Goal: Task Accomplishment & Management: Use online tool/utility

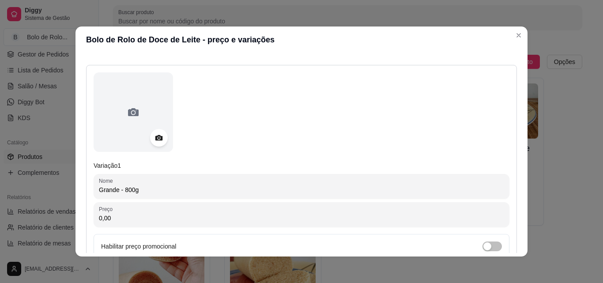
scroll to position [132, 0]
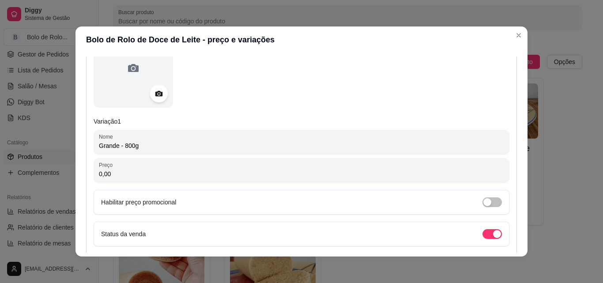
drag, startPoint x: 120, startPoint y: 175, endPoint x: 73, endPoint y: 162, distance: 48.9
click at [75, 162] on div "Detalhes Preço e variações Disponibilidade Complementos Estoque Outros Nome do …" at bounding box center [301, 154] width 452 height 203
drag, startPoint x: 115, startPoint y: 178, endPoint x: 0, endPoint y: 158, distance: 116.4
click at [0, 158] on div "Bolo de Rolo de Doce de Leite - preço e variações Detalhes Preço e variações Di…" at bounding box center [301, 141] width 603 height 283
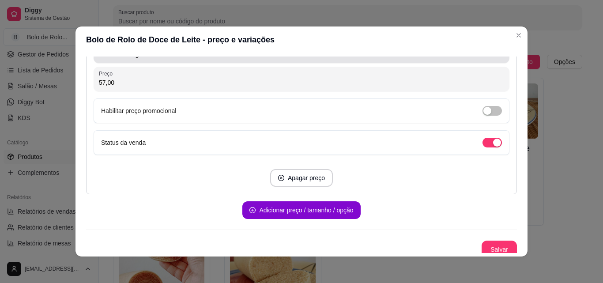
scroll to position [229, 0]
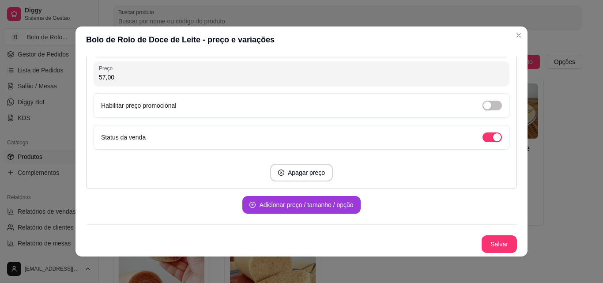
type input "57,00"
click at [273, 210] on button "Adicionar preço / tamanho / opção" at bounding box center [301, 205] width 118 height 18
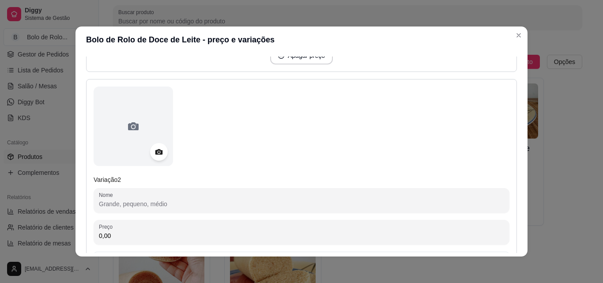
scroll to position [361, 0]
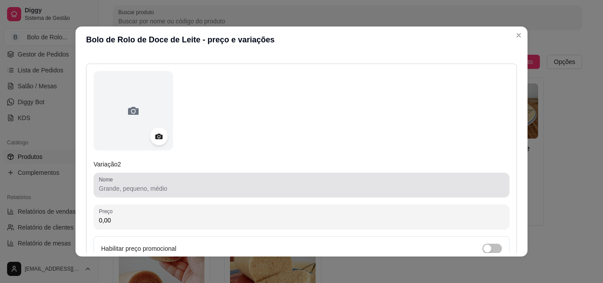
click at [173, 186] on input "Nome" at bounding box center [301, 188] width 405 height 9
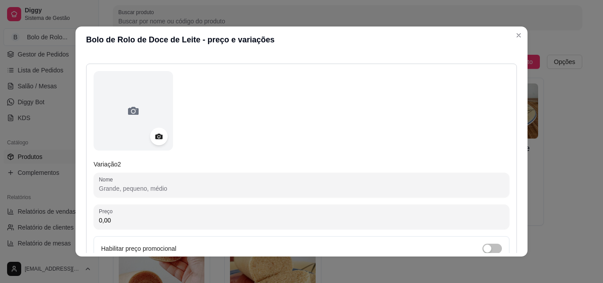
click at [175, 186] on input "Nome" at bounding box center [301, 188] width 405 height 9
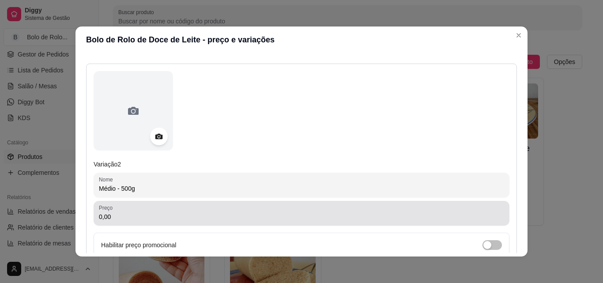
type input "Médio - 500g"
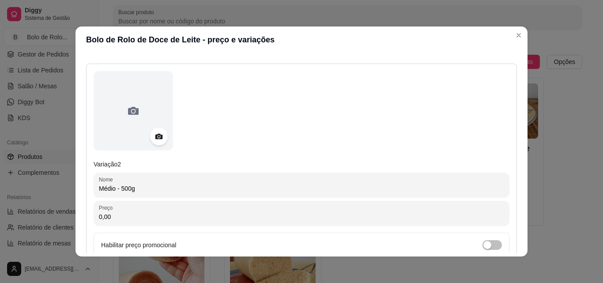
drag, startPoint x: 119, startPoint y: 214, endPoint x: 38, endPoint y: 212, distance: 81.2
click at [39, 212] on div "Bolo de Rolo de Doce de Leite - preço e variações Detalhes Preço e variações Di…" at bounding box center [301, 141] width 603 height 283
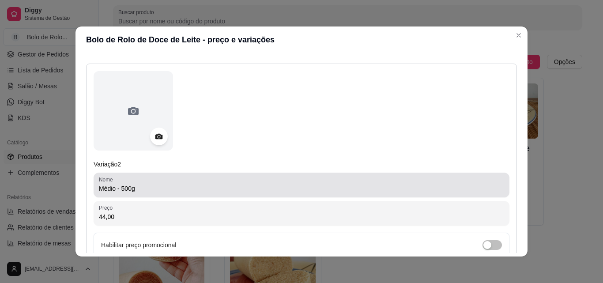
scroll to position [494, 0]
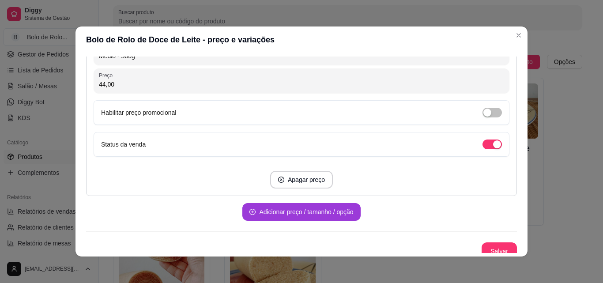
type input "44,00"
click at [285, 211] on button "Adicionar preço / tamanho / opção" at bounding box center [301, 212] width 118 height 18
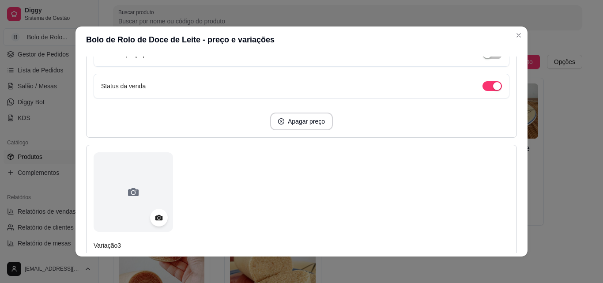
scroll to position [626, 0]
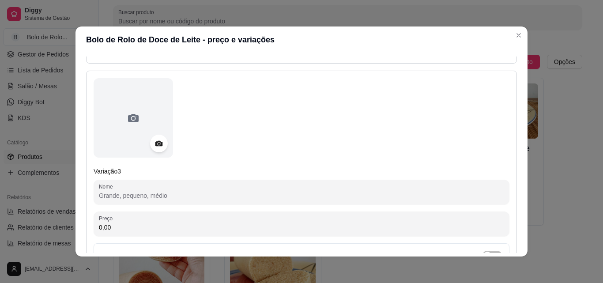
click at [157, 196] on input "Nome" at bounding box center [301, 195] width 405 height 9
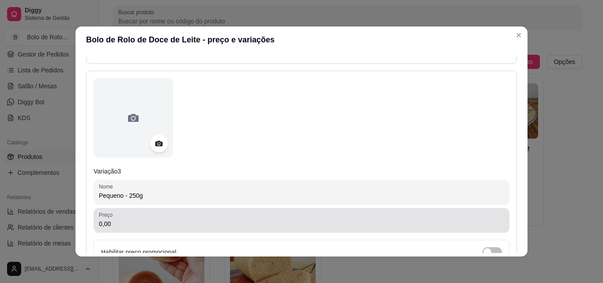
type input "Pequeno - 250g"
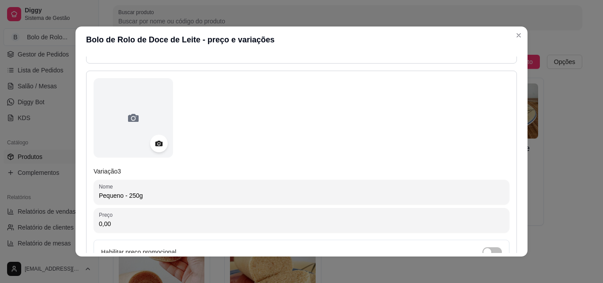
drag, startPoint x: 112, startPoint y: 223, endPoint x: 51, endPoint y: 213, distance: 62.2
click at [51, 213] on div "Bolo de Rolo de Doce de Leite - preço e variações Detalhes Preço e variações Di…" at bounding box center [301, 141] width 603 height 283
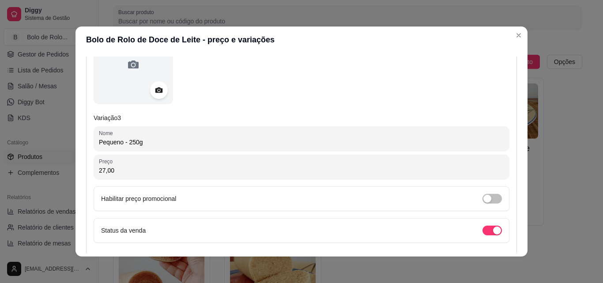
scroll to position [773, 0]
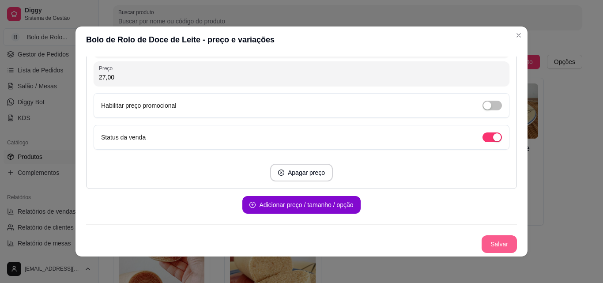
type input "27,00"
click at [483, 240] on button "Salvar" at bounding box center [498, 244] width 35 height 18
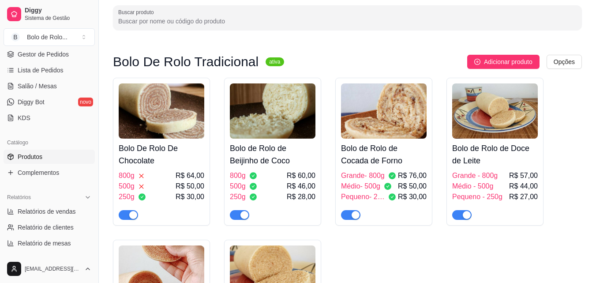
click at [503, 158] on h4 "Bolo de Rolo de Doce de Leite" at bounding box center [495, 154] width 86 height 25
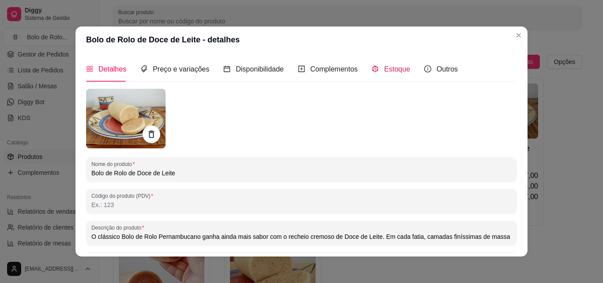
click at [384, 69] on span "Estoque" at bounding box center [397, 69] width 26 height 8
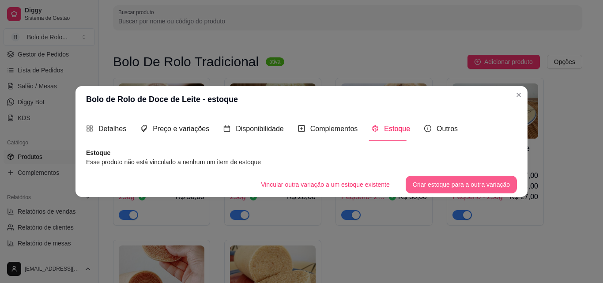
click at [424, 181] on button "Criar estoque para a outra variação" at bounding box center [461, 185] width 111 height 18
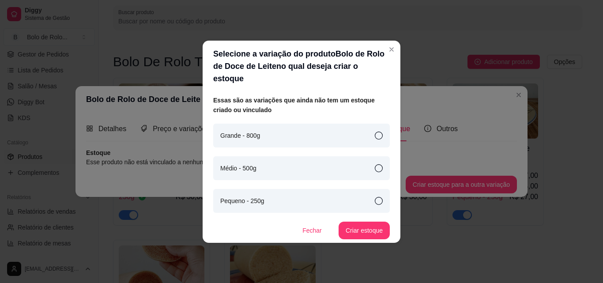
click at [384, 125] on div "Grande - 800g" at bounding box center [301, 136] width 177 height 24
click at [374, 222] on button "Criar estoque" at bounding box center [364, 230] width 50 height 17
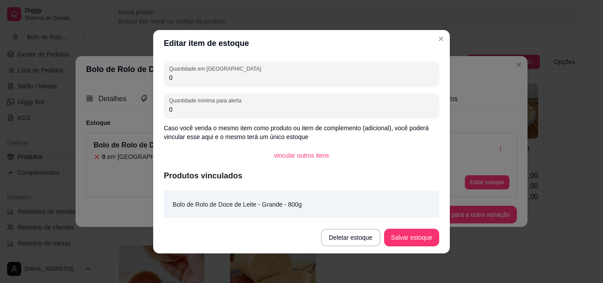
drag, startPoint x: 201, startPoint y: 76, endPoint x: 129, endPoint y: 64, distance: 73.3
click at [129, 64] on div "Editar item de estoque Quantidade em estoque 0 Quantidade mínima para alerta 0 …" at bounding box center [301, 141] width 603 height 283
type input "1"
click at [392, 235] on button "Salvar estoque" at bounding box center [411, 238] width 55 height 18
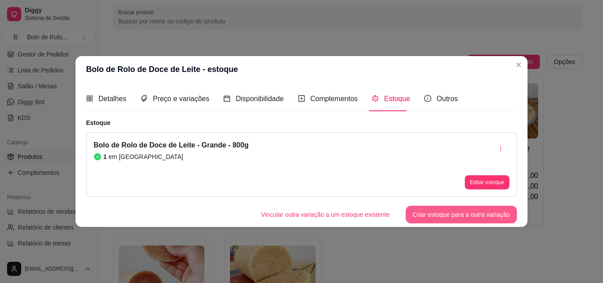
click at [438, 214] on button "Criar estoque para a outra variação" at bounding box center [461, 215] width 111 height 18
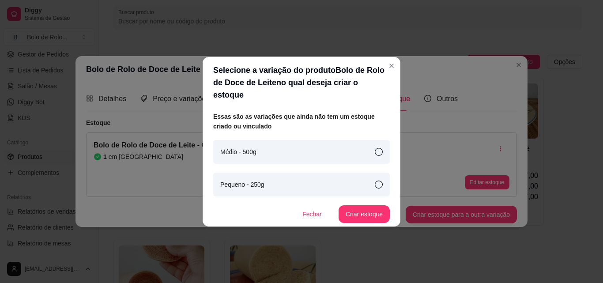
click at [378, 148] on icon at bounding box center [379, 152] width 8 height 8
click at [360, 208] on button "Criar estoque" at bounding box center [364, 213] width 50 height 17
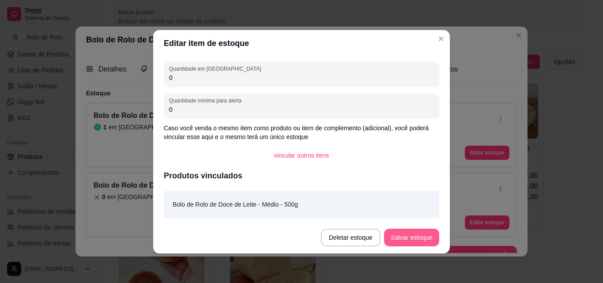
click at [422, 235] on button "Salvar estoque" at bounding box center [411, 238] width 55 height 18
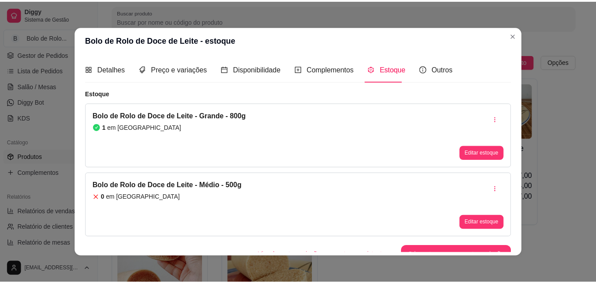
scroll to position [11, 0]
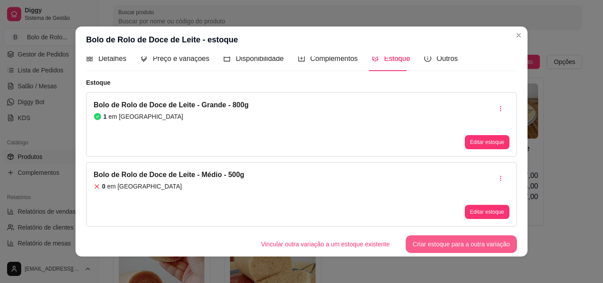
click at [435, 241] on button "Criar estoque para a outra variação" at bounding box center [461, 244] width 111 height 18
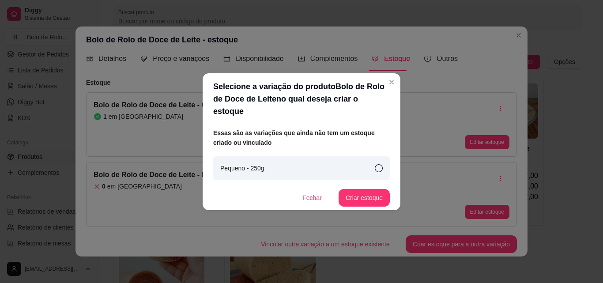
click at [377, 164] on icon at bounding box center [379, 168] width 8 height 8
click at [372, 192] on button "Criar estoque" at bounding box center [363, 198] width 51 height 18
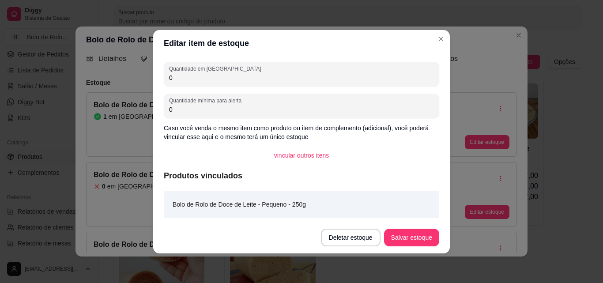
drag, startPoint x: 185, startPoint y: 79, endPoint x: 133, endPoint y: 63, distance: 54.0
click at [133, 63] on div "Editar item de estoque Quantidade em estoque 0 Quantidade mínima para alerta 0 …" at bounding box center [301, 141] width 603 height 283
type input "2"
click at [413, 232] on button "Salvar estoque" at bounding box center [411, 238] width 55 height 18
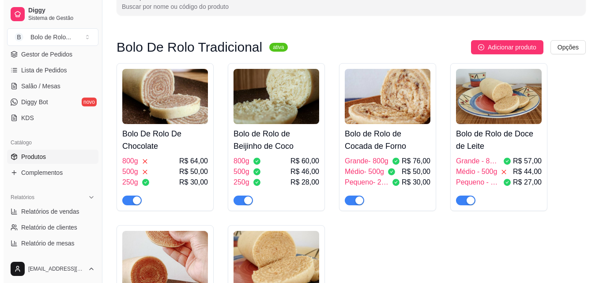
scroll to position [177, 0]
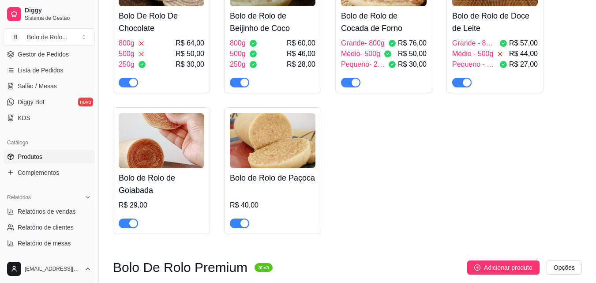
click at [156, 188] on h4 "Bolo de Rolo de Goiabada" at bounding box center [162, 184] width 86 height 25
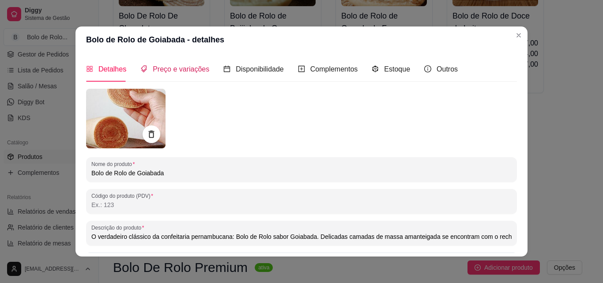
click at [181, 74] on div "Preço e variações" at bounding box center [174, 69] width 69 height 11
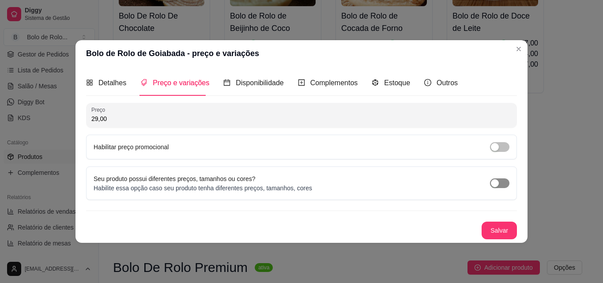
click at [502, 181] on span "button" at bounding box center [499, 183] width 19 height 10
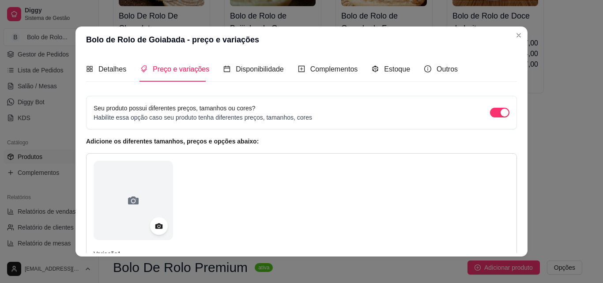
scroll to position [132, 0]
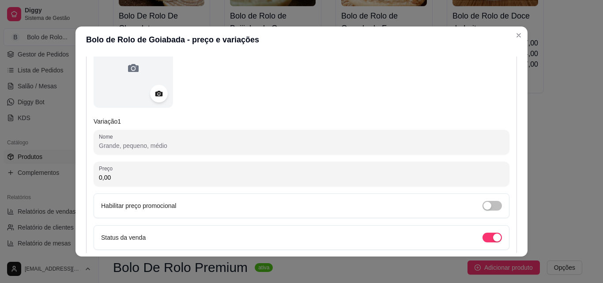
click at [127, 144] on input "Nome" at bounding box center [301, 145] width 405 height 9
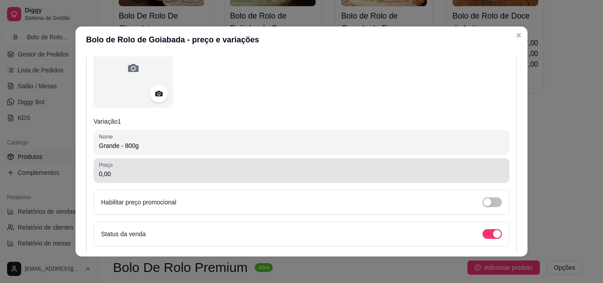
type input "Grande - 800g"
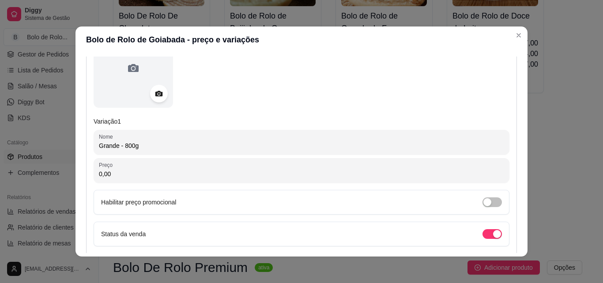
drag, startPoint x: 121, startPoint y: 173, endPoint x: 40, endPoint y: 167, distance: 81.4
click at [40, 167] on div "Bolo de Rolo de Goiabada - preço e variações Detalhes Preço e variações Disponi…" at bounding box center [301, 141] width 603 height 283
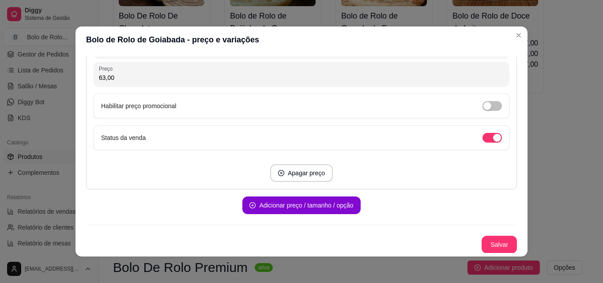
scroll to position [229, 0]
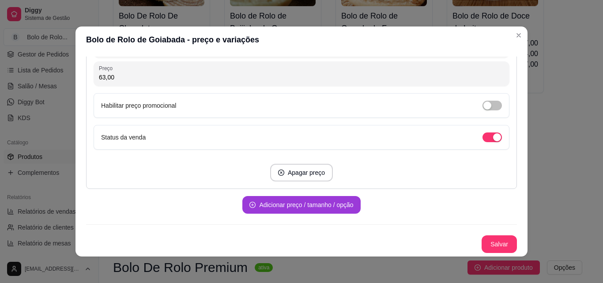
type input "63,00"
click at [327, 206] on button "Adicionar preço / tamanho / opção" at bounding box center [301, 204] width 114 height 17
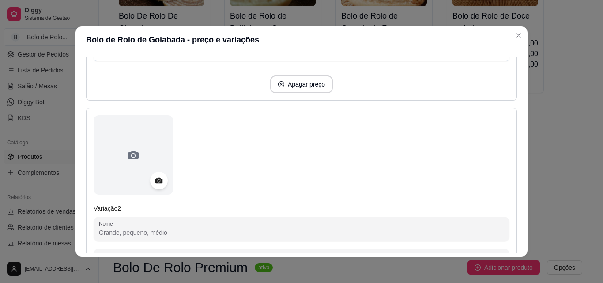
scroll to position [406, 0]
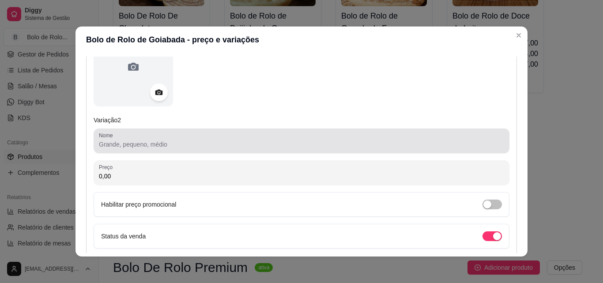
click at [115, 143] on input "Nome" at bounding box center [301, 144] width 405 height 9
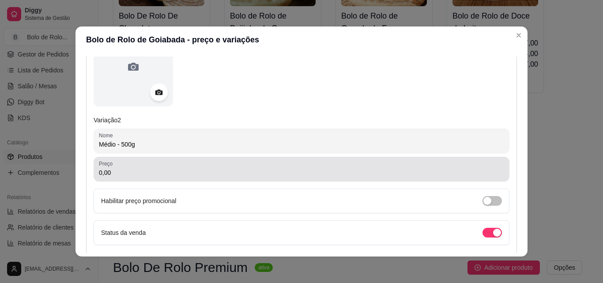
type input "Médio - 500g"
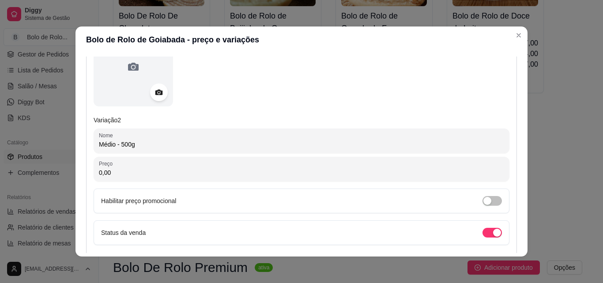
drag, startPoint x: 118, startPoint y: 169, endPoint x: 10, endPoint y: 173, distance: 107.8
click at [10, 173] on div "Bolo de Rolo de Goiabada - preço e variações Detalhes Preço e variações Disponi…" at bounding box center [301, 141] width 603 height 283
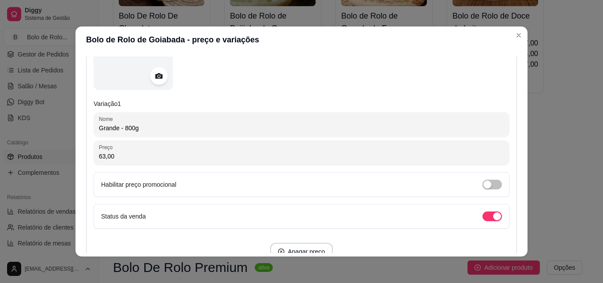
scroll to position [141, 0]
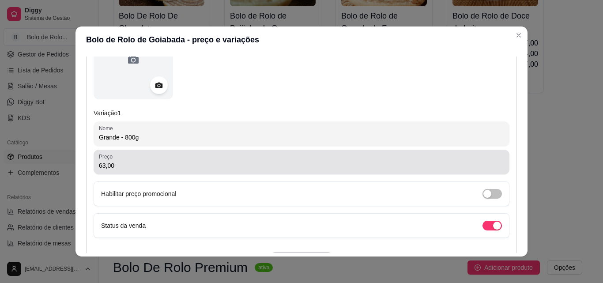
type input "40,00"
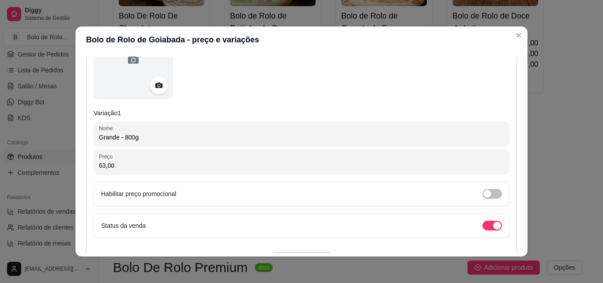
drag, startPoint x: 98, startPoint y: 169, endPoint x: 88, endPoint y: 161, distance: 12.9
click at [86, 163] on div "Variação 1 Nome Grande - 800g Preço 63,00 Habilitar preço promocional Status da…" at bounding box center [301, 144] width 431 height 265
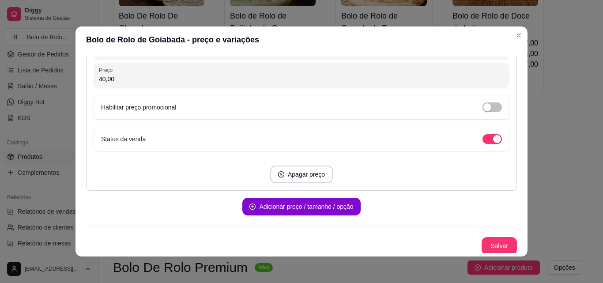
scroll to position [501, 0]
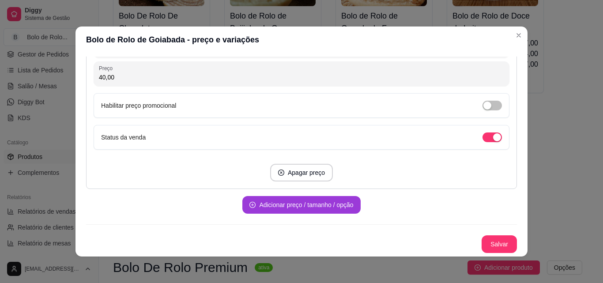
type input "53,00"
click at [319, 199] on button "Adicionar preço / tamanho / opção" at bounding box center [301, 205] width 118 height 18
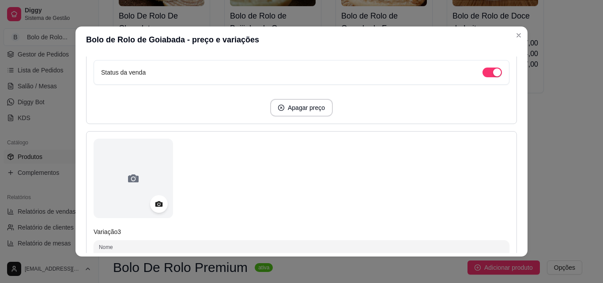
scroll to position [633, 0]
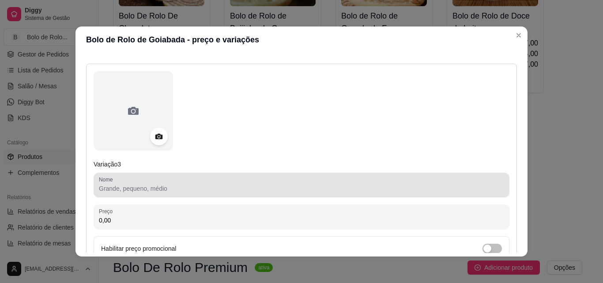
click at [119, 187] on input "Nome" at bounding box center [301, 188] width 405 height 9
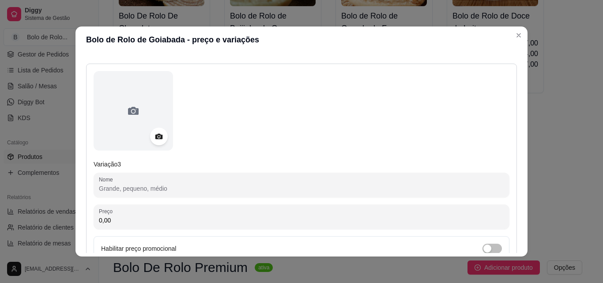
type input "\"
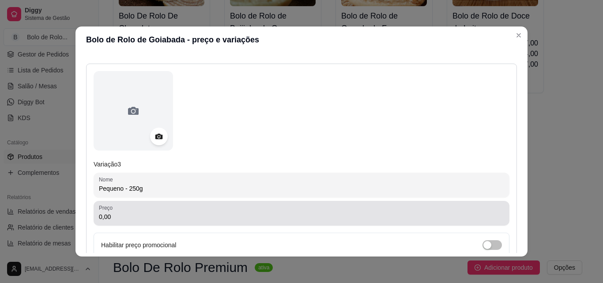
type input "Pequeno - 250g"
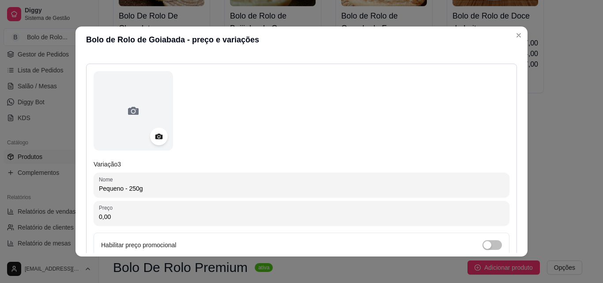
drag, startPoint x: 120, startPoint y: 214, endPoint x: 24, endPoint y: 210, distance: 95.9
click at [24, 210] on div "Bolo de Rolo de Goiabada - preço e variações Detalhes Preço e variações Disponi…" at bounding box center [301, 141] width 603 height 283
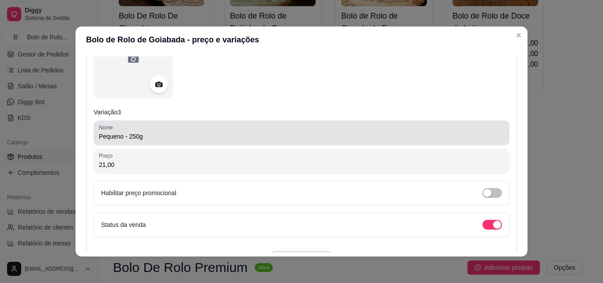
scroll to position [773, 0]
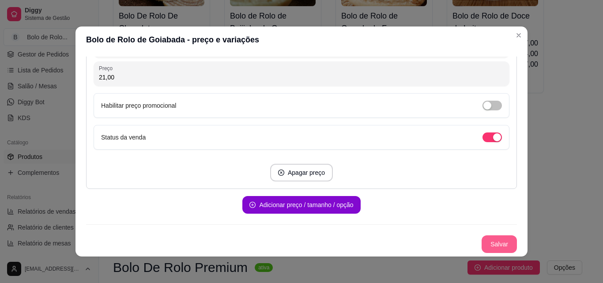
type input "21,00"
click at [484, 238] on button "Salvar" at bounding box center [498, 244] width 35 height 18
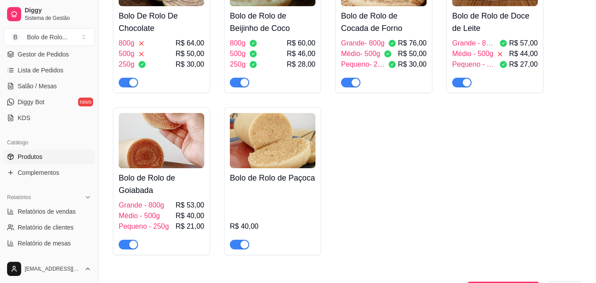
click at [164, 194] on h4 "Bolo de Rolo de Goiabada" at bounding box center [162, 184] width 86 height 25
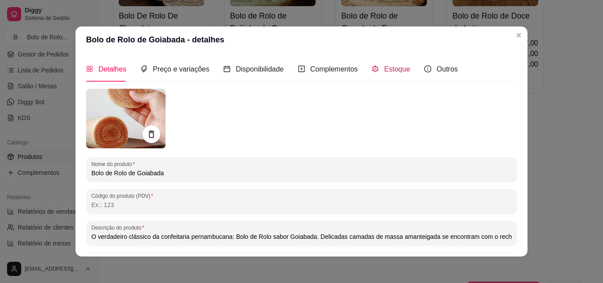
click at [385, 67] on span "Estoque" at bounding box center [397, 69] width 26 height 8
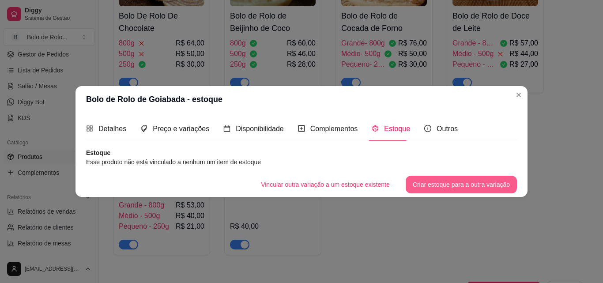
click at [429, 181] on button "Criar estoque para a outra variação" at bounding box center [461, 185] width 111 height 18
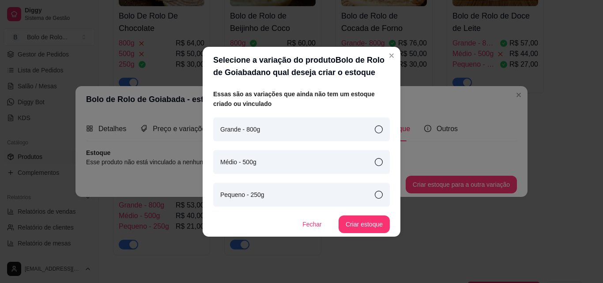
click at [278, 131] on div "Grande - 800g" at bounding box center [301, 129] width 177 height 24
click at [353, 221] on button "Criar estoque" at bounding box center [363, 224] width 51 height 18
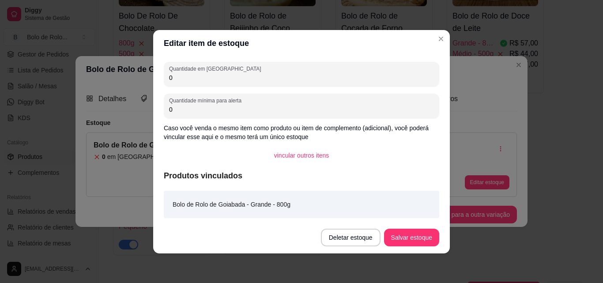
drag, startPoint x: 222, startPoint y: 76, endPoint x: 78, endPoint y: 72, distance: 144.8
click at [78, 72] on div "Editar item de estoque Quantidade em estoque 0 Quantidade mínima para alerta 0 …" at bounding box center [301, 141] width 603 height 283
type input "2"
click at [395, 233] on button "Salvar estoque" at bounding box center [411, 238] width 55 height 18
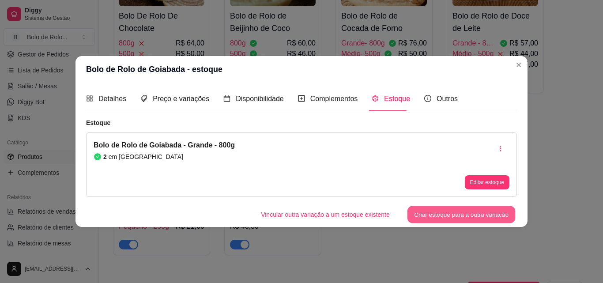
click at [443, 210] on button "Criar estoque para a outra variação" at bounding box center [461, 214] width 108 height 17
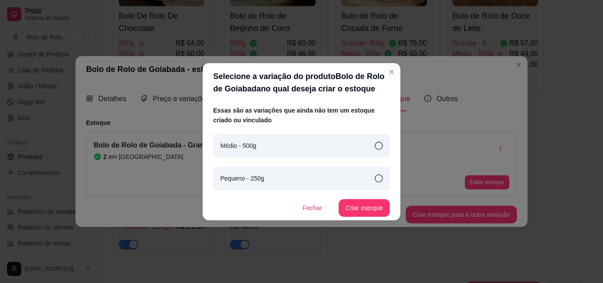
click at [330, 147] on div "Médio - 500g" at bounding box center [301, 146] width 177 height 24
click at [374, 207] on button "Criar estoque" at bounding box center [363, 208] width 51 height 18
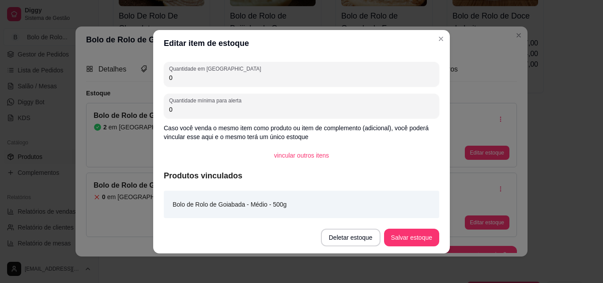
drag, startPoint x: 165, startPoint y: 76, endPoint x: 153, endPoint y: 76, distance: 12.4
click at [154, 76] on div "Quantidade em estoque 0 Quantidade mínima para alerta 0 Caso você venda o mesmo…" at bounding box center [301, 138] width 297 height 165
type input "3"
click at [407, 235] on button "Salvar estoque" at bounding box center [411, 237] width 54 height 17
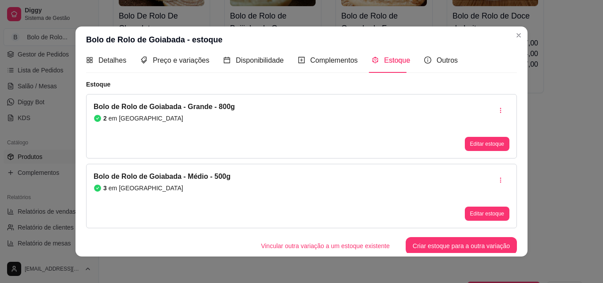
scroll to position [11, 0]
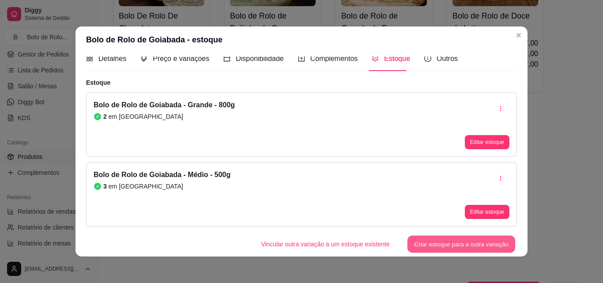
click at [420, 237] on button "Criar estoque para a outra variação" at bounding box center [461, 244] width 108 height 17
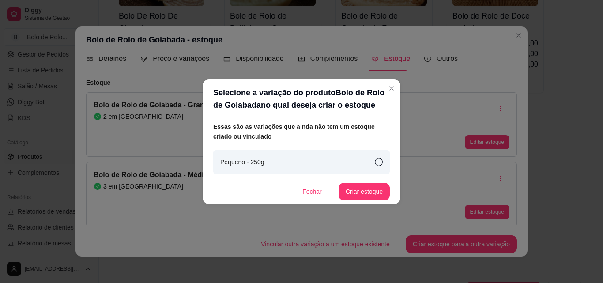
click at [374, 161] on div "Pequeno - 250g" at bounding box center [301, 162] width 177 height 24
click at [371, 189] on button "Criar estoque" at bounding box center [364, 191] width 50 height 17
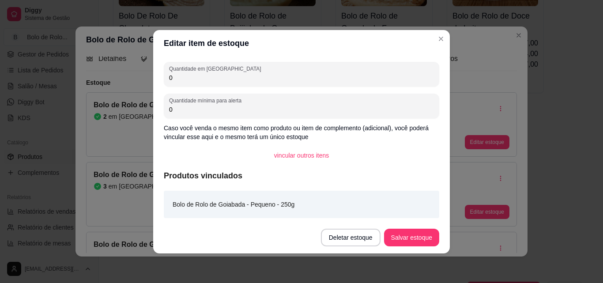
drag, startPoint x: 199, startPoint y: 78, endPoint x: 109, endPoint y: 72, distance: 90.2
click at [122, 77] on div "Editar item de estoque Quantidade em estoque 0 Quantidade mínima para alerta 0 …" at bounding box center [301, 141] width 603 height 283
type input "11"
click at [405, 233] on button "Salvar estoque" at bounding box center [411, 237] width 54 height 17
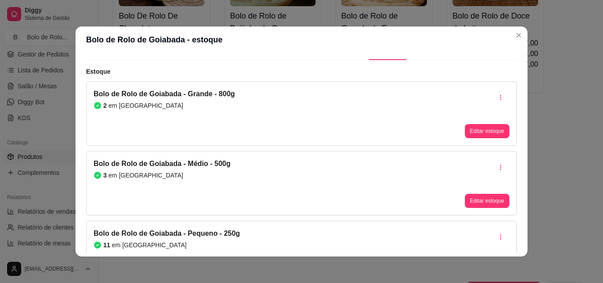
scroll to position [54, 0]
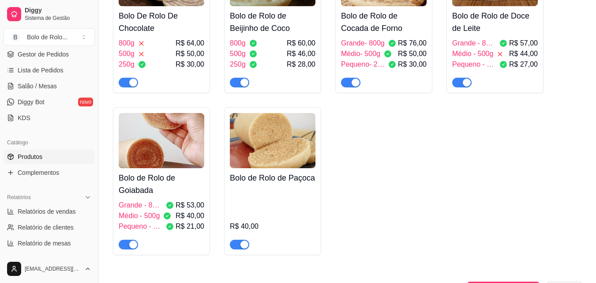
click at [256, 191] on div "R$ 40,00" at bounding box center [273, 219] width 86 height 62
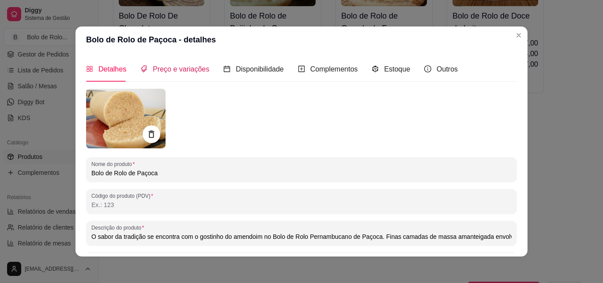
click at [174, 71] on span "Preço e variações" at bounding box center [181, 69] width 56 height 8
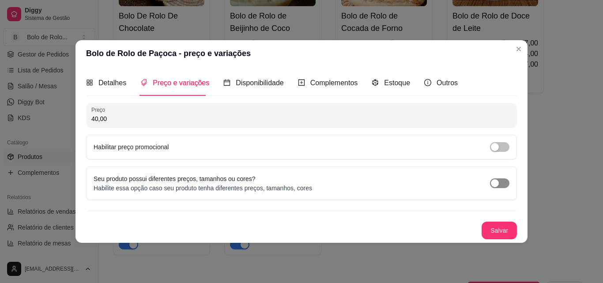
click at [496, 183] on div "button" at bounding box center [495, 183] width 8 height 8
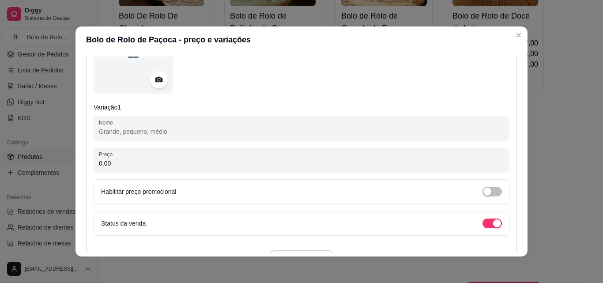
scroll to position [177, 0]
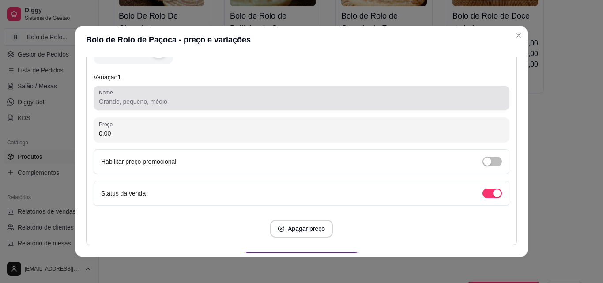
click at [107, 107] on div at bounding box center [301, 98] width 405 height 18
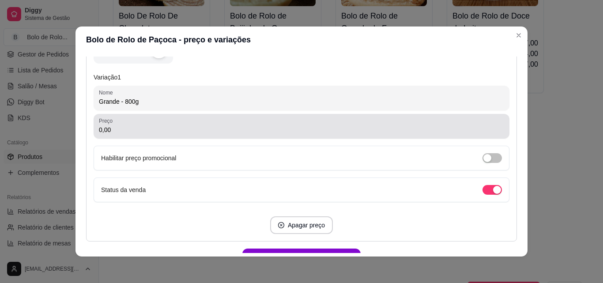
type input "Grande - 800g"
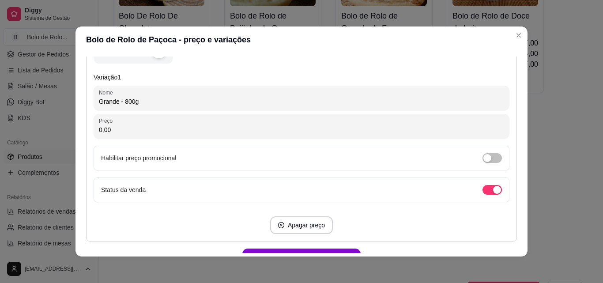
drag, startPoint x: 83, startPoint y: 128, endPoint x: 76, endPoint y: 127, distance: 6.7
click at [76, 127] on div "Detalhes Preço e variações Disponibilidade Complementos Estoque Outros Nome do …" at bounding box center [301, 154] width 452 height 203
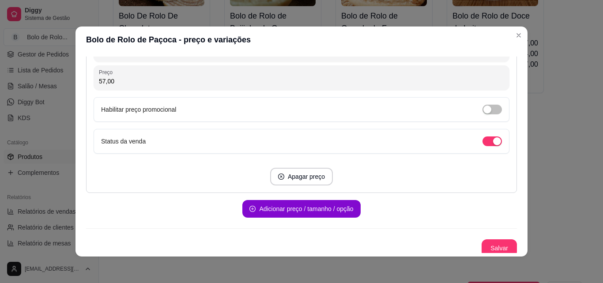
scroll to position [229, 0]
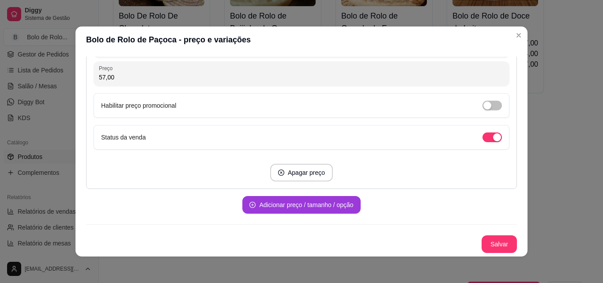
type input "57,00"
click at [269, 211] on button "Adicionar preço / tamanho / opção" at bounding box center [301, 205] width 118 height 18
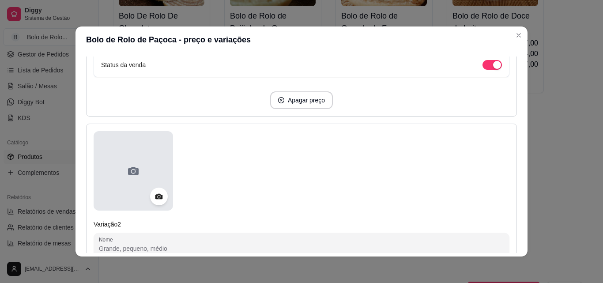
scroll to position [361, 0]
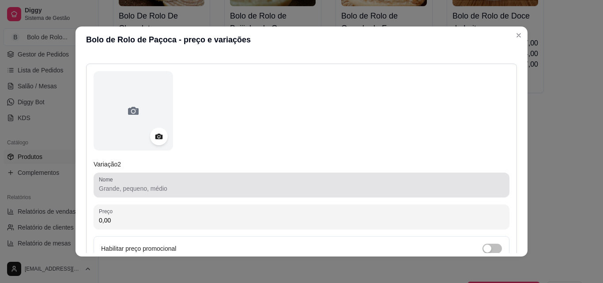
click at [121, 184] on input "Nome" at bounding box center [301, 188] width 405 height 9
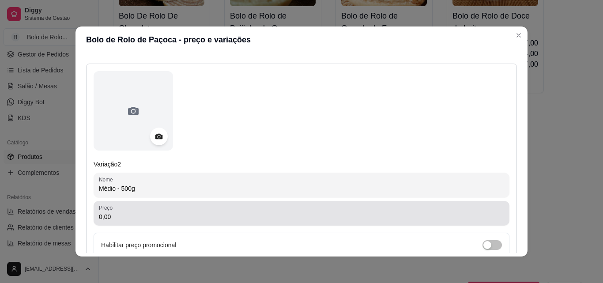
type input "Médio - 500g"
drag, startPoint x: 125, startPoint y: 208, endPoint x: 88, endPoint y: 206, distance: 36.7
click at [88, 206] on div "Variação 2 Nome Médio - 500g Preço 0,00 Habilitar preço promocional Status da v…" at bounding box center [301, 196] width 431 height 265
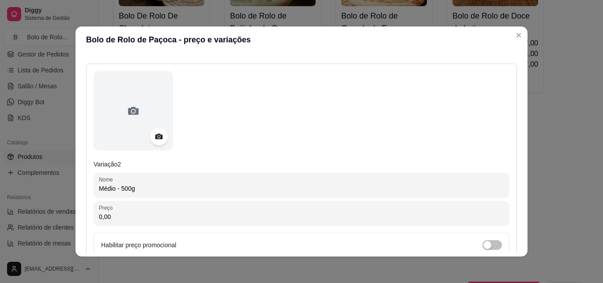
drag, startPoint x: 126, startPoint y: 218, endPoint x: 55, endPoint y: 208, distance: 71.7
click at [57, 210] on div "Bolo de Rolo de Paçoca - preço e variações Detalhes Preço e variações Disponibi…" at bounding box center [301, 141] width 603 height 283
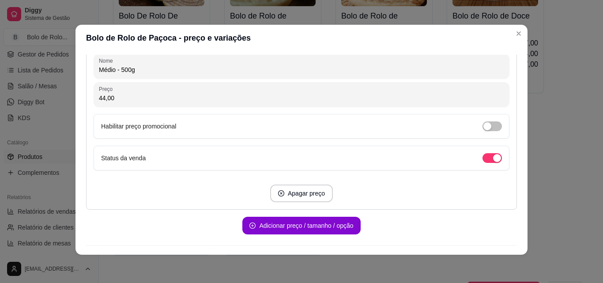
scroll to position [494, 0]
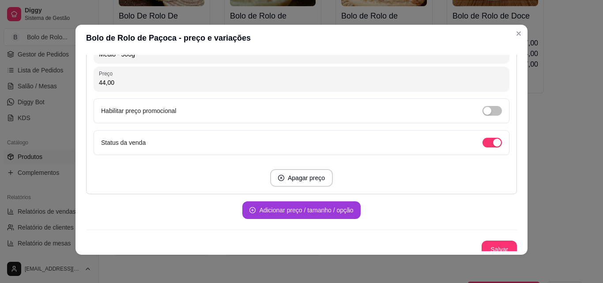
type input "44,00"
click at [301, 206] on button "Adicionar preço / tamanho / opção" at bounding box center [301, 210] width 114 height 17
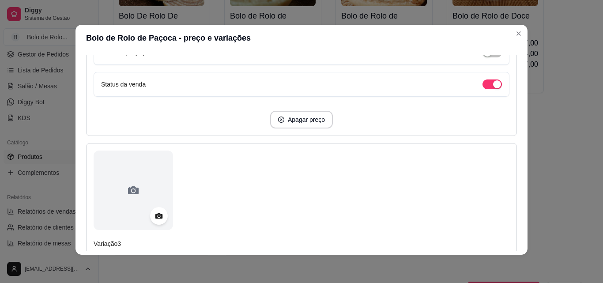
scroll to position [626, 0]
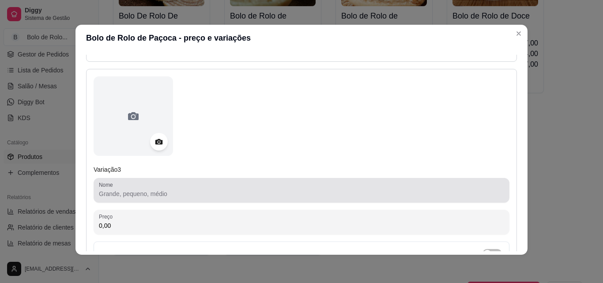
click at [128, 195] on input "Nome" at bounding box center [301, 193] width 405 height 9
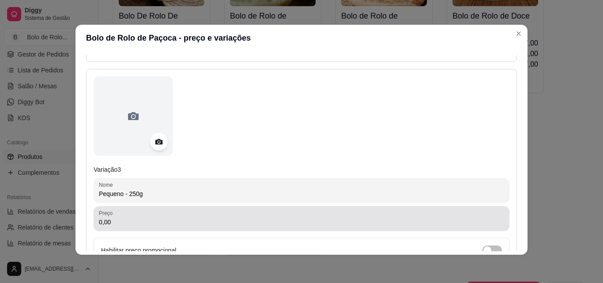
type input "Pequeno - 250g"
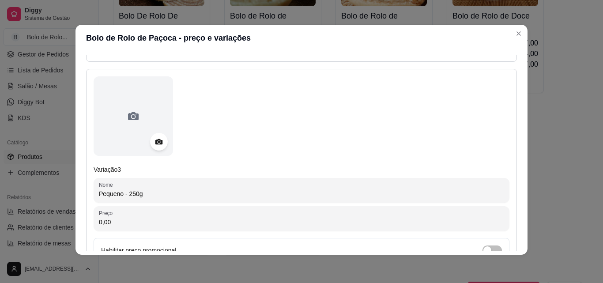
drag, startPoint x: 128, startPoint y: 220, endPoint x: 0, endPoint y: 225, distance: 128.1
click at [0, 225] on div "Bolo de Rolo de Paçoca - preço e variações Detalhes Preço e variações Disponibi…" at bounding box center [301, 141] width 603 height 283
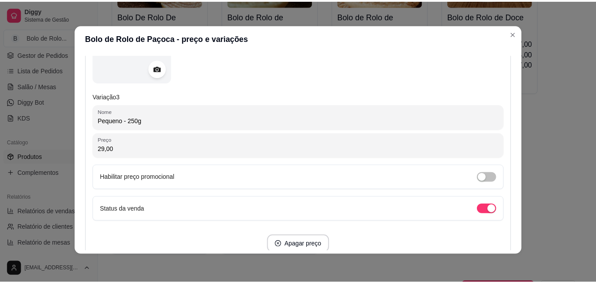
scroll to position [773, 0]
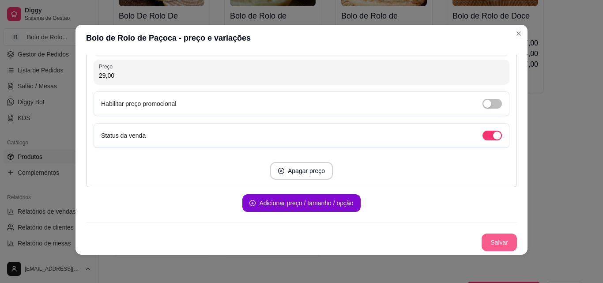
type input "29,00"
click at [484, 237] on button "Salvar" at bounding box center [498, 242] width 35 height 18
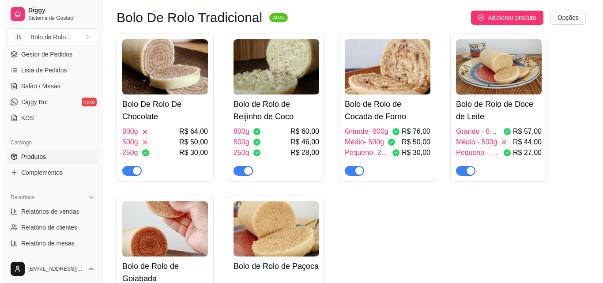
scroll to position [44, 0]
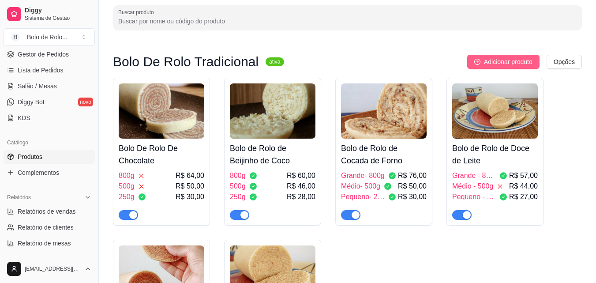
click at [496, 61] on span "Adicionar produto" at bounding box center [508, 62] width 49 height 10
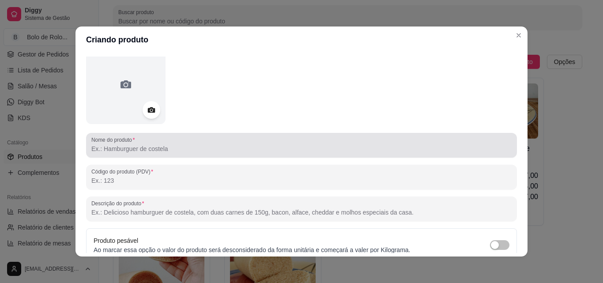
click at [204, 143] on div at bounding box center [301, 145] width 420 height 18
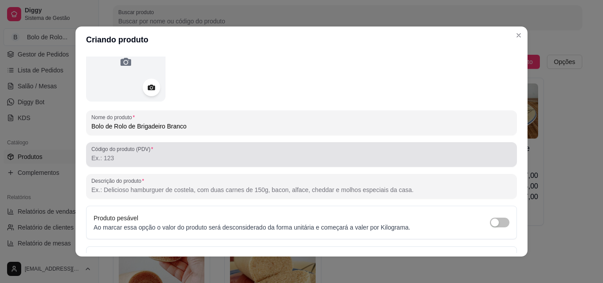
scroll to position [88, 0]
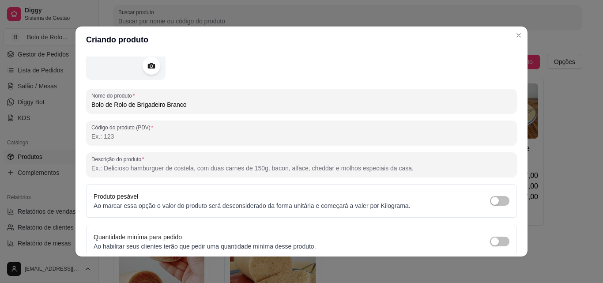
type input "Bolo de Rolo de Brigadeiro Branco"
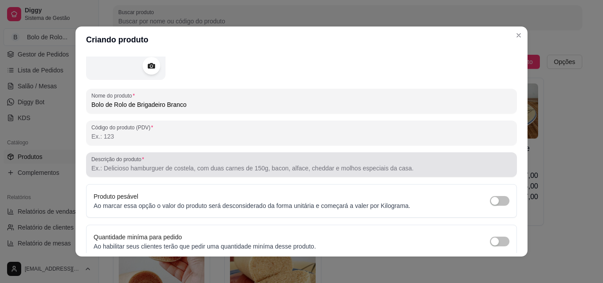
click at [133, 167] on input "Descrição do produto" at bounding box center [301, 168] width 420 height 9
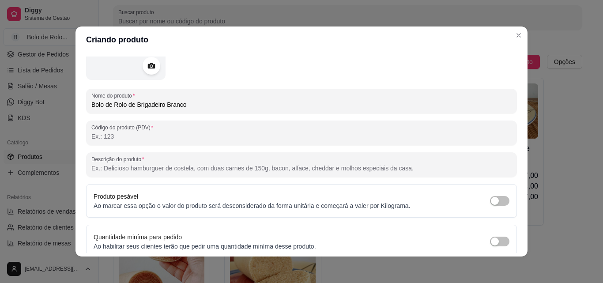
paste input "O clássico Bolo de Rolo Pernambucano ganha um toque especial com o sabor Brigad…"
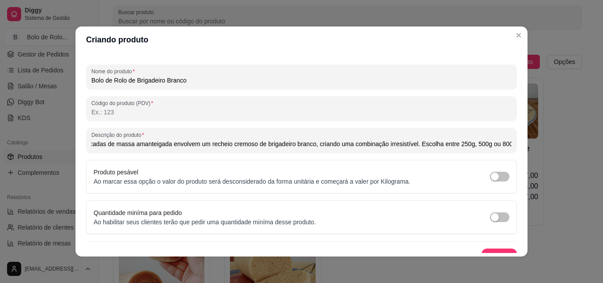
scroll to position [126, 0]
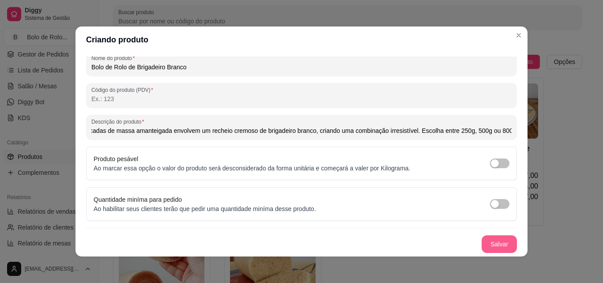
type input "O clássico Bolo de Rolo Pernambucano ganha um toque especial com o sabor Brigad…"
click at [481, 240] on button "Salvar" at bounding box center [498, 244] width 35 height 18
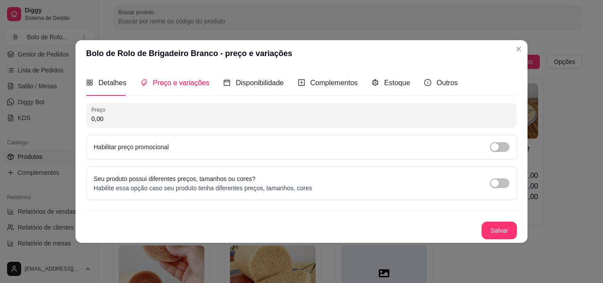
scroll to position [0, 0]
click at [500, 183] on span "button" at bounding box center [499, 183] width 19 height 10
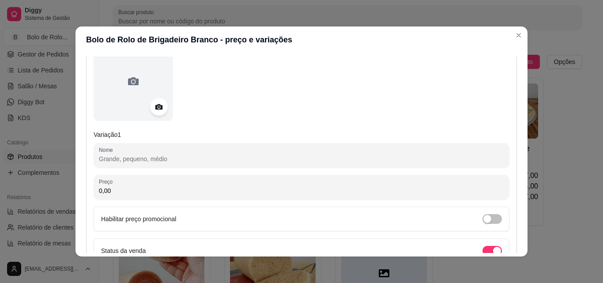
scroll to position [177, 0]
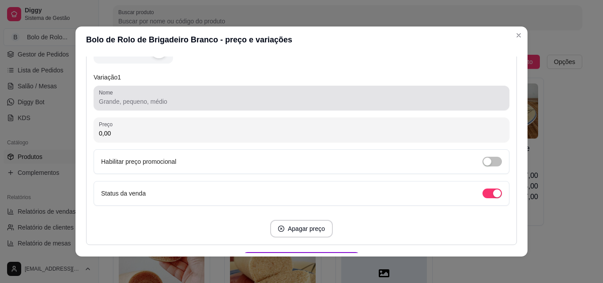
click at [121, 102] on input "Nome" at bounding box center [301, 101] width 405 height 9
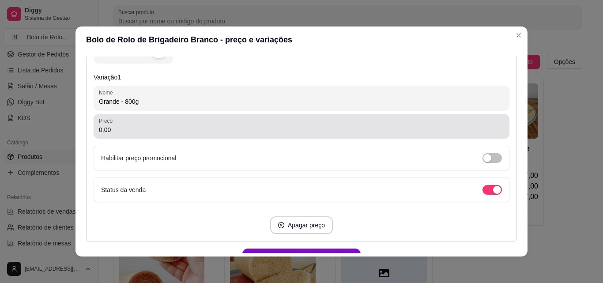
type input "Grande - 800g"
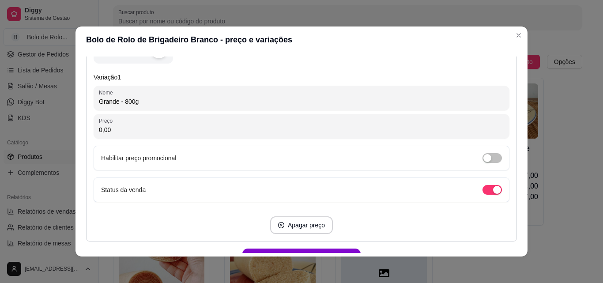
drag, startPoint x: 109, startPoint y: 132, endPoint x: 56, endPoint y: 124, distance: 53.5
click at [56, 124] on div "Bolo de Rolo de Brigadeiro Branco - preço e variações Detalhes Preço e variaçõe…" at bounding box center [301, 141] width 603 height 283
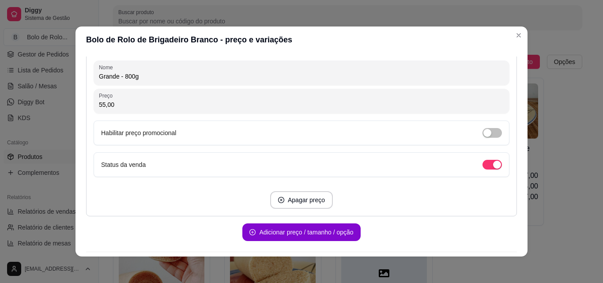
scroll to position [229, 0]
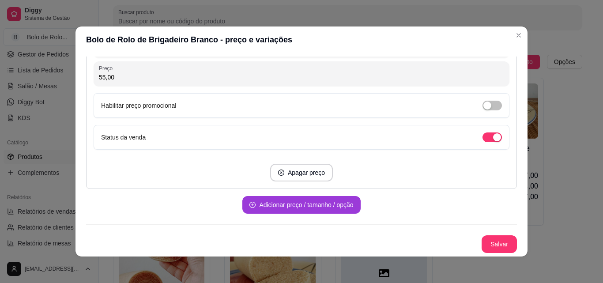
type input "55,00"
click at [257, 208] on button "Adicionar preço / tamanho / opção" at bounding box center [301, 205] width 118 height 18
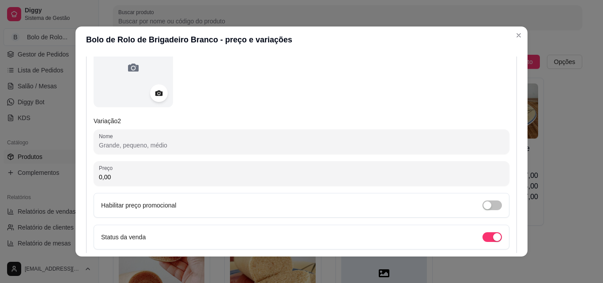
scroll to position [406, 0]
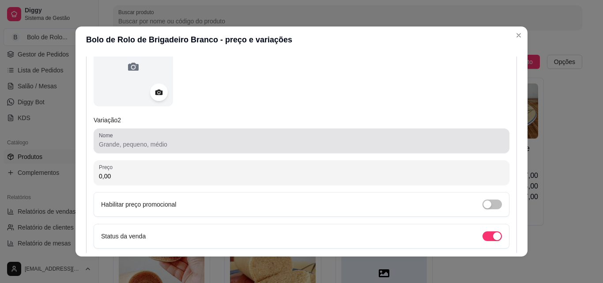
click at [114, 142] on input "Nome" at bounding box center [301, 144] width 405 height 9
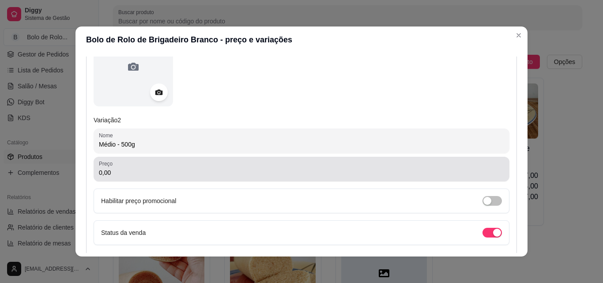
type input "Médio - 500g"
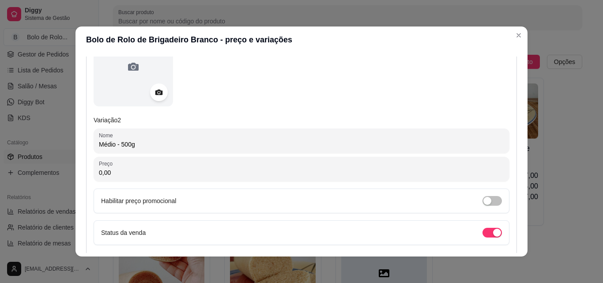
click at [18, 158] on div "Bolo de Rolo de Brigadeiro Branco - preço e variações Detalhes Preço e variaçõe…" at bounding box center [301, 141] width 603 height 283
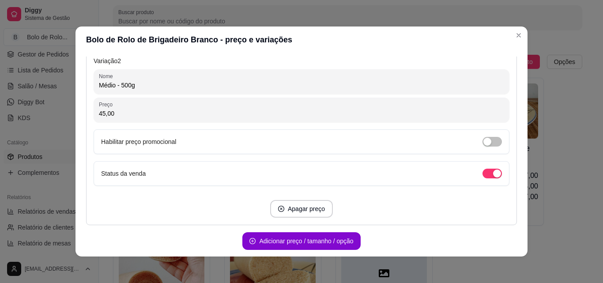
scroll to position [494, 0]
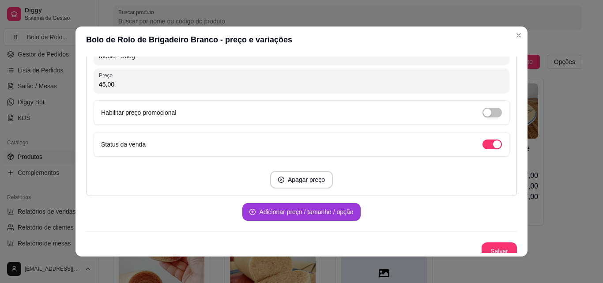
type input "45,00"
click at [279, 210] on button "Adicionar preço / tamanho / opção" at bounding box center [301, 211] width 114 height 17
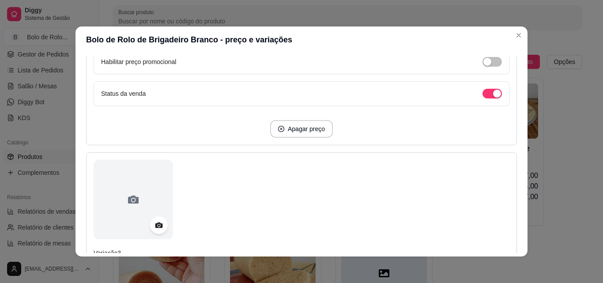
scroll to position [670, 0]
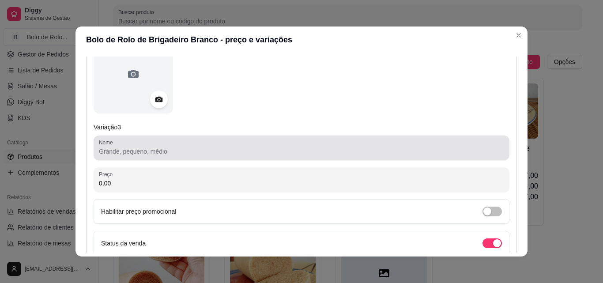
click at [125, 150] on input "Nome" at bounding box center [301, 151] width 405 height 9
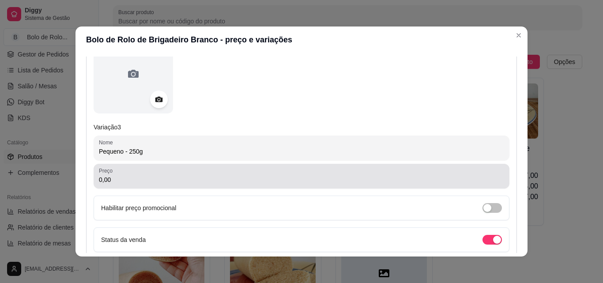
type input "Pequeno - 250g"
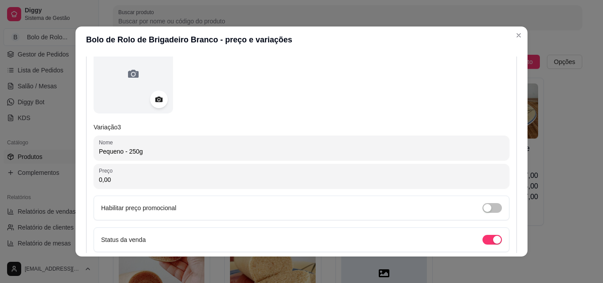
drag, startPoint x: 125, startPoint y: 179, endPoint x: 62, endPoint y: 179, distance: 62.7
click at [62, 179] on div "Bolo de Rolo de Brigadeiro Branco - preço e variações Detalhes Preço e variaçõe…" at bounding box center [301, 141] width 603 height 283
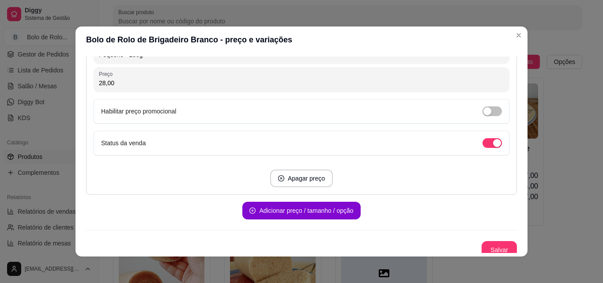
scroll to position [773, 0]
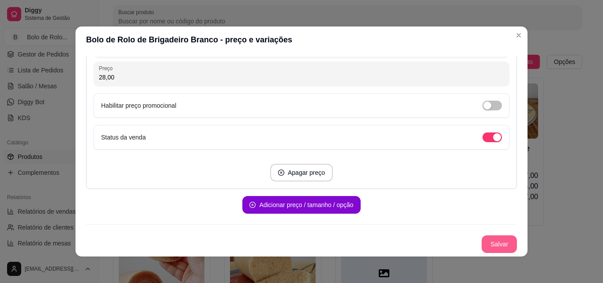
type input "28,00"
click at [485, 238] on button "Salvar" at bounding box center [498, 244] width 35 height 18
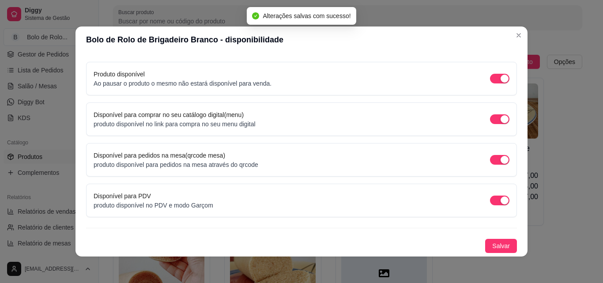
scroll to position [2, 0]
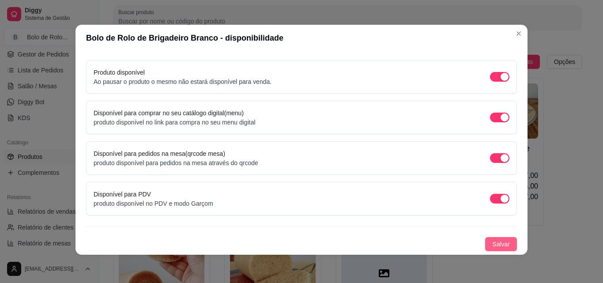
click at [492, 247] on span "Salvar" at bounding box center [501, 244] width 18 height 10
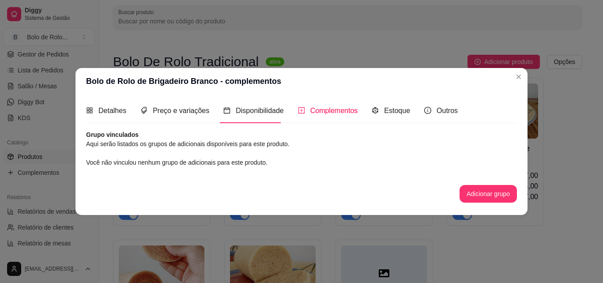
scroll to position [0, 0]
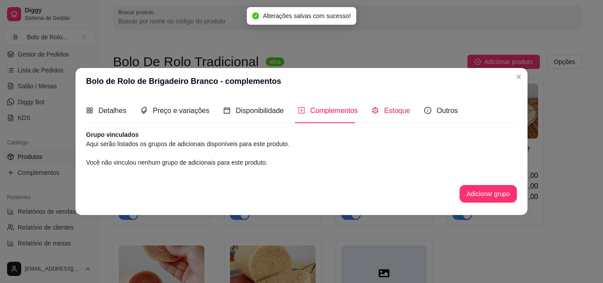
click at [388, 113] on span "Estoque" at bounding box center [397, 111] width 26 height 8
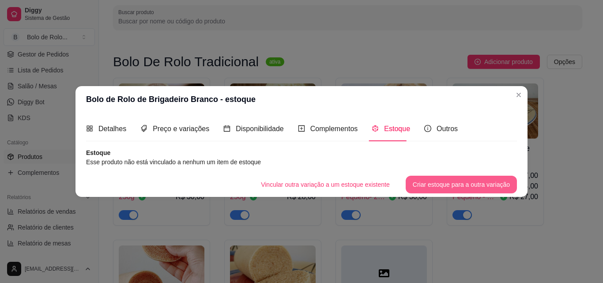
click at [452, 186] on button "Criar estoque para a outra variação" at bounding box center [461, 185] width 111 height 18
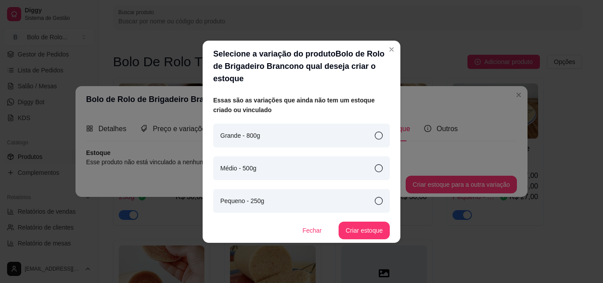
click at [346, 125] on div "Grande - 800g" at bounding box center [301, 136] width 177 height 24
click at [375, 222] on button "Criar estoque" at bounding box center [363, 231] width 51 height 18
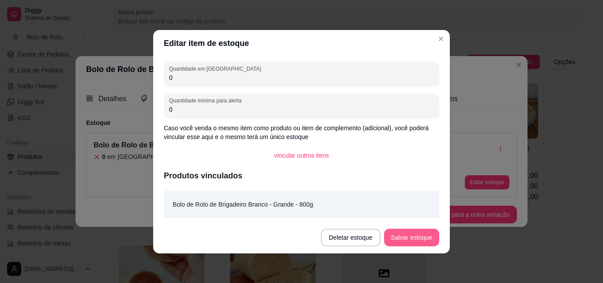
click at [426, 232] on button "Salvar estoque" at bounding box center [411, 238] width 55 height 18
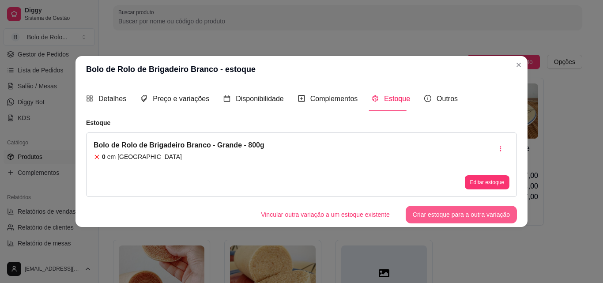
click at [470, 218] on button "Criar estoque para a outra variação" at bounding box center [461, 215] width 111 height 18
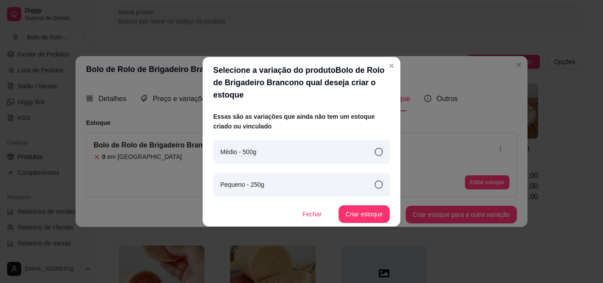
click at [255, 147] on article "Médio - 500g" at bounding box center [238, 152] width 36 height 10
click at [364, 208] on button "Criar estoque" at bounding box center [363, 214] width 51 height 18
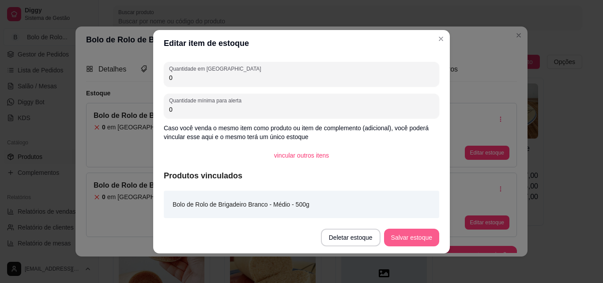
click at [411, 237] on button "Salvar estoque" at bounding box center [411, 238] width 55 height 18
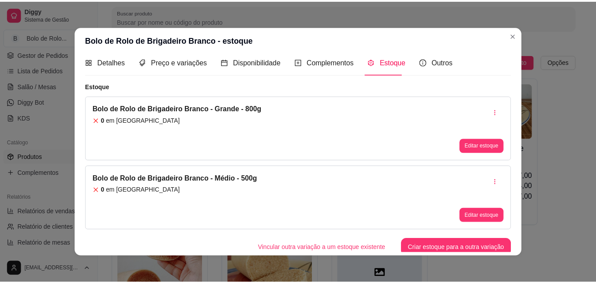
scroll to position [11, 0]
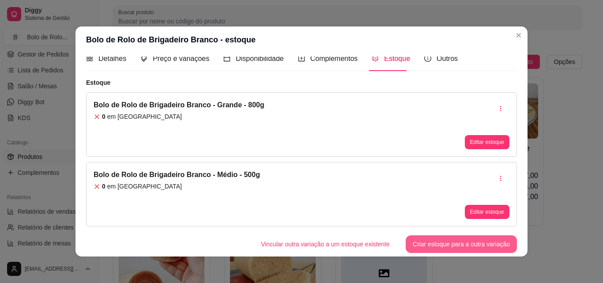
click at [443, 243] on button "Criar estoque para a outra variação" at bounding box center [461, 244] width 111 height 18
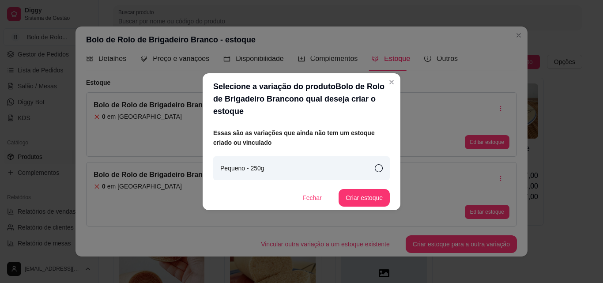
click at [378, 164] on icon at bounding box center [379, 168] width 8 height 8
click at [367, 192] on button "Criar estoque" at bounding box center [363, 198] width 51 height 18
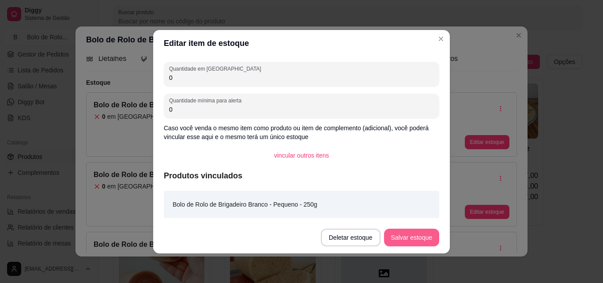
click at [395, 232] on button "Salvar estoque" at bounding box center [411, 238] width 55 height 18
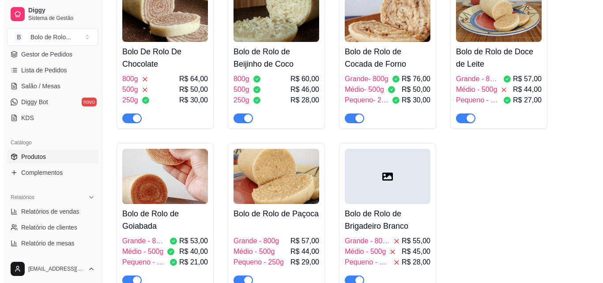
scroll to position [177, 0]
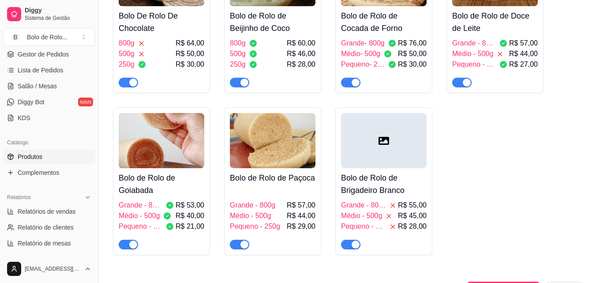
click at [405, 143] on div at bounding box center [384, 140] width 86 height 55
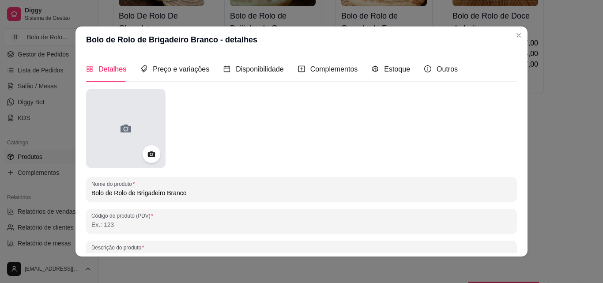
click at [151, 143] on div at bounding box center [125, 128] width 79 height 79
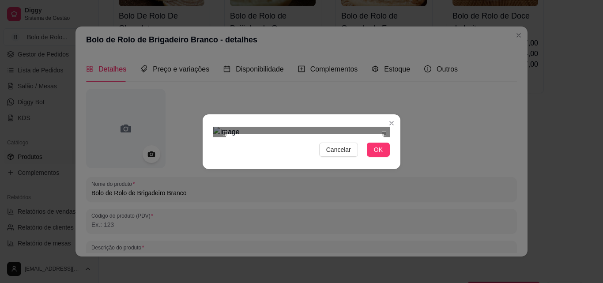
click at [338, 134] on div "Use the arrow keys to move the crop selection area" at bounding box center [304, 213] width 159 height 159
click at [370, 157] on button "OK" at bounding box center [378, 150] width 23 height 14
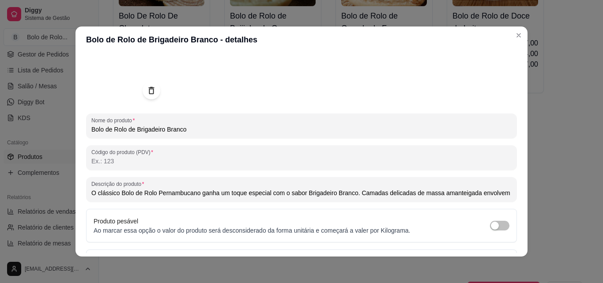
scroll to position [126, 0]
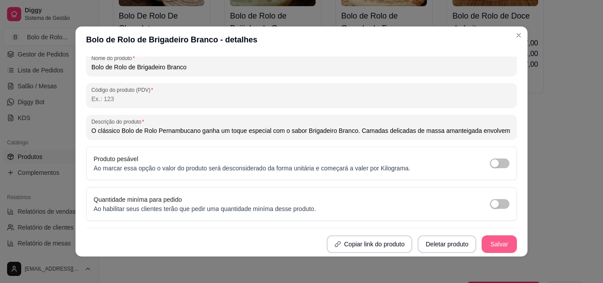
click at [486, 247] on button "Salvar" at bounding box center [498, 244] width 35 height 18
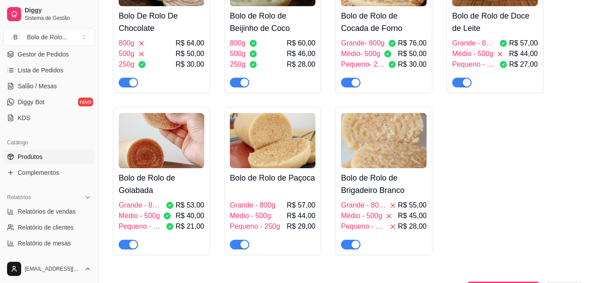
click at [282, 187] on div "Bolo de Rolo de Paçoca Grande - 800g R$ 57,00 Médio - 500g R$ 44,00 Pequeno - 2…" at bounding box center [273, 208] width 86 height 81
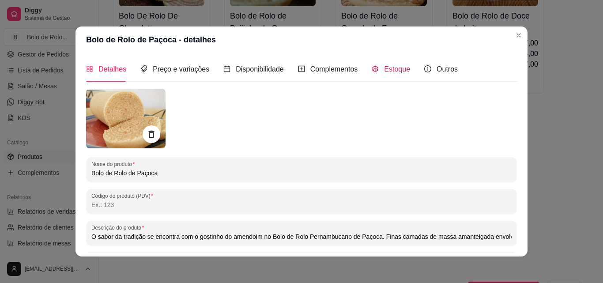
click at [376, 70] on div "Estoque" at bounding box center [391, 69] width 38 height 11
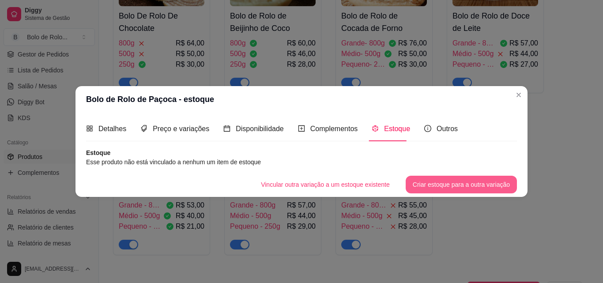
click at [428, 180] on button "Criar estoque para a outra variação" at bounding box center [461, 185] width 111 height 18
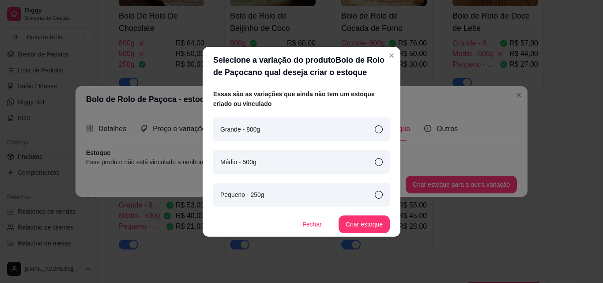
click at [304, 122] on div "Grande - 800g" at bounding box center [301, 129] width 177 height 24
click at [368, 226] on button "Criar estoque" at bounding box center [364, 223] width 50 height 17
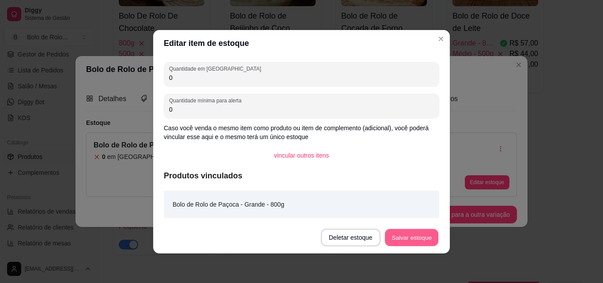
click at [416, 237] on button "Salvar estoque" at bounding box center [411, 237] width 54 height 17
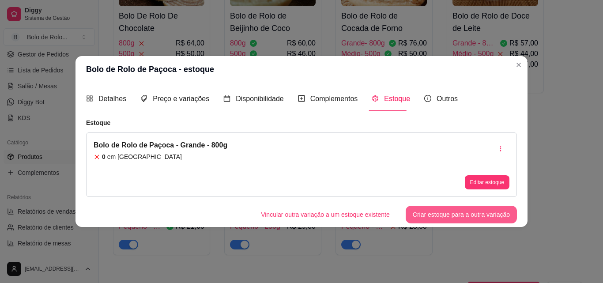
click at [450, 214] on button "Criar estoque para a outra variação" at bounding box center [461, 215] width 111 height 18
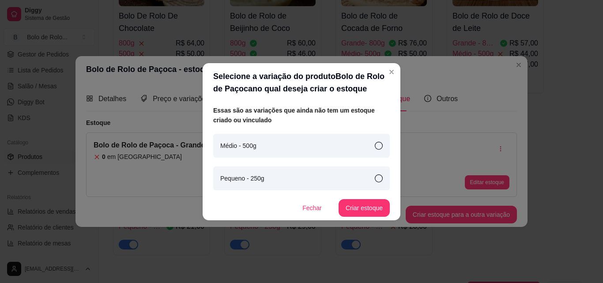
click at [275, 150] on div "Médio - 500g" at bounding box center [301, 146] width 177 height 24
click at [359, 212] on button "Criar estoque" at bounding box center [364, 207] width 50 height 17
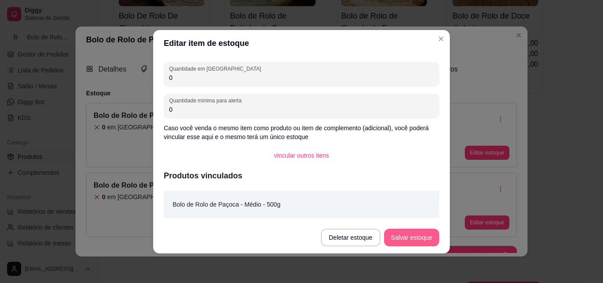
click at [397, 233] on button "Salvar estoque" at bounding box center [411, 238] width 55 height 18
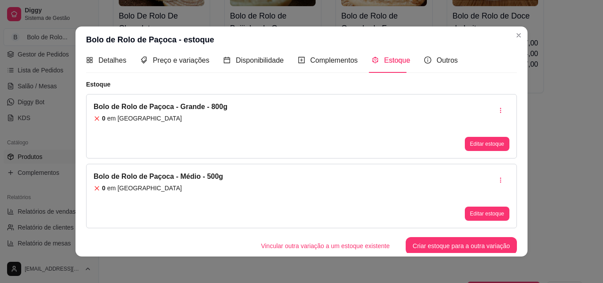
scroll to position [11, 0]
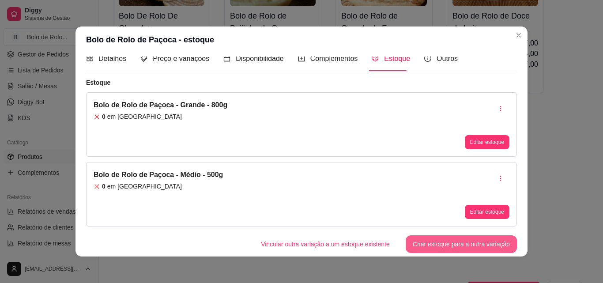
click at [450, 244] on button "Criar estoque para a outra variação" at bounding box center [461, 244] width 111 height 18
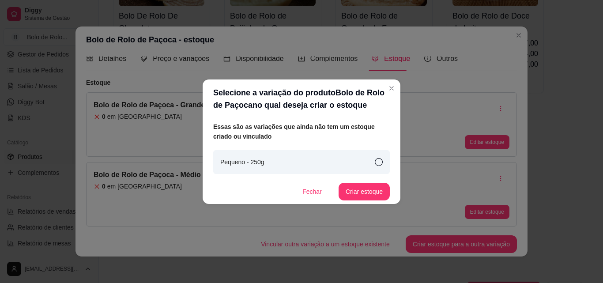
click at [365, 166] on div "Pequeno - 250g" at bounding box center [301, 162] width 177 height 24
click at [366, 197] on button "Criar estoque" at bounding box center [364, 191] width 50 height 17
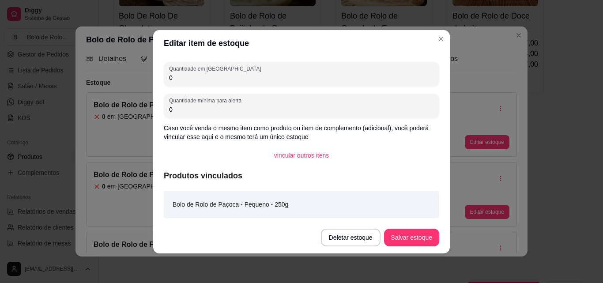
drag, startPoint x: 190, startPoint y: 76, endPoint x: 152, endPoint y: 78, distance: 38.0
click at [152, 78] on div "Editar item de estoque Quantidade em estoque 0 Quantidade mínima para alerta 0 …" at bounding box center [301, 141] width 603 height 283
type input "4"
click at [402, 236] on button "Salvar estoque" at bounding box center [411, 238] width 55 height 18
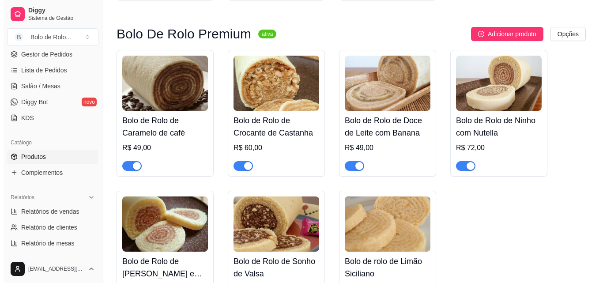
scroll to position [441, 0]
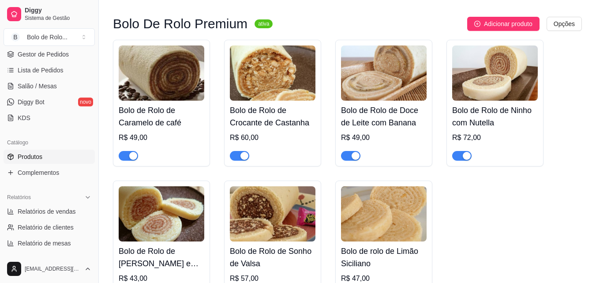
click at [166, 124] on h4 "Bolo de Rolo de Caramelo de café" at bounding box center [162, 116] width 86 height 25
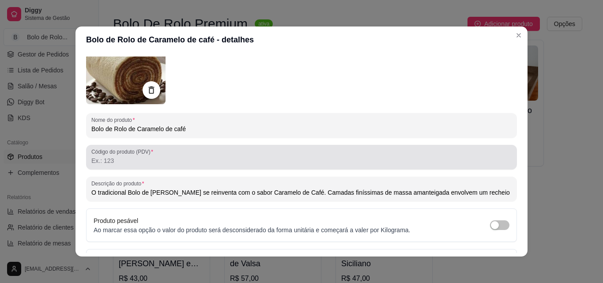
scroll to position [0, 0]
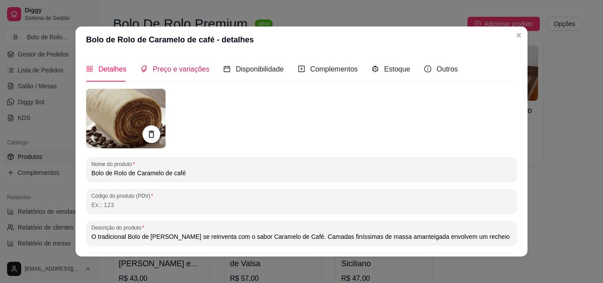
click at [175, 71] on span "Preço e variações" at bounding box center [181, 69] width 56 height 8
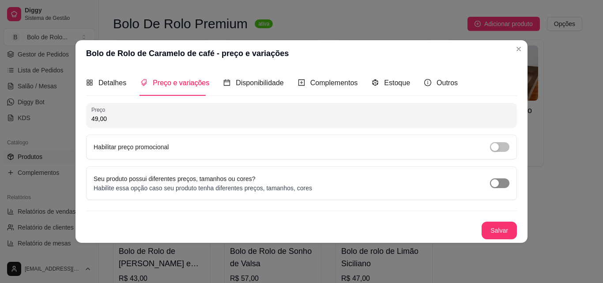
click at [495, 184] on div "button" at bounding box center [495, 183] width 8 height 8
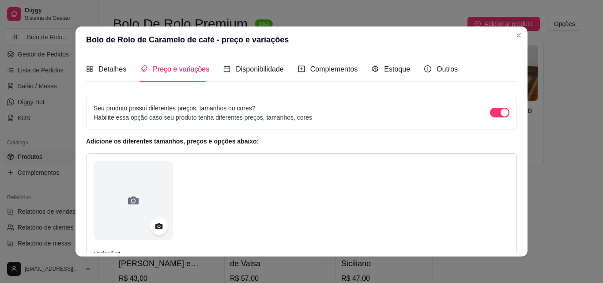
scroll to position [177, 0]
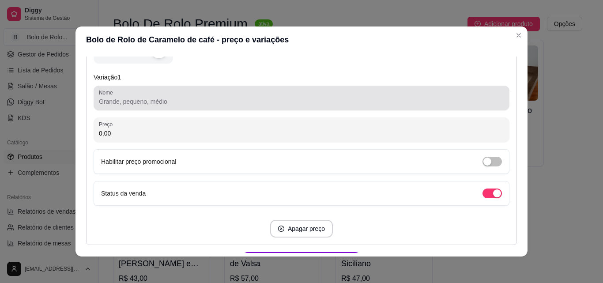
click at [127, 106] on div at bounding box center [301, 98] width 405 height 18
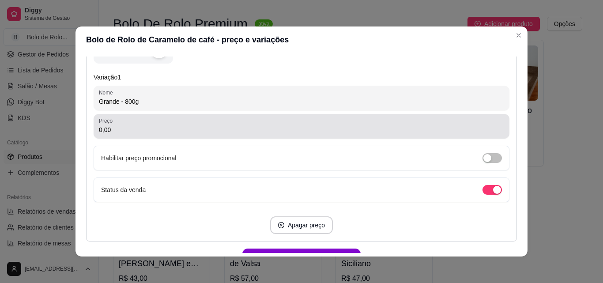
type input "Grande - 800g"
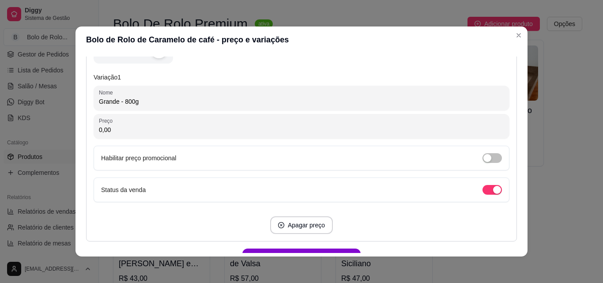
drag, startPoint x: 127, startPoint y: 127, endPoint x: 79, endPoint y: 122, distance: 47.4
click at [80, 123] on div "Detalhes Preço e variações Disponibilidade Complementos Estoque Outros Nome do …" at bounding box center [301, 154] width 452 height 203
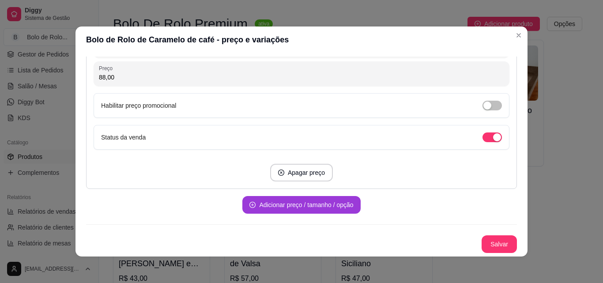
type input "88,00"
click at [309, 204] on button "Adicionar preço / tamanho / opção" at bounding box center [301, 205] width 118 height 18
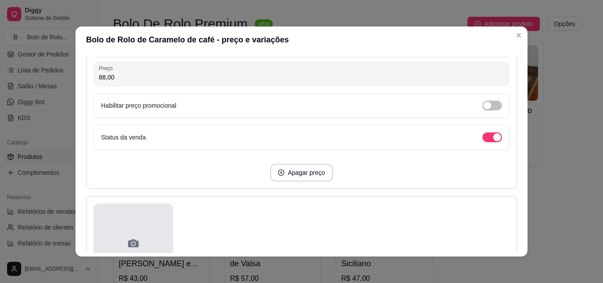
scroll to position [406, 0]
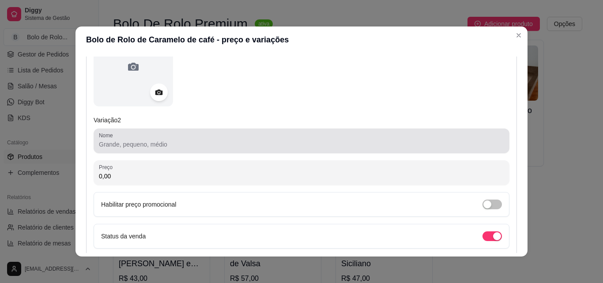
click at [131, 143] on input "Nome" at bounding box center [301, 144] width 405 height 9
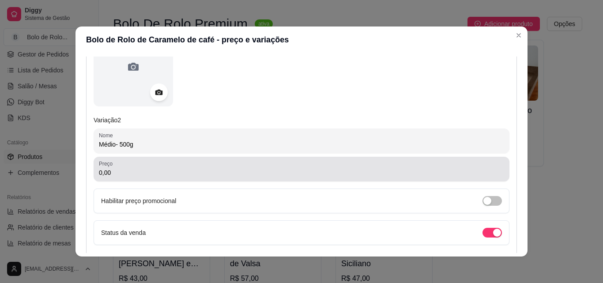
type input "Médio- 500g"
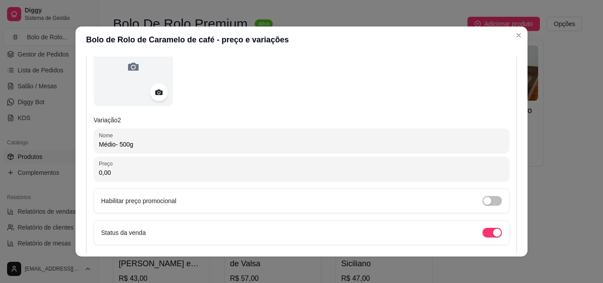
drag, startPoint x: 121, startPoint y: 176, endPoint x: 48, endPoint y: 165, distance: 74.1
click at [48, 165] on div "Bolo de Rolo de Caramelo de café - preço e variações Detalhes Preço e variações…" at bounding box center [301, 141] width 603 height 283
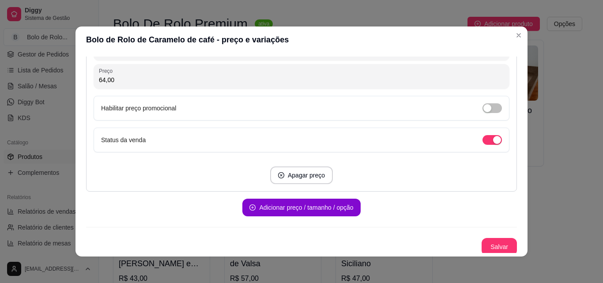
scroll to position [501, 0]
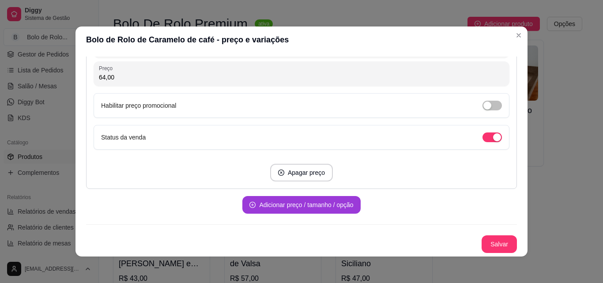
type input "64,00"
click at [255, 205] on button "Adicionar preço / tamanho / opção" at bounding box center [301, 205] width 118 height 18
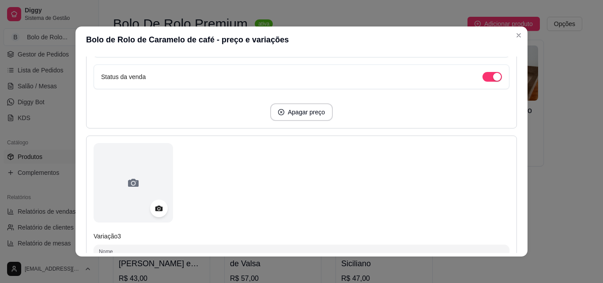
scroll to position [677, 0]
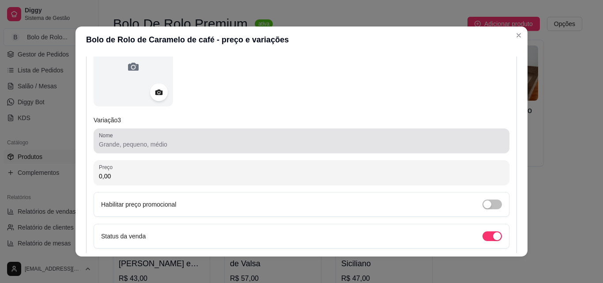
click at [111, 148] on input "Nome" at bounding box center [301, 144] width 405 height 9
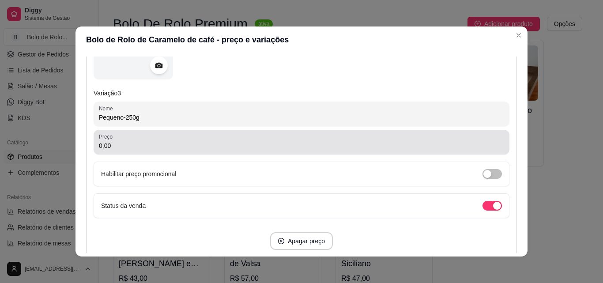
scroll to position [766, 0]
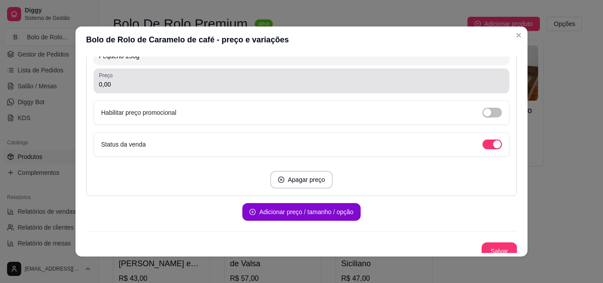
type input "Pequeno-250g"
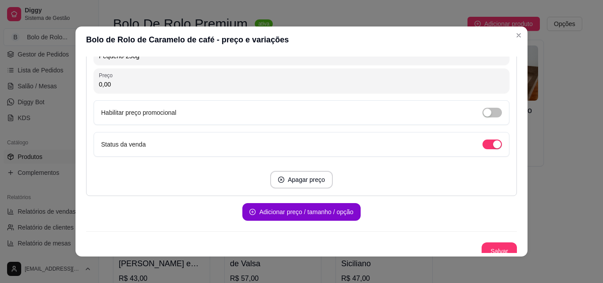
drag, startPoint x: 110, startPoint y: 89, endPoint x: 32, endPoint y: 89, distance: 78.1
click at [32, 89] on div "Bolo de Rolo de Caramelo de café - preço e variações Detalhes Preço e variações…" at bounding box center [301, 141] width 603 height 283
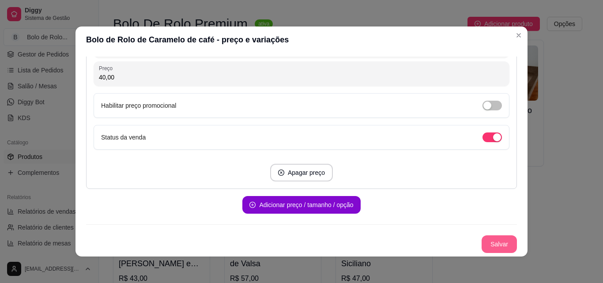
type input "40,00"
click at [483, 241] on button "Salvar" at bounding box center [498, 244] width 35 height 18
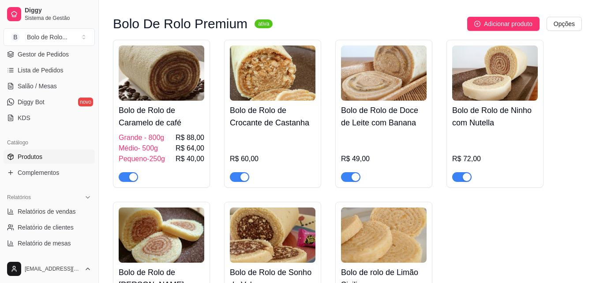
click at [157, 114] on h4 "Bolo de Rolo de Caramelo de café" at bounding box center [162, 116] width 86 height 25
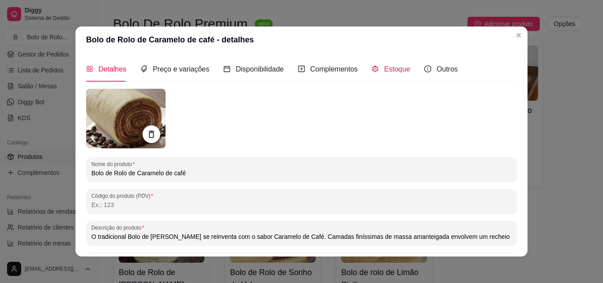
click at [391, 69] on span "Estoque" at bounding box center [397, 69] width 26 height 8
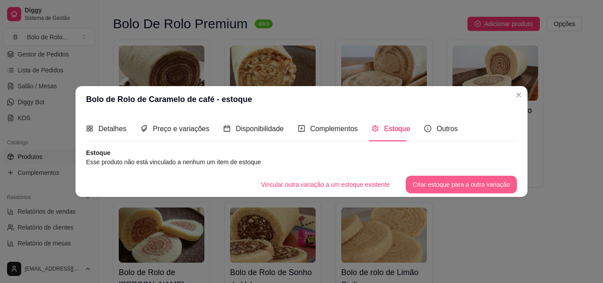
click at [441, 180] on button "Criar estoque para a outra variação" at bounding box center [461, 185] width 111 height 18
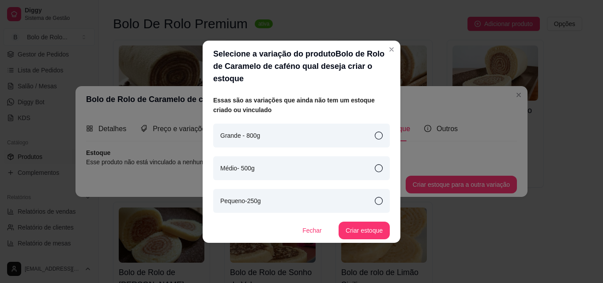
click at [281, 128] on div "Grande - 800g" at bounding box center [301, 136] width 177 height 24
click at [366, 225] on button "Criar estoque" at bounding box center [363, 231] width 51 height 18
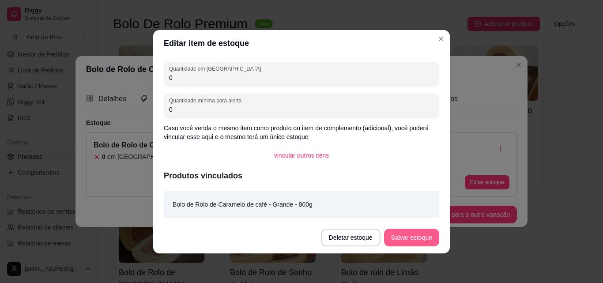
click at [418, 240] on button "Salvar estoque" at bounding box center [411, 238] width 55 height 18
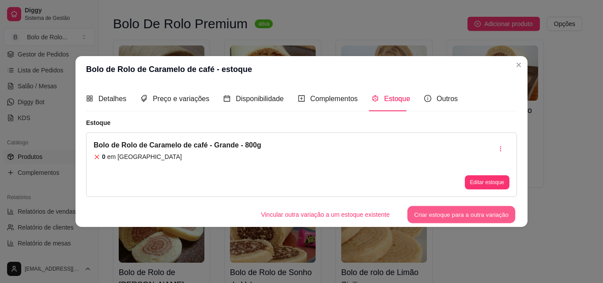
click at [482, 217] on button "Criar estoque para a outra variação" at bounding box center [461, 214] width 108 height 17
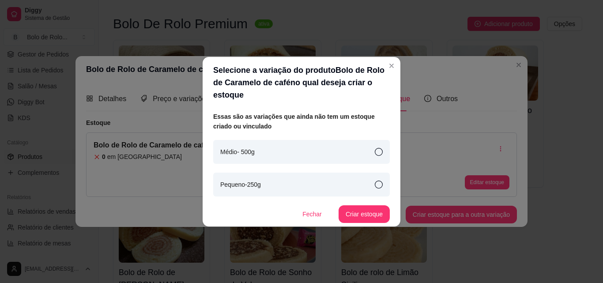
click at [286, 148] on div "Médio- 500g" at bounding box center [301, 152] width 177 height 24
click at [357, 212] on button "Criar estoque" at bounding box center [363, 214] width 51 height 18
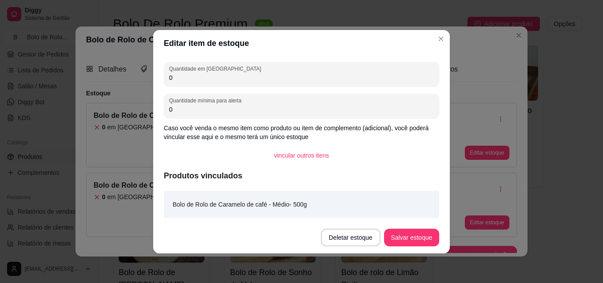
click at [282, 78] on input "0" at bounding box center [301, 77] width 265 height 9
click at [401, 232] on button "Salvar estoque" at bounding box center [411, 237] width 54 height 17
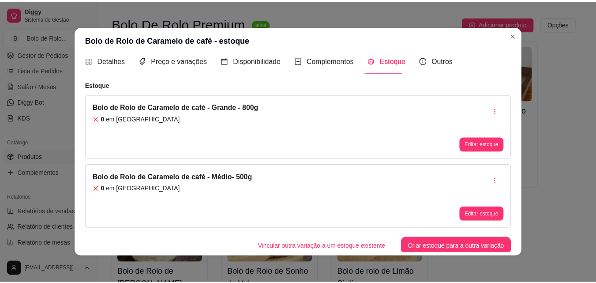
scroll to position [11, 0]
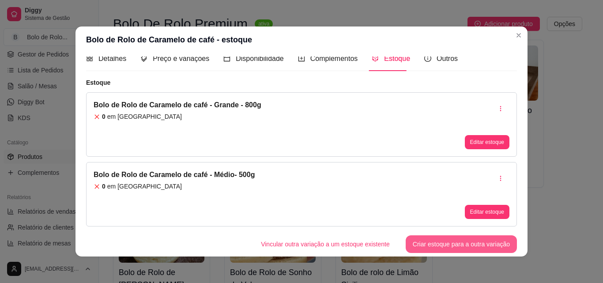
click at [436, 245] on button "Criar estoque para a outra variação" at bounding box center [461, 244] width 111 height 18
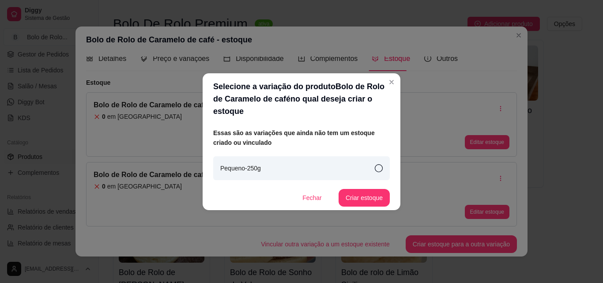
click at [296, 164] on div "Pequeno-250g" at bounding box center [301, 168] width 177 height 24
click at [368, 189] on button "Criar estoque" at bounding box center [363, 198] width 51 height 18
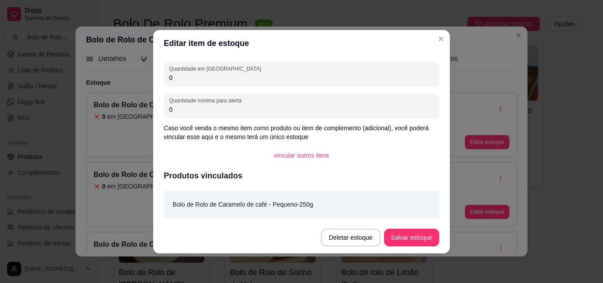
click at [143, 71] on div "Editar item de estoque Quantidade em estoque 0 Quantidade mínima para alerta 0 …" at bounding box center [301, 141] width 603 height 283
type input "4"
click at [402, 233] on button "Salvar estoque" at bounding box center [411, 237] width 54 height 17
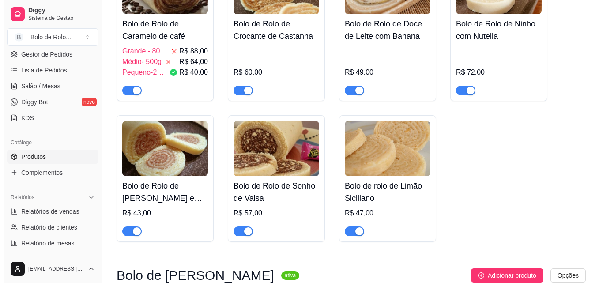
scroll to position [530, 0]
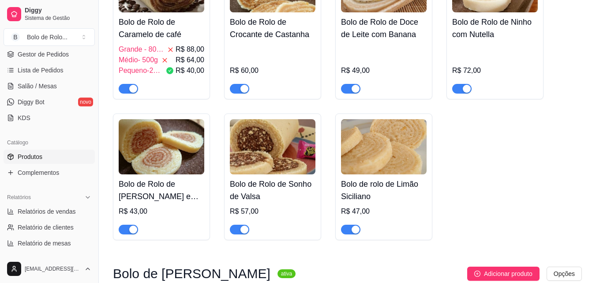
click at [272, 193] on h4 "Bolo de Rolo de Sonho de Valsa" at bounding box center [273, 190] width 86 height 25
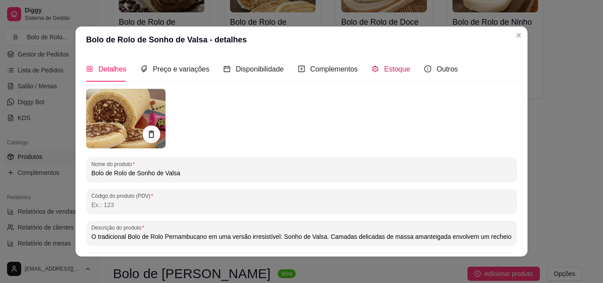
click at [372, 70] on icon "code-sandbox" at bounding box center [375, 68] width 7 height 7
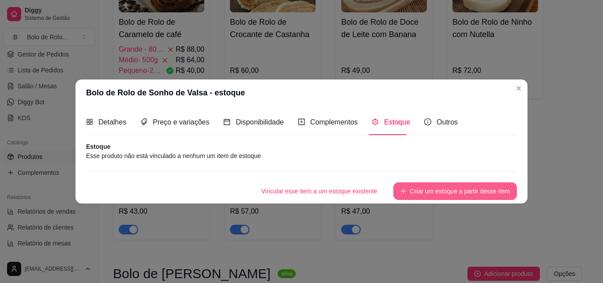
click at [436, 195] on button "Criar um estoque a partir desse item" at bounding box center [455, 191] width 124 height 18
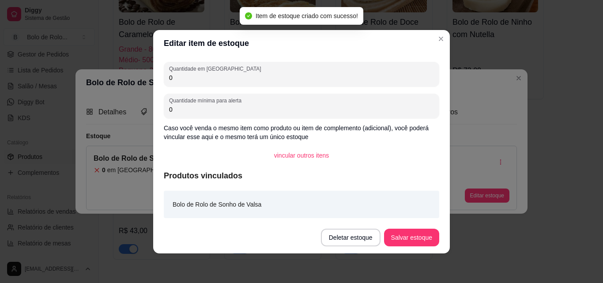
drag, startPoint x: 225, startPoint y: 81, endPoint x: 92, endPoint y: 80, distance: 132.8
click at [92, 80] on div "Editar item de estoque Quantidade em estoque 0 Quantidade mínima para alerta 0 …" at bounding box center [301, 141] width 603 height 283
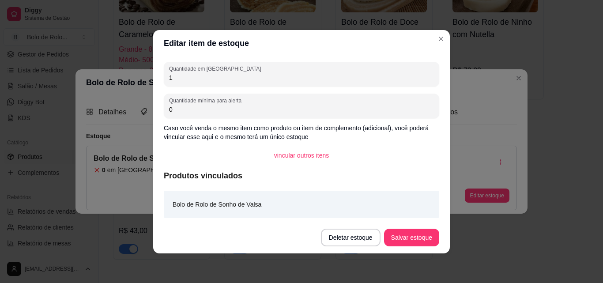
type input "1"
click at [284, 202] on div "Bolo de Rolo de Sonho de Valsa" at bounding box center [301, 204] width 275 height 27
click at [410, 234] on button "Salvar estoque" at bounding box center [411, 237] width 54 height 17
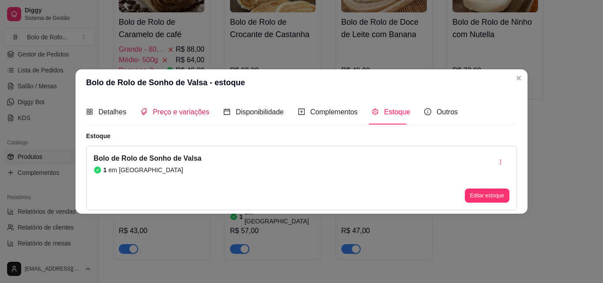
click at [178, 117] on div "Preço e variações" at bounding box center [174, 111] width 69 height 11
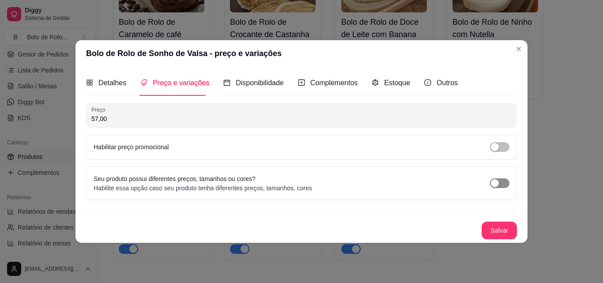
click at [496, 183] on div "button" at bounding box center [495, 183] width 8 height 8
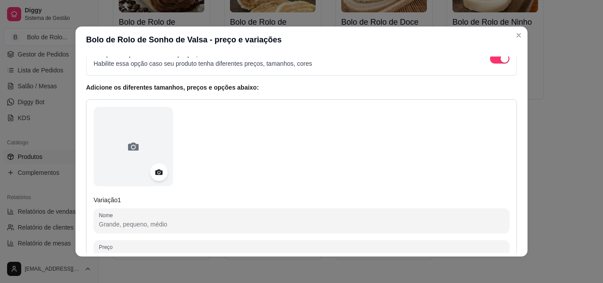
scroll to position [177, 0]
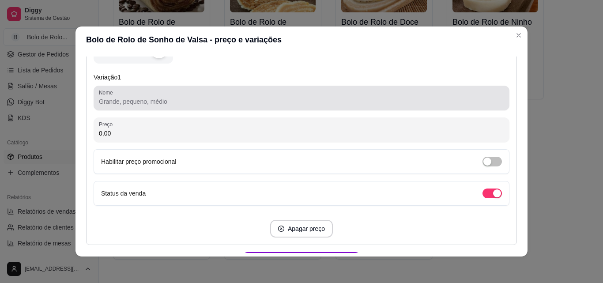
click at [139, 108] on div "Nome" at bounding box center [302, 98] width 416 height 25
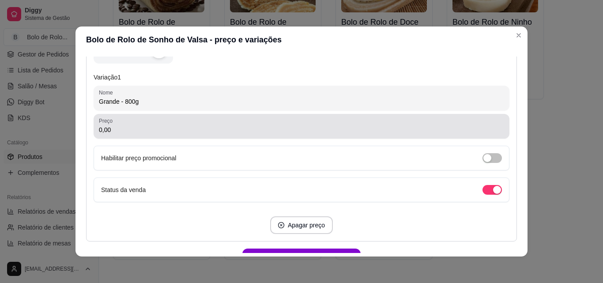
type input "Grande - 800g"
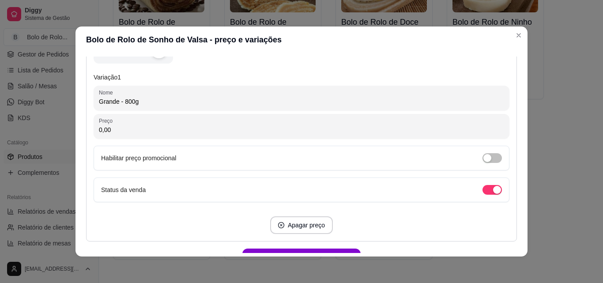
drag, startPoint x: 113, startPoint y: 128, endPoint x: 77, endPoint y: 126, distance: 35.8
click at [77, 126] on div "Detalhes Preço e variações Disponibilidade Complementos Estoque Outros Nome do …" at bounding box center [301, 154] width 452 height 203
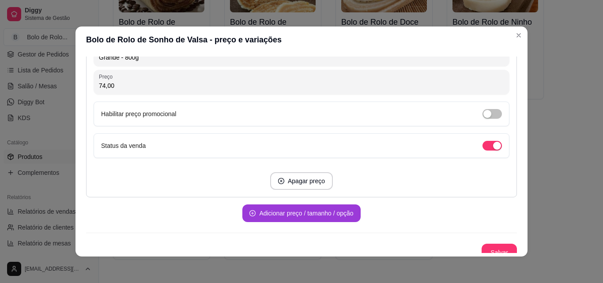
type input "74,00"
click at [273, 214] on button "Adicionar preço / tamanho / opção" at bounding box center [301, 213] width 114 height 17
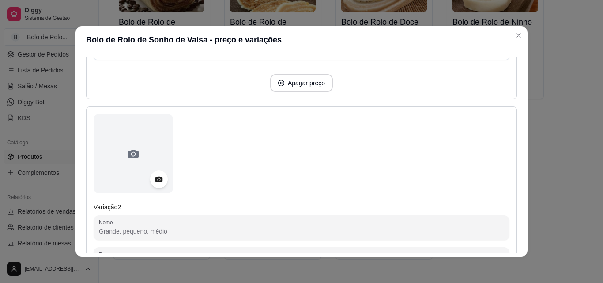
scroll to position [353, 0]
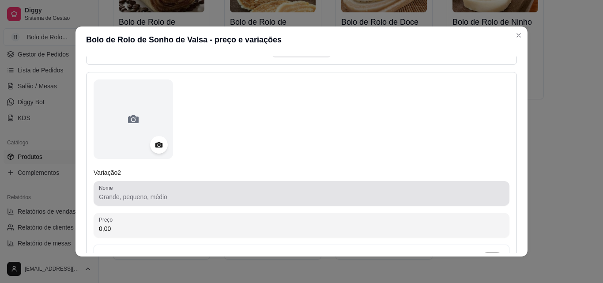
click at [120, 194] on input "Nome" at bounding box center [301, 196] width 405 height 9
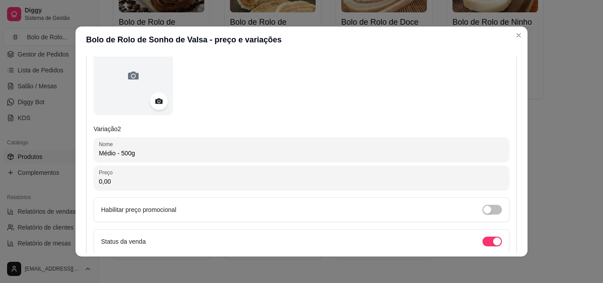
scroll to position [501, 0]
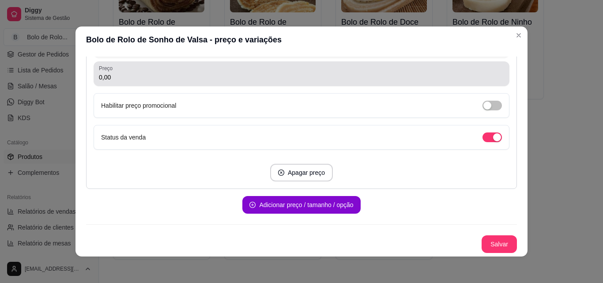
type input "Médio - 500g"
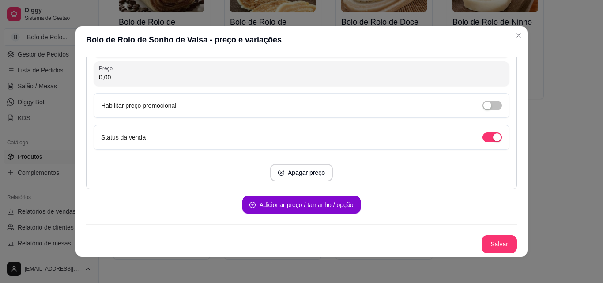
drag, startPoint x: 109, startPoint y: 75, endPoint x: 20, endPoint y: 66, distance: 89.1
click at [20, 66] on div "Bolo de Rolo de Sonho de Valsa - preço e variações Detalhes Preço e variações D…" at bounding box center [301, 141] width 603 height 283
type input "57,00"
click at [336, 203] on button "Adicionar preço / tamanho / opção" at bounding box center [301, 205] width 118 height 18
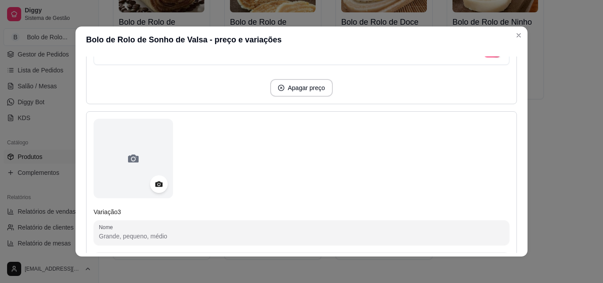
scroll to position [677, 0]
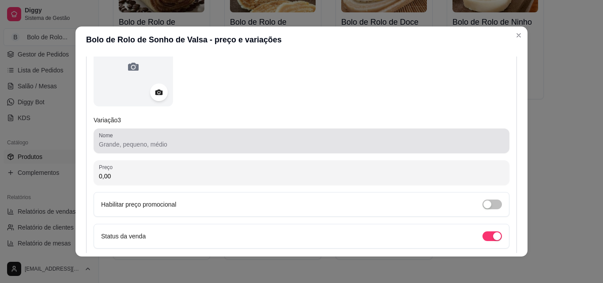
click at [125, 145] on input "Nome" at bounding box center [301, 144] width 405 height 9
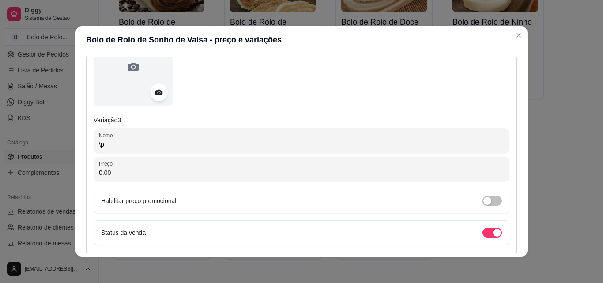
type input "\"
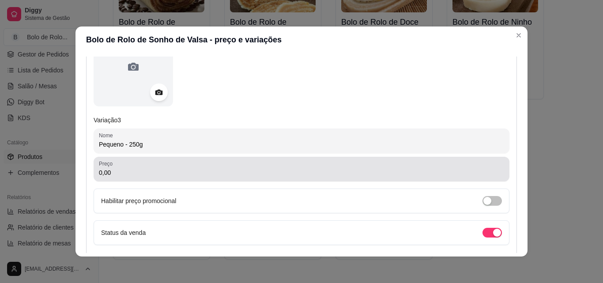
type input "Pequeno - 250g"
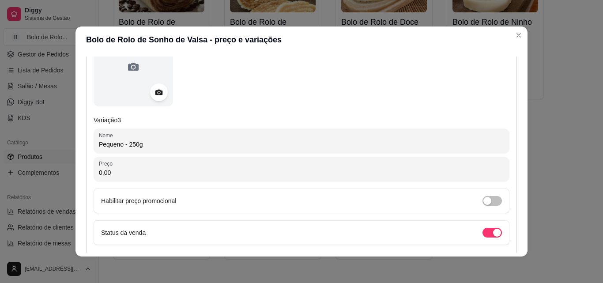
drag, startPoint x: 135, startPoint y: 167, endPoint x: 73, endPoint y: 164, distance: 62.7
click at [75, 164] on div "Detalhes Preço e variações Disponibilidade Complementos Estoque Outros Nome do …" at bounding box center [301, 154] width 452 height 203
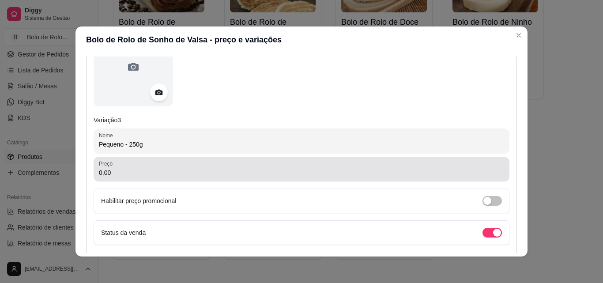
click at [108, 170] on input "0,00" at bounding box center [301, 172] width 405 height 9
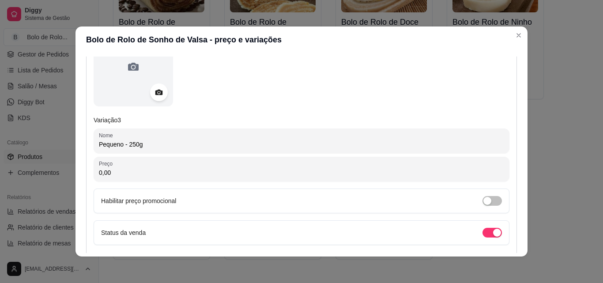
drag, startPoint x: 108, startPoint y: 171, endPoint x: 75, endPoint y: 168, distance: 33.2
click at [75, 168] on div "Detalhes Preço e variações Disponibilidade Complementos Estoque Outros Nome do …" at bounding box center [301, 154] width 452 height 203
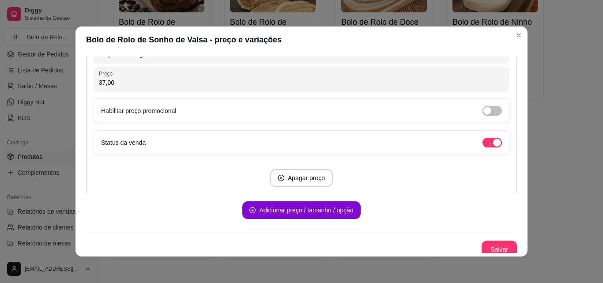
scroll to position [773, 0]
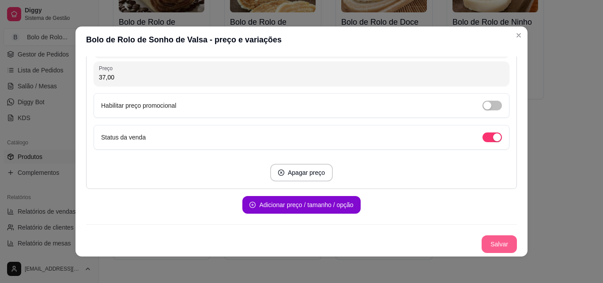
type input "37,00"
click at [485, 240] on button "Salvar" at bounding box center [498, 244] width 35 height 18
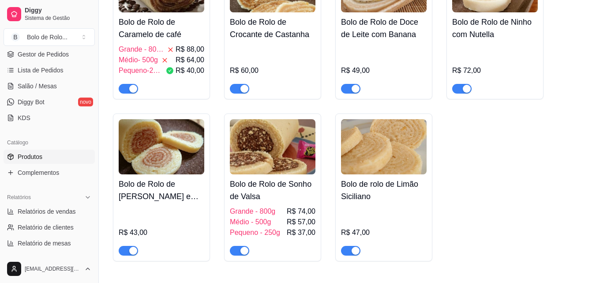
click at [279, 210] on div "Grande - 800g R$ 74,00" at bounding box center [273, 211] width 86 height 11
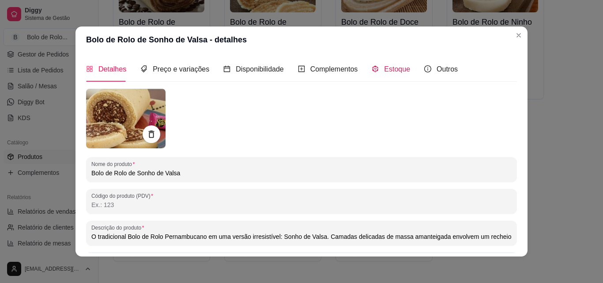
click at [386, 68] on span "Estoque" at bounding box center [397, 69] width 26 height 8
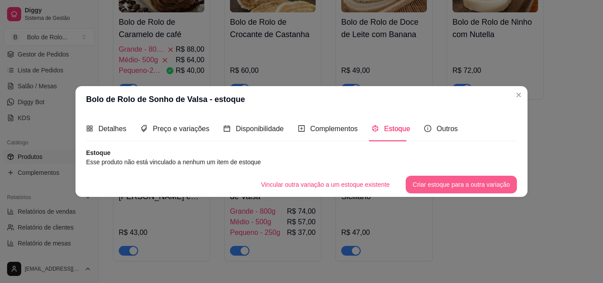
click at [418, 181] on button "Criar estoque para a outra variação" at bounding box center [461, 185] width 111 height 18
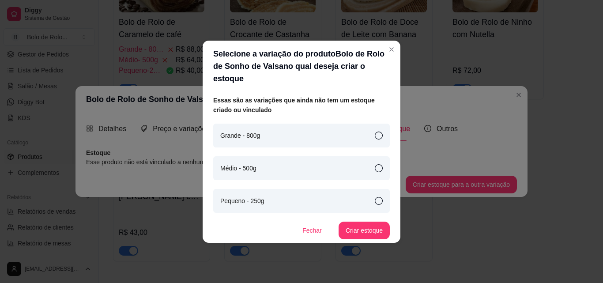
click at [376, 132] on icon at bounding box center [379, 136] width 8 height 8
click at [369, 224] on button "Criar estoque" at bounding box center [364, 230] width 50 height 17
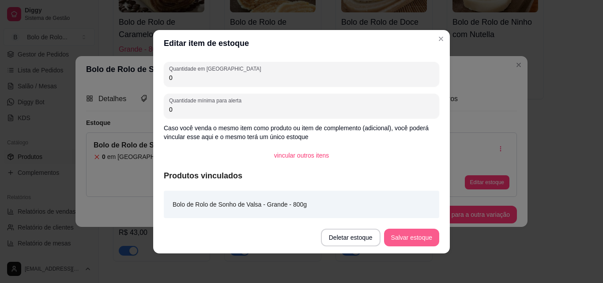
click at [410, 238] on button "Salvar estoque" at bounding box center [411, 238] width 55 height 18
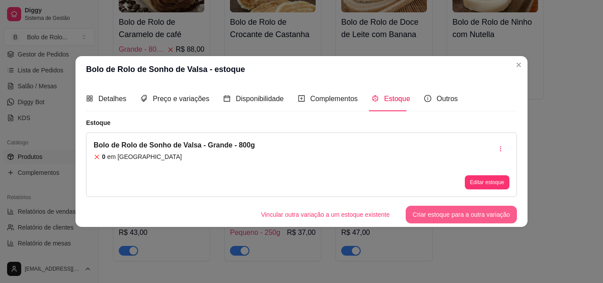
click at [464, 217] on button "Criar estoque para a outra variação" at bounding box center [461, 215] width 111 height 18
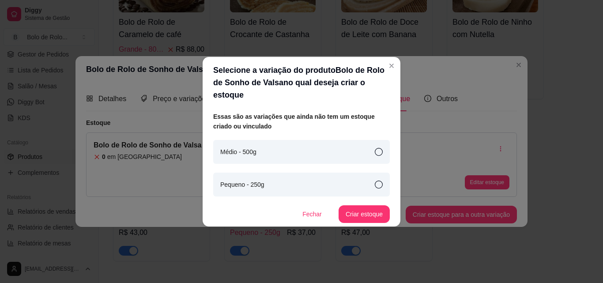
click at [375, 148] on icon at bounding box center [379, 152] width 8 height 8
click at [358, 209] on button "Criar estoque" at bounding box center [363, 214] width 51 height 18
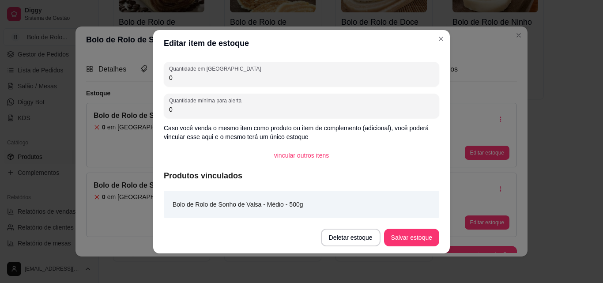
drag, startPoint x: 194, startPoint y: 78, endPoint x: 150, endPoint y: 75, distance: 44.2
click at [150, 75] on div "Editar item de estoque Quantidade em estoque 0 Quantidade mínima para alerta 0 …" at bounding box center [301, 141] width 603 height 283
type input "1"
click at [394, 239] on button "Salvar estoque" at bounding box center [411, 238] width 55 height 18
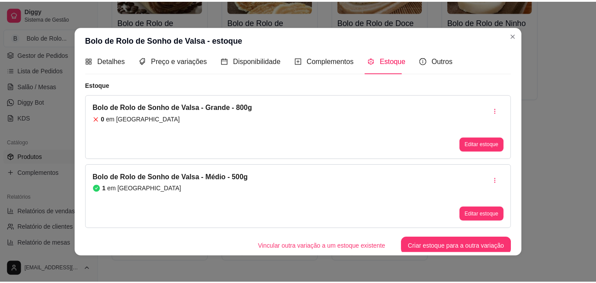
scroll to position [11, 0]
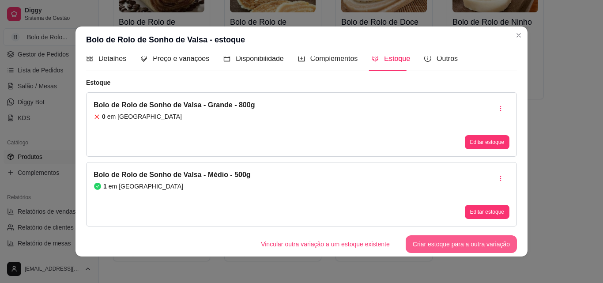
click at [455, 248] on button "Criar estoque para a outra variação" at bounding box center [461, 244] width 111 height 18
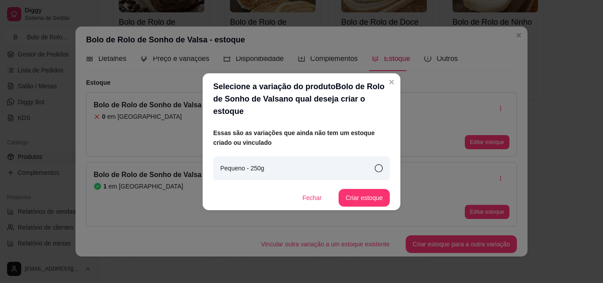
click at [364, 162] on div "Pequeno - 250g" at bounding box center [301, 168] width 177 height 24
click at [368, 189] on button "Criar estoque" at bounding box center [364, 197] width 50 height 17
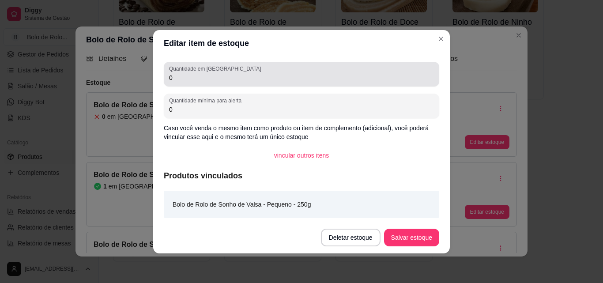
click at [224, 77] on input "0" at bounding box center [301, 77] width 265 height 9
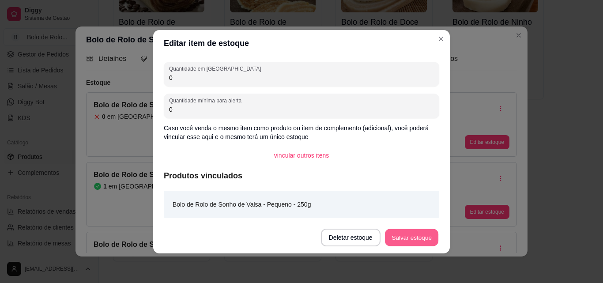
click at [405, 232] on button "Salvar estoque" at bounding box center [411, 237] width 54 height 17
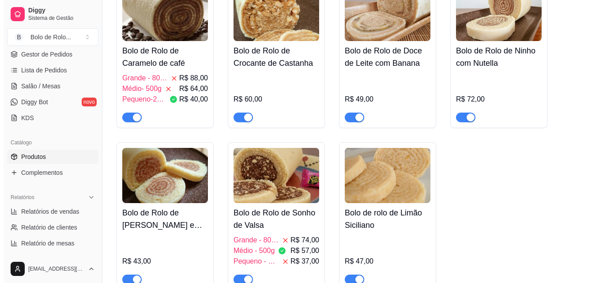
scroll to position [485, 0]
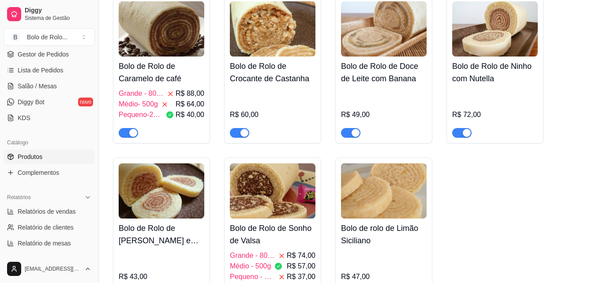
click at [278, 73] on h4 "Bolo de Rolo de Crocante de Castanha" at bounding box center [273, 72] width 86 height 25
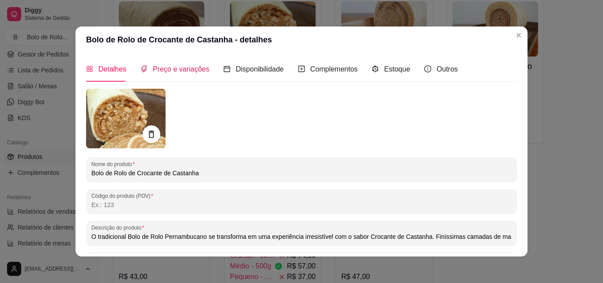
click at [185, 71] on span "Preço e variações" at bounding box center [181, 69] width 56 height 8
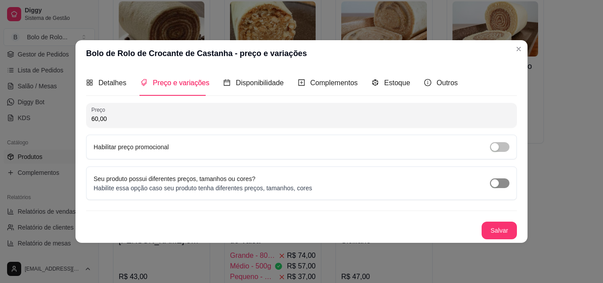
click at [495, 183] on div "button" at bounding box center [495, 183] width 8 height 8
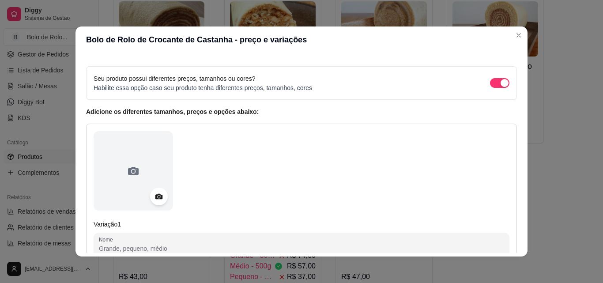
scroll to position [88, 0]
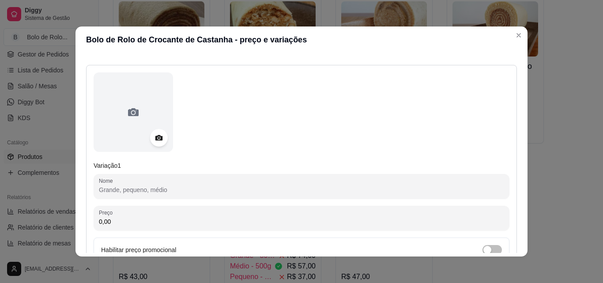
click at [132, 191] on input "Nome" at bounding box center [301, 189] width 405 height 9
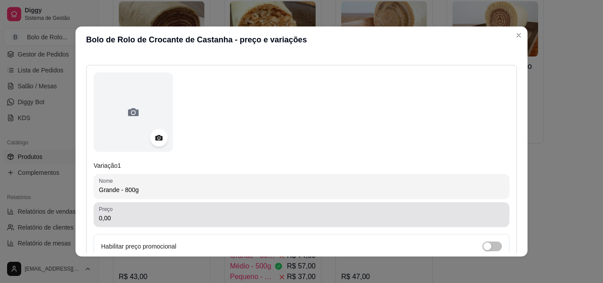
type input "Grande - 800g"
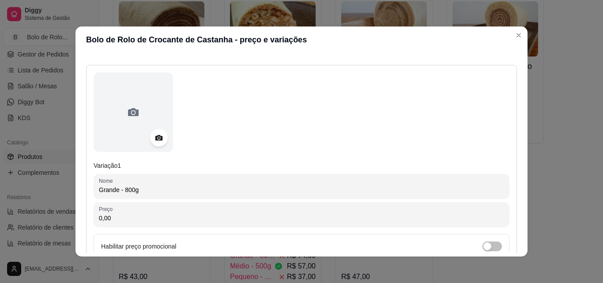
drag, startPoint x: 119, startPoint y: 221, endPoint x: 85, endPoint y: 215, distance: 34.5
click at [86, 215] on div "Variação 1 Nome Grande - 800g Preço 0,00 Habilitar preço promocional Status da …" at bounding box center [301, 197] width 431 height 265
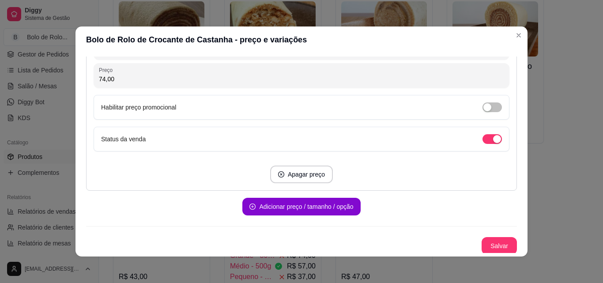
scroll to position [229, 0]
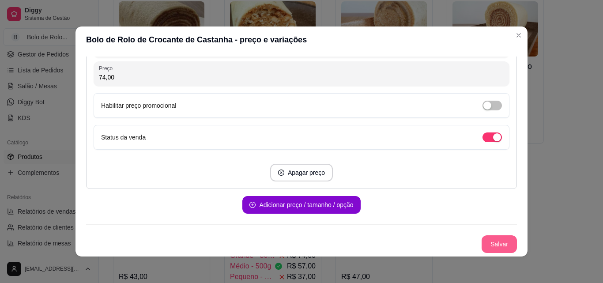
type input "74,00"
click at [492, 242] on button "Salvar" at bounding box center [499, 244] width 34 height 17
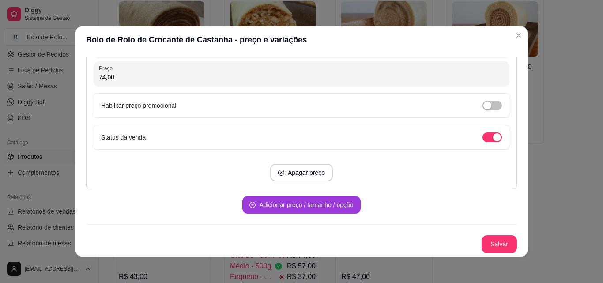
click at [287, 198] on button "Adicionar preço / tamanho / opção" at bounding box center [301, 205] width 118 height 18
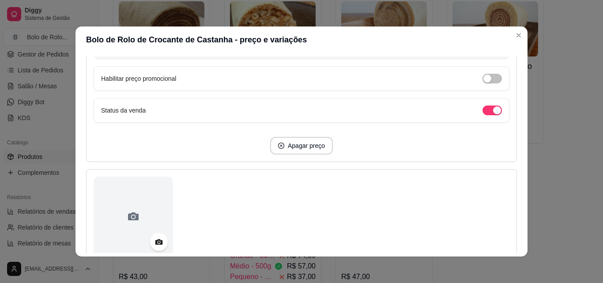
scroll to position [361, 0]
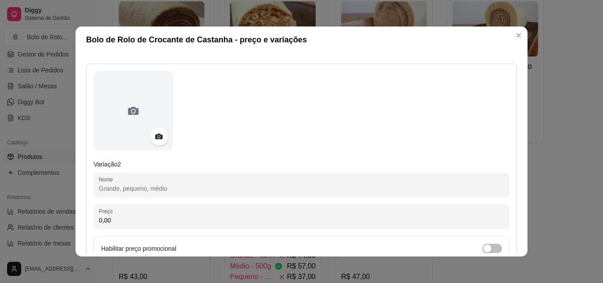
click at [133, 190] on input "Nome" at bounding box center [301, 188] width 405 height 9
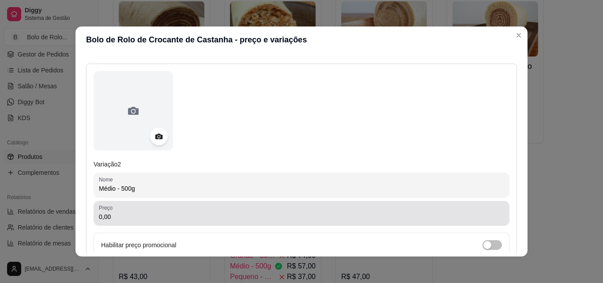
type input "Médio - 500g"
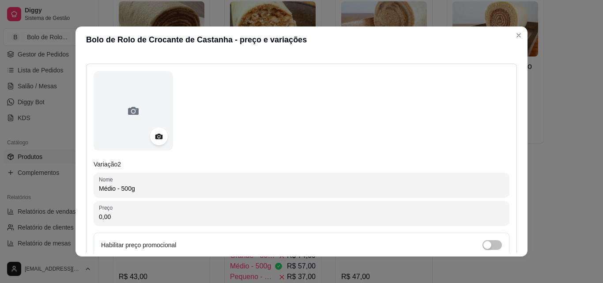
drag, startPoint x: 126, startPoint y: 216, endPoint x: 0, endPoint y: 204, distance: 126.7
click at [0, 204] on div "Bolo de Rolo de Crocante de Castanha - preço e variações Detalhes Preço e varia…" at bounding box center [301, 141] width 603 height 283
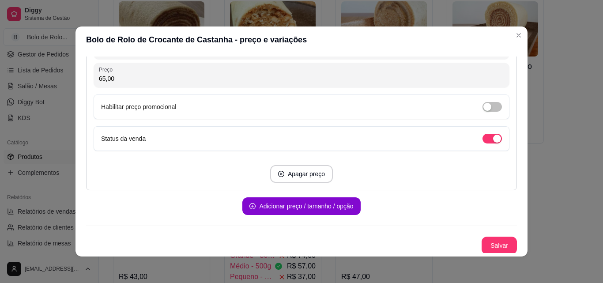
scroll to position [501, 0]
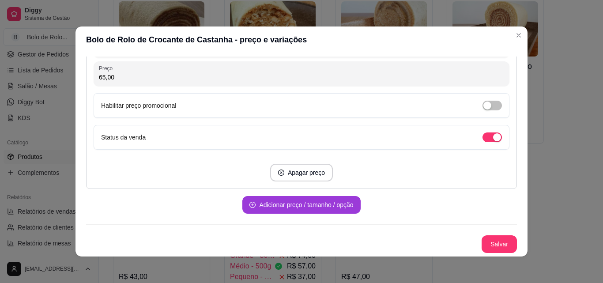
type input "65,00"
click at [297, 203] on button "Adicionar preço / tamanho / opção" at bounding box center [301, 205] width 118 height 18
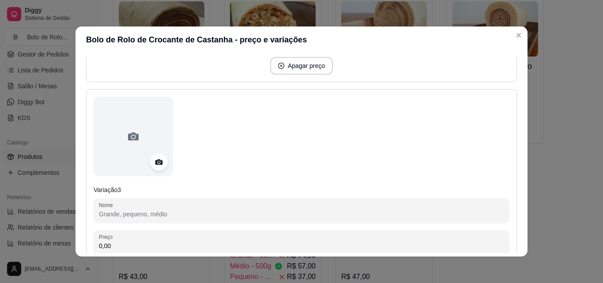
scroll to position [677, 0]
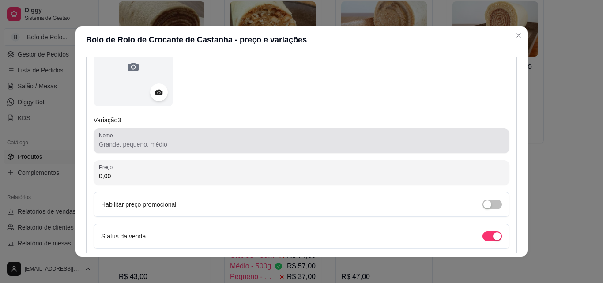
click at [139, 143] on input "Nome" at bounding box center [301, 144] width 405 height 9
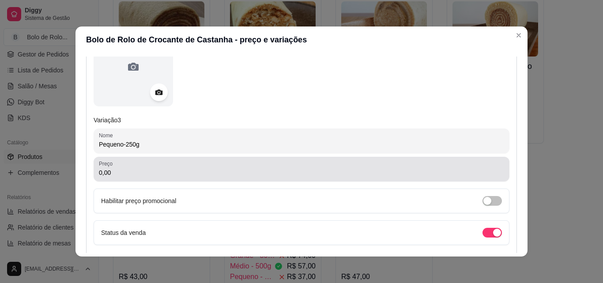
type input "Pequeno-250g"
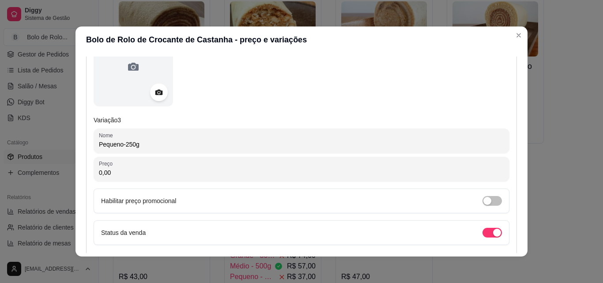
drag, startPoint x: 113, startPoint y: 168, endPoint x: 0, endPoint y: 162, distance: 113.6
click at [0, 162] on div "Bolo de Rolo de Crocante de Castanha - preço e variações Detalhes Preço e varia…" at bounding box center [301, 141] width 603 height 283
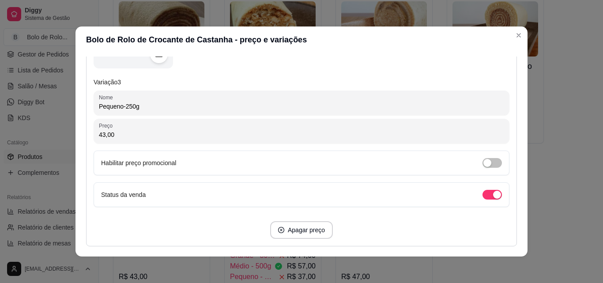
scroll to position [773, 0]
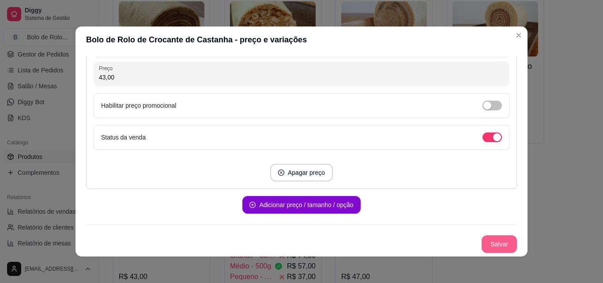
type input "43,00"
click at [488, 240] on button "Salvar" at bounding box center [499, 244] width 34 height 17
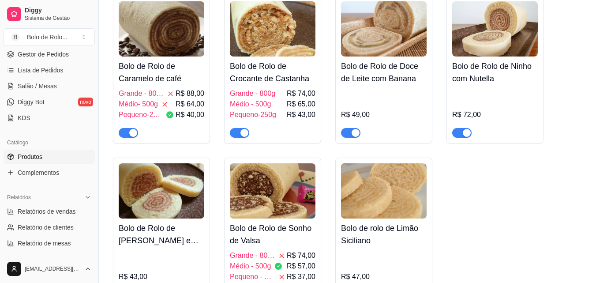
click at [292, 69] on h4 "Bolo de Rolo de Crocante de Castanha" at bounding box center [273, 72] width 86 height 25
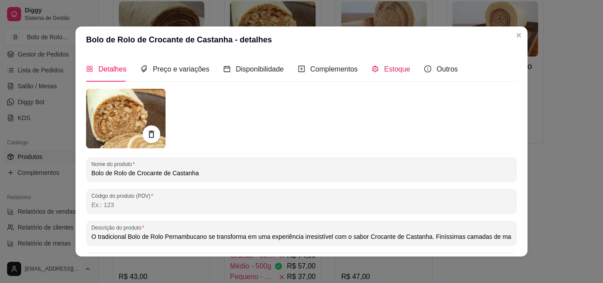
click at [372, 71] on icon "code-sandbox" at bounding box center [375, 68] width 7 height 7
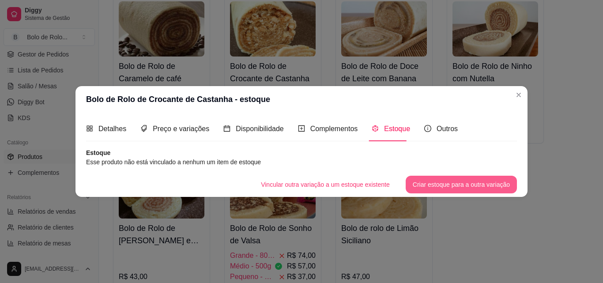
click at [431, 181] on button "Criar estoque para a outra variação" at bounding box center [461, 185] width 111 height 18
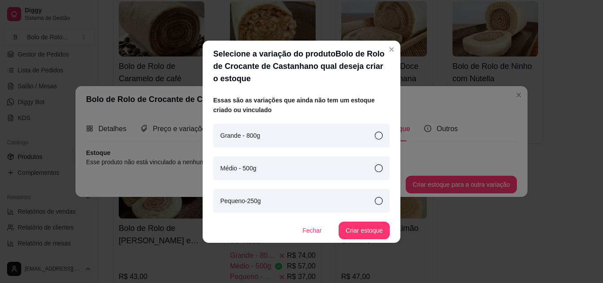
click at [372, 137] on div "Grande - 800g" at bounding box center [301, 136] width 177 height 24
click at [375, 225] on button "Criar estoque" at bounding box center [363, 231] width 51 height 18
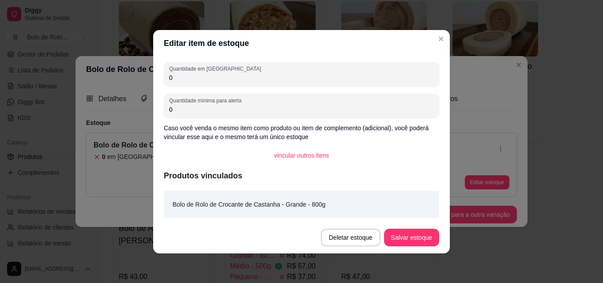
drag, startPoint x: 189, startPoint y: 76, endPoint x: 94, endPoint y: 72, distance: 95.8
click at [94, 72] on div "Editar item de estoque Quantidade em estoque 0 Quantidade mínima para alerta 0 …" at bounding box center [301, 141] width 603 height 283
type input "1"
click at [431, 234] on button "Salvar estoque" at bounding box center [411, 238] width 55 height 18
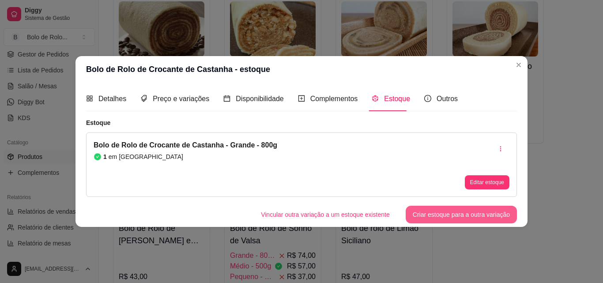
click at [454, 218] on button "Criar estoque para a outra variação" at bounding box center [461, 215] width 111 height 18
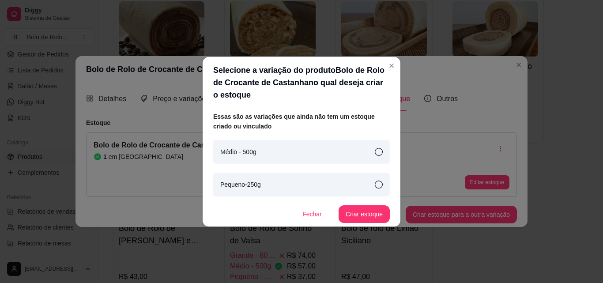
click at [269, 156] on div "Médio - 500g" at bounding box center [301, 152] width 177 height 24
click at [353, 214] on button "Criar estoque" at bounding box center [364, 213] width 50 height 17
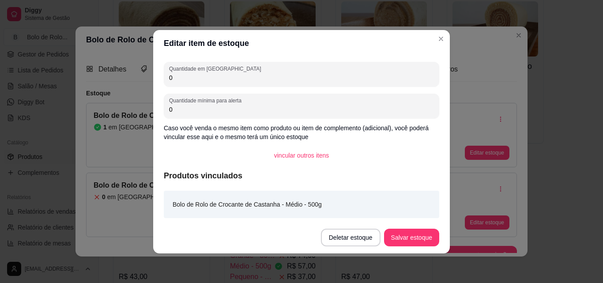
drag, startPoint x: 192, startPoint y: 74, endPoint x: 121, endPoint y: 69, distance: 70.8
click at [121, 69] on div "Editar item de estoque Quantidade em estoque 0 Quantidade mínima para alerta 0 …" at bounding box center [301, 141] width 603 height 283
type input "2"
click at [405, 233] on button "Salvar estoque" at bounding box center [411, 237] width 54 height 17
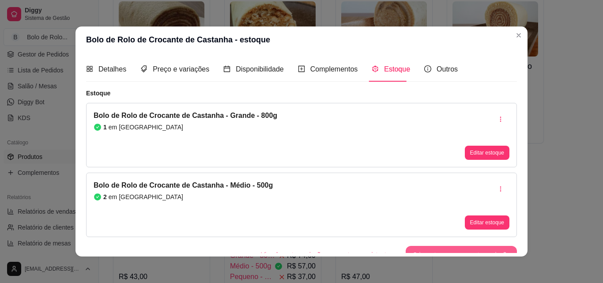
click at [438, 249] on button "Criar estoque para a outra variação" at bounding box center [461, 255] width 111 height 18
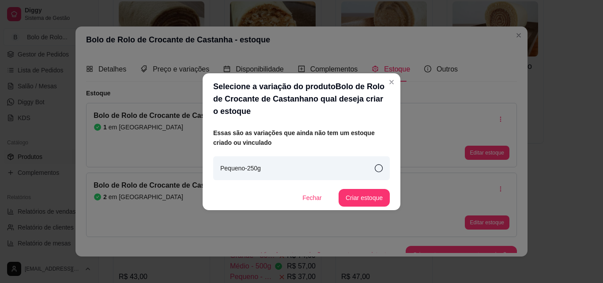
click at [382, 171] on icon at bounding box center [379, 168] width 8 height 8
click at [370, 189] on button "Criar estoque" at bounding box center [363, 198] width 51 height 18
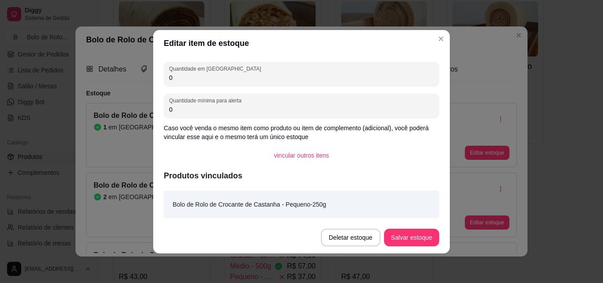
drag, startPoint x: 198, startPoint y: 75, endPoint x: 132, endPoint y: 76, distance: 66.2
click at [132, 76] on div "Editar item de estoque Quantidade em estoque 0 Quantidade mínima para alerta 0 …" at bounding box center [301, 141] width 603 height 283
type input "3"
click at [420, 236] on button "Salvar estoque" at bounding box center [411, 237] width 54 height 17
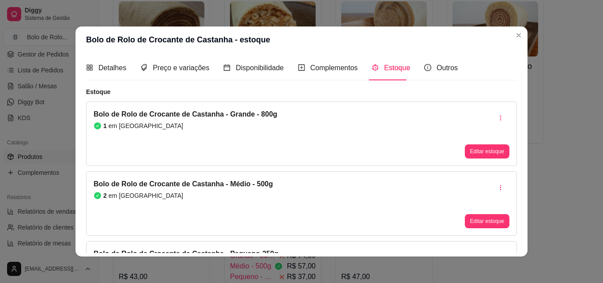
scroll to position [0, 0]
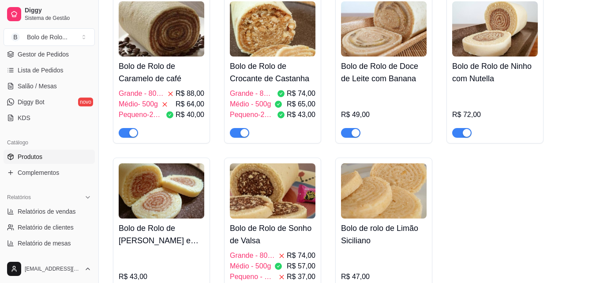
click at [382, 75] on h4 "Bolo de Rolo de Doce de Leite com Banana" at bounding box center [384, 72] width 86 height 25
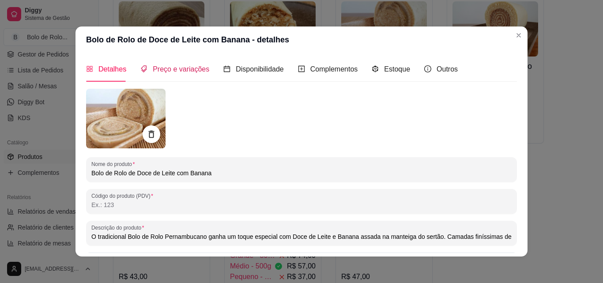
click at [165, 73] on span "Preço e variações" at bounding box center [181, 69] width 56 height 8
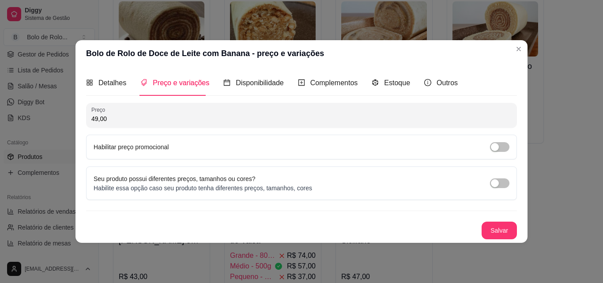
click at [476, 178] on div "Seu produto possui diferentes preços, tamanhos ou cores? Habilite essa opção ca…" at bounding box center [302, 183] width 416 height 19
click at [494, 181] on div "button" at bounding box center [495, 183] width 8 height 8
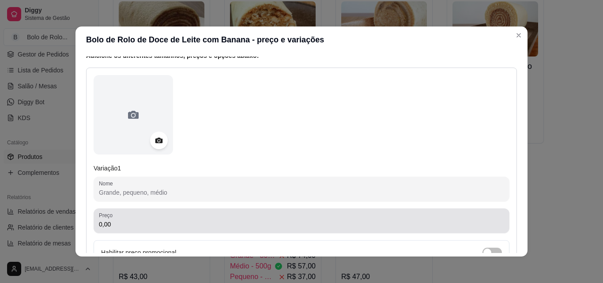
scroll to position [132, 0]
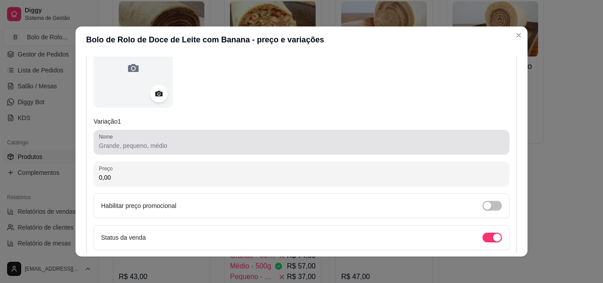
click at [123, 144] on input "Nome" at bounding box center [301, 145] width 405 height 9
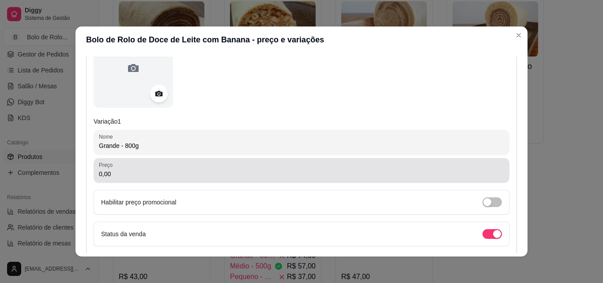
type input "Grande - 800g"
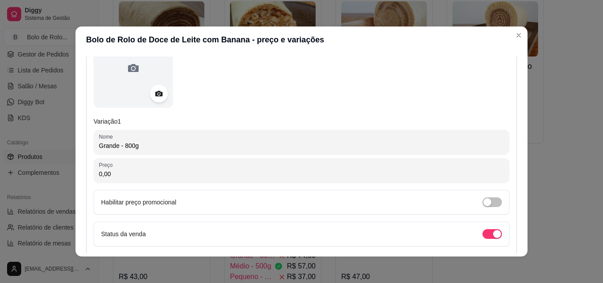
drag, startPoint x: 112, startPoint y: 168, endPoint x: 68, endPoint y: 175, distance: 45.1
click at [68, 175] on div "Bolo de Rolo de Doce de Leite com Banana - preço e variações Detalhes Preço e v…" at bounding box center [301, 141] width 603 height 283
drag, startPoint x: 117, startPoint y: 168, endPoint x: 86, endPoint y: 169, distance: 31.8
click at [86, 169] on div "Variação 1 Nome Grande - 800g Preço 0,00 Habilitar preço promocional Status da …" at bounding box center [301, 153] width 431 height 265
drag, startPoint x: 113, startPoint y: 170, endPoint x: 83, endPoint y: 170, distance: 29.1
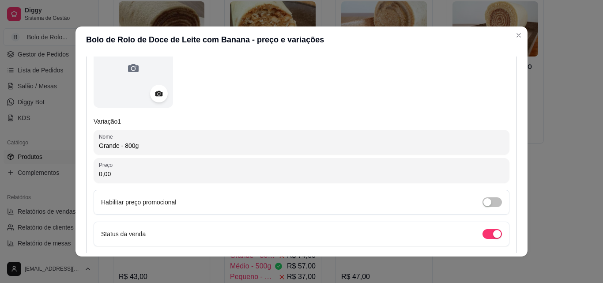
click at [86, 170] on div "Variação 1 Nome Grande - 800g Preço 0,00 Habilitar preço promocional Status da …" at bounding box center [301, 153] width 431 height 265
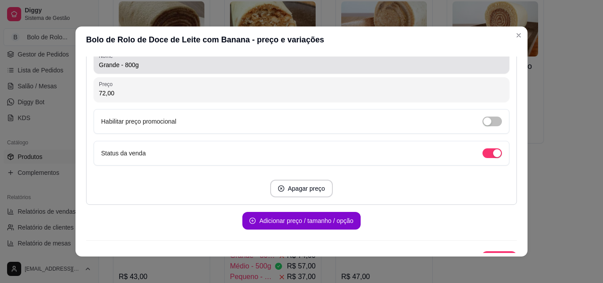
scroll to position [229, 0]
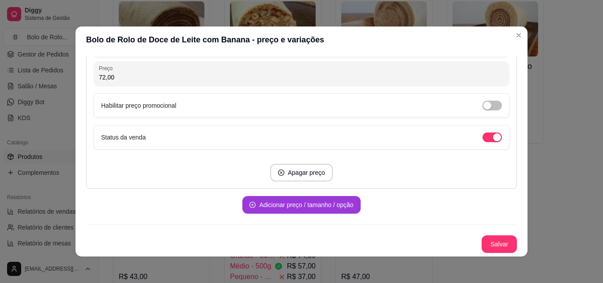
type input "72,00"
click at [280, 205] on button "Adicionar preço / tamanho / opção" at bounding box center [301, 205] width 118 height 18
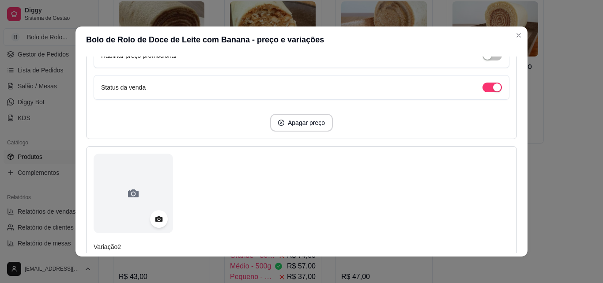
scroll to position [406, 0]
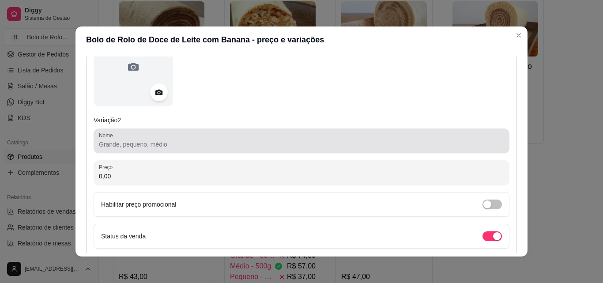
click at [126, 140] on input "Nome" at bounding box center [301, 144] width 405 height 9
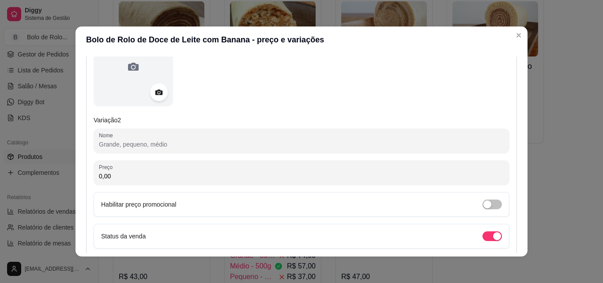
click at [126, 140] on input "Nome" at bounding box center [301, 144] width 405 height 9
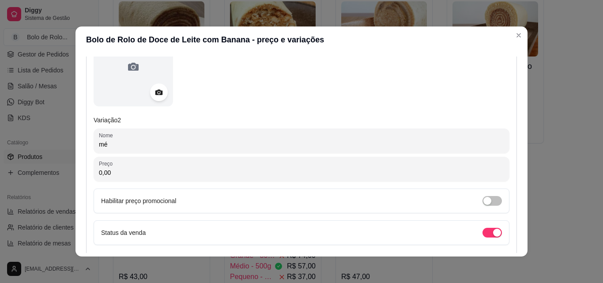
type input "m"
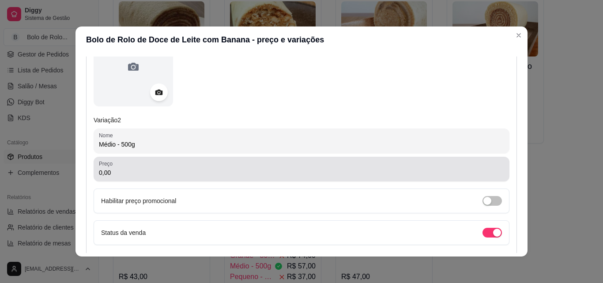
type input "Médio - 500g"
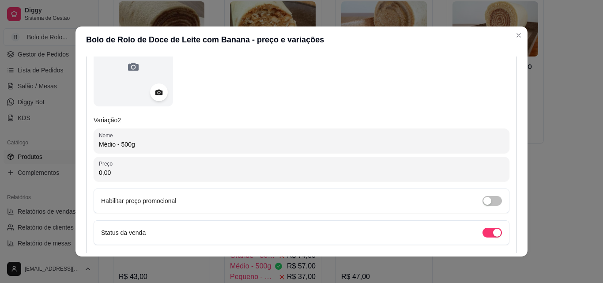
drag, startPoint x: 126, startPoint y: 166, endPoint x: 59, endPoint y: 157, distance: 68.1
click at [59, 157] on div "Bolo de Rolo de Doce de Leite com Banana - preço e variações Detalhes Preço e v…" at bounding box center [301, 141] width 603 height 283
drag, startPoint x: 89, startPoint y: 173, endPoint x: 73, endPoint y: 172, distance: 16.0
click at [75, 172] on div "Detalhes Preço e variações Disponibilidade Complementos Estoque Outros Nome do …" at bounding box center [301, 154] width 452 height 203
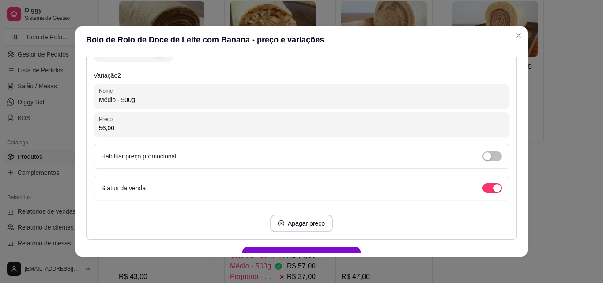
scroll to position [501, 0]
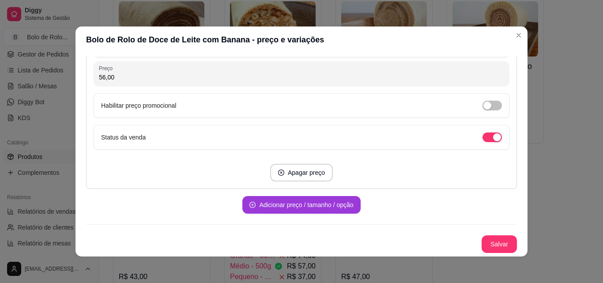
type input "56,00"
click at [264, 213] on button "Adicionar preço / tamanho / opção" at bounding box center [301, 204] width 114 height 17
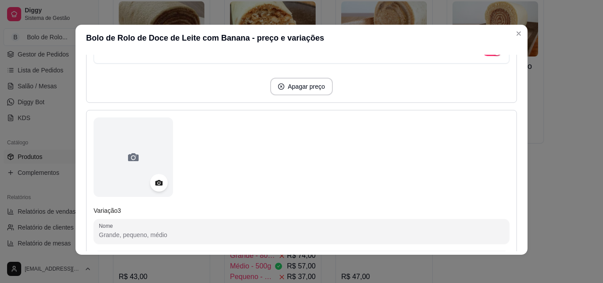
scroll to position [677, 0]
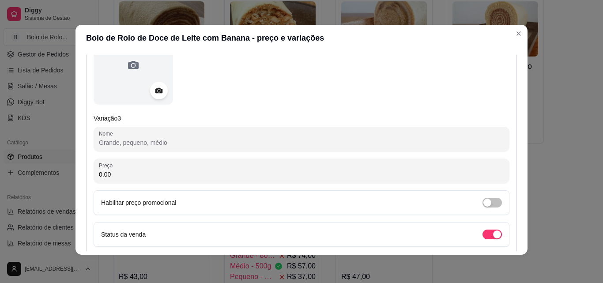
click at [131, 146] on input "Nome" at bounding box center [301, 142] width 405 height 9
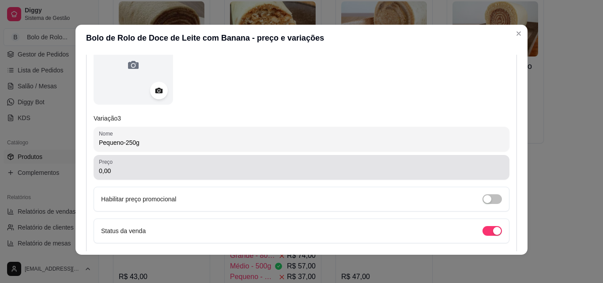
type input "Pequeno-250g"
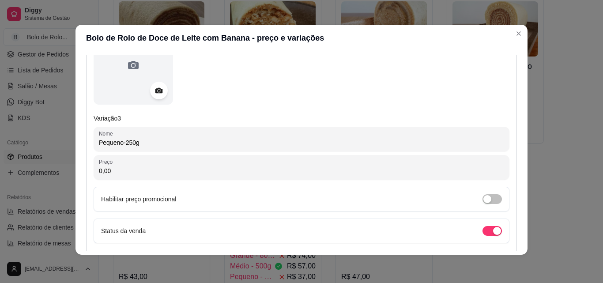
drag, startPoint x: 110, startPoint y: 176, endPoint x: 76, endPoint y: 170, distance: 35.0
click at [76, 170] on div "Detalhes Preço e variações Disponibilidade Complementos Estoque Outros Nome do …" at bounding box center [301, 152] width 452 height 203
drag, startPoint x: 112, startPoint y: 169, endPoint x: 67, endPoint y: 161, distance: 45.8
click at [67, 161] on div "Bolo de Rolo de Doce de Leite com Banana - preço e variações Detalhes Preço e v…" at bounding box center [301, 141] width 603 height 283
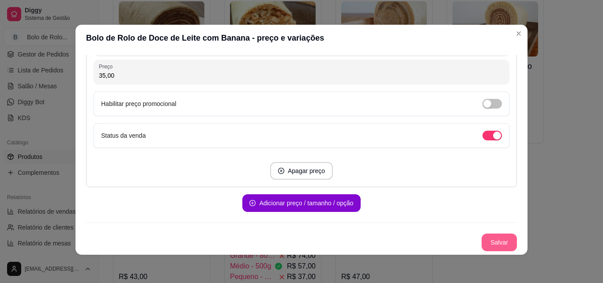
type input "35,00"
click at [489, 238] on button "Salvar" at bounding box center [498, 242] width 35 height 18
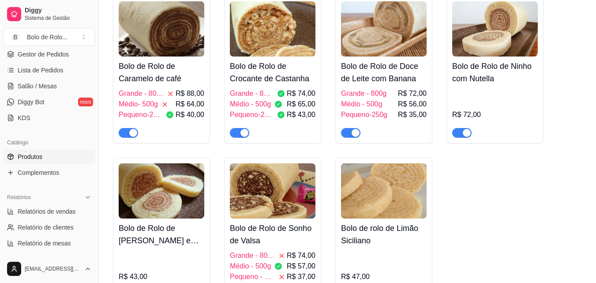
click at [394, 115] on div "Pequeno-250g R$ 35,00" at bounding box center [384, 114] width 86 height 11
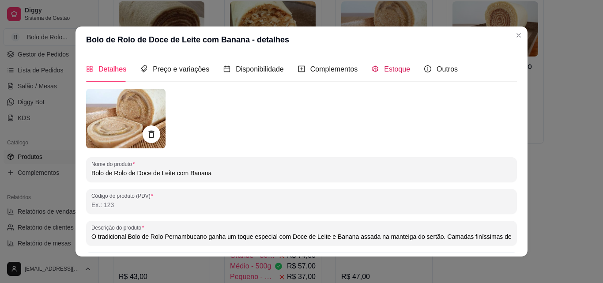
click at [384, 73] on span "Estoque" at bounding box center [397, 69] width 26 height 8
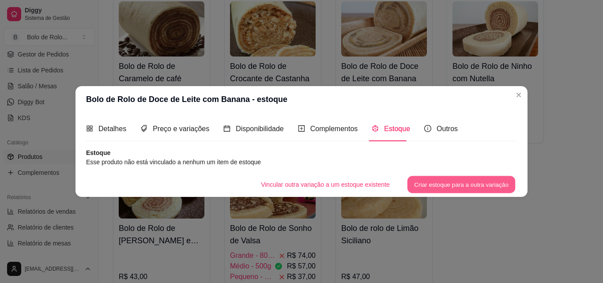
click at [435, 184] on button "Criar estoque para a outra variação" at bounding box center [461, 184] width 108 height 17
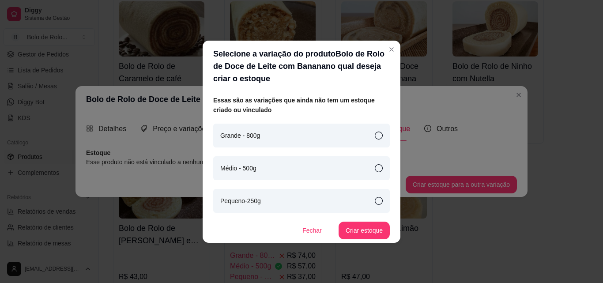
click at [279, 131] on div "Grande - 800g" at bounding box center [301, 136] width 177 height 24
click at [369, 233] on button "Criar estoque" at bounding box center [363, 231] width 51 height 18
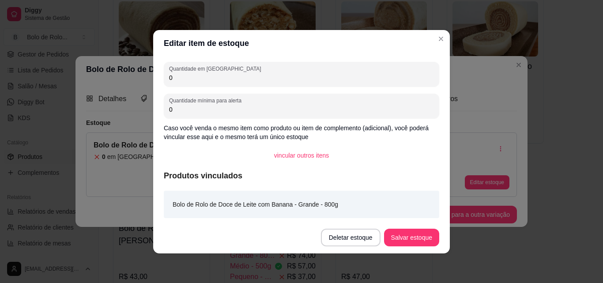
drag, startPoint x: 197, startPoint y: 80, endPoint x: 110, endPoint y: 68, distance: 87.2
click at [110, 68] on div "Editar item de estoque Quantidade em estoque 0 Quantidade mínima para alerta 0 …" at bounding box center [301, 141] width 603 height 283
type input "1"
click at [426, 240] on button "Salvar estoque" at bounding box center [411, 238] width 55 height 18
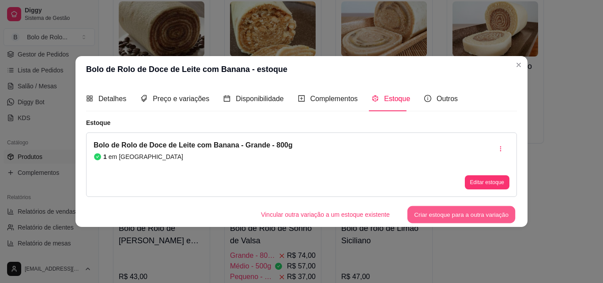
click at [447, 215] on button "Criar estoque para a outra variação" at bounding box center [461, 214] width 108 height 17
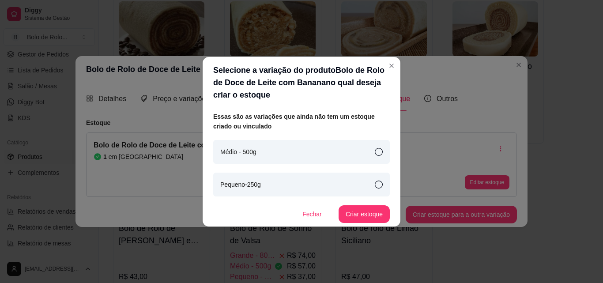
click at [374, 151] on div "Médio - 500g" at bounding box center [301, 152] width 177 height 24
click at [377, 210] on button "Criar estoque" at bounding box center [363, 214] width 51 height 18
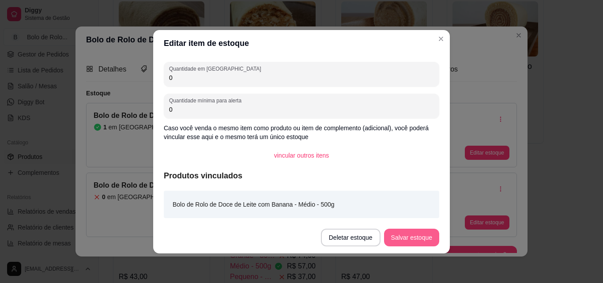
click at [403, 235] on button "Salvar estoque" at bounding box center [411, 238] width 55 height 18
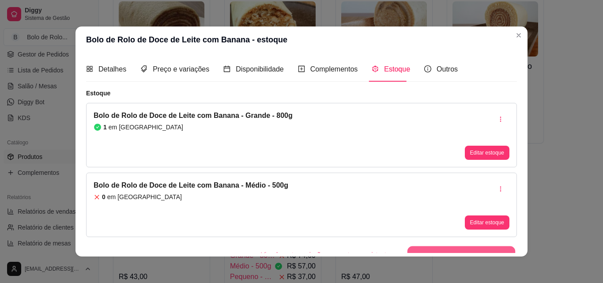
click at [481, 246] on button "Criar estoque para a outra variação" at bounding box center [461, 254] width 108 height 17
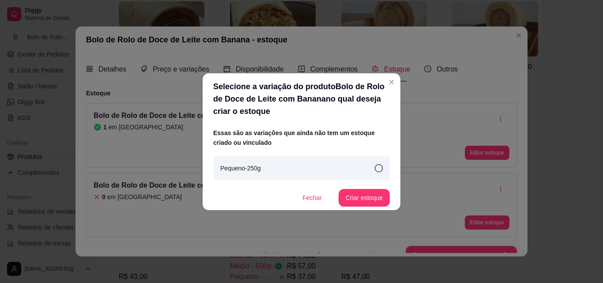
click at [368, 170] on div "Pequeno-250g" at bounding box center [301, 168] width 177 height 24
click at [372, 194] on button "Criar estoque" at bounding box center [363, 198] width 51 height 18
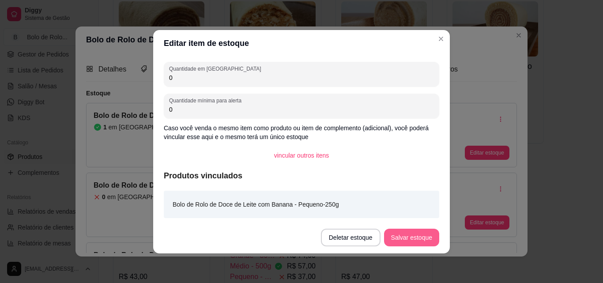
click at [409, 235] on button "Salvar estoque" at bounding box center [411, 238] width 55 height 18
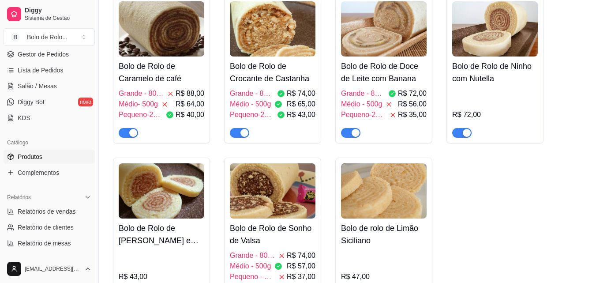
click at [478, 73] on h4 "Bolo de Rolo de Ninho com Nutella" at bounding box center [495, 72] width 86 height 25
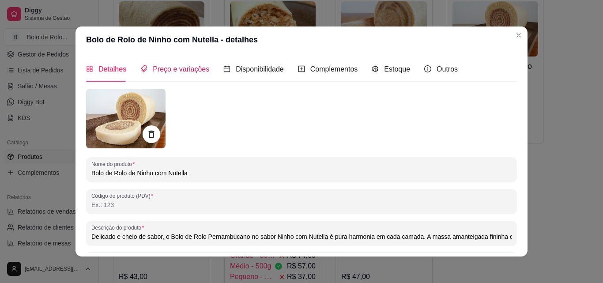
click at [171, 73] on span "Preço e variações" at bounding box center [181, 69] width 56 height 8
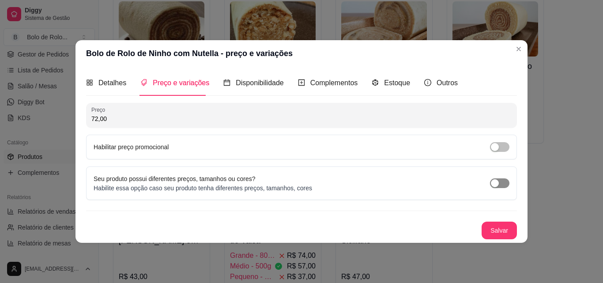
click at [494, 186] on div "button" at bounding box center [495, 183] width 8 height 8
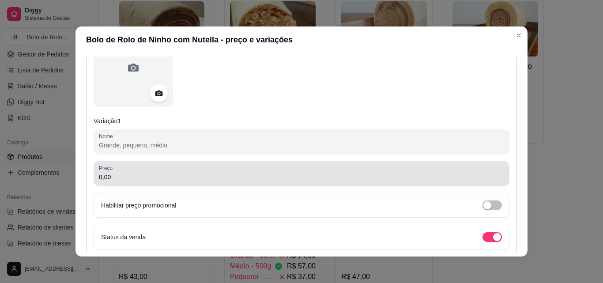
scroll to position [132, 0]
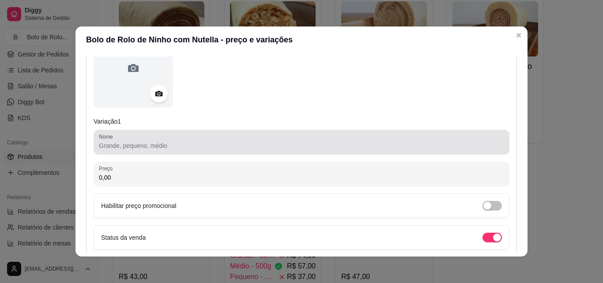
click at [116, 136] on div at bounding box center [301, 142] width 405 height 18
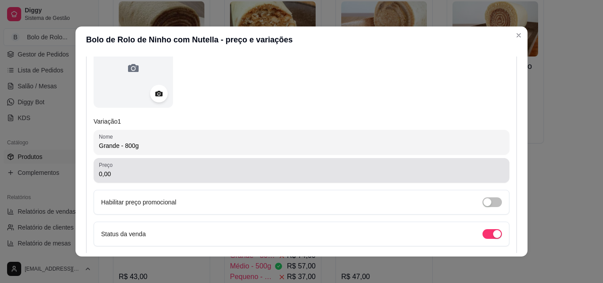
type input "Grande - 800g"
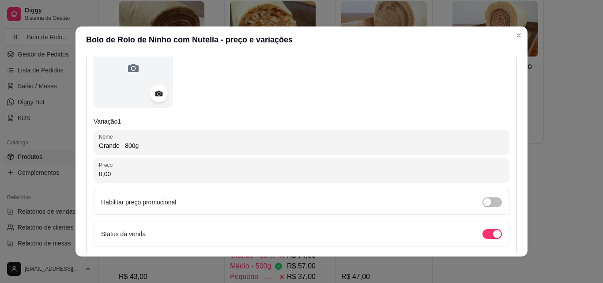
drag, startPoint x: 124, startPoint y: 171, endPoint x: 81, endPoint y: 160, distance: 45.0
click at [82, 171] on div "Detalhes Preço e variações Disponibilidade Complementos Estoque Outros Nome do …" at bounding box center [301, 154] width 452 height 203
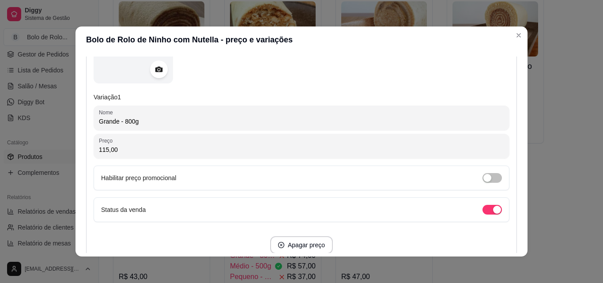
scroll to position [221, 0]
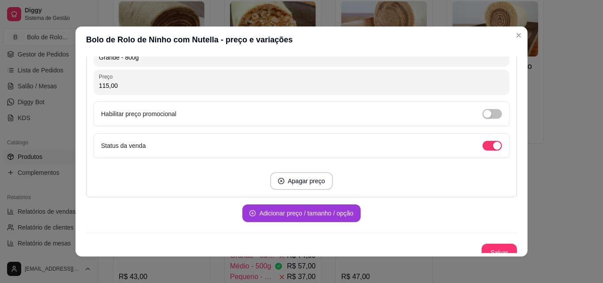
type input "115,00"
click at [302, 209] on button "Adicionar preço / tamanho / opção" at bounding box center [301, 213] width 118 height 18
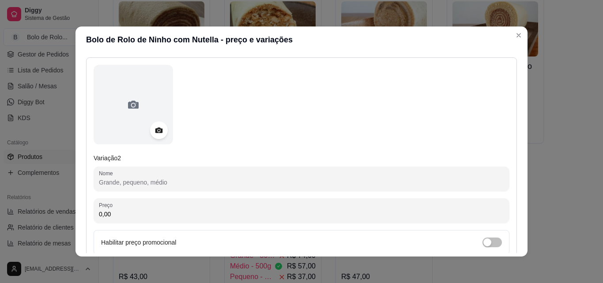
scroll to position [397, 0]
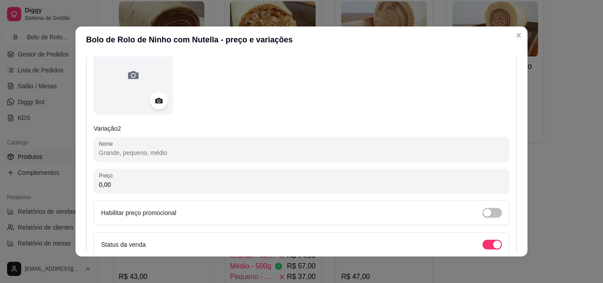
click at [164, 149] on input "Nome" at bounding box center [301, 152] width 405 height 9
click at [163, 148] on input "Nome" at bounding box center [301, 152] width 405 height 9
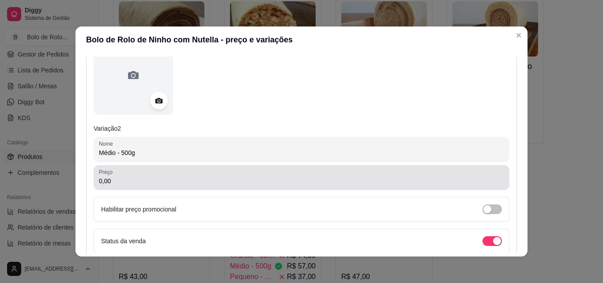
type input "Médio - 500g"
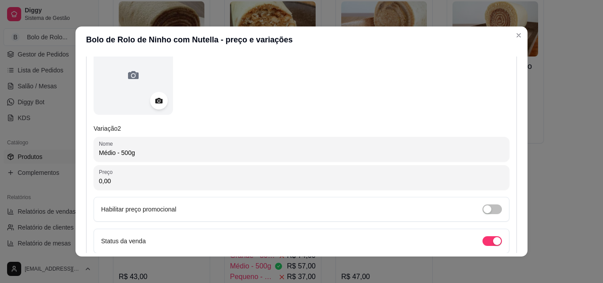
drag, startPoint x: 153, startPoint y: 176, endPoint x: 87, endPoint y: 181, distance: 66.4
click at [87, 181] on div "Variação 2 Nome Médio - 500g Preço 0,00 Habilitar preço promocional Status da v…" at bounding box center [301, 160] width 431 height 265
click at [106, 181] on input "0,00" at bounding box center [301, 181] width 405 height 9
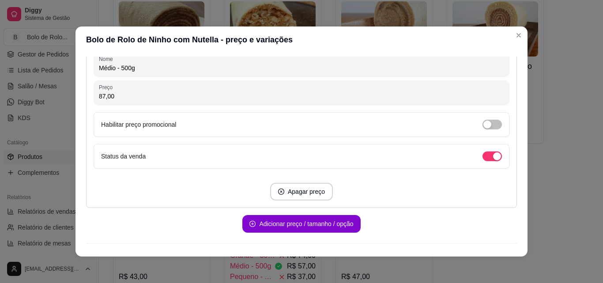
scroll to position [485, 0]
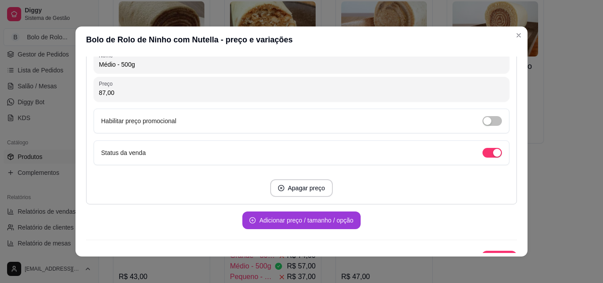
type input "87,00"
click at [259, 219] on button "Adicionar preço / tamanho / opção" at bounding box center [301, 220] width 118 height 18
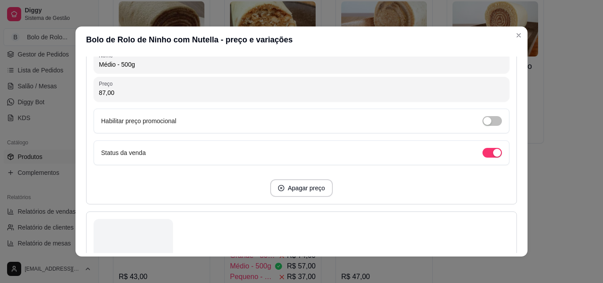
scroll to position [662, 0]
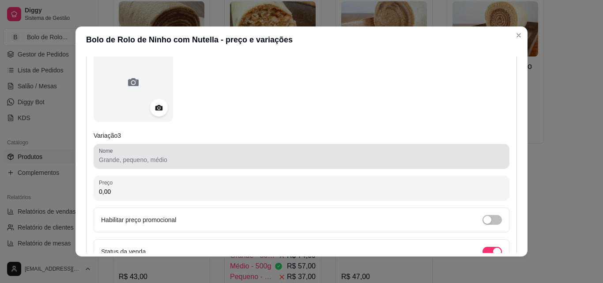
click at [126, 162] on input "Nome" at bounding box center [301, 159] width 405 height 9
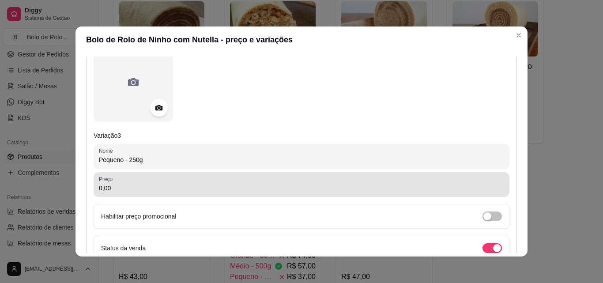
type input "Pequeno - 250g"
click at [154, 175] on div "Preço 0,00" at bounding box center [302, 184] width 416 height 25
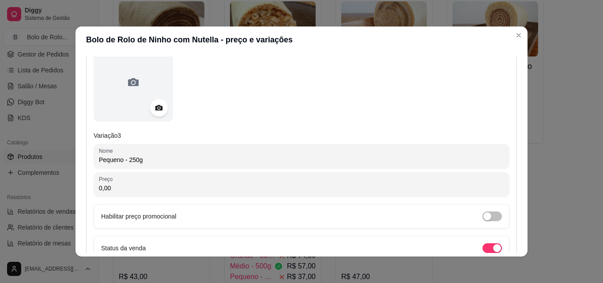
drag, startPoint x: 161, startPoint y: 184, endPoint x: 36, endPoint y: 182, distance: 125.3
click at [36, 182] on div "Bolo de Rolo de Ninho com Nutella - preço e variações Detalhes Preço e variaçõe…" at bounding box center [301, 141] width 603 height 283
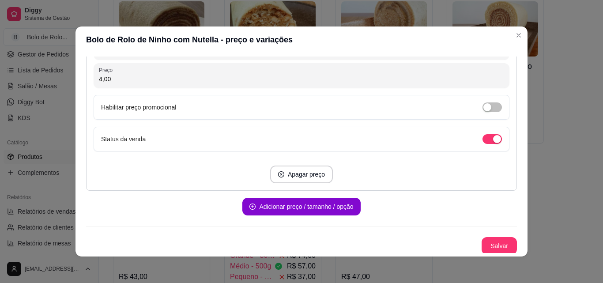
scroll to position [773, 0]
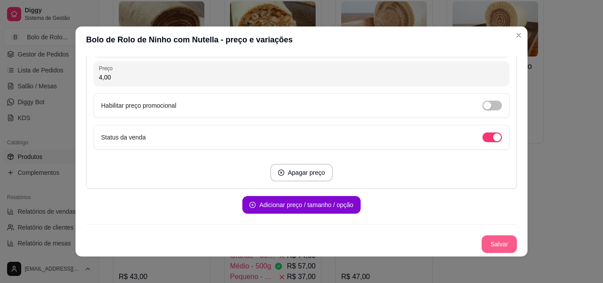
type input "4,00"
click at [498, 243] on button "Salvar" at bounding box center [498, 244] width 35 height 18
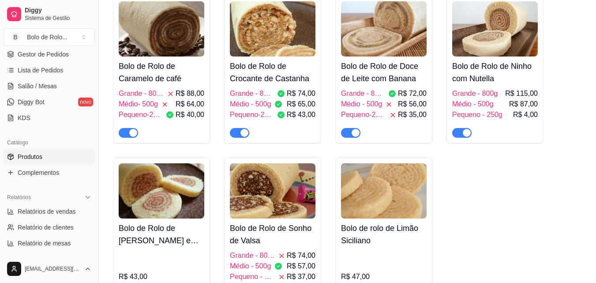
click at [496, 93] on span "Grande - 800g" at bounding box center [474, 93] width 45 height 11
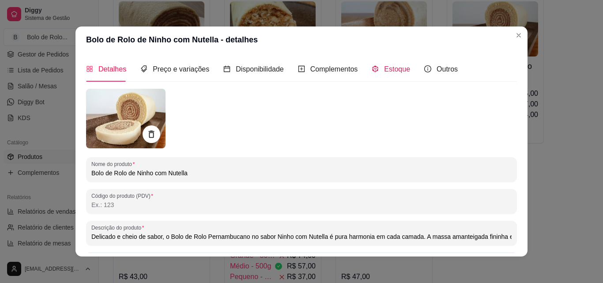
click at [384, 73] on span "Estoque" at bounding box center [397, 69] width 26 height 8
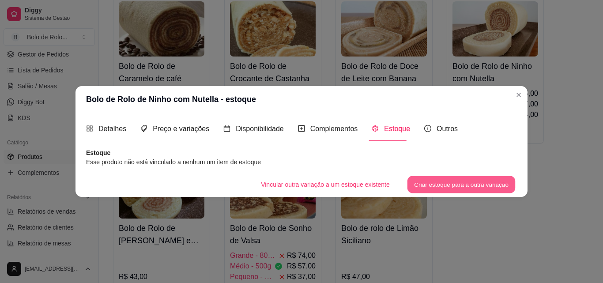
click at [440, 187] on button "Criar estoque para a outra variação" at bounding box center [461, 184] width 108 height 17
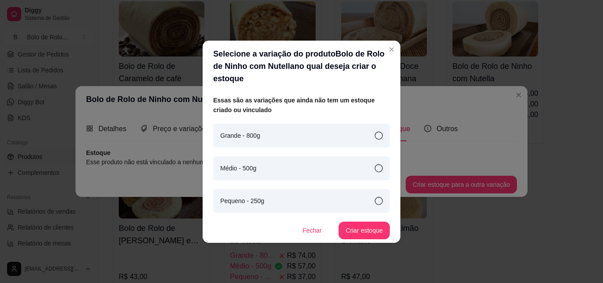
click at [291, 134] on div "Grande - 800g" at bounding box center [301, 136] width 177 height 24
click at [353, 225] on button "Criar estoque" at bounding box center [364, 230] width 50 height 17
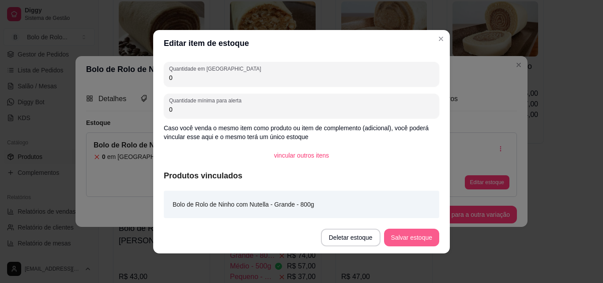
click at [394, 233] on button "Salvar estoque" at bounding box center [411, 238] width 55 height 18
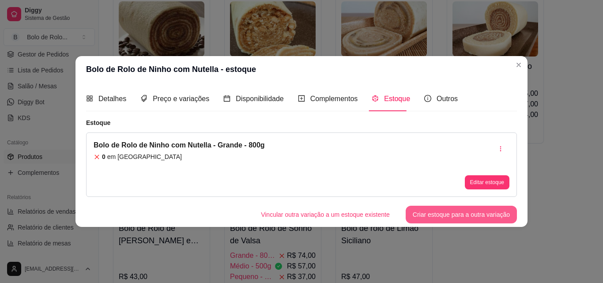
click at [455, 211] on button "Criar estoque para a outra variação" at bounding box center [461, 215] width 111 height 18
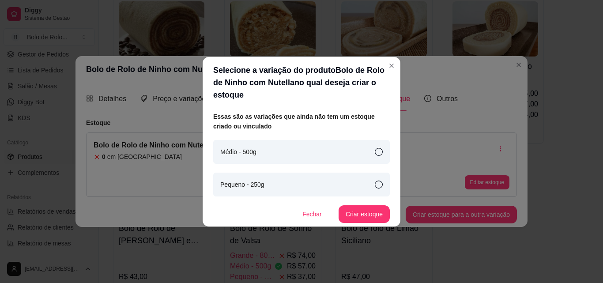
click at [360, 148] on div "Médio - 500g" at bounding box center [301, 152] width 177 height 24
click at [377, 209] on button "Criar estoque" at bounding box center [363, 214] width 51 height 18
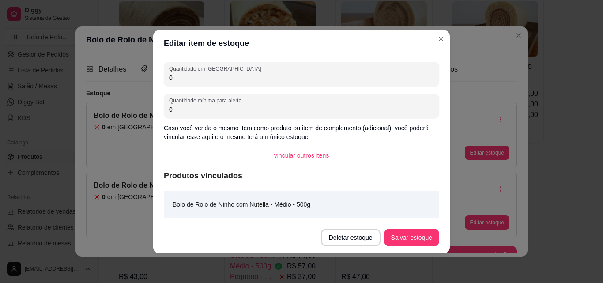
drag, startPoint x: 180, startPoint y: 77, endPoint x: 82, endPoint y: 69, distance: 98.2
click at [82, 69] on div "Editar item de estoque Quantidade em estoque 0 Quantidade mínima para alerta 0 …" at bounding box center [301, 141] width 603 height 283
type input "1"
click at [430, 244] on button "Salvar estoque" at bounding box center [411, 238] width 55 height 18
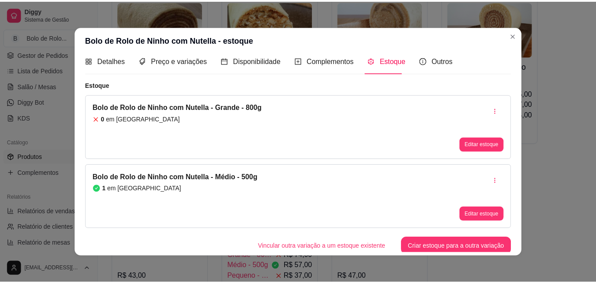
scroll to position [11, 0]
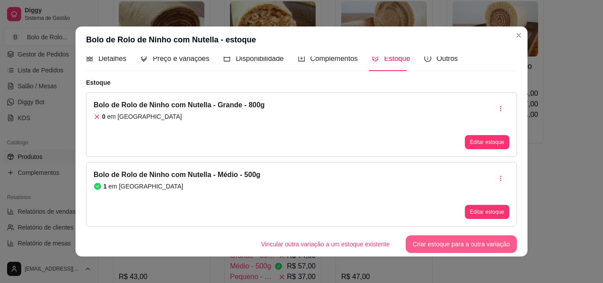
click at [431, 249] on button "Criar estoque para a outra variação" at bounding box center [461, 244] width 111 height 18
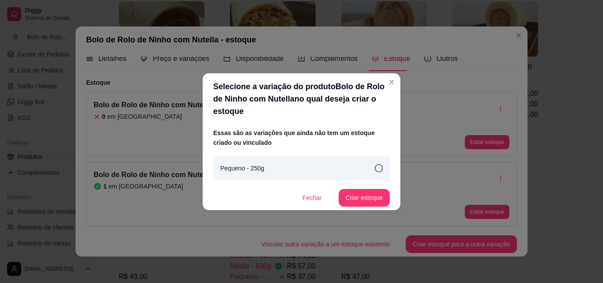
click at [377, 168] on icon at bounding box center [379, 168] width 8 height 8
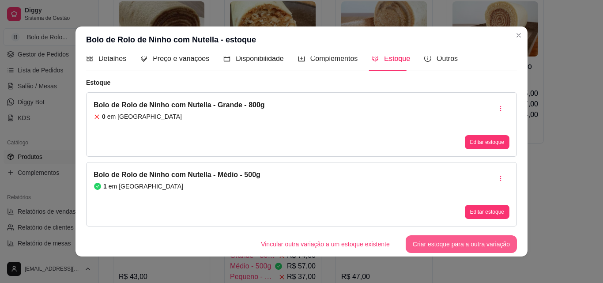
click at [452, 246] on button "Criar estoque para a outra variação" at bounding box center [461, 244] width 111 height 18
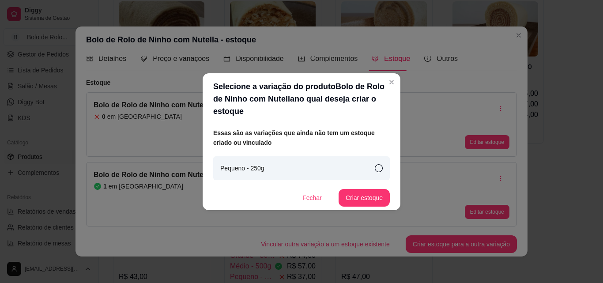
click at [377, 165] on icon at bounding box center [379, 168] width 8 height 8
click at [359, 195] on button "Criar estoque" at bounding box center [363, 198] width 51 height 18
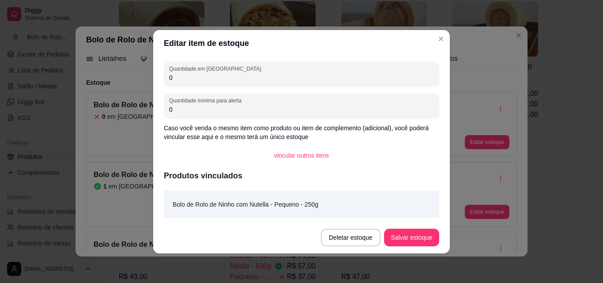
drag, startPoint x: 184, startPoint y: 81, endPoint x: 96, endPoint y: 79, distance: 88.3
click at [96, 79] on div "Editar item de estoque Quantidade em estoque 0 Quantidade mínima para alerta 0 …" at bounding box center [301, 141] width 603 height 283
type input "4"
click at [402, 235] on button "Salvar estoque" at bounding box center [411, 238] width 55 height 18
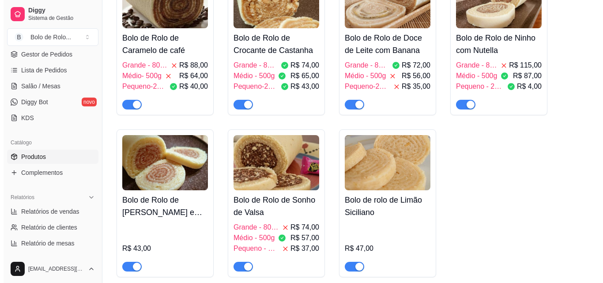
scroll to position [530, 0]
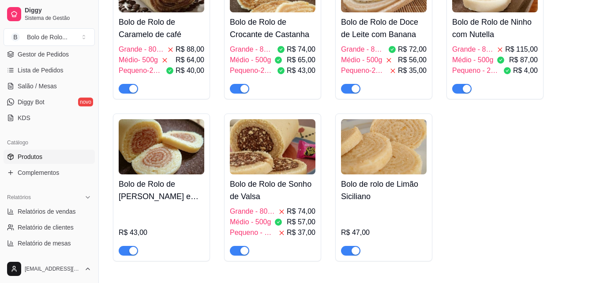
click at [177, 197] on h4 "Bolo de Rolo de [PERSON_NAME] e [PERSON_NAME] com [PERSON_NAME]" at bounding box center [162, 190] width 86 height 25
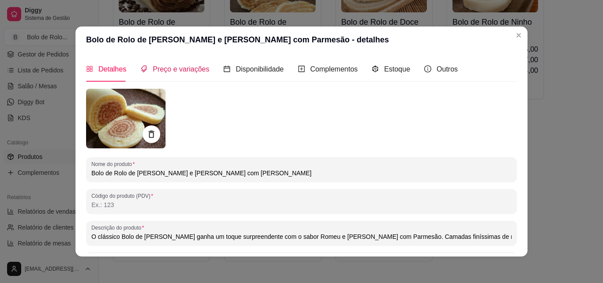
click at [188, 68] on span "Preço e variações" at bounding box center [181, 69] width 56 height 8
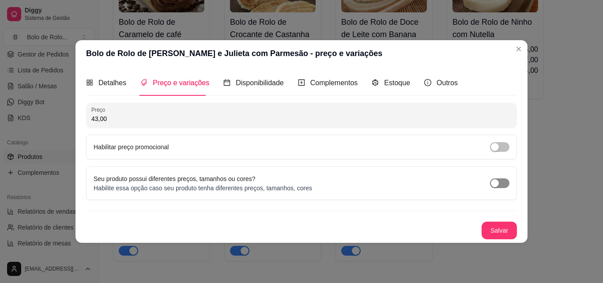
click at [495, 183] on div "button" at bounding box center [495, 183] width 8 height 8
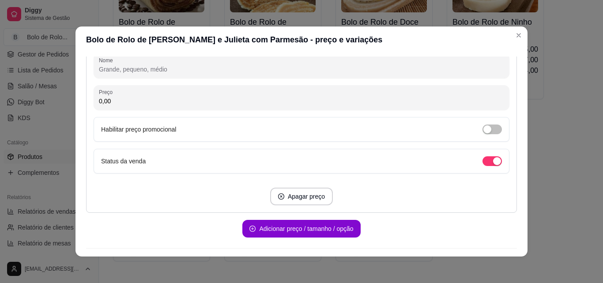
scroll to position [144, 0]
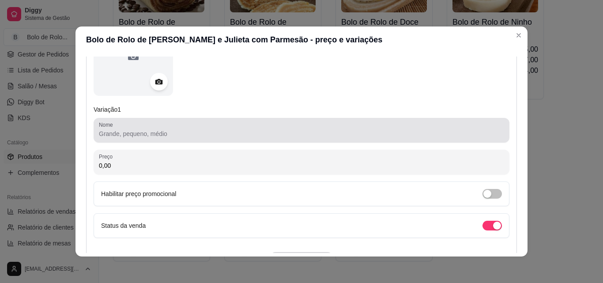
click at [144, 138] on input "Nome" at bounding box center [301, 133] width 405 height 9
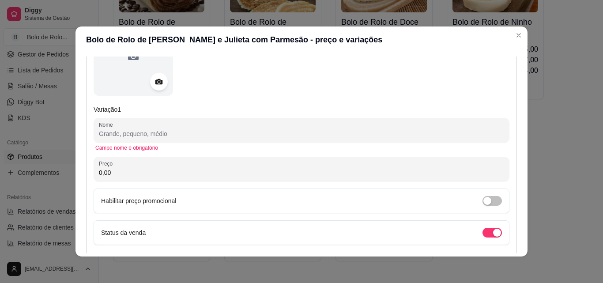
paste input "Grande – 800g"
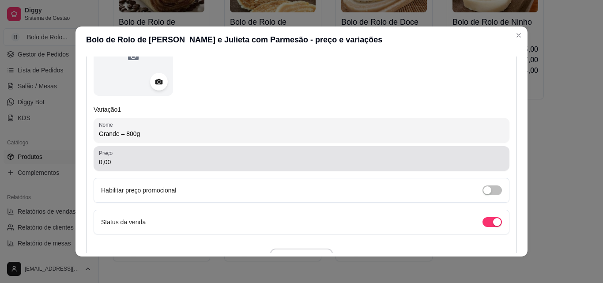
type input "Grande – 800g"
click at [142, 157] on div "0,00" at bounding box center [301, 159] width 405 height 18
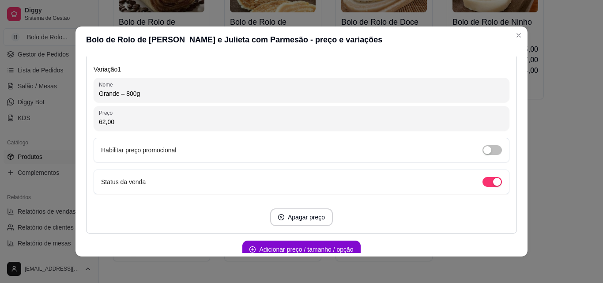
scroll to position [229, 0]
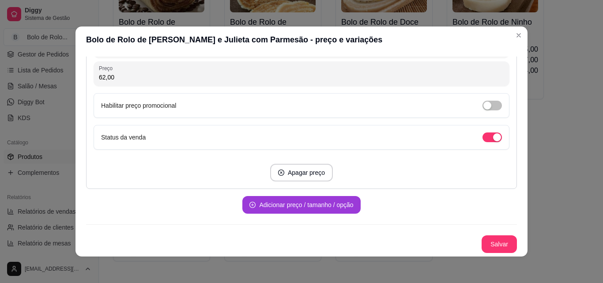
type input "62,00"
click at [281, 200] on button "Adicionar preço / tamanho / opção" at bounding box center [301, 204] width 114 height 17
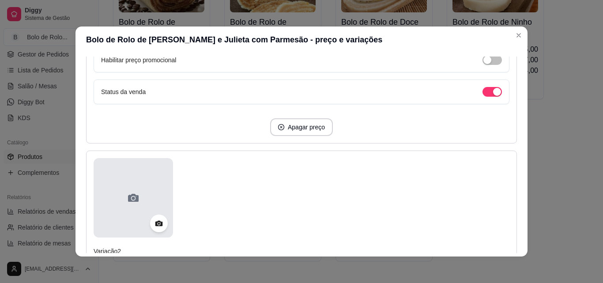
scroll to position [317, 0]
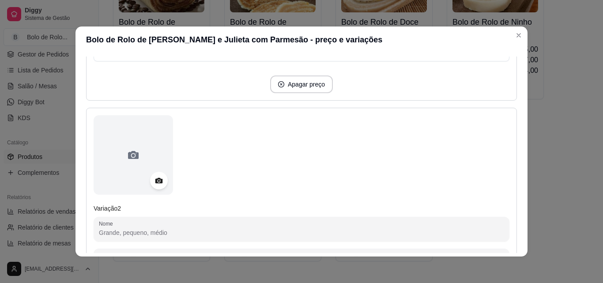
click at [139, 233] on input "Nome" at bounding box center [301, 232] width 405 height 9
paste input "Médio – 500g"
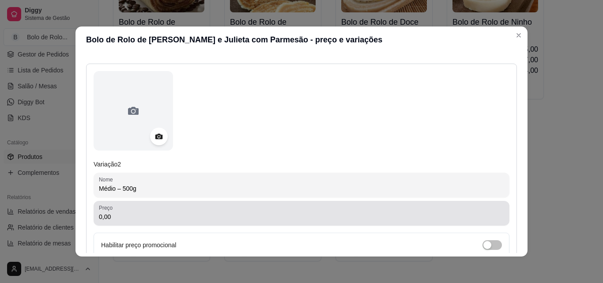
type input "Médio – 500g"
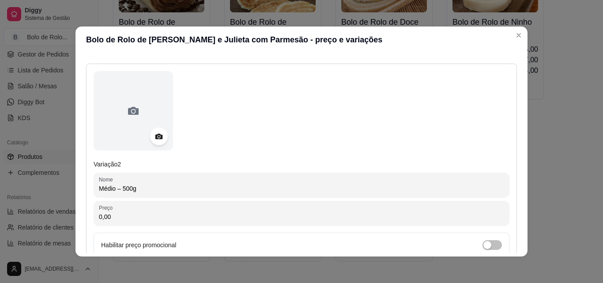
click at [136, 217] on input "0,00" at bounding box center [301, 216] width 405 height 9
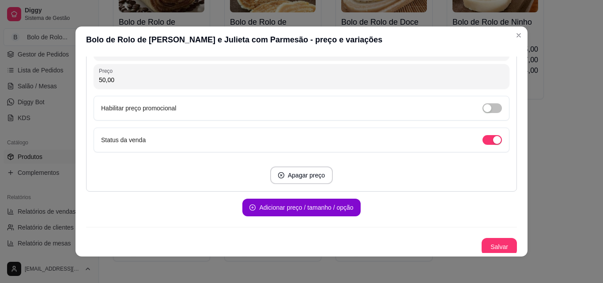
scroll to position [501, 0]
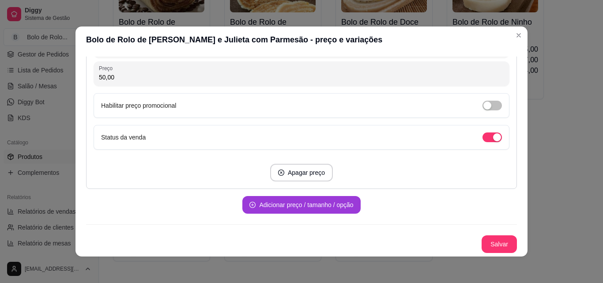
type input "50,00"
click at [298, 205] on button "Adicionar preço / tamanho / opção" at bounding box center [301, 205] width 118 height 18
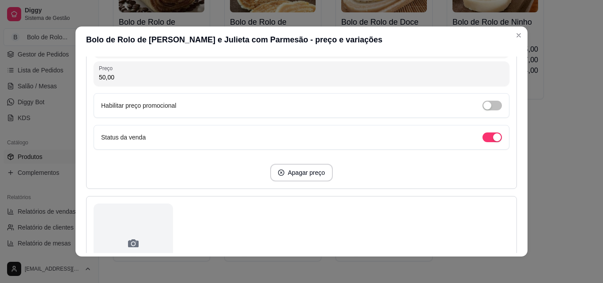
scroll to position [589, 0]
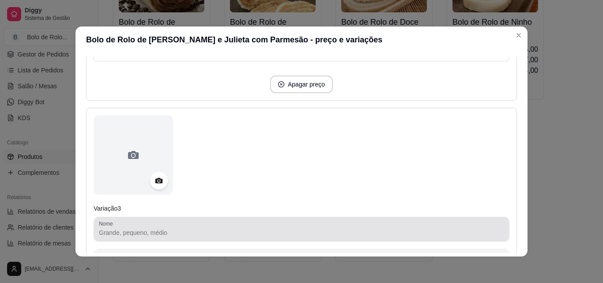
click at [136, 226] on div at bounding box center [301, 229] width 405 height 18
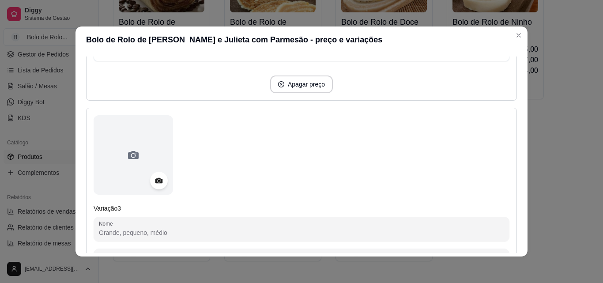
paste input "Pequeno – 250g"
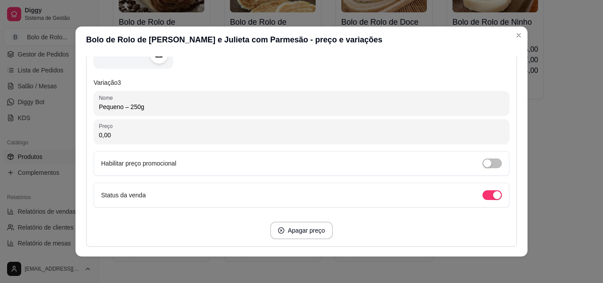
scroll to position [721, 0]
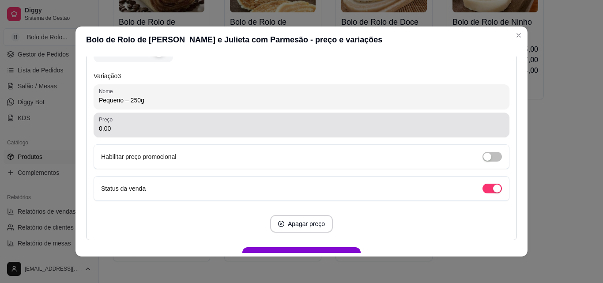
type input "Pequeno – 250g"
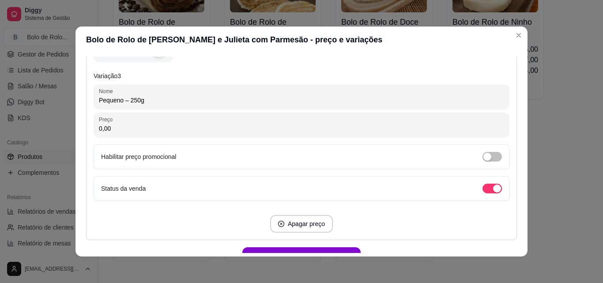
click at [114, 125] on input "0,00" at bounding box center [301, 128] width 405 height 9
drag, startPoint x: 114, startPoint y: 125, endPoint x: 53, endPoint y: 122, distance: 61.4
click at [53, 122] on div "Bolo de Rolo de Romeu e Julieta com Parmesão - preço e variações Detalhes Preço…" at bounding box center [301, 141] width 603 height 283
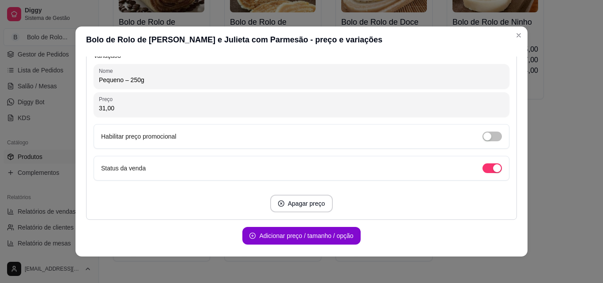
scroll to position [773, 0]
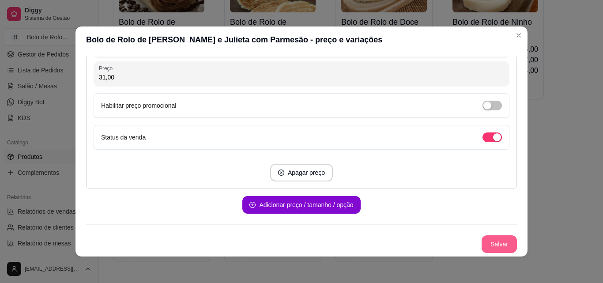
type input "31,00"
click at [482, 241] on button "Salvar" at bounding box center [498, 244] width 35 height 18
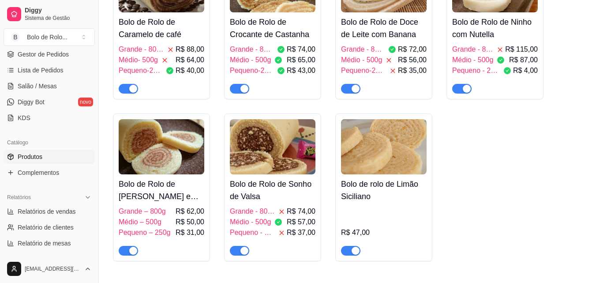
click at [171, 198] on h4 "Bolo de Rolo de [PERSON_NAME] e [PERSON_NAME] com [PERSON_NAME]" at bounding box center [162, 190] width 86 height 25
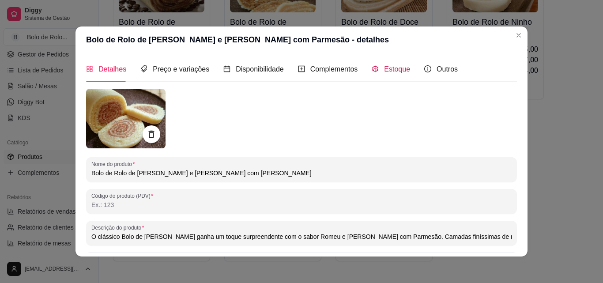
click at [390, 71] on span "Estoque" at bounding box center [397, 69] width 26 height 8
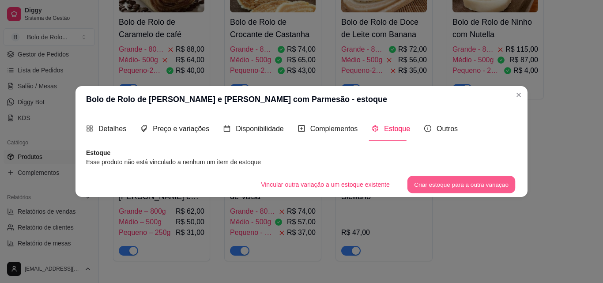
click at [437, 179] on button "Criar estoque para a outra variação" at bounding box center [461, 184] width 108 height 17
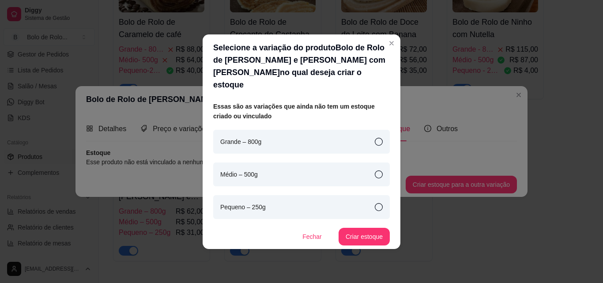
click at [291, 138] on div "Grande – 800g" at bounding box center [301, 142] width 177 height 24
click at [369, 228] on button "Criar estoque" at bounding box center [364, 236] width 50 height 17
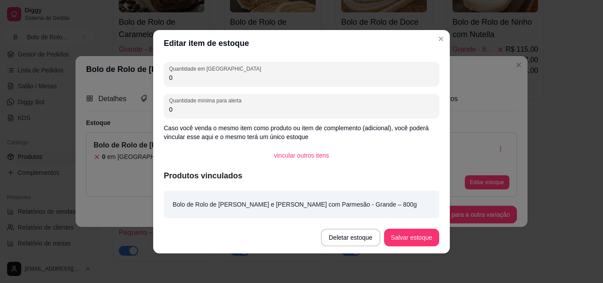
drag, startPoint x: 227, startPoint y: 79, endPoint x: 116, endPoint y: 79, distance: 110.8
click at [116, 79] on div "Editar item de estoque Quantidade em estoque 0 Quantidade mínima para alerta 0 …" at bounding box center [301, 141] width 603 height 283
type input "2"
click at [411, 231] on button "Salvar estoque" at bounding box center [411, 238] width 55 height 18
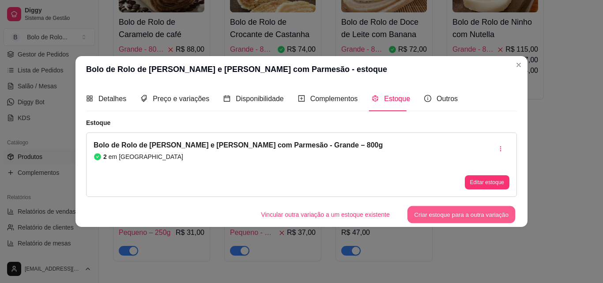
click at [442, 213] on button "Criar estoque para a outra variação" at bounding box center [461, 214] width 108 height 17
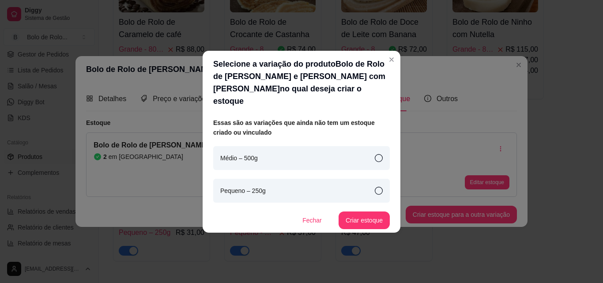
click at [321, 152] on div "Médio – 500g" at bounding box center [301, 158] width 177 height 24
click at [357, 222] on button "Criar estoque" at bounding box center [363, 220] width 51 height 18
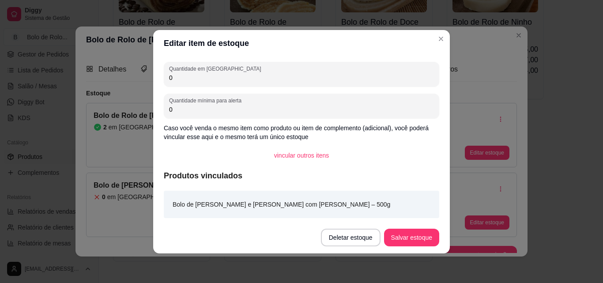
drag, startPoint x: 203, startPoint y: 75, endPoint x: 122, endPoint y: 72, distance: 81.7
click at [122, 72] on div "Editar item de estoque Quantidade em estoque 0 Quantidade mínima para alerta 0 …" at bounding box center [301, 141] width 603 height 283
type input "3"
click at [421, 233] on button "Salvar estoque" at bounding box center [411, 238] width 55 height 18
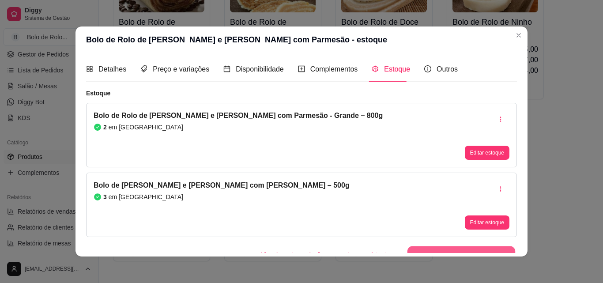
click at [448, 246] on button "Criar estoque para a outra variação" at bounding box center [461, 254] width 108 height 17
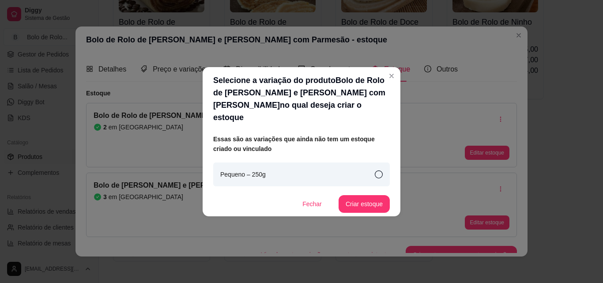
click at [379, 170] on icon at bounding box center [379, 174] width 8 height 8
click at [368, 199] on button "Criar estoque" at bounding box center [363, 204] width 51 height 18
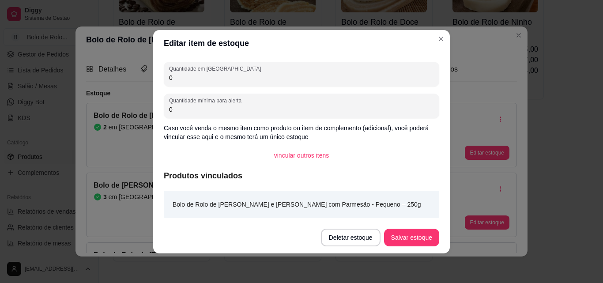
drag, startPoint x: 186, startPoint y: 75, endPoint x: 76, endPoint y: 62, distance: 110.6
click at [109, 74] on div "Editar item de estoque Quantidade em estoque 0 Quantidade mínima para alerta 0 …" at bounding box center [301, 141] width 603 height 283
type input "7"
click at [392, 240] on button "Salvar estoque" at bounding box center [411, 237] width 54 height 17
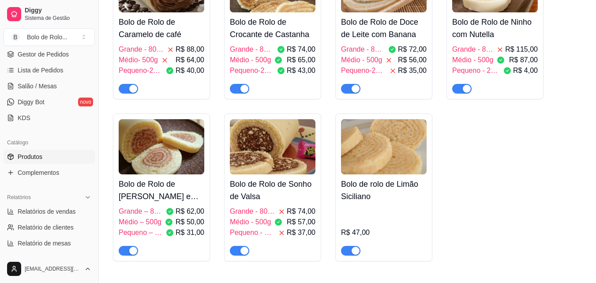
click at [368, 197] on h4 "Bolo de rolo de Limão Siciliano" at bounding box center [384, 190] width 86 height 25
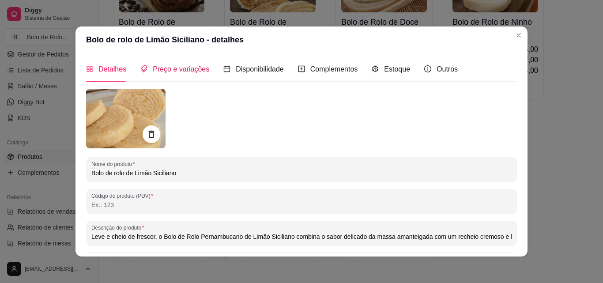
click at [184, 69] on span "Preço e variações" at bounding box center [181, 69] width 56 height 8
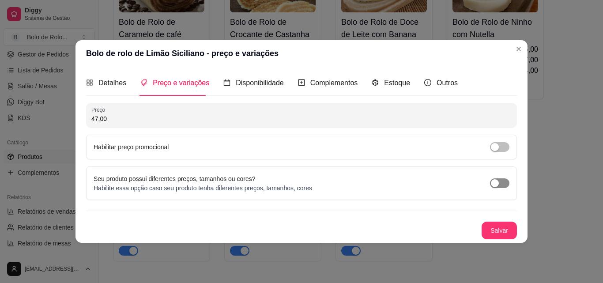
click at [498, 187] on div "button" at bounding box center [495, 183] width 8 height 8
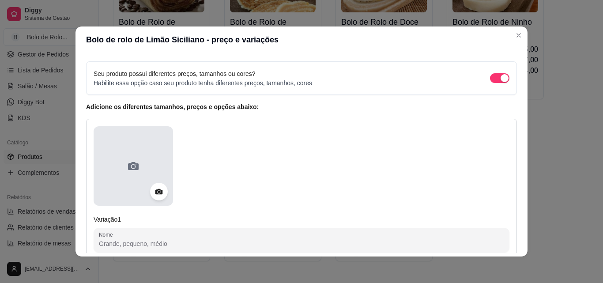
scroll to position [132, 0]
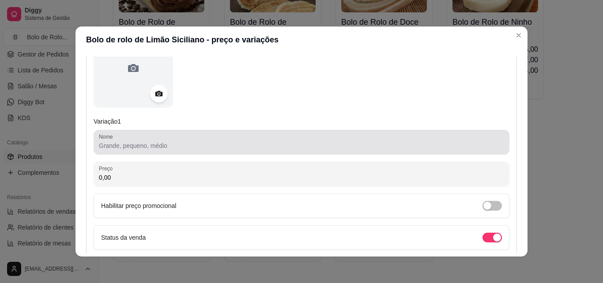
click at [145, 148] on input "Nome" at bounding box center [301, 145] width 405 height 9
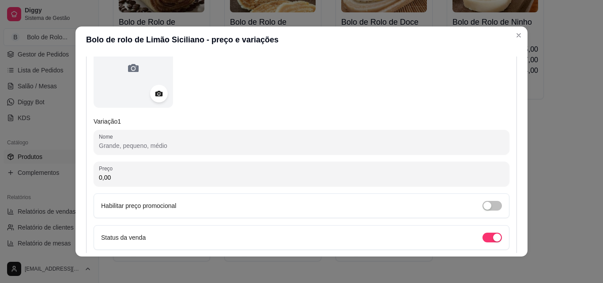
paste input "Grande – 800g"
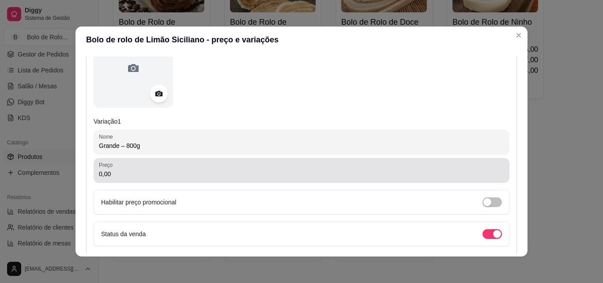
type input "Grande – 800g"
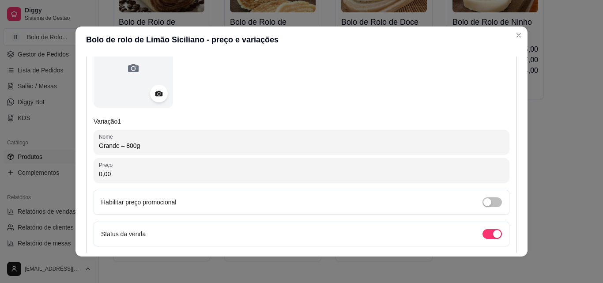
drag, startPoint x: 145, startPoint y: 175, endPoint x: 0, endPoint y: 172, distance: 144.8
click at [0, 172] on div "Bolo de rolo de Limão Siciliano - preço e variações Detalhes Preço e variações …" at bounding box center [301, 141] width 603 height 283
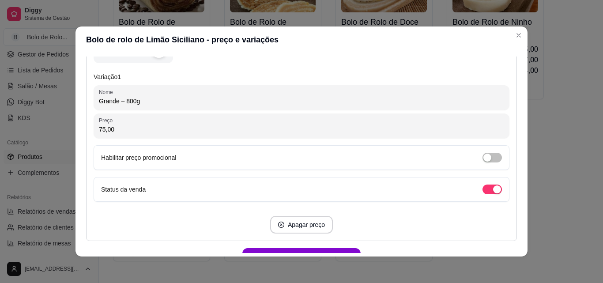
scroll to position [229, 0]
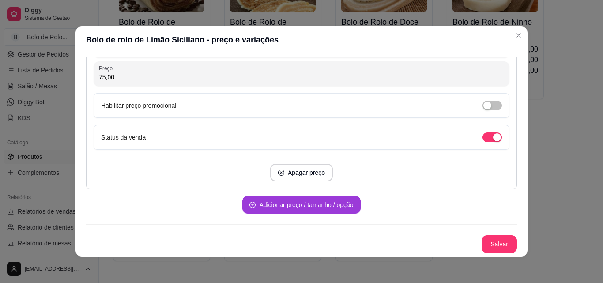
type input "75,00"
click at [278, 204] on button "Adicionar preço / tamanho / opção" at bounding box center [301, 205] width 118 height 18
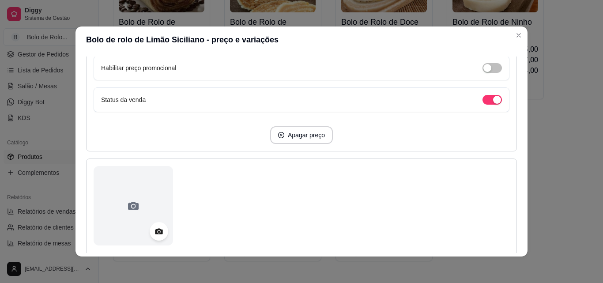
scroll to position [317, 0]
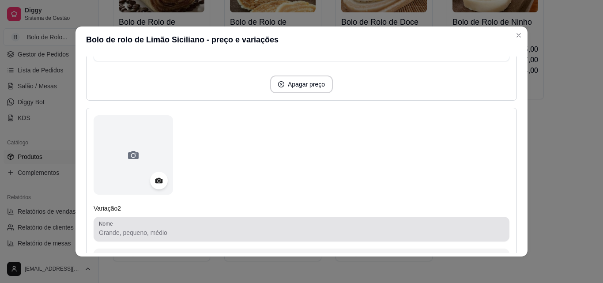
click at [140, 235] on input "Nome" at bounding box center [301, 232] width 405 height 9
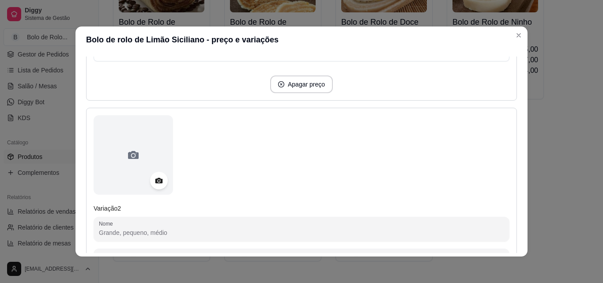
paste input "Médio – 500g"
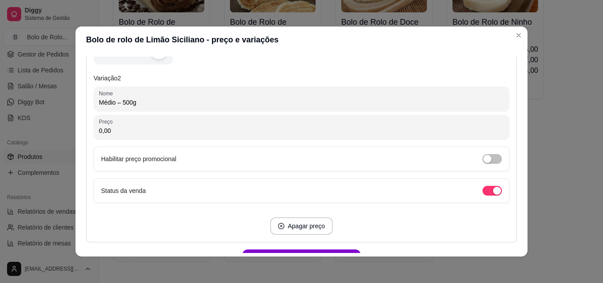
scroll to position [450, 0]
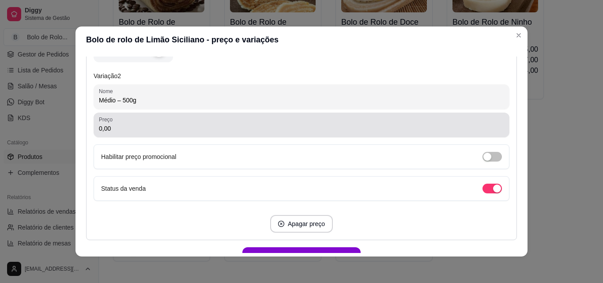
type input "Médio – 500g"
click at [112, 127] on input "0,00" at bounding box center [301, 128] width 405 height 9
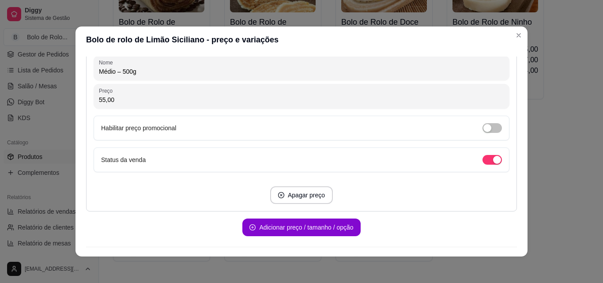
scroll to position [494, 0]
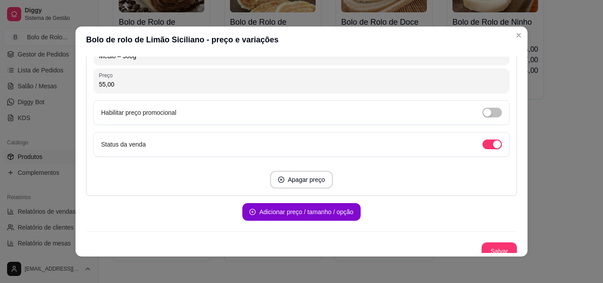
type input "55,00"
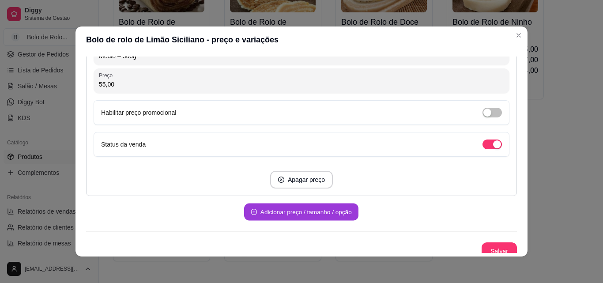
click at [264, 213] on button "Adicionar preço / tamanho / opção" at bounding box center [301, 211] width 114 height 17
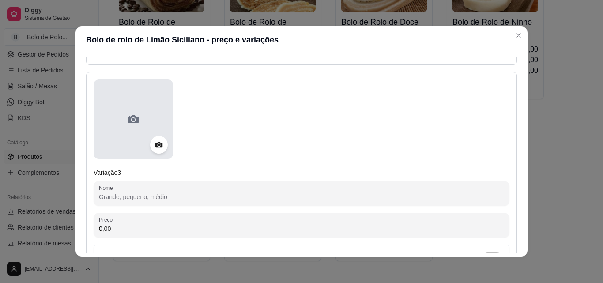
scroll to position [626, 0]
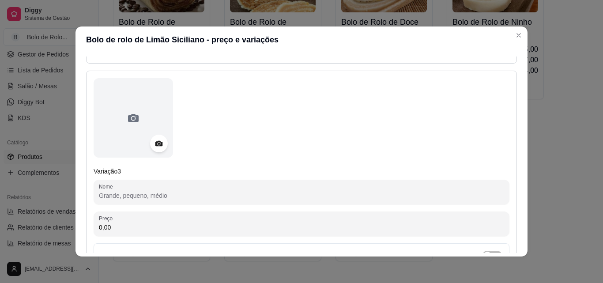
click at [131, 199] on input "Nome" at bounding box center [301, 195] width 405 height 9
paste input "Pequeno – 250g"
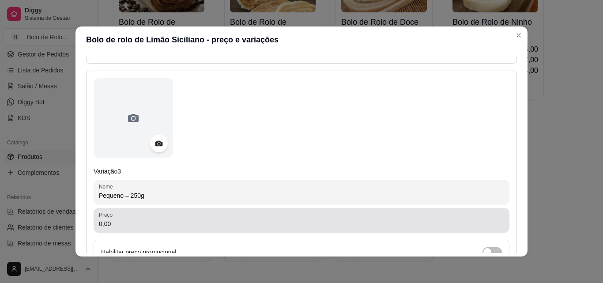
type input "Pequeno – 250g"
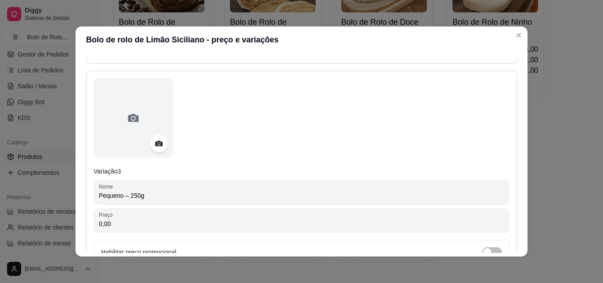
drag, startPoint x: 114, startPoint y: 221, endPoint x: 77, endPoint y: 212, distance: 38.5
click at [59, 222] on div "Bolo de rolo de Limão Siciliano - preço e variações Detalhes Preço e variações …" at bounding box center [301, 141] width 603 height 283
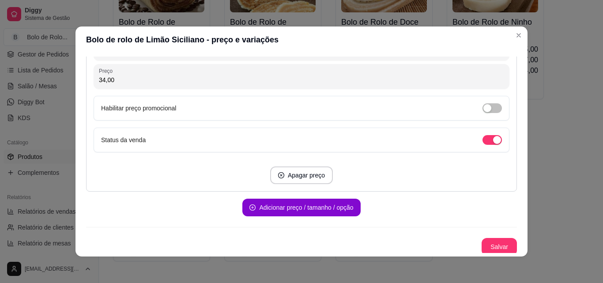
scroll to position [773, 0]
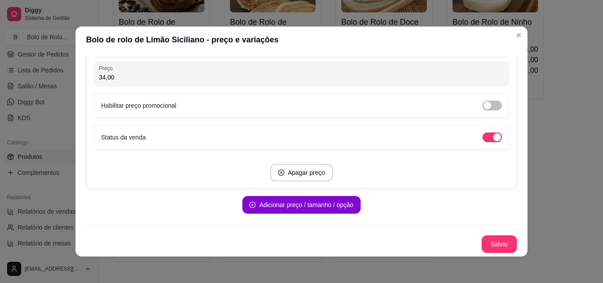
type input "34,00"
click at [482, 241] on button "Salvar" at bounding box center [499, 244] width 34 height 17
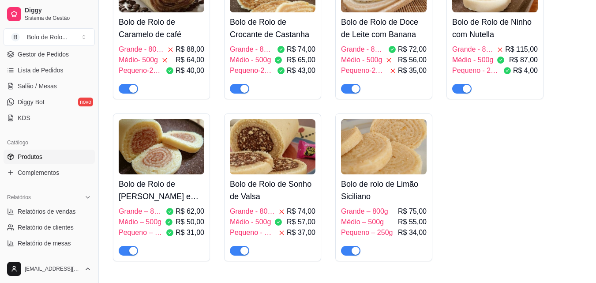
click at [371, 199] on h4 "Bolo de rolo de Limão Siciliano" at bounding box center [384, 190] width 86 height 25
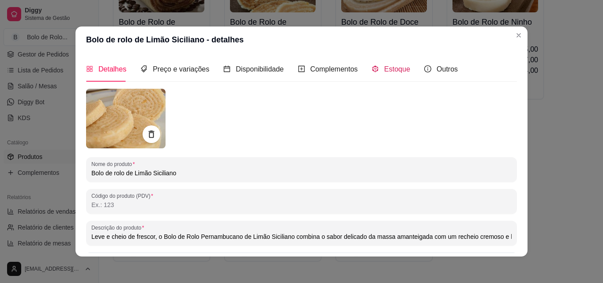
click at [391, 71] on span "Estoque" at bounding box center [397, 69] width 26 height 8
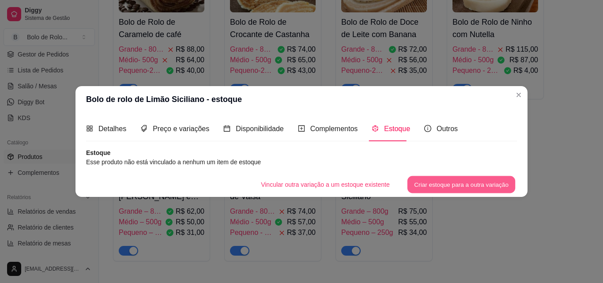
click at [436, 184] on button "Criar estoque para a outra variação" at bounding box center [461, 184] width 108 height 17
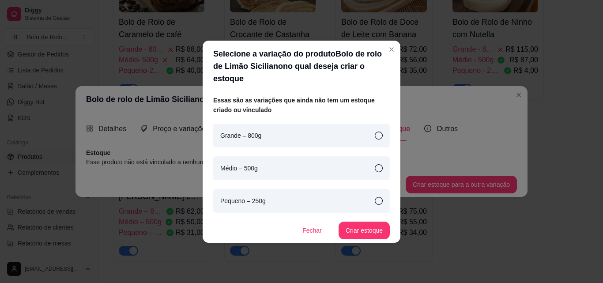
click at [337, 135] on div "Grande – 800g" at bounding box center [301, 136] width 177 height 24
click at [360, 222] on button "Criar estoque" at bounding box center [363, 231] width 51 height 18
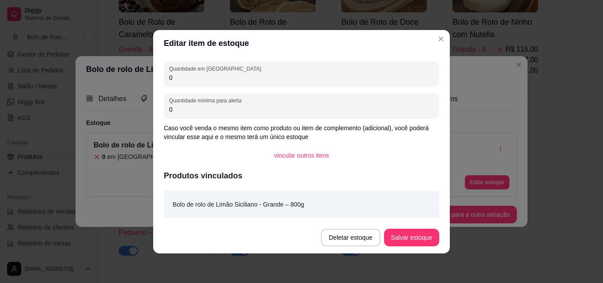
drag, startPoint x: 172, startPoint y: 78, endPoint x: 165, endPoint y: 76, distance: 7.7
click at [165, 76] on div "Quantidade em estoque 0" at bounding box center [301, 74] width 275 height 25
type input "1"
click at [398, 235] on button "Salvar estoque" at bounding box center [411, 237] width 54 height 17
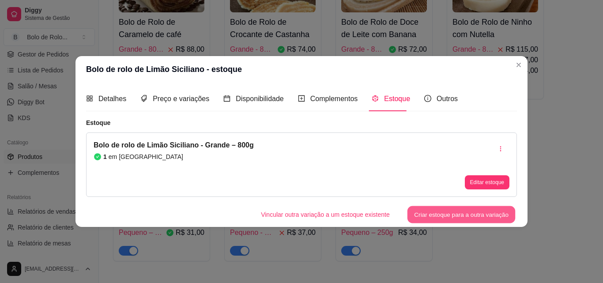
click at [440, 214] on button "Criar estoque para a outra variação" at bounding box center [461, 214] width 108 height 17
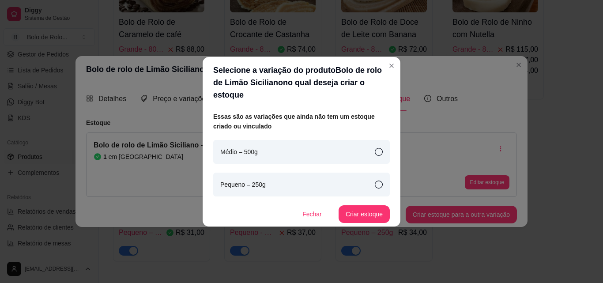
click at [367, 143] on div "Médio – 500g" at bounding box center [301, 152] width 177 height 24
click at [376, 205] on button "Criar estoque" at bounding box center [363, 214] width 51 height 18
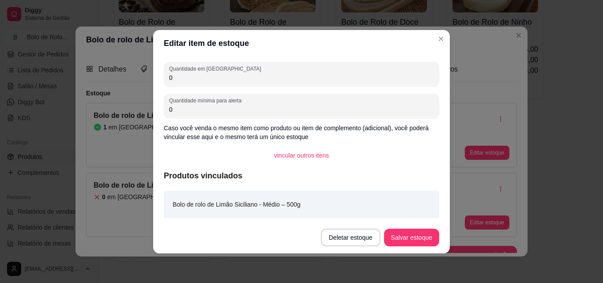
drag, startPoint x: 212, startPoint y: 72, endPoint x: 139, endPoint y: 77, distance: 73.4
click at [139, 77] on div "Editar item de estoque Quantidade em estoque 0 Quantidade mínima para alerta 0 …" at bounding box center [301, 141] width 603 height 283
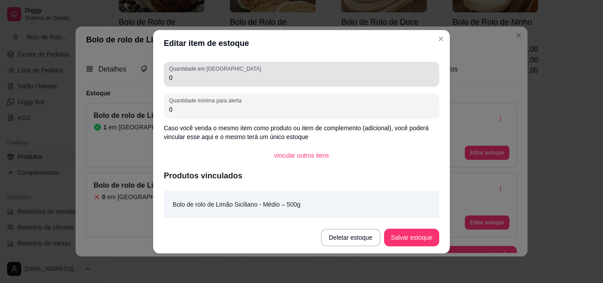
drag, startPoint x: 168, startPoint y: 75, endPoint x: 180, endPoint y: 76, distance: 12.8
click at [180, 76] on div "Quantidade em estoque 0" at bounding box center [301, 74] width 275 height 25
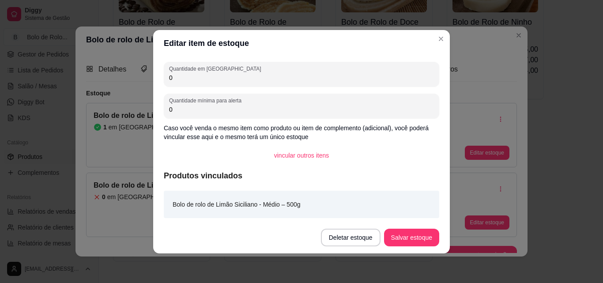
click at [180, 76] on input "0" at bounding box center [301, 77] width 265 height 9
type input "2"
click at [405, 239] on button "Salvar estoque" at bounding box center [411, 238] width 55 height 18
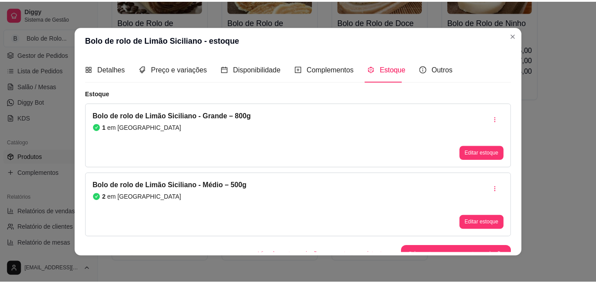
scroll to position [11, 0]
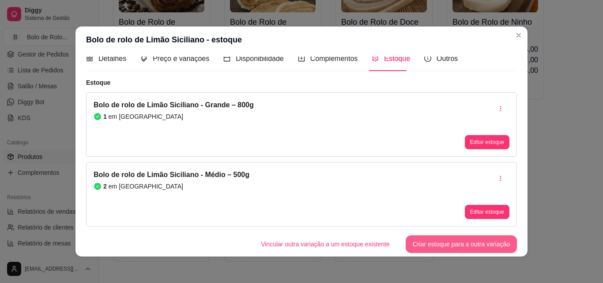
click at [417, 242] on button "Criar estoque para a outra variação" at bounding box center [461, 244] width 111 height 18
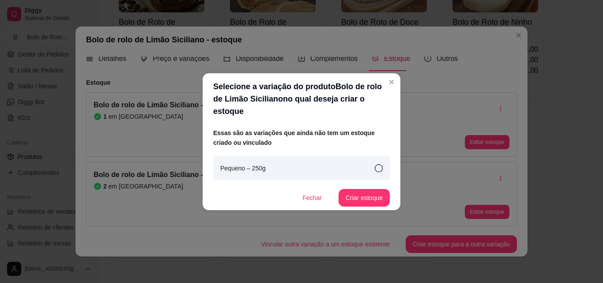
click at [369, 156] on div "Pequeno – 250g" at bounding box center [301, 168] width 177 height 24
click at [376, 189] on button "Criar estoque" at bounding box center [363, 198] width 51 height 18
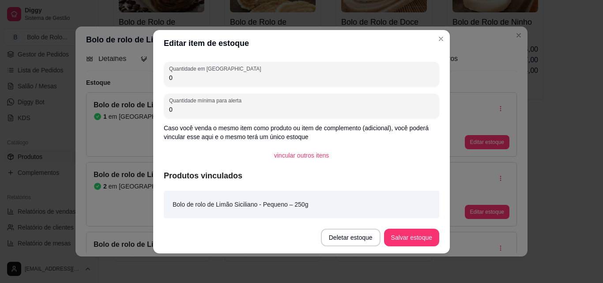
drag, startPoint x: 176, startPoint y: 77, endPoint x: 159, endPoint y: 74, distance: 17.1
click at [159, 74] on div "Quantidade em estoque 0 Quantidade mínima para alerta 0 Caso você venda o mesmo…" at bounding box center [301, 138] width 297 height 165
type input "2"
click at [404, 237] on button "Salvar estoque" at bounding box center [411, 238] width 55 height 18
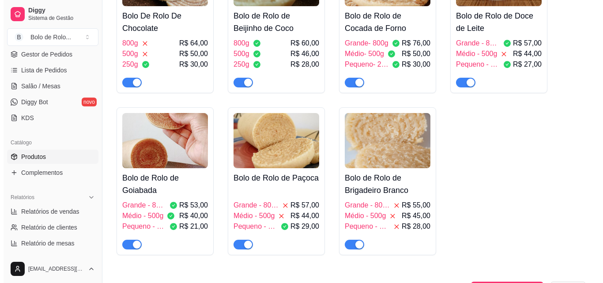
scroll to position [353, 0]
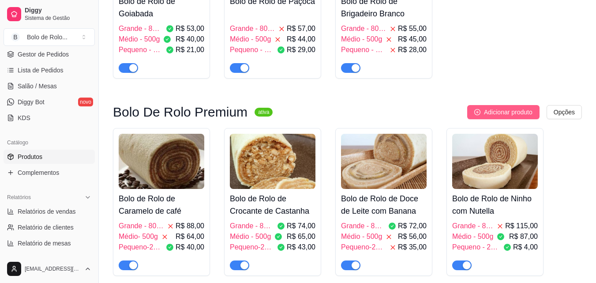
click at [478, 110] on icon "plus-circle" at bounding box center [477, 112] width 6 height 6
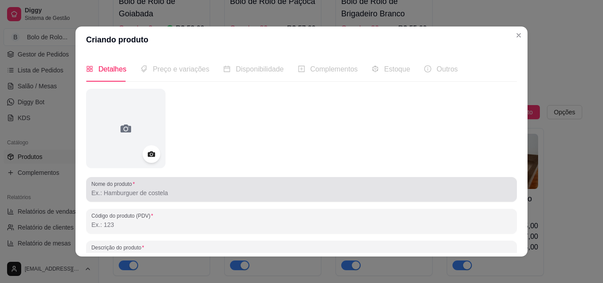
click at [126, 191] on input "Nome do produto" at bounding box center [301, 192] width 420 height 9
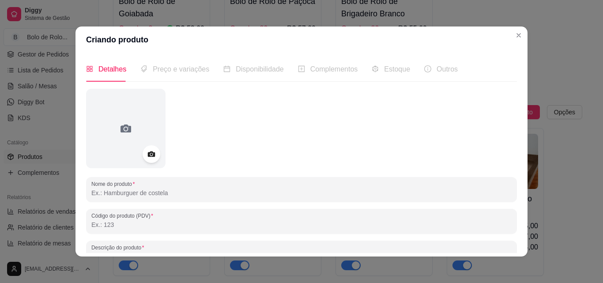
paste input "Bolo de Rolo de Delícia de abacaxi"
type input "Bolo de Rolo de Delícia de abacaxi"
click at [172, 70] on span "Preço e variações" at bounding box center [181, 69] width 56 height 8
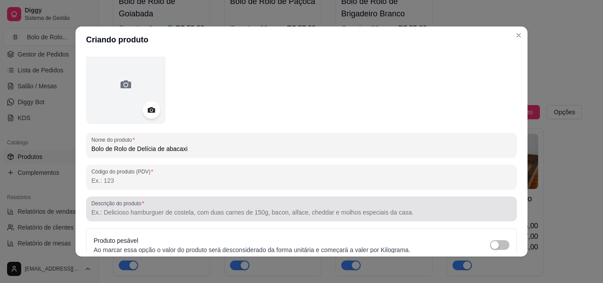
click at [125, 210] on input "Descrição do produto" at bounding box center [301, 212] width 420 height 9
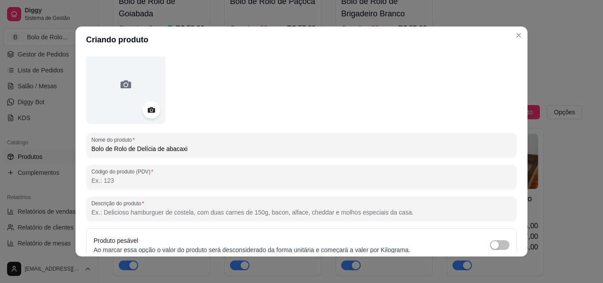
paste input "Refrescante e cheio de sabor, o Bolo de Rolo Pernambucano Delícia de Abacaxi tr…"
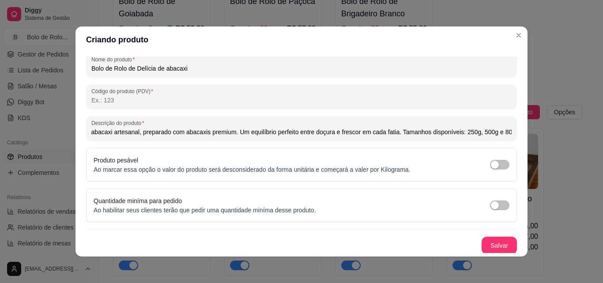
scroll to position [126, 0]
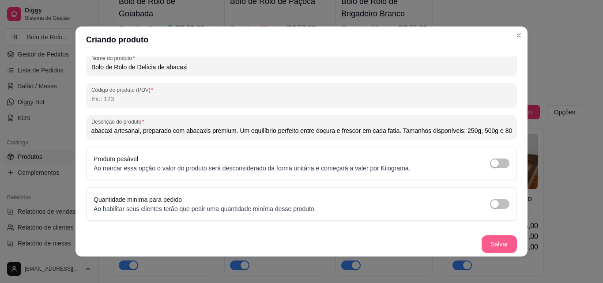
type input "Refrescante e cheio de sabor, o Bolo de Rolo Pernambucano Delícia de Abacaxi tr…"
click at [481, 240] on button "Salvar" at bounding box center [498, 244] width 35 height 18
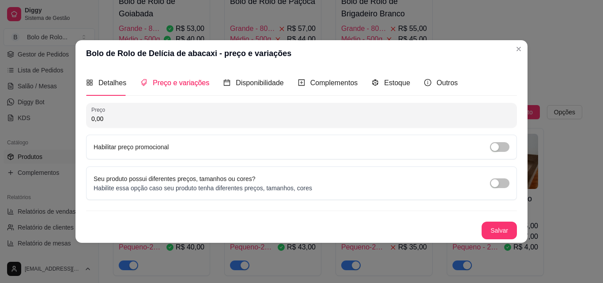
scroll to position [0, 0]
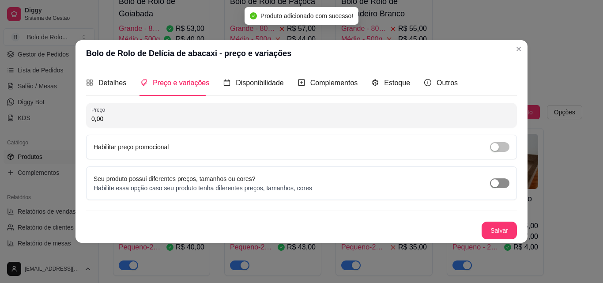
click at [495, 184] on div "button" at bounding box center [495, 183] width 8 height 8
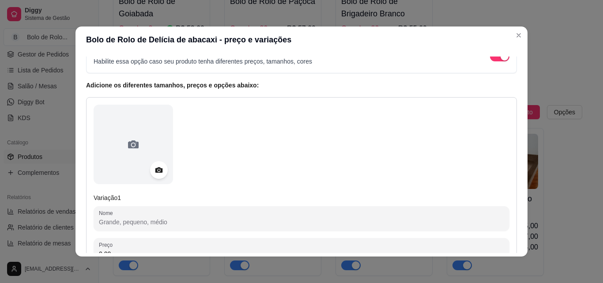
scroll to position [100, 0]
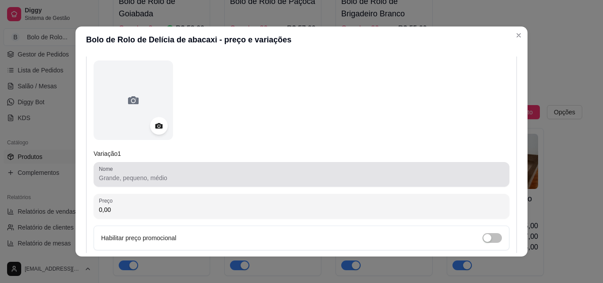
click at [171, 172] on div at bounding box center [301, 174] width 405 height 18
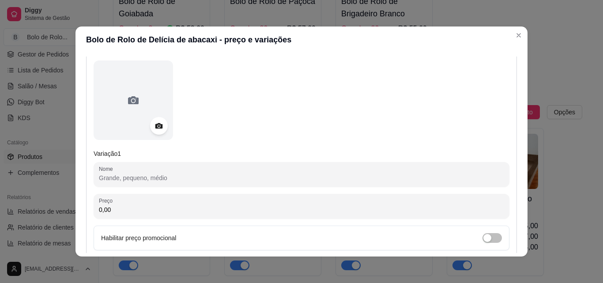
paste input "Grande – 800g"
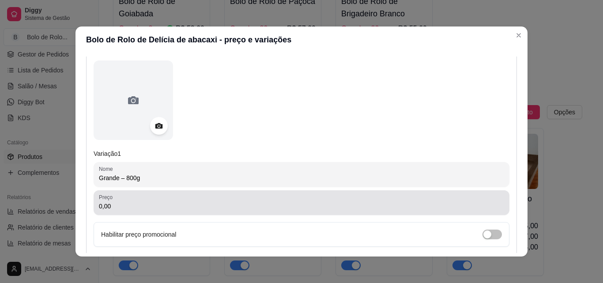
type input "Grande – 800g"
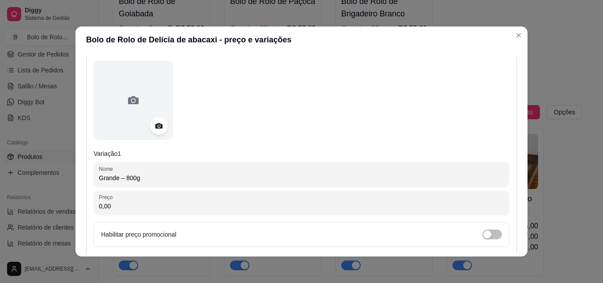
drag, startPoint x: 162, startPoint y: 207, endPoint x: 0, endPoint y: 241, distance: 165.1
click at [0, 241] on div "Bolo de Rolo de Delícia de abacaxi - preço e variações Detalhes Preço e variaçõ…" at bounding box center [301, 141] width 603 height 283
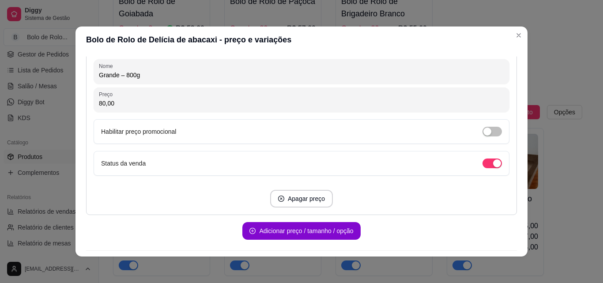
scroll to position [229, 0]
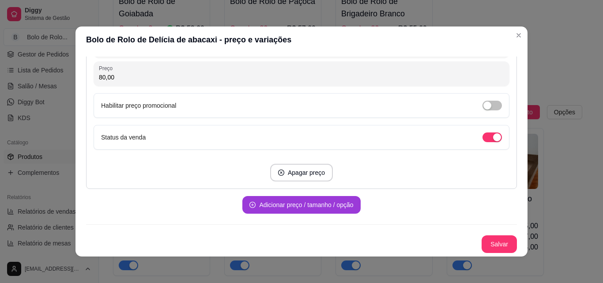
type input "80,00"
click at [306, 207] on button "Adicionar preço / tamanho / opção" at bounding box center [301, 204] width 114 height 17
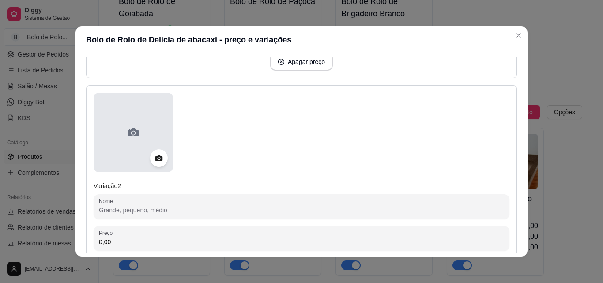
scroll to position [361, 0]
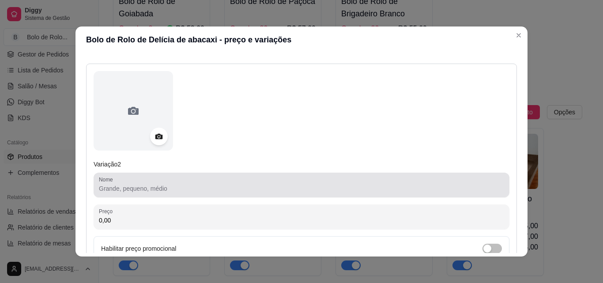
click at [134, 191] on input "Nome" at bounding box center [301, 188] width 405 height 9
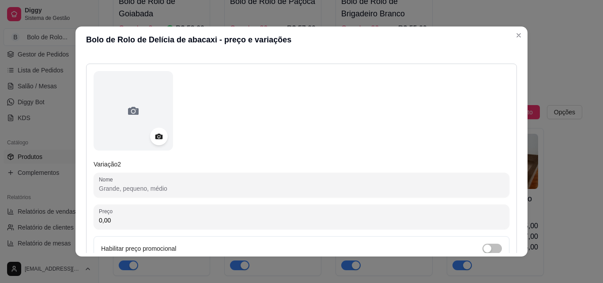
paste input "Médio – 500g"
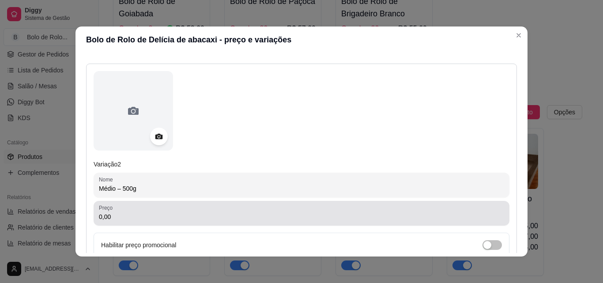
type input "Médio – 500g"
click at [133, 211] on div "0,00" at bounding box center [301, 213] width 405 height 18
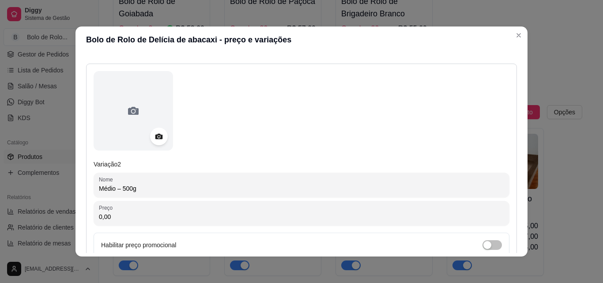
drag, startPoint x: 134, startPoint y: 209, endPoint x: 57, endPoint y: 209, distance: 76.8
click at [57, 209] on div "Bolo de Rolo de Delícia de abacaxi - preço e variações Detalhes Preço e variaçõ…" at bounding box center [301, 141] width 603 height 283
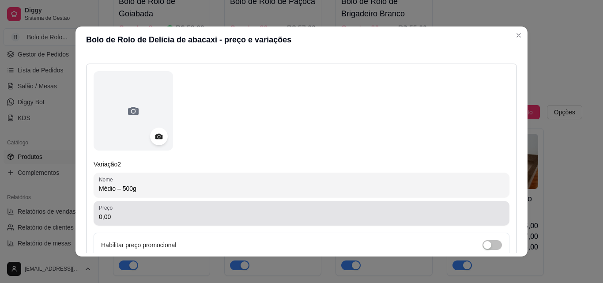
click at [116, 220] on input "0,00" at bounding box center [301, 216] width 405 height 9
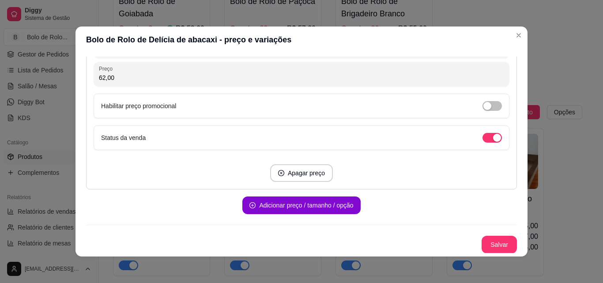
scroll to position [501, 0]
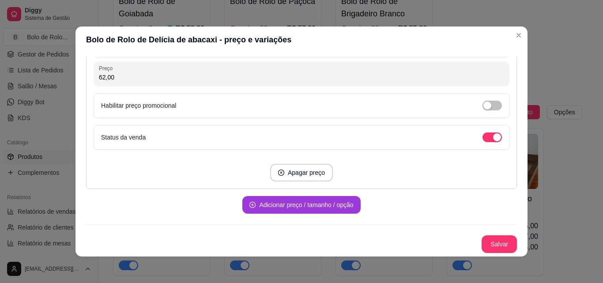
type input "62,00"
click at [269, 203] on button "Adicionar preço / tamanho / opção" at bounding box center [301, 205] width 118 height 18
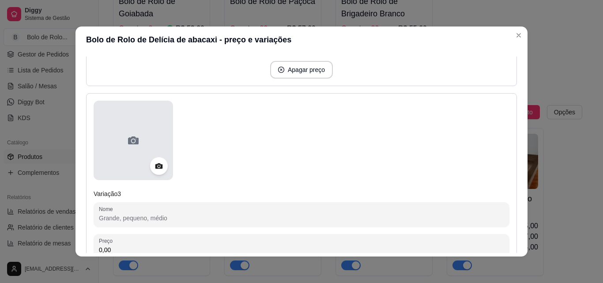
scroll to position [633, 0]
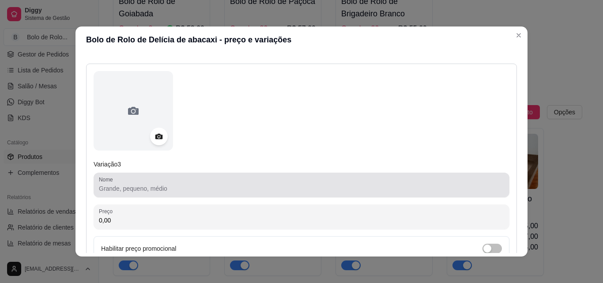
click at [136, 186] on input "Nome" at bounding box center [301, 188] width 405 height 9
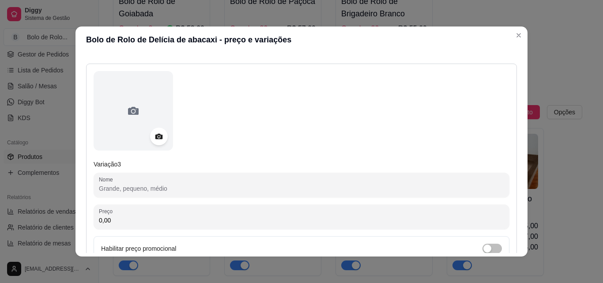
paste input "Pequeno – 250g"
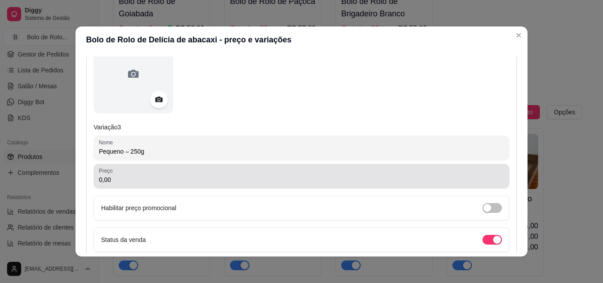
scroll to position [721, 0]
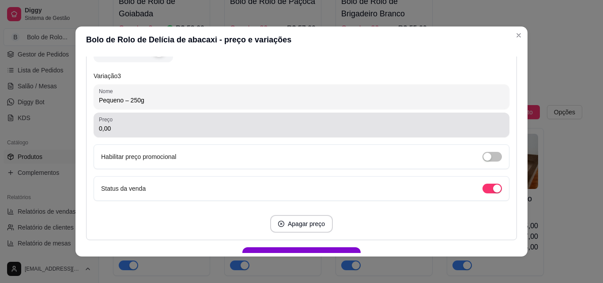
type input "Pequeno – 250g"
drag, startPoint x: 115, startPoint y: 123, endPoint x: 96, endPoint y: 125, distance: 19.1
click at [99, 125] on div "0,00" at bounding box center [301, 125] width 405 height 18
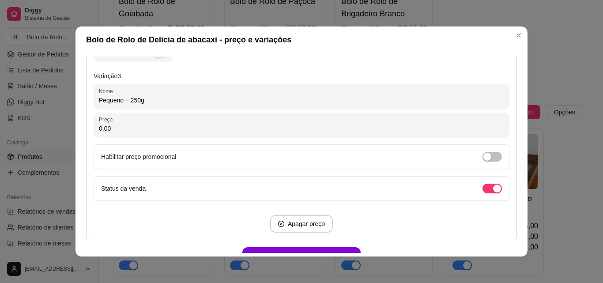
click at [101, 128] on input "0,00" at bounding box center [301, 128] width 405 height 9
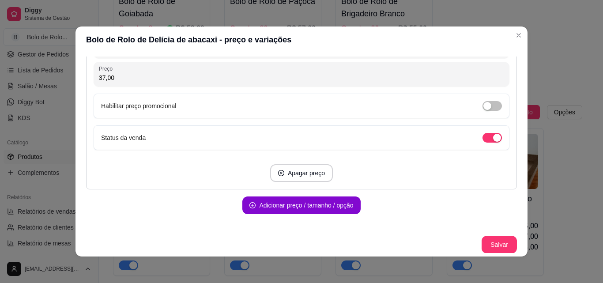
scroll to position [773, 0]
type input "37,00"
click at [486, 248] on button "Salvar" at bounding box center [498, 244] width 35 height 18
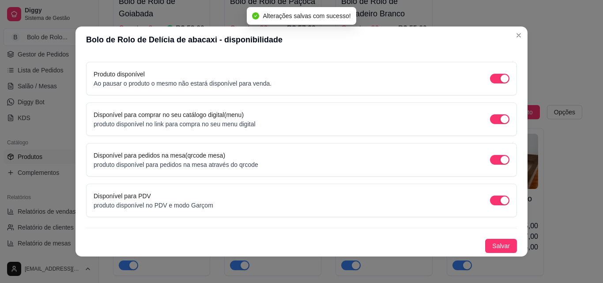
scroll to position [80, 0]
click at [492, 244] on span "Salvar" at bounding box center [501, 246] width 18 height 10
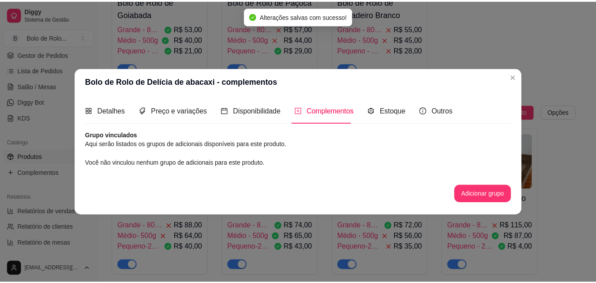
scroll to position [0, 0]
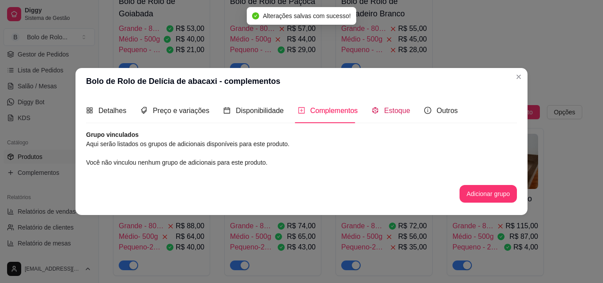
click at [391, 109] on span "Estoque" at bounding box center [397, 111] width 26 height 8
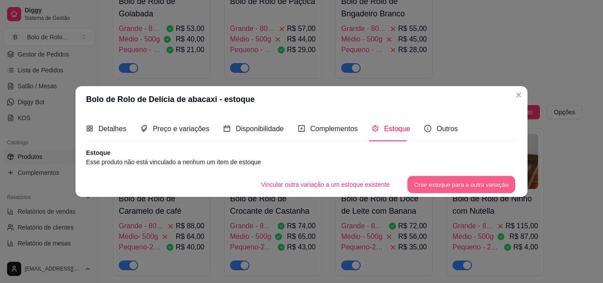
click at [436, 183] on button "Criar estoque para a outra variação" at bounding box center [461, 184] width 108 height 17
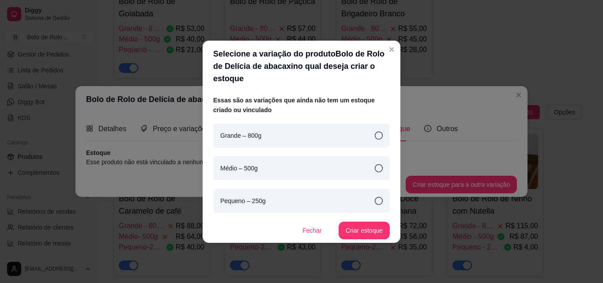
click at [272, 126] on div "Grande – 800g" at bounding box center [301, 136] width 177 height 24
click at [376, 223] on button "Criar estoque" at bounding box center [364, 230] width 50 height 17
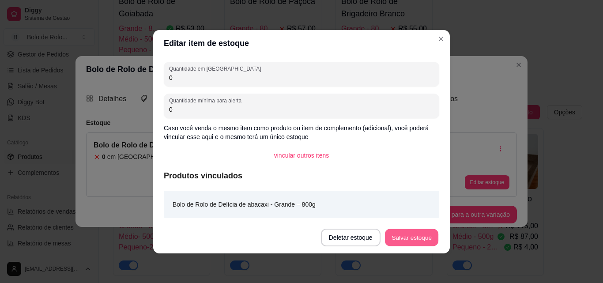
click at [420, 240] on button "Salvar estoque" at bounding box center [411, 237] width 54 height 17
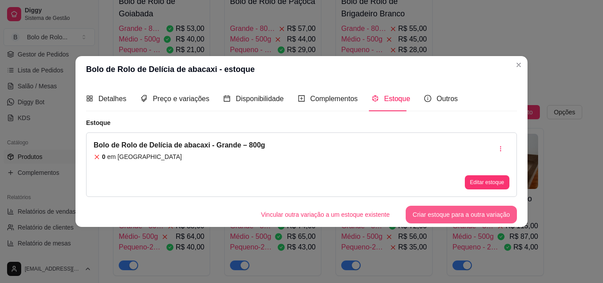
click at [456, 218] on button "Criar estoque para a outra variação" at bounding box center [461, 215] width 111 height 18
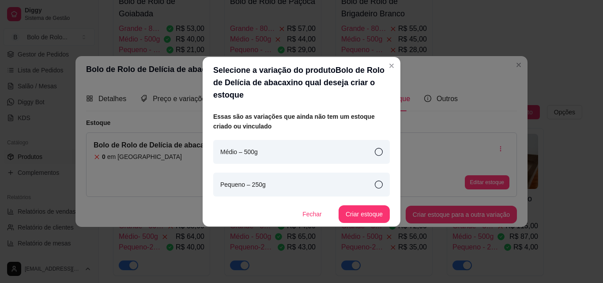
click at [376, 158] on div "Médio – 500g Pequeno – 250g" at bounding box center [301, 168] width 177 height 56
click at [378, 148] on icon at bounding box center [379, 152] width 8 height 8
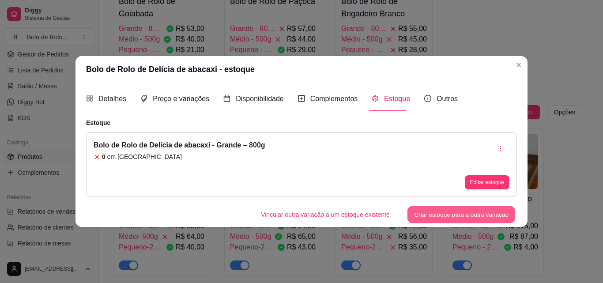
click at [435, 214] on button "Criar estoque para a outra variação" at bounding box center [461, 214] width 108 height 17
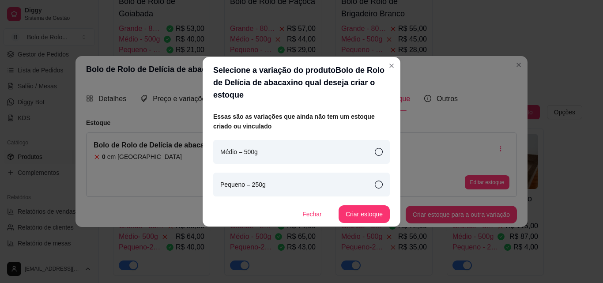
click at [363, 151] on div "Médio – 500g" at bounding box center [301, 152] width 177 height 24
click at [373, 210] on button "Criar estoque" at bounding box center [363, 214] width 51 height 18
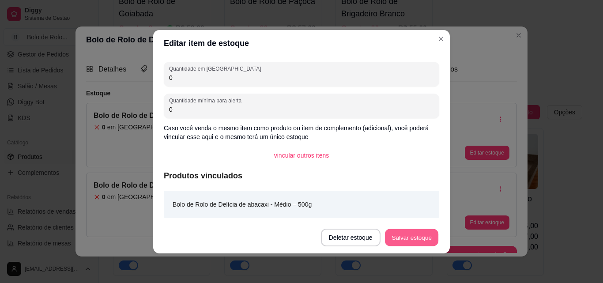
click at [404, 240] on button "Salvar estoque" at bounding box center [411, 237] width 54 height 17
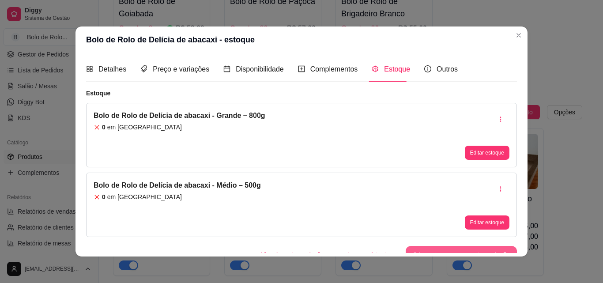
click at [464, 248] on button "Criar estoque para a outra variação" at bounding box center [461, 255] width 111 height 18
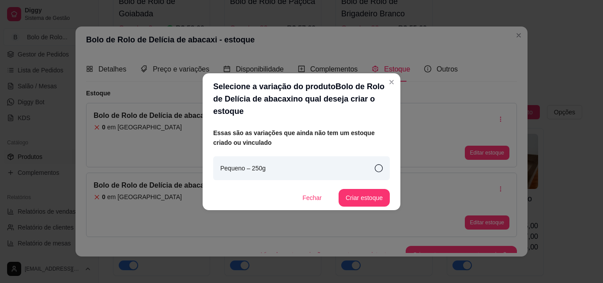
click at [373, 165] on div "Pequeno – 250g" at bounding box center [301, 168] width 177 height 24
click at [379, 197] on button "Criar estoque" at bounding box center [363, 198] width 51 height 18
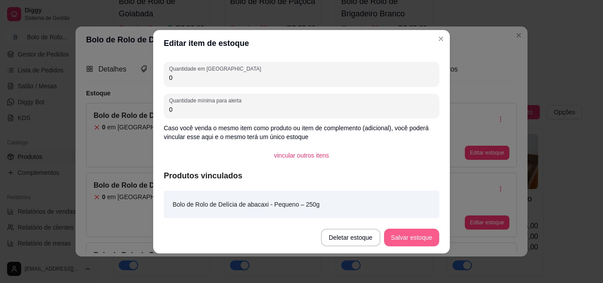
click at [417, 235] on button "Salvar estoque" at bounding box center [411, 238] width 55 height 18
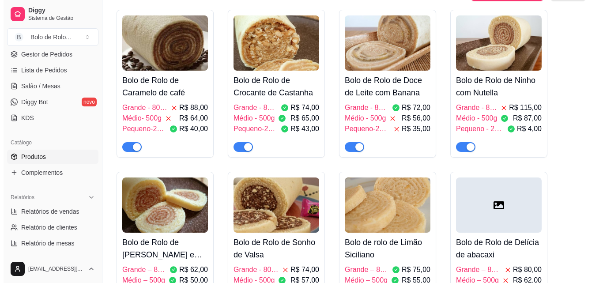
scroll to position [485, 0]
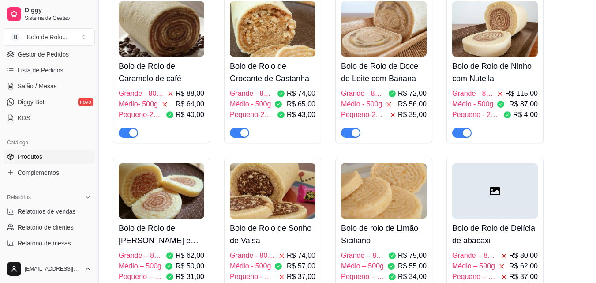
click at [475, 210] on div at bounding box center [495, 190] width 86 height 55
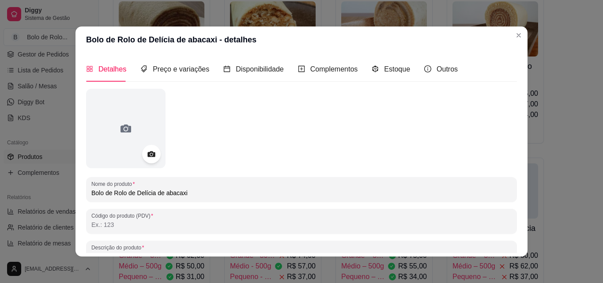
click at [154, 159] on div at bounding box center [151, 154] width 19 height 19
click at [149, 153] on icon at bounding box center [151, 154] width 8 height 6
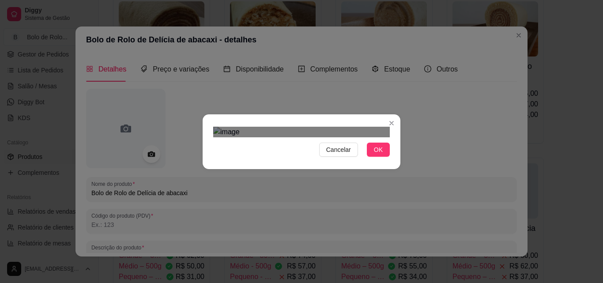
click at [307, 191] on div "Use the arrow keys to move the crop selection area" at bounding box center [310, 270] width 159 height 159
click at [376, 157] on button "OK" at bounding box center [378, 150] width 23 height 14
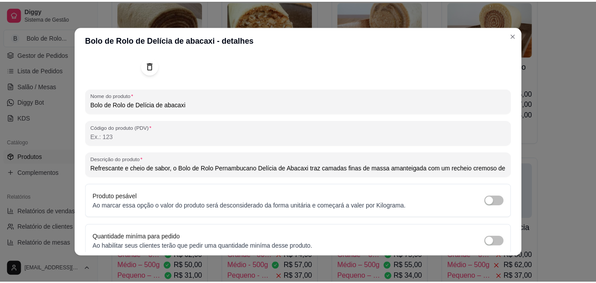
scroll to position [126, 0]
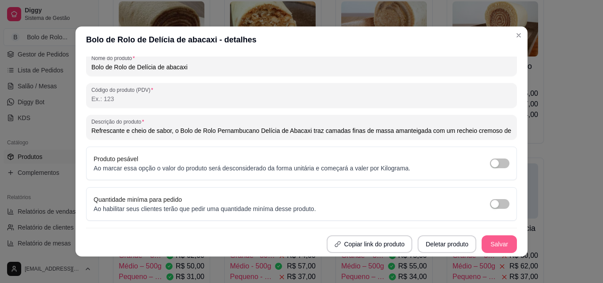
click at [486, 238] on button "Salvar" at bounding box center [498, 244] width 35 height 18
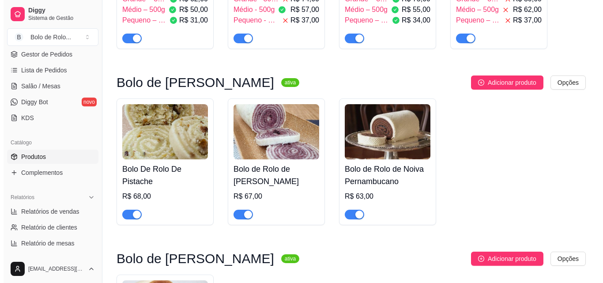
scroll to position [750, 0]
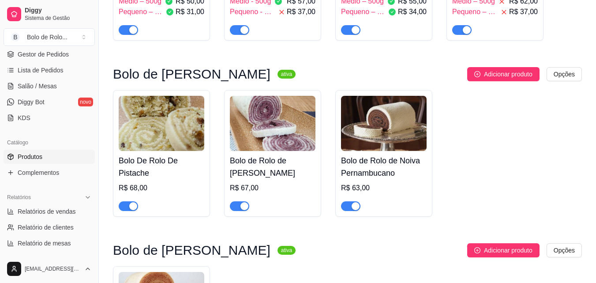
click at [128, 164] on h4 "Bolo De Rolo De Pistache" at bounding box center [162, 166] width 86 height 25
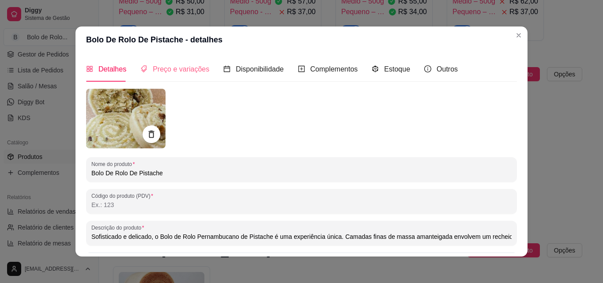
click at [154, 78] on div "Preço e variações" at bounding box center [174, 68] width 69 height 25
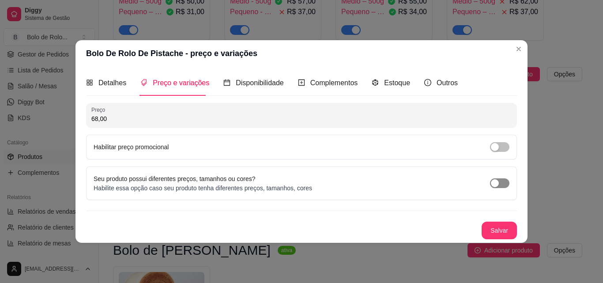
click at [495, 184] on div "button" at bounding box center [495, 183] width 8 height 8
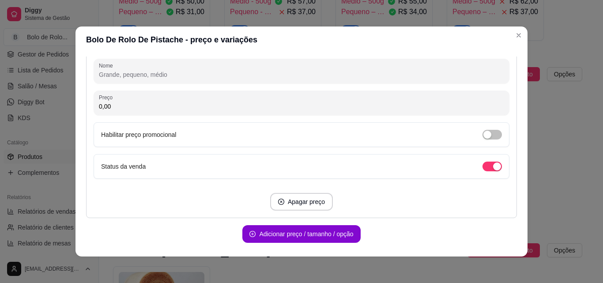
scroll to position [188, 0]
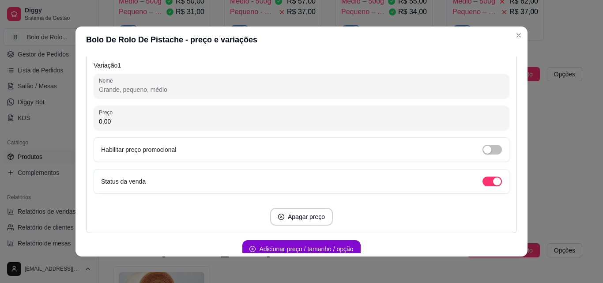
click at [112, 91] on input "Nome" at bounding box center [301, 89] width 405 height 9
paste input "Grande – 800g"
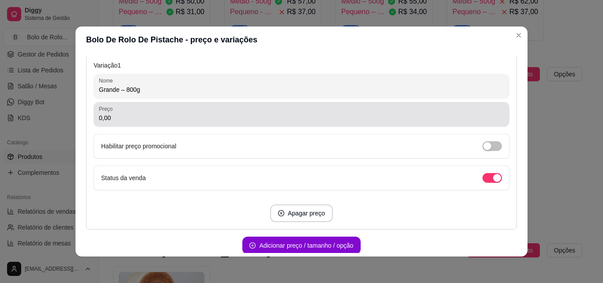
type input "Grande – 800g"
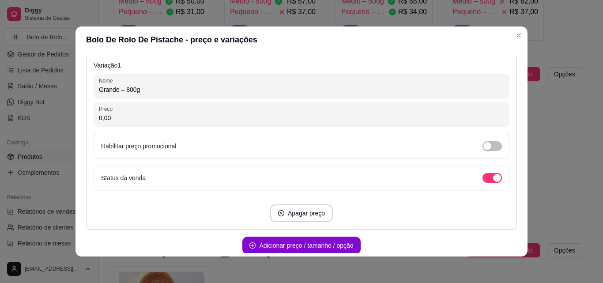
drag, startPoint x: 110, startPoint y: 114, endPoint x: 54, endPoint y: 115, distance: 56.0
click at [54, 115] on div "Bolo De Rolo De Pistache - preço e variações Detalhes Preço e variações Disponi…" at bounding box center [301, 141] width 603 height 283
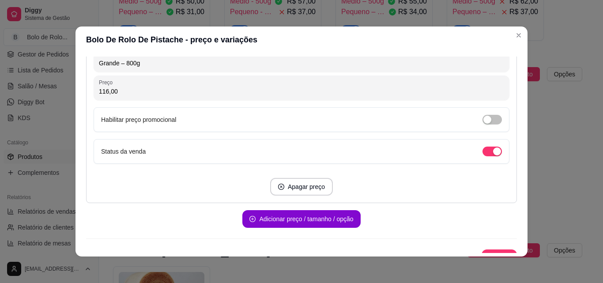
scroll to position [229, 0]
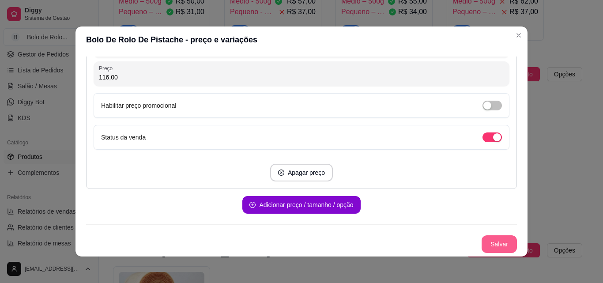
type input "116,00"
click at [482, 245] on button "Salvar" at bounding box center [499, 244] width 34 height 17
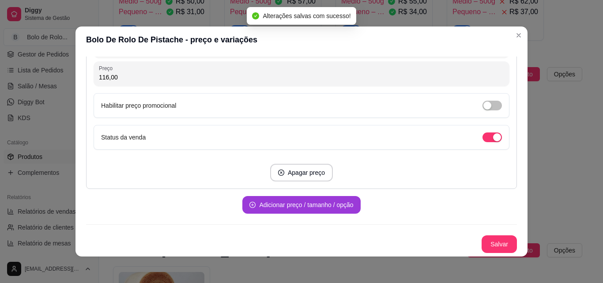
click at [312, 207] on button "Adicionar preço / tamanho / opção" at bounding box center [301, 205] width 118 height 18
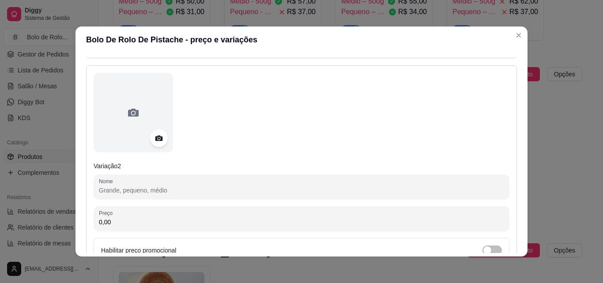
scroll to position [361, 0]
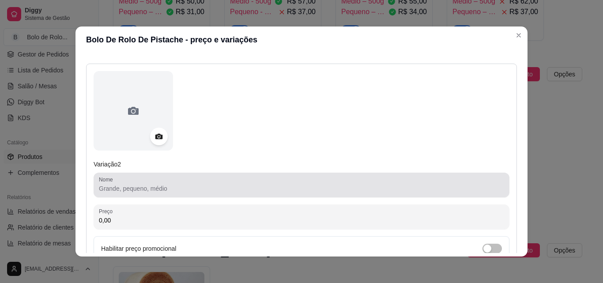
click at [155, 181] on div at bounding box center [301, 185] width 405 height 18
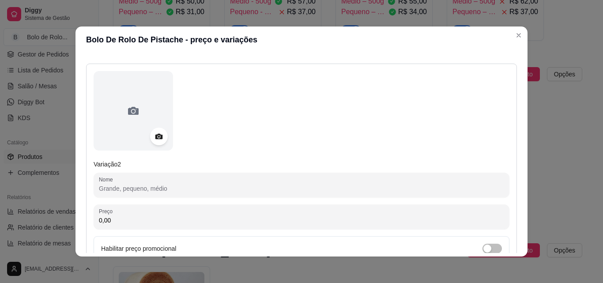
paste input "Médio – 500g"
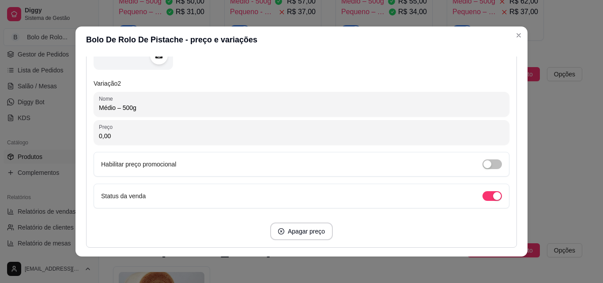
scroll to position [450, 0]
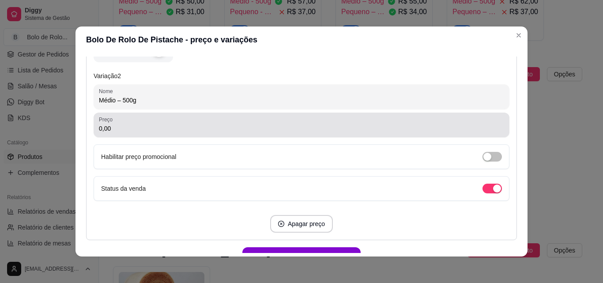
type input "Médio – 500g"
drag, startPoint x: 142, startPoint y: 133, endPoint x: 90, endPoint y: 128, distance: 51.9
click at [94, 128] on div "Preço 0,00" at bounding box center [302, 125] width 416 height 25
drag, startPoint x: 126, startPoint y: 123, endPoint x: 91, endPoint y: 123, distance: 35.3
click at [94, 123] on div "Preço 0,00" at bounding box center [302, 125] width 416 height 25
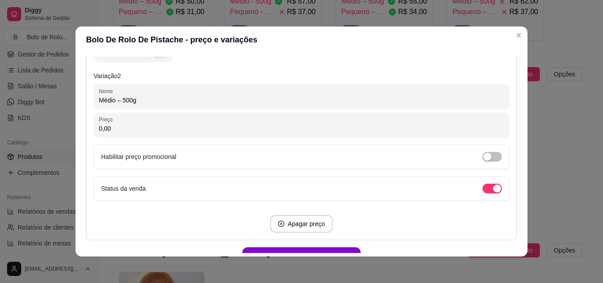
click at [113, 130] on input "0,00" at bounding box center [301, 128] width 405 height 9
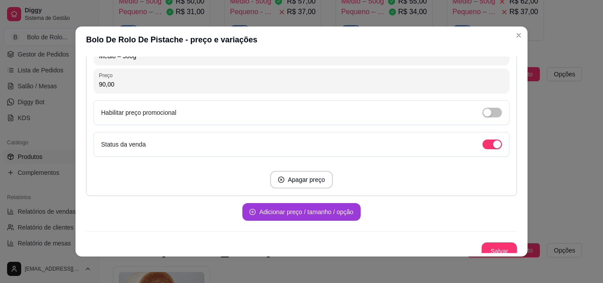
type input "90,00"
click at [334, 214] on button "Adicionar preço / tamanho / opção" at bounding box center [301, 212] width 118 height 18
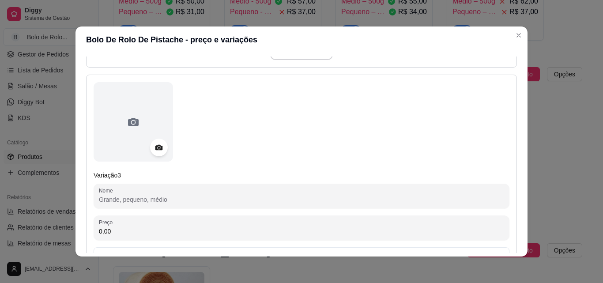
scroll to position [626, 0]
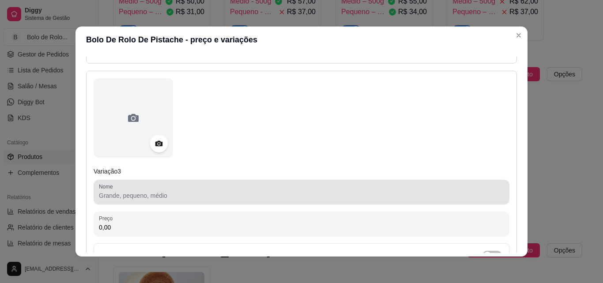
click at [143, 195] on input "Nome" at bounding box center [301, 195] width 405 height 9
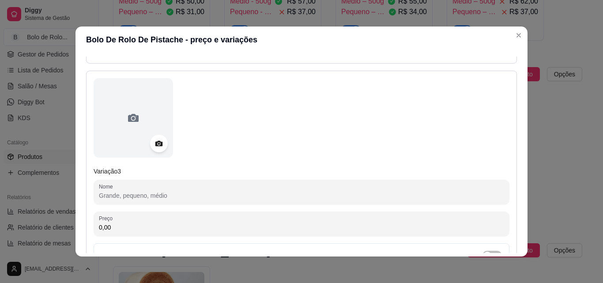
paste input "Pequeno – 250g"
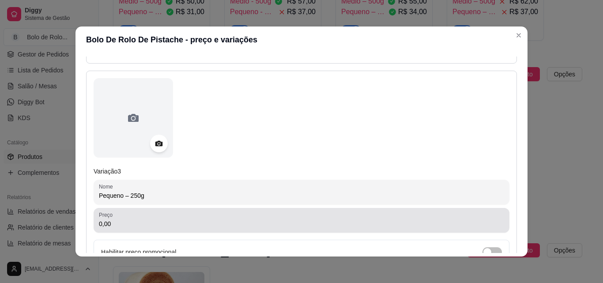
type input "Pequeno – 250g"
click at [108, 216] on label "Preço" at bounding box center [107, 215] width 17 height 8
click at [108, 219] on input "0,00" at bounding box center [301, 223] width 405 height 9
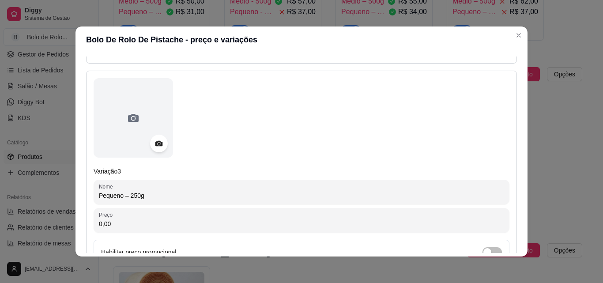
drag, startPoint x: 116, startPoint y: 222, endPoint x: 95, endPoint y: 218, distance: 21.9
click at [95, 218] on div "Preço 0,00" at bounding box center [302, 220] width 416 height 25
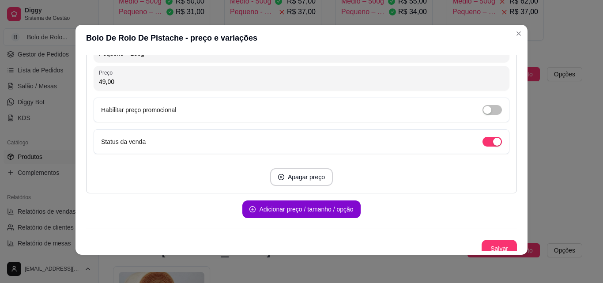
scroll to position [773, 0]
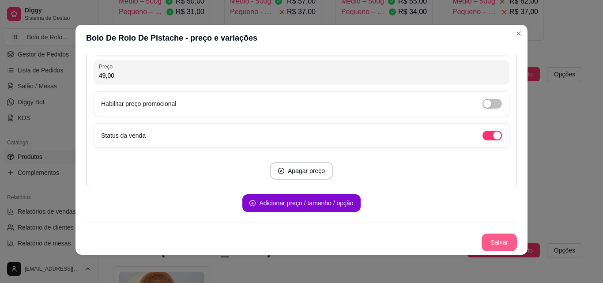
type input "49,00"
click at [491, 245] on button "Salvar" at bounding box center [499, 242] width 34 height 17
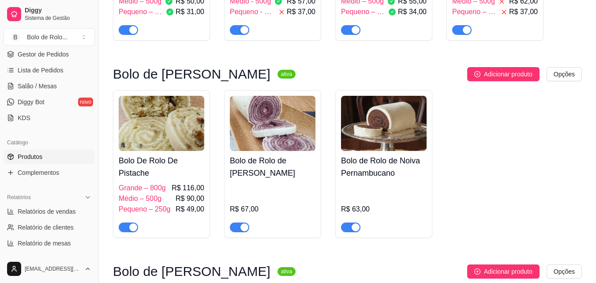
click at [167, 170] on h4 "Bolo De Rolo De Pistache" at bounding box center [162, 166] width 86 height 25
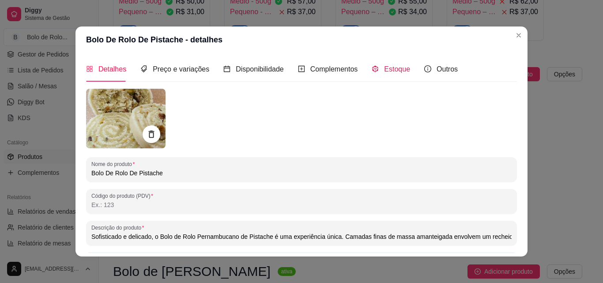
click at [384, 65] on span "Estoque" at bounding box center [397, 69] width 26 height 8
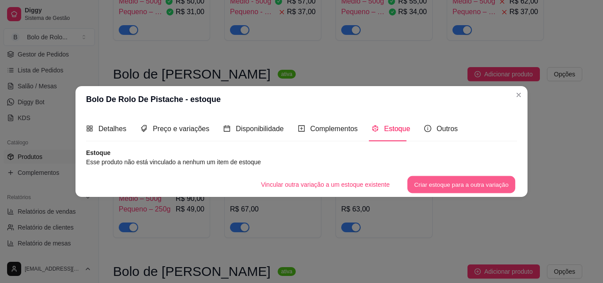
click at [417, 180] on button "Criar estoque para a outra variação" at bounding box center [461, 184] width 108 height 17
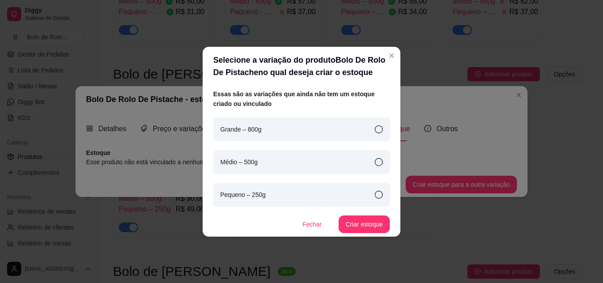
click at [378, 140] on div "Grande – 800g" at bounding box center [301, 129] width 177 height 24
click at [379, 221] on button "Criar estoque" at bounding box center [363, 224] width 51 height 18
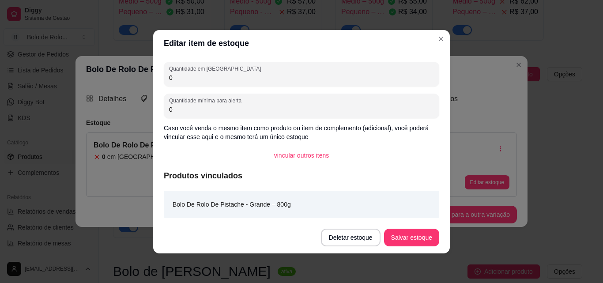
click at [394, 226] on footer "Deletar estoque Salvar estoque" at bounding box center [301, 238] width 297 height 32
click at [399, 237] on button "Salvar estoque" at bounding box center [411, 238] width 55 height 18
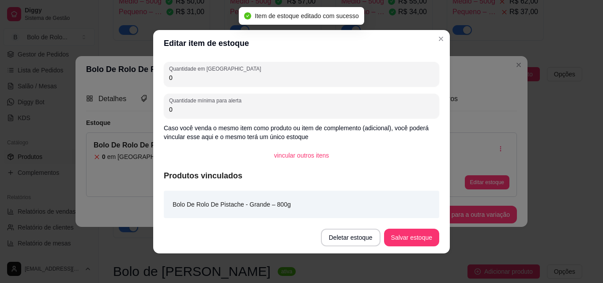
click at [434, 36] on header "Editar item de estoque" at bounding box center [301, 43] width 297 height 26
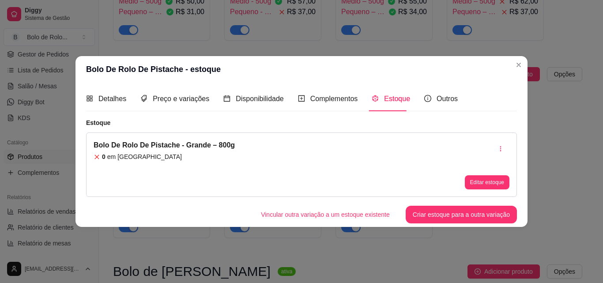
click at [471, 224] on div "Detalhes Preço e variações Disponibilidade Complementos Estoque Outros Nome do …" at bounding box center [301, 155] width 452 height 144
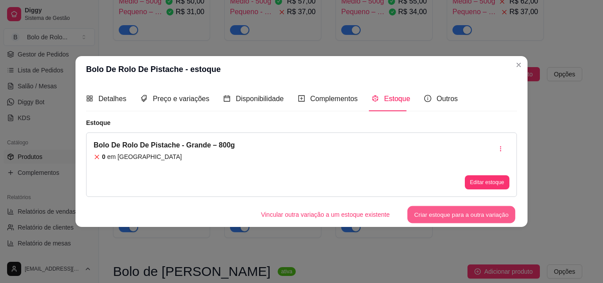
click at [464, 209] on button "Criar estoque para a outra variação" at bounding box center [461, 214] width 108 height 17
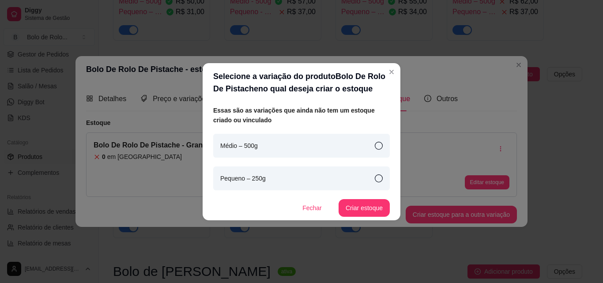
click at [385, 144] on div "Médio – 500g" at bounding box center [301, 146] width 177 height 24
click at [365, 201] on button "Criar estoque" at bounding box center [363, 208] width 51 height 18
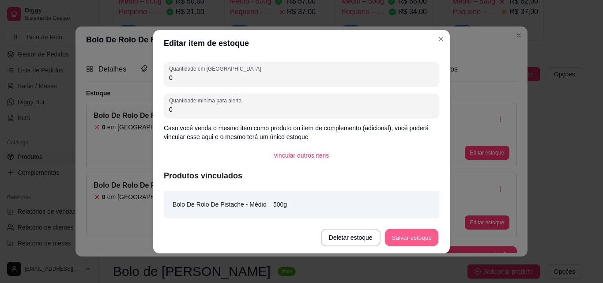
click at [421, 239] on button "Salvar estoque" at bounding box center [411, 237] width 54 height 17
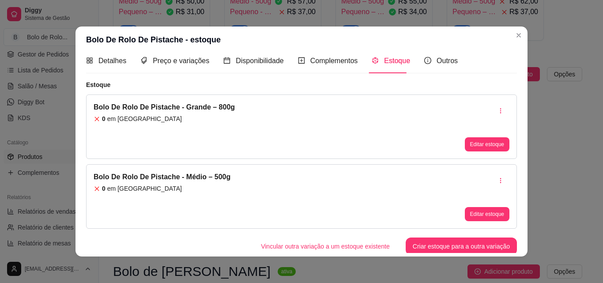
scroll to position [11, 0]
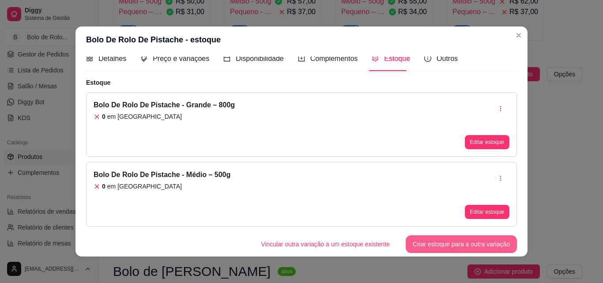
click at [431, 248] on button "Criar estoque para a outra variação" at bounding box center [461, 244] width 111 height 18
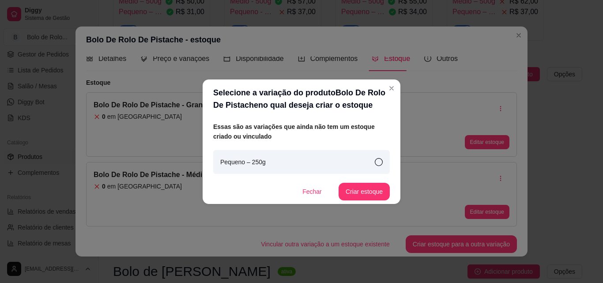
click at [382, 165] on icon at bounding box center [379, 162] width 8 height 8
click at [375, 188] on button "Criar estoque" at bounding box center [363, 192] width 51 height 18
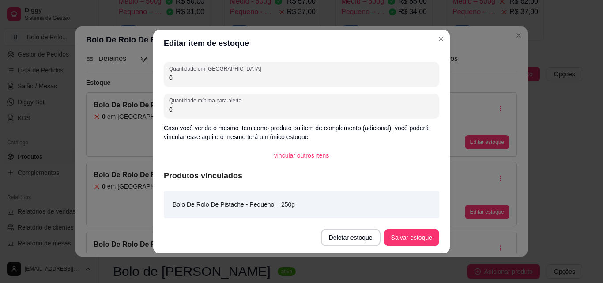
click at [188, 77] on input "0" at bounding box center [301, 77] width 265 height 9
type input "1"
click at [404, 230] on button "Salvar estoque" at bounding box center [411, 238] width 55 height 18
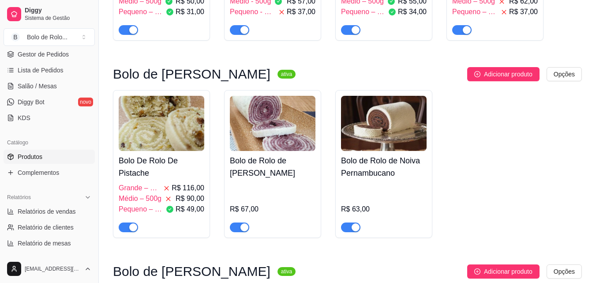
click at [242, 162] on h4 "Bolo de Rolo de [PERSON_NAME]" at bounding box center [273, 166] width 86 height 25
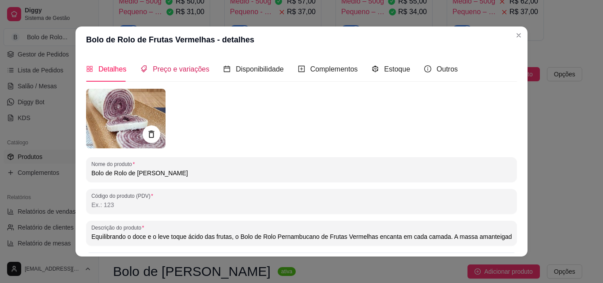
click at [169, 65] on span "Preço e variações" at bounding box center [181, 69] width 56 height 8
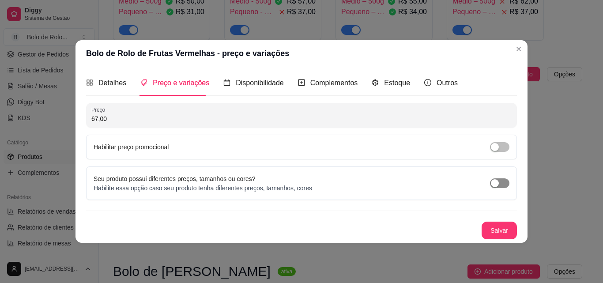
click at [495, 185] on div "button" at bounding box center [495, 183] width 8 height 8
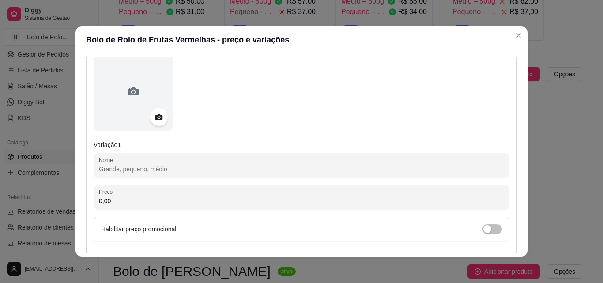
scroll to position [132, 0]
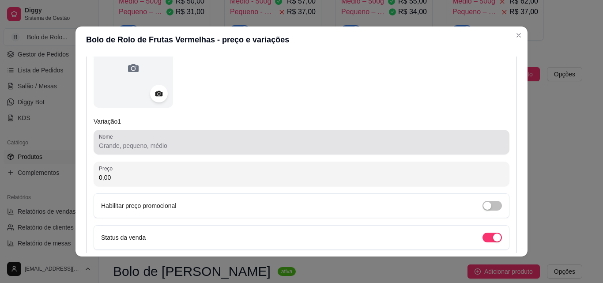
click at [120, 145] on input "Nome" at bounding box center [301, 145] width 405 height 9
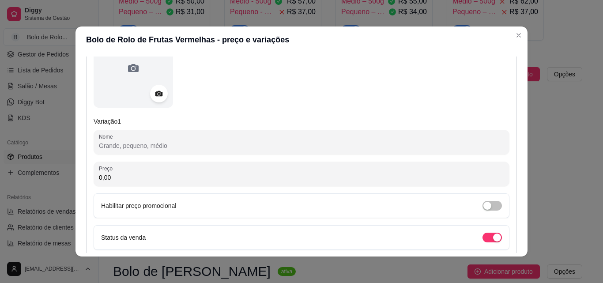
paste input "Grande – 800g"
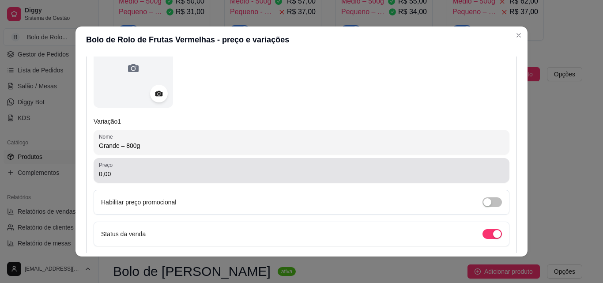
type input "Grande – 800g"
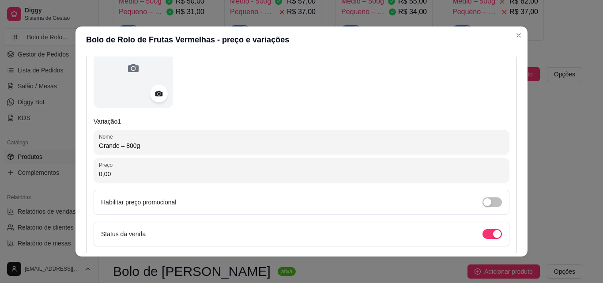
drag, startPoint x: 118, startPoint y: 177, endPoint x: 96, endPoint y: 173, distance: 22.0
click at [99, 173] on input "0,00" at bounding box center [301, 173] width 405 height 9
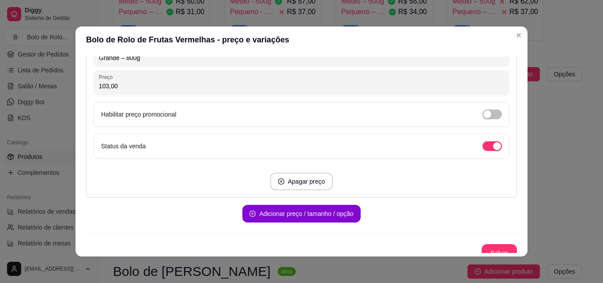
scroll to position [221, 0]
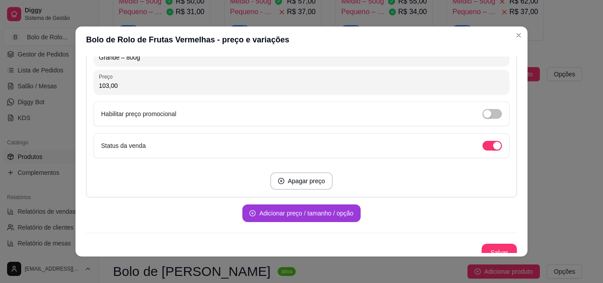
type input "103,00"
click at [297, 213] on button "Adicionar preço / tamanho / opção" at bounding box center [301, 213] width 118 height 18
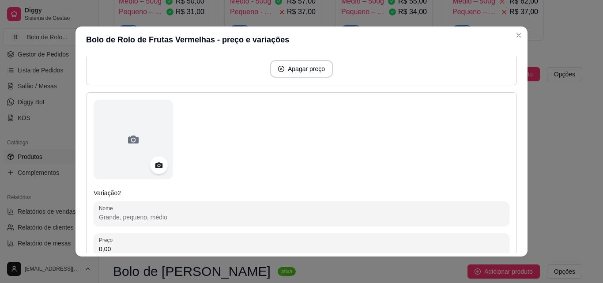
scroll to position [353, 0]
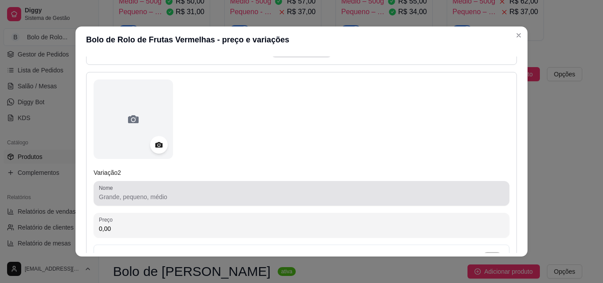
click at [116, 195] on input "Nome" at bounding box center [301, 196] width 405 height 9
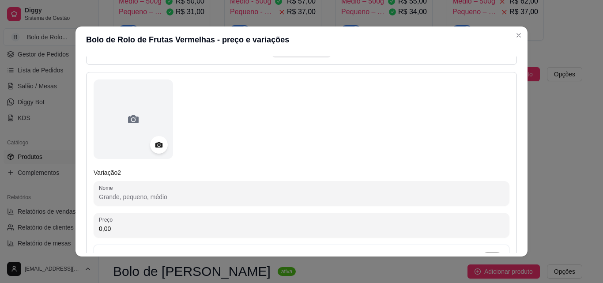
paste input "Médio – 500g"
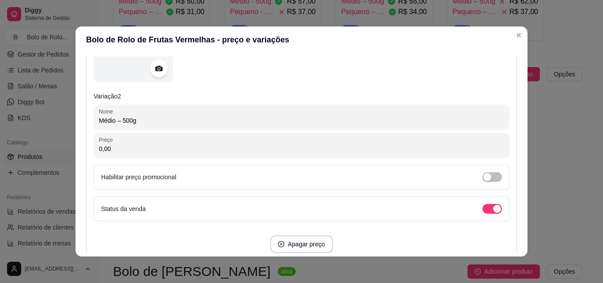
scroll to position [441, 0]
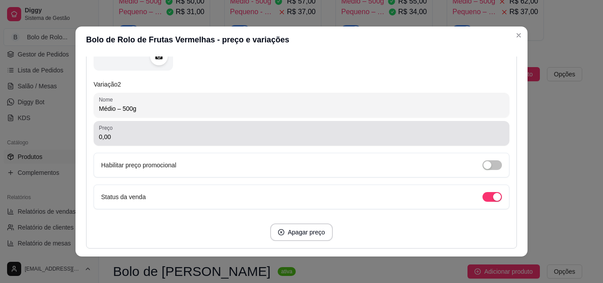
type input "Médio – 500g"
click at [119, 143] on div "Preço 0,00" at bounding box center [302, 133] width 416 height 25
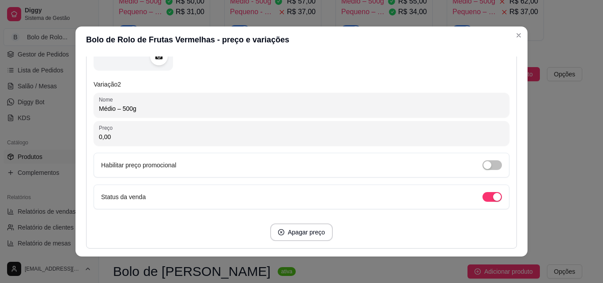
drag, startPoint x: 119, startPoint y: 136, endPoint x: 46, endPoint y: 149, distance: 73.9
click at [46, 149] on div "Bolo de Rolo de Frutas Vermelhas - preço e variações Detalhes Preço e variações…" at bounding box center [301, 141] width 603 height 283
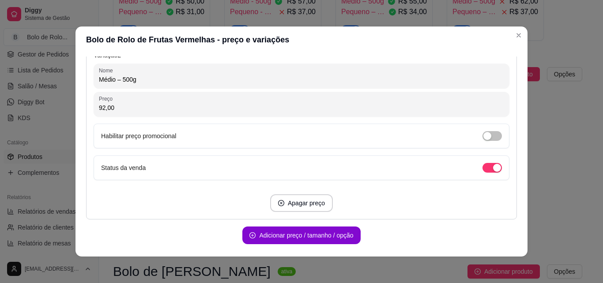
scroll to position [501, 0]
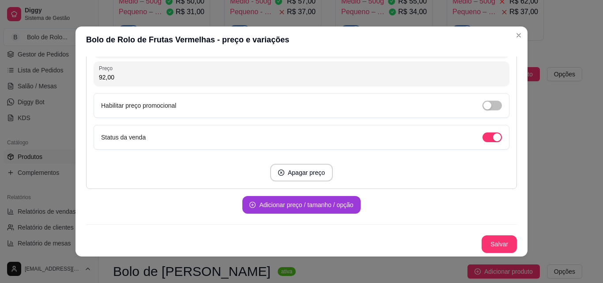
type input "92,00"
click at [297, 204] on button "Adicionar preço / tamanho / opção" at bounding box center [301, 205] width 118 height 18
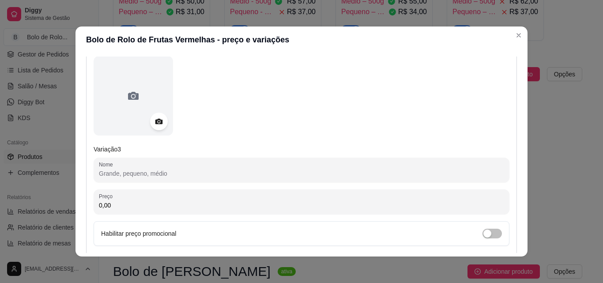
scroll to position [677, 0]
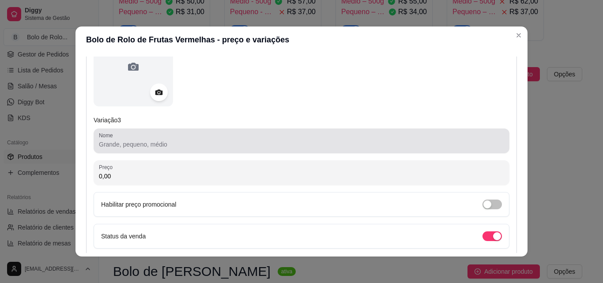
click at [158, 137] on div at bounding box center [301, 141] width 405 height 18
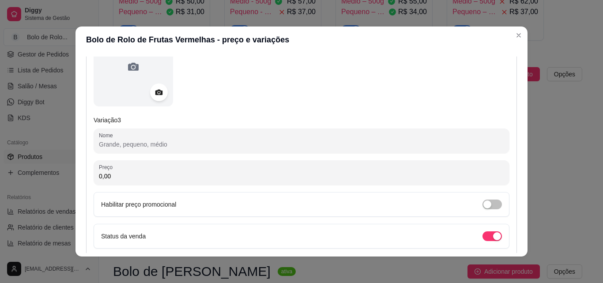
paste input "Pequeno – 250g"
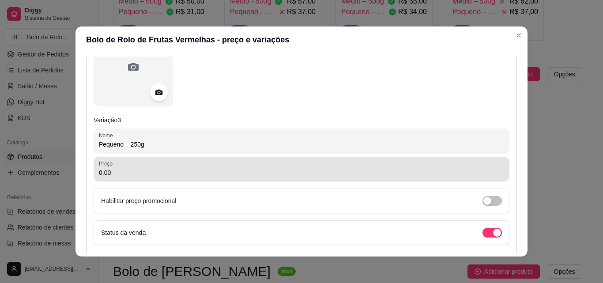
type input "Pequeno – 250g"
click at [152, 159] on div "Preço 0,00" at bounding box center [302, 169] width 416 height 25
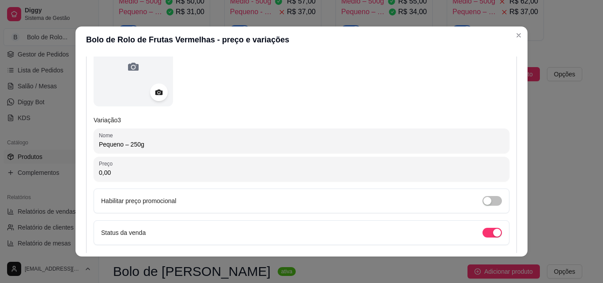
click at [151, 162] on div "0,00" at bounding box center [301, 169] width 405 height 18
click at [150, 169] on input "0,00" at bounding box center [301, 172] width 405 height 9
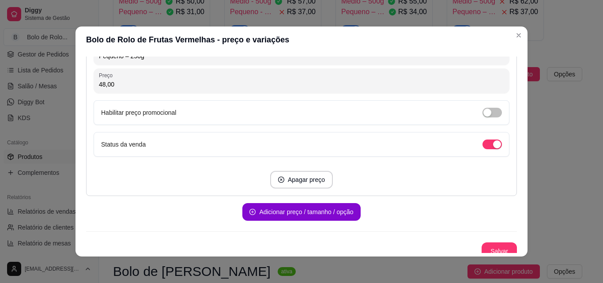
scroll to position [773, 0]
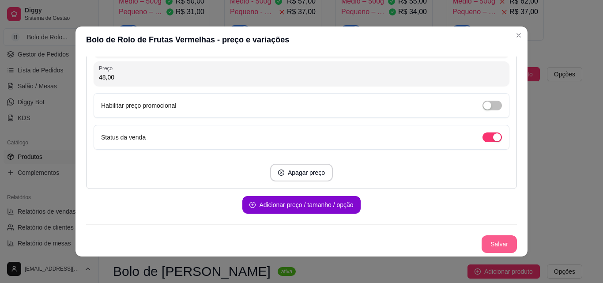
type input "48,00"
click at [483, 241] on button "Salvar" at bounding box center [498, 244] width 35 height 18
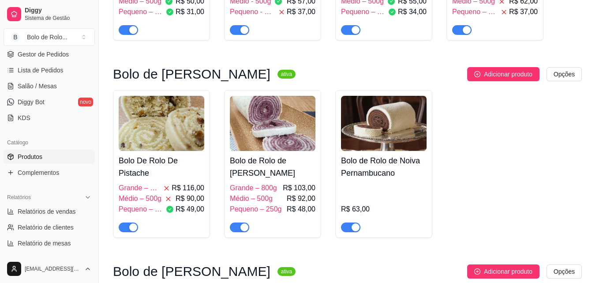
click at [280, 162] on h4 "Bolo de Rolo de [PERSON_NAME]" at bounding box center [273, 166] width 86 height 25
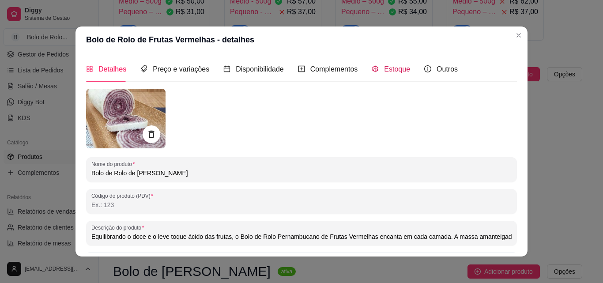
click at [384, 70] on span "Estoque" at bounding box center [397, 69] width 26 height 8
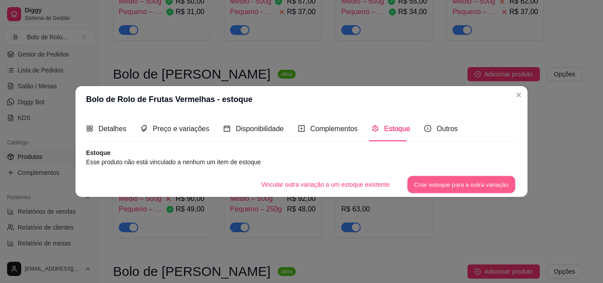
click at [450, 178] on button "Criar estoque para a outra variação" at bounding box center [461, 184] width 108 height 17
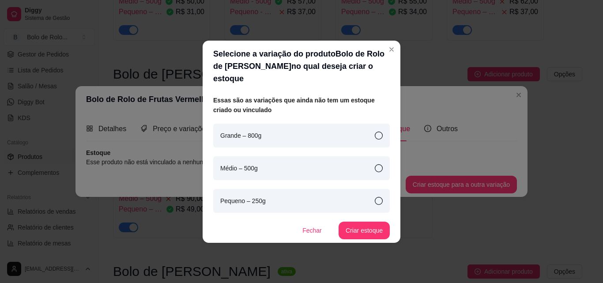
click at [382, 132] on icon at bounding box center [379, 136] width 8 height 8
click at [356, 227] on button "Criar estoque" at bounding box center [363, 231] width 51 height 18
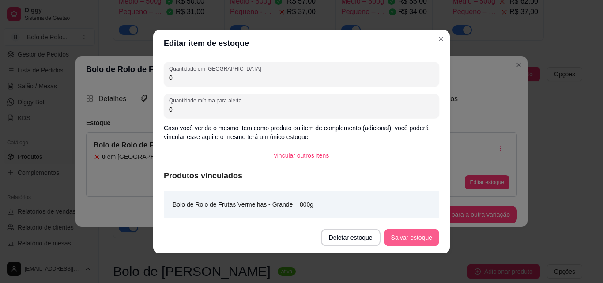
click at [425, 234] on button "Salvar estoque" at bounding box center [411, 238] width 55 height 18
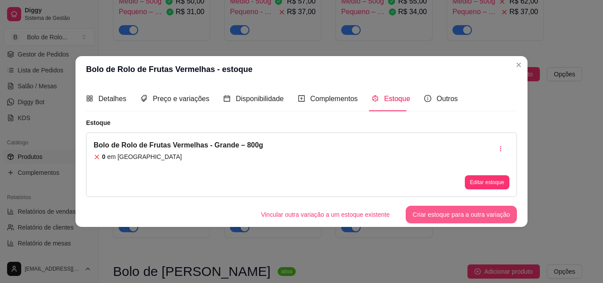
click at [453, 219] on button "Criar estoque para a outra variação" at bounding box center [461, 215] width 111 height 18
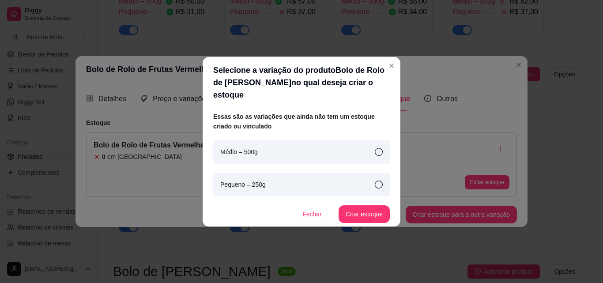
click at [355, 148] on div "Médio – 500g" at bounding box center [301, 152] width 177 height 24
click at [364, 210] on button "Criar estoque" at bounding box center [364, 213] width 50 height 17
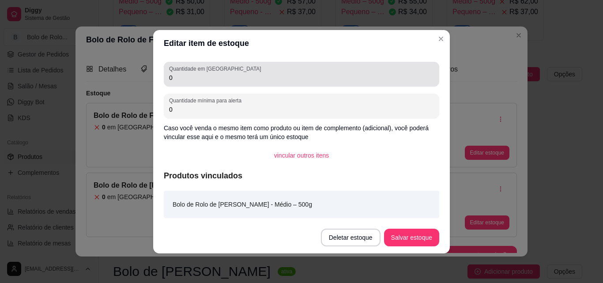
click at [221, 81] on input "0" at bounding box center [301, 77] width 265 height 9
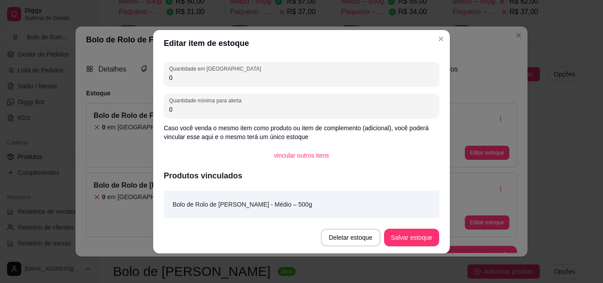
click at [221, 81] on input "0" at bounding box center [301, 77] width 265 height 9
type input "1"
click at [425, 239] on button "Salvar estoque" at bounding box center [411, 237] width 54 height 17
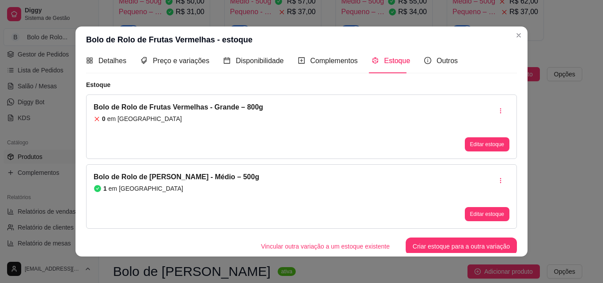
scroll to position [11, 0]
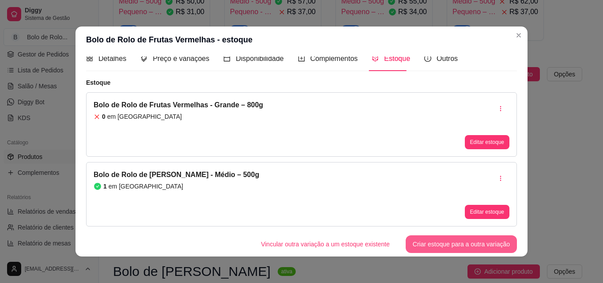
click at [429, 238] on button "Criar estoque para a outra variação" at bounding box center [461, 244] width 111 height 18
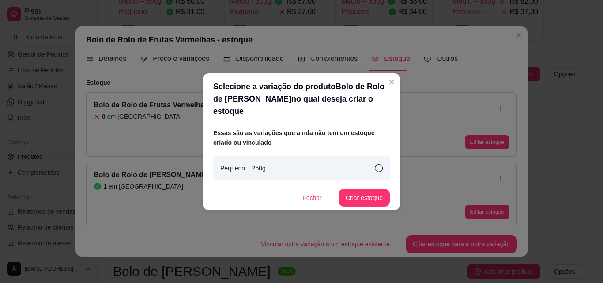
click at [372, 165] on div "Pequeno – 250g" at bounding box center [301, 168] width 177 height 24
click at [363, 191] on button "Criar estoque" at bounding box center [364, 197] width 50 height 17
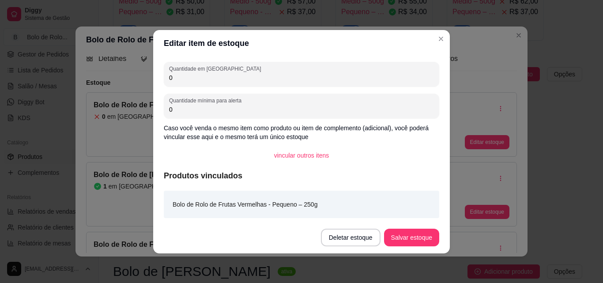
drag, startPoint x: 217, startPoint y: 115, endPoint x: 160, endPoint y: 104, distance: 58.0
click at [160, 104] on div "Quantidade em estoque 0 Quantidade mínima para alerta 0 Caso você venda o mesmo…" at bounding box center [301, 138] width 297 height 165
click at [175, 110] on input "0" at bounding box center [301, 109] width 265 height 9
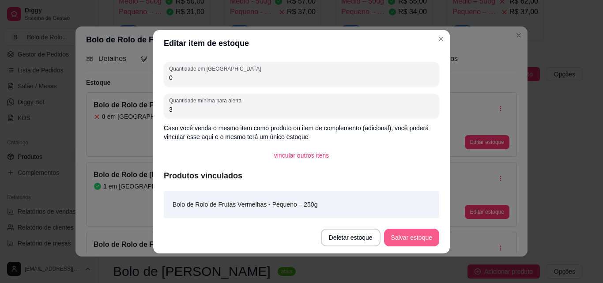
type input "3"
click at [421, 243] on button "Salvar estoque" at bounding box center [411, 238] width 55 height 18
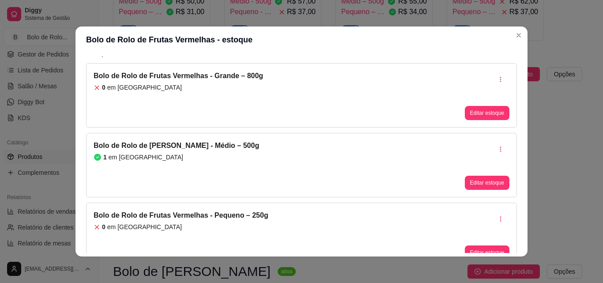
scroll to position [54, 0]
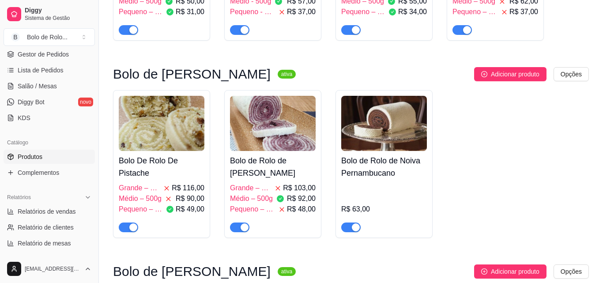
click at [518, 33] on div at bounding box center [495, 26] width 86 height 18
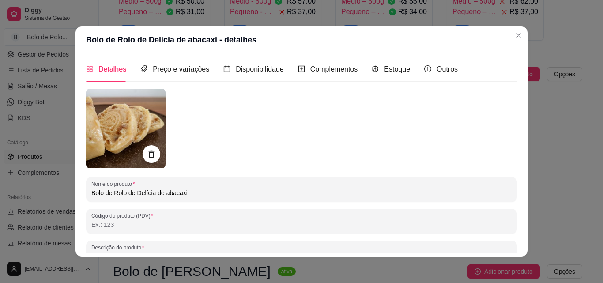
click at [516, 35] on div at bounding box center [495, 26] width 86 height 18
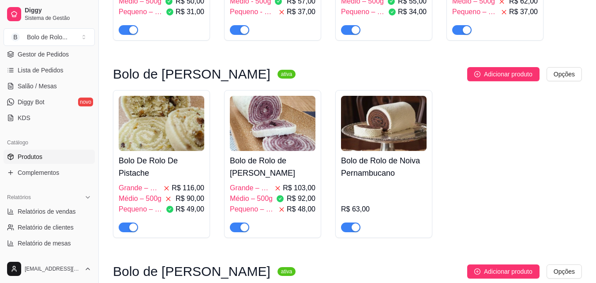
click at [263, 203] on span "Médio – 500g" at bounding box center [251, 198] width 43 height 11
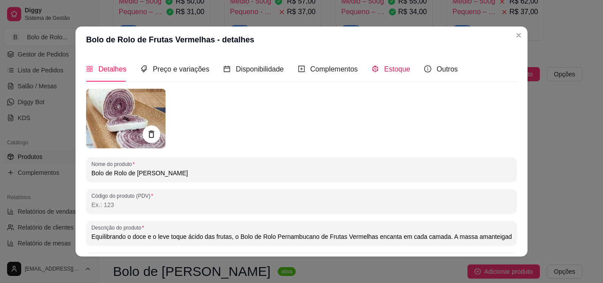
click at [393, 72] on span "Estoque" at bounding box center [397, 69] width 26 height 8
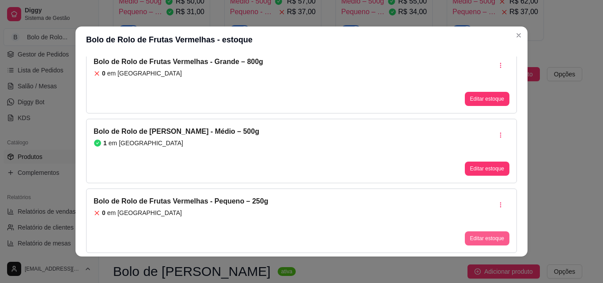
click at [465, 236] on button "Editar estoque" at bounding box center [487, 238] width 45 height 14
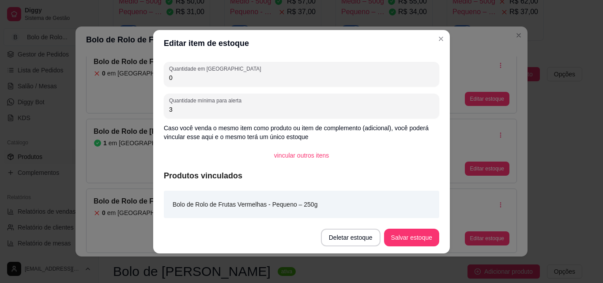
drag, startPoint x: 188, startPoint y: 112, endPoint x: 154, endPoint y: 108, distance: 34.2
click at [154, 108] on div "Quantidade em estoque 0 Quantidade mínima para alerta 3 Caso você venda o mesmo…" at bounding box center [301, 138] width 297 height 165
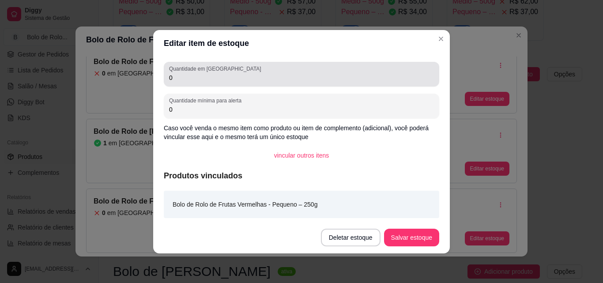
type input "0"
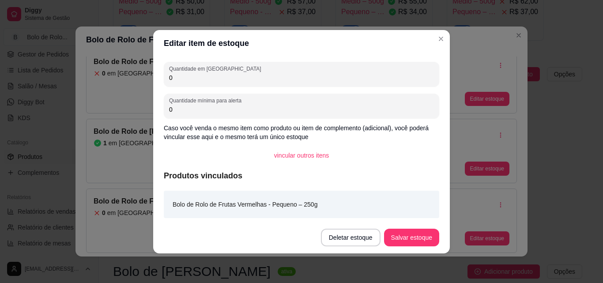
drag, startPoint x: 175, startPoint y: 79, endPoint x: 145, endPoint y: 77, distance: 30.5
click at [145, 77] on div "Editar item de estoque Quantidade em estoque 0 Quantidade mínima para alerta 0 …" at bounding box center [301, 141] width 603 height 283
type input "3"
click at [416, 237] on button "Salvar estoque" at bounding box center [411, 238] width 55 height 18
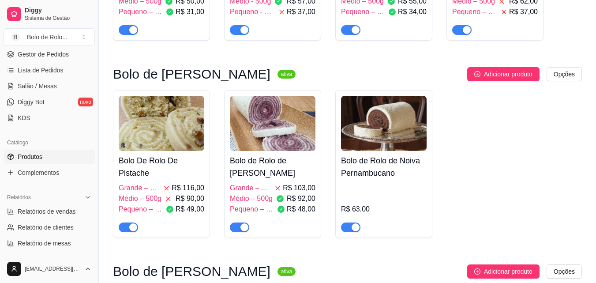
click at [377, 166] on h4 "Bolo de Rolo de Noiva Pernambucano" at bounding box center [384, 166] width 86 height 25
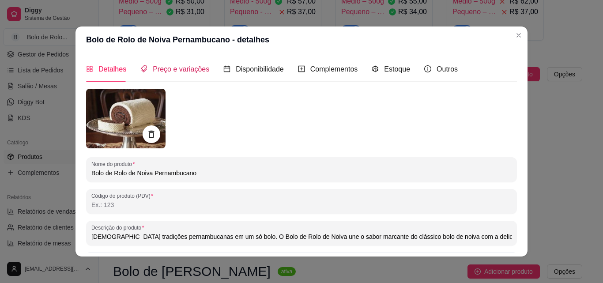
click at [163, 69] on span "Preço e variações" at bounding box center [181, 69] width 56 height 8
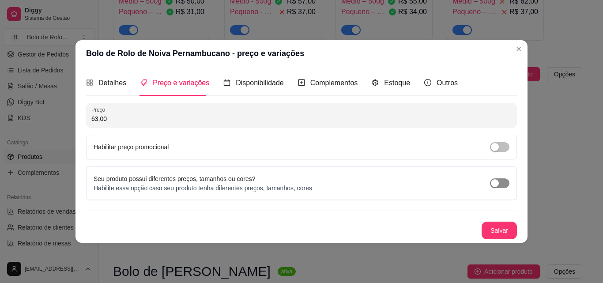
click at [498, 183] on div "button" at bounding box center [495, 183] width 8 height 8
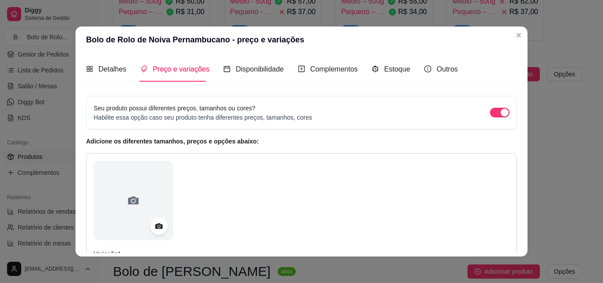
scroll to position [132, 0]
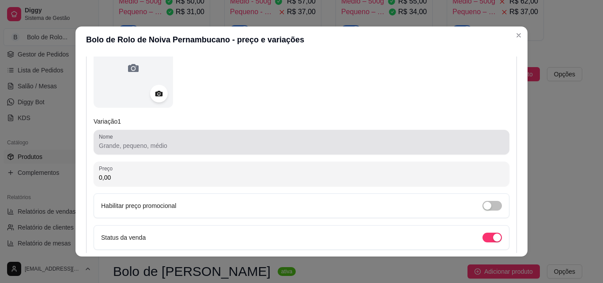
click at [143, 137] on div at bounding box center [301, 142] width 405 height 18
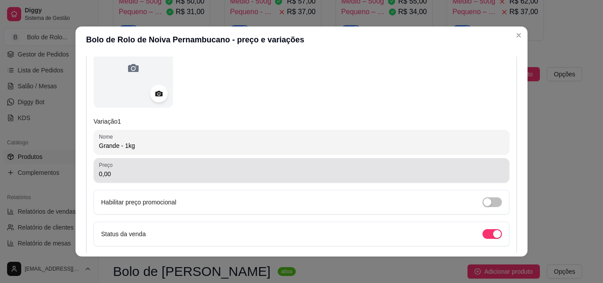
type input "Grande - 1kg"
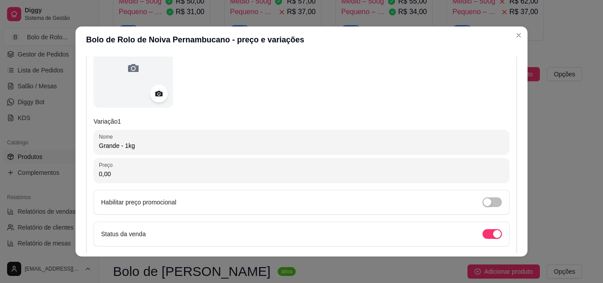
drag, startPoint x: 111, startPoint y: 176, endPoint x: 84, endPoint y: 167, distance: 27.9
click at [86, 167] on div "Variação 1 Nome Grande - 1kg Preço 0,00 Habilitar preço promocional Status da v…" at bounding box center [301, 153] width 431 height 265
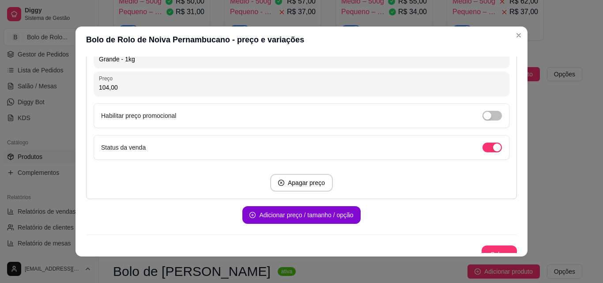
scroll to position [229, 0]
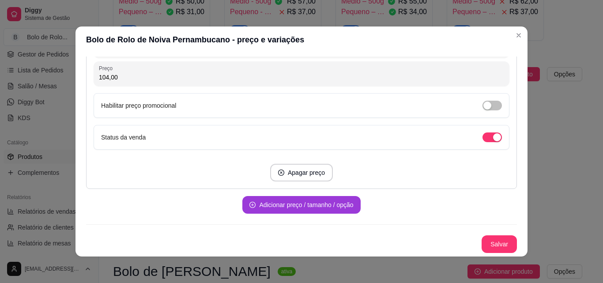
type input "104,00"
click at [259, 206] on button "Adicionar preço / tamanho / opção" at bounding box center [301, 205] width 118 height 18
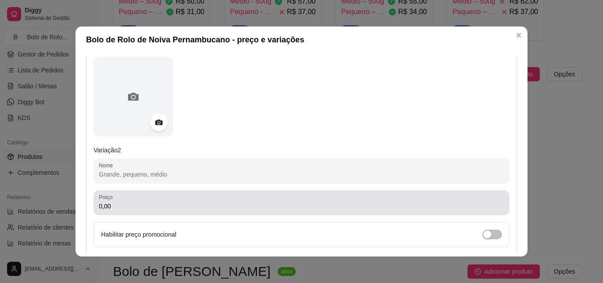
scroll to position [406, 0]
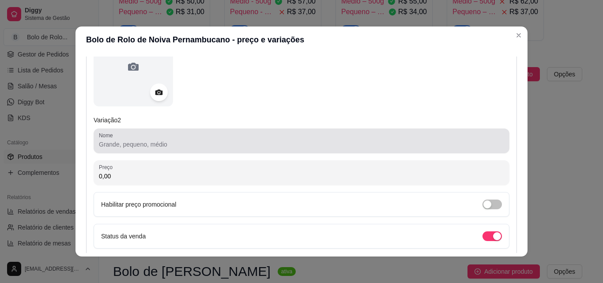
click at [119, 139] on div at bounding box center [301, 141] width 405 height 18
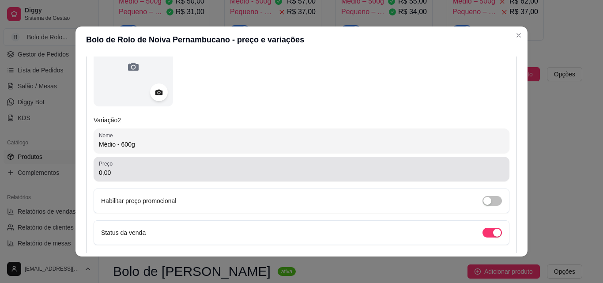
type input "Médio - 600g"
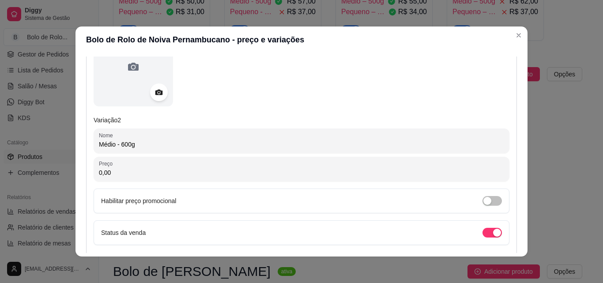
drag, startPoint x: 113, startPoint y: 173, endPoint x: 94, endPoint y: 181, distance: 20.2
click at [94, 181] on div "Preço 0,00" at bounding box center [302, 169] width 416 height 25
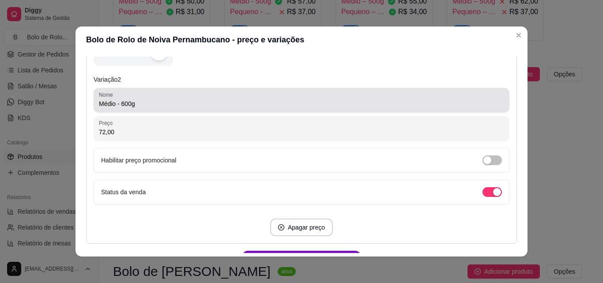
scroll to position [494, 0]
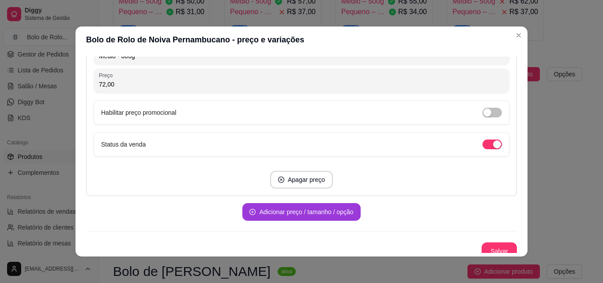
type input "72,00"
click at [274, 214] on button "Adicionar preço / tamanho / opção" at bounding box center [301, 212] width 118 height 18
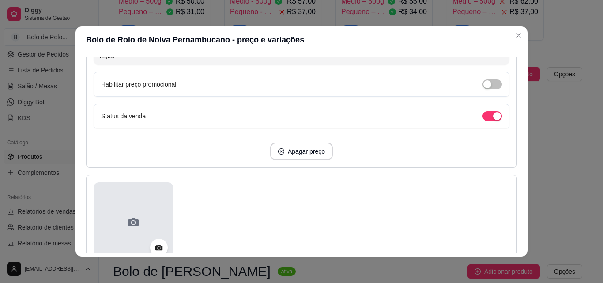
scroll to position [626, 0]
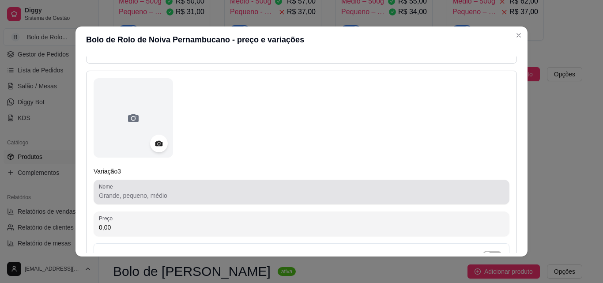
click at [119, 192] on input "Nome" at bounding box center [301, 195] width 405 height 9
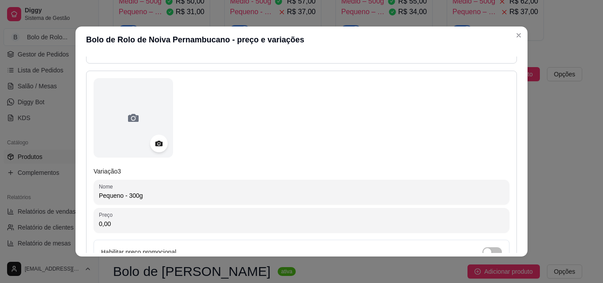
scroll to position [670, 0]
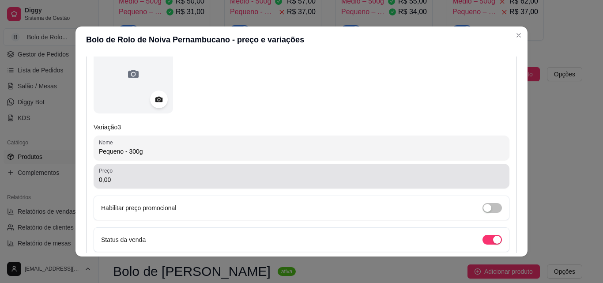
type input "Pequeno - 300g"
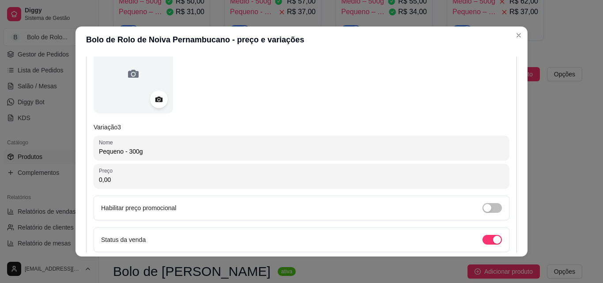
drag, startPoint x: 125, startPoint y: 181, endPoint x: 94, endPoint y: 179, distance: 30.5
click at [94, 179] on div "Preço 0,00" at bounding box center [302, 176] width 416 height 25
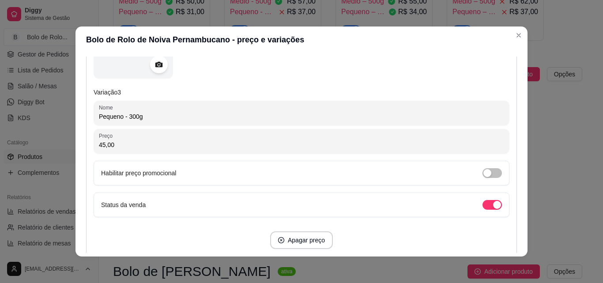
scroll to position [773, 0]
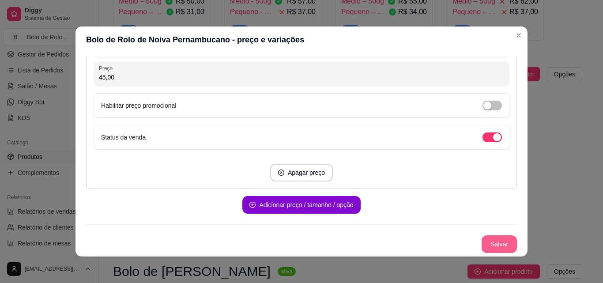
type input "45,00"
click at [485, 245] on button "Salvar" at bounding box center [498, 244] width 35 height 18
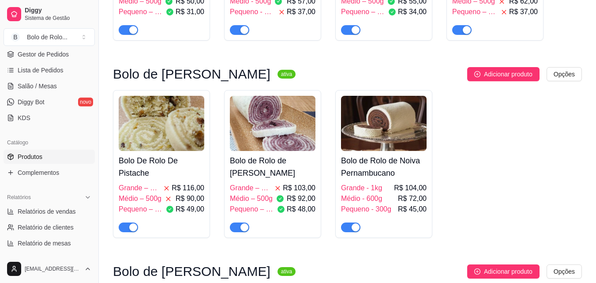
click at [352, 173] on h4 "Bolo de Rolo de Noiva Pernambucano" at bounding box center [384, 166] width 86 height 25
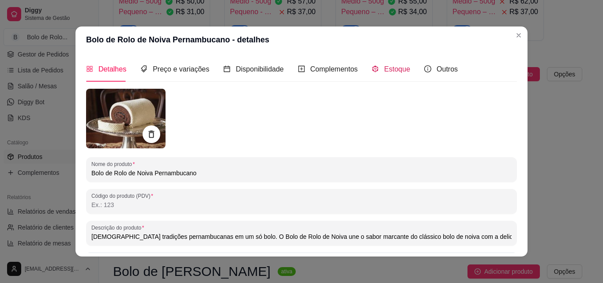
click at [395, 67] on span "Estoque" at bounding box center [397, 69] width 26 height 8
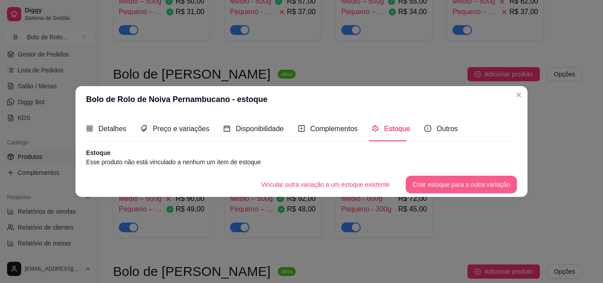
click at [478, 180] on button "Criar estoque para a outra variação" at bounding box center [461, 185] width 111 height 18
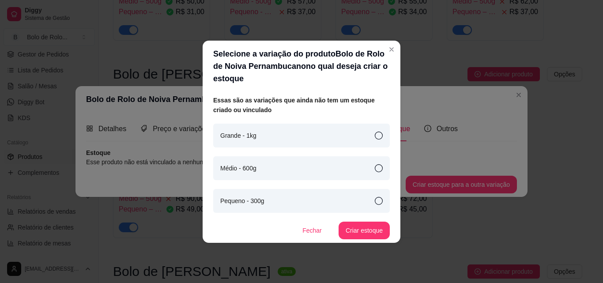
click at [370, 141] on div "Grande - 1kg" at bounding box center [301, 136] width 177 height 24
click at [381, 226] on button "Criar estoque" at bounding box center [363, 231] width 51 height 18
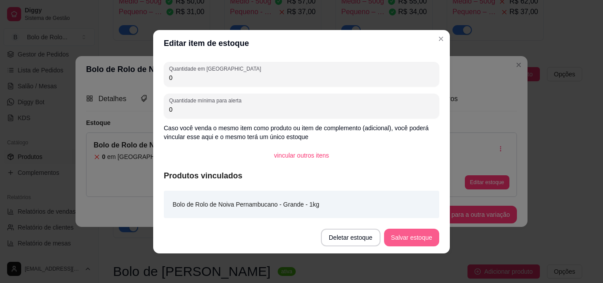
click at [429, 242] on button "Salvar estoque" at bounding box center [411, 238] width 55 height 18
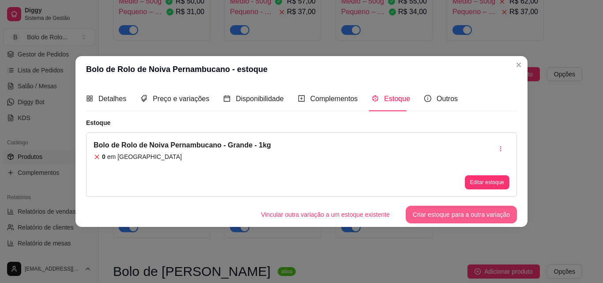
click at [446, 216] on button "Criar estoque para a outra variação" at bounding box center [461, 215] width 111 height 18
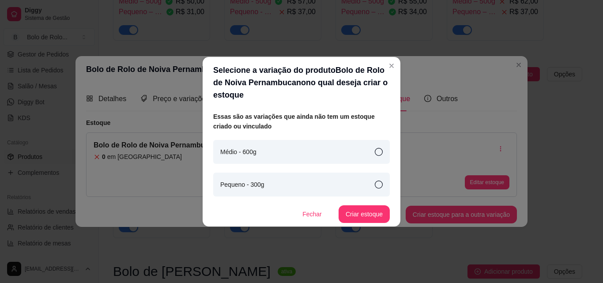
click at [380, 153] on icon at bounding box center [379, 152] width 8 height 8
click at [369, 215] on button "Criar estoque" at bounding box center [363, 214] width 51 height 18
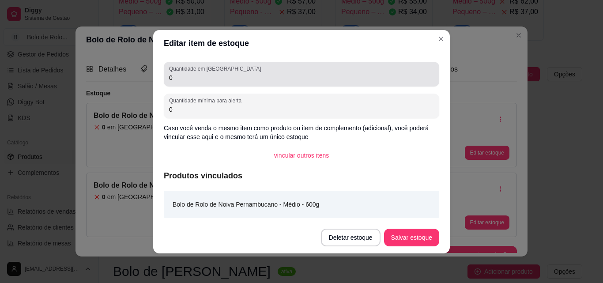
click at [183, 79] on input "0" at bounding box center [301, 77] width 265 height 9
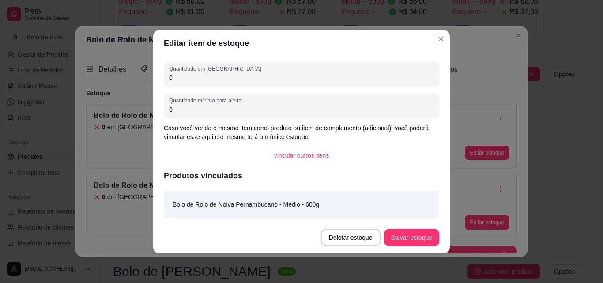
drag, startPoint x: 183, startPoint y: 79, endPoint x: 157, endPoint y: 79, distance: 26.5
click at [157, 79] on div "Quantidade em estoque 0 Quantidade mínima para alerta 0 Caso você venda o mesmo…" at bounding box center [301, 138] width 297 height 165
type input "2"
click at [398, 233] on button "Salvar estoque" at bounding box center [411, 238] width 55 height 18
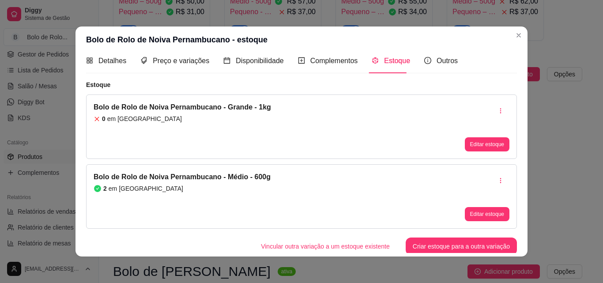
scroll to position [11, 0]
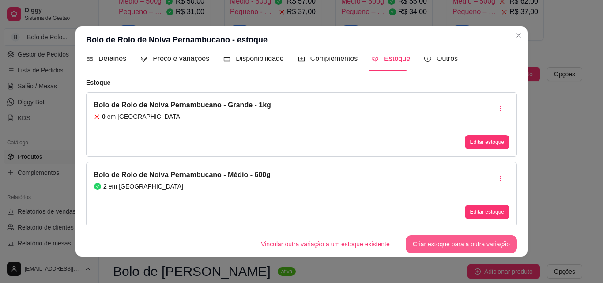
click at [440, 240] on button "Criar estoque para a outra variação" at bounding box center [461, 244] width 111 height 18
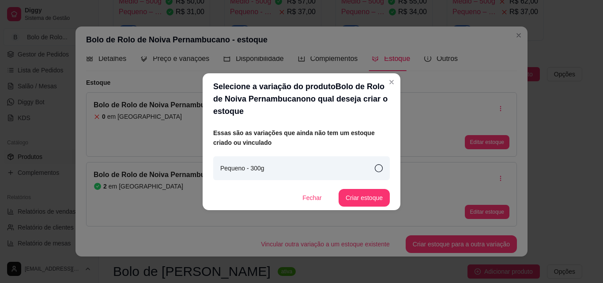
click at [300, 173] on div "Pequeno - 300g" at bounding box center [301, 168] width 177 height 24
click at [361, 197] on button "Criar estoque" at bounding box center [363, 198] width 51 height 18
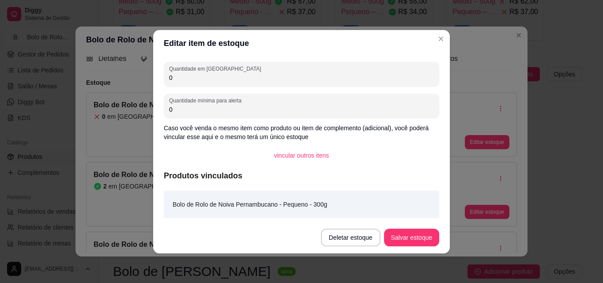
drag, startPoint x: 183, startPoint y: 79, endPoint x: 146, endPoint y: 79, distance: 37.1
click at [146, 79] on div "Editar item de estoque Quantidade em estoque 0 Quantidade mínima para alerta 0 …" at bounding box center [301, 141] width 603 height 283
type input "2"
click at [419, 229] on button "Salvar estoque" at bounding box center [411, 238] width 55 height 18
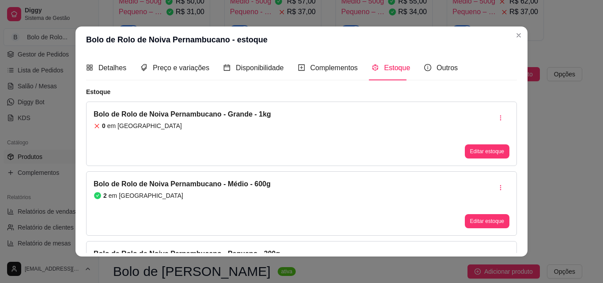
scroll to position [0, 0]
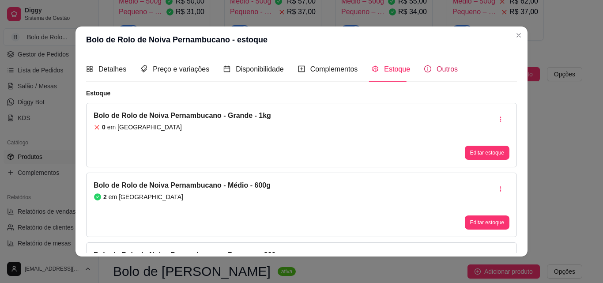
click at [436, 71] on span "Outros" at bounding box center [446, 69] width 21 height 8
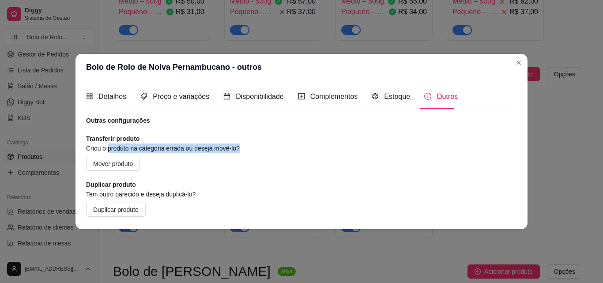
drag, startPoint x: 109, startPoint y: 148, endPoint x: 244, endPoint y: 149, distance: 135.5
click at [244, 149] on article "Criou o produto na categoria errada ou desejá movê-lo?" at bounding box center [213, 148] width 254 height 10
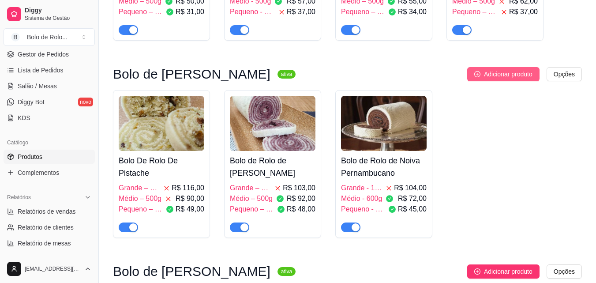
click at [520, 75] on span "Adicionar produto" at bounding box center [508, 74] width 49 height 10
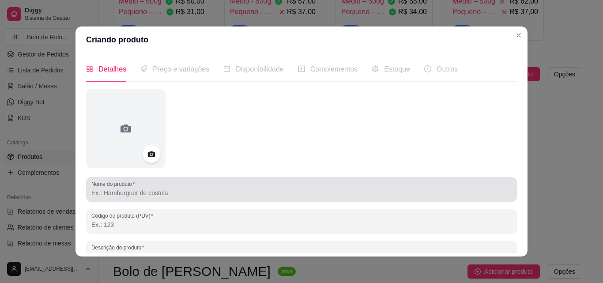
click at [115, 198] on div at bounding box center [301, 189] width 420 height 18
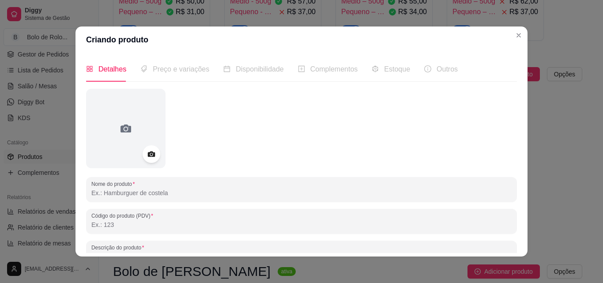
paste input "Bolo de Rolo de Romeu e Julieta com Queijo do Reino"
type input "Bolo de Rolo de Romeu e Julieta com Queijo do Reino"
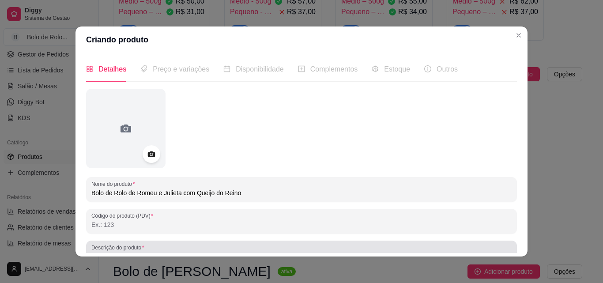
click at [122, 243] on div "Descrição do produto" at bounding box center [301, 252] width 431 height 25
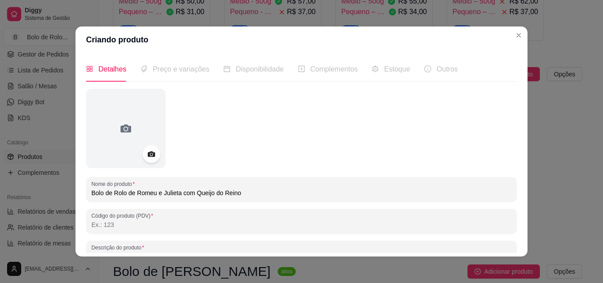
scroll to position [8, 0]
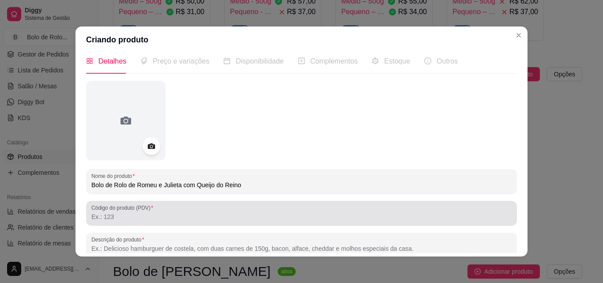
paste input "Uma combinação clássica com um toque pernambucano. O Bolo de [PERSON_NAME] e [P…"
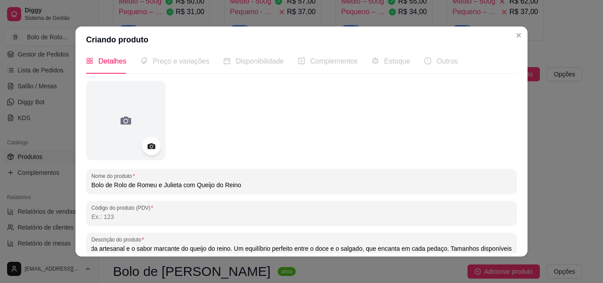
type input "Uma combinação clássica com um toque pernambucano. O Bolo de [PERSON_NAME] e [P…"
click at [147, 146] on icon at bounding box center [151, 146] width 8 height 6
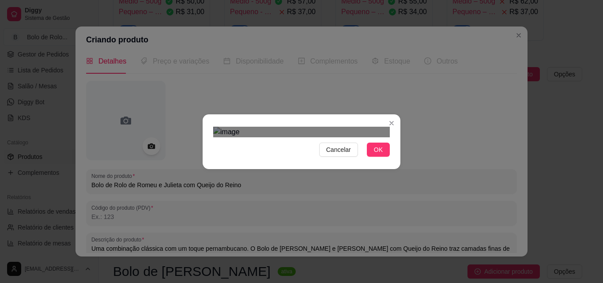
click at [369, 173] on div "Use the arrow keys to move the crop selection area" at bounding box center [300, 252] width 159 height 159
click at [364, 189] on div "Use the arrow keys to move the north east drag handle to change the crop select…" at bounding box center [364, 189] width 0 height 0
click at [337, 182] on div "Use the arrow keys to move the crop selection area" at bounding box center [296, 252] width 141 height 141
click at [237, 195] on div "Use the arrow keys to move the crop selection area" at bounding box center [302, 246] width 130 height 130
click at [368, 157] on button "OK" at bounding box center [378, 150] width 23 height 14
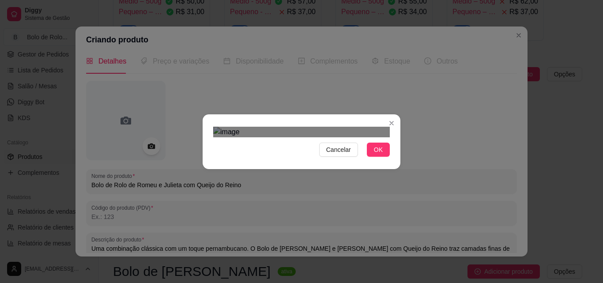
click at [371, 157] on button "OK" at bounding box center [378, 150] width 23 height 14
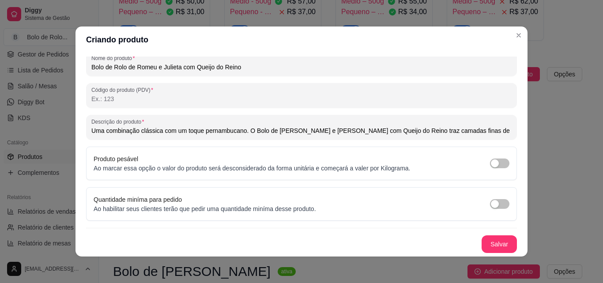
scroll to position [2, 0]
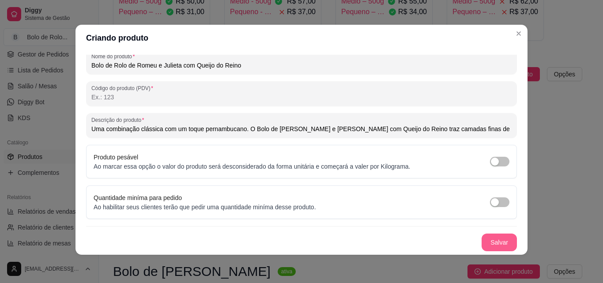
click at [481, 240] on button "Salvar" at bounding box center [498, 242] width 35 height 18
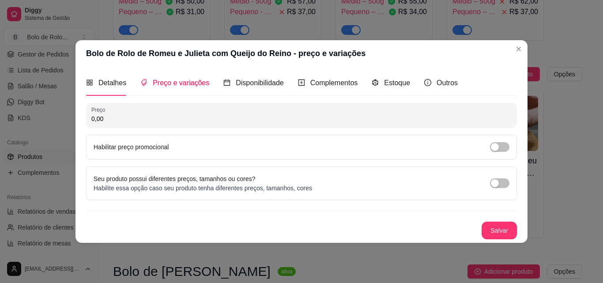
scroll to position [0, 0]
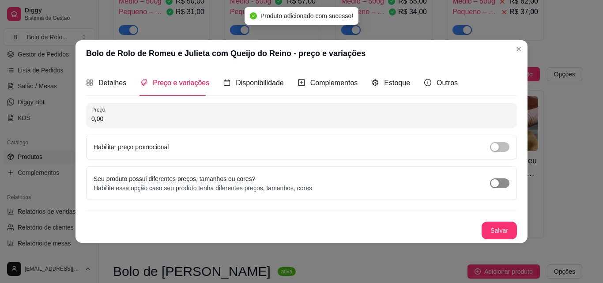
click at [494, 182] on div "button" at bounding box center [495, 183] width 8 height 8
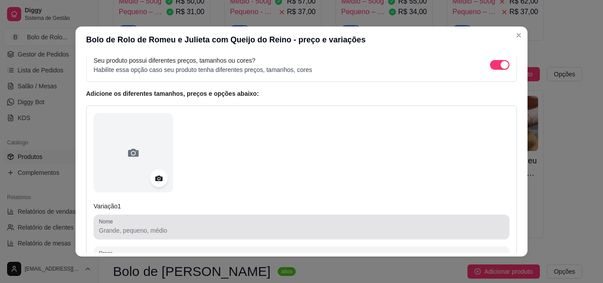
scroll to position [132, 0]
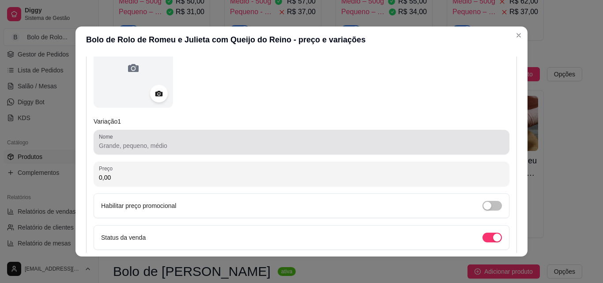
click at [149, 144] on input "Nome" at bounding box center [301, 145] width 405 height 9
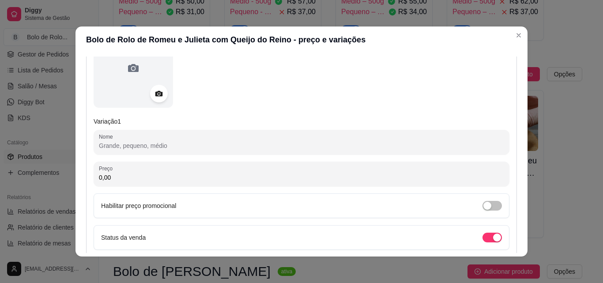
paste input "Grande – 800g"
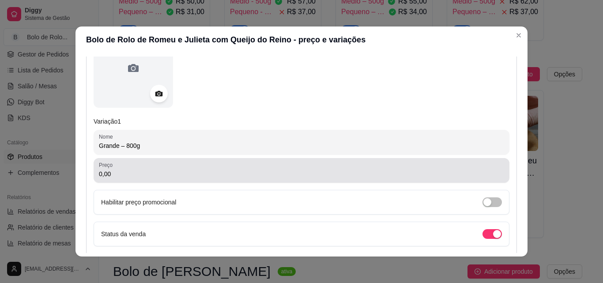
type input "Grande – 800g"
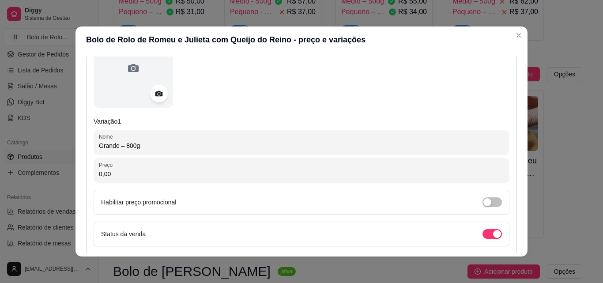
drag, startPoint x: 109, startPoint y: 178, endPoint x: 81, endPoint y: 177, distance: 28.2
click at [81, 177] on div "Detalhes Preço e variações Disponibilidade Complementos Estoque Outros Nome do …" at bounding box center [301, 154] width 452 height 203
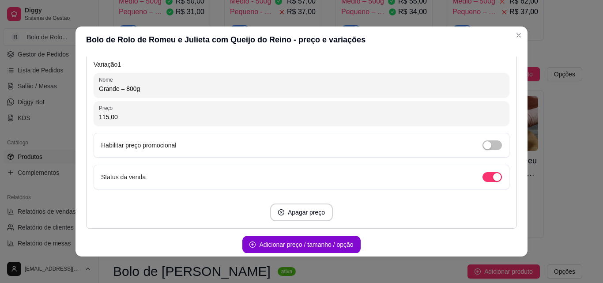
scroll to position [229, 0]
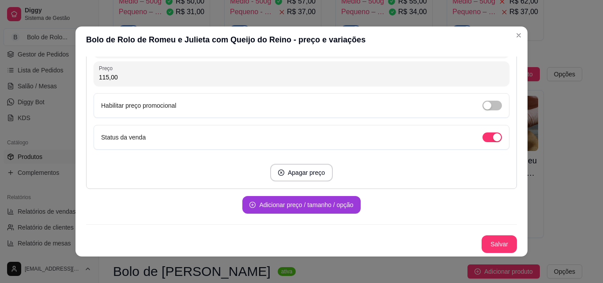
type input "115,00"
click at [274, 199] on button "Adicionar preço / tamanho / opção" at bounding box center [301, 205] width 118 height 18
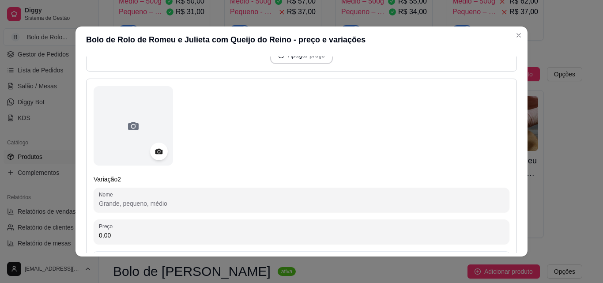
scroll to position [361, 0]
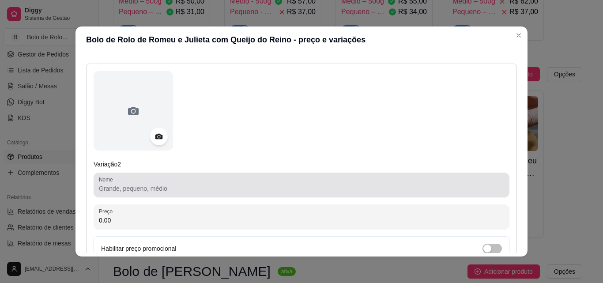
click at [147, 191] on input "Nome" at bounding box center [301, 188] width 405 height 9
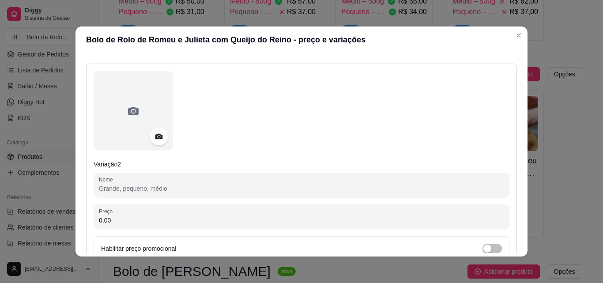
paste input "Médio – 500g"
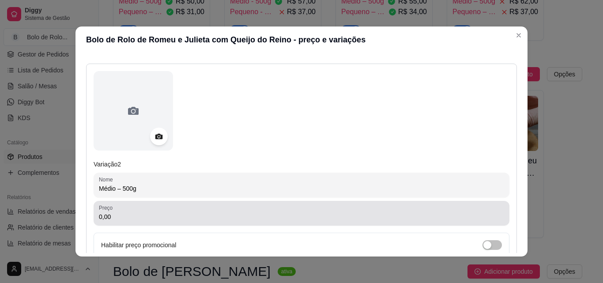
type input "Médio – 500g"
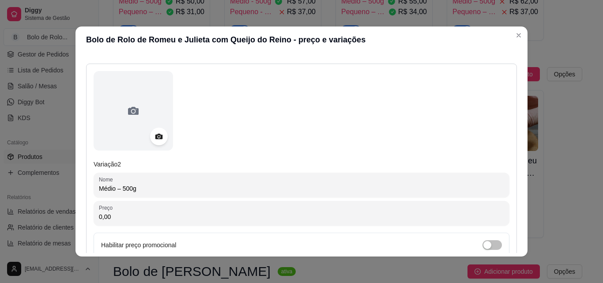
drag, startPoint x: 114, startPoint y: 220, endPoint x: 57, endPoint y: 214, distance: 57.6
click at [57, 214] on div "Bolo de Rolo de Romeu e Julieta com Queijo do Reino - preço e variações Detalhe…" at bounding box center [301, 141] width 603 height 283
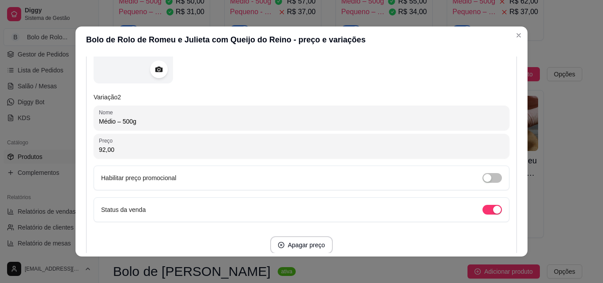
scroll to position [501, 0]
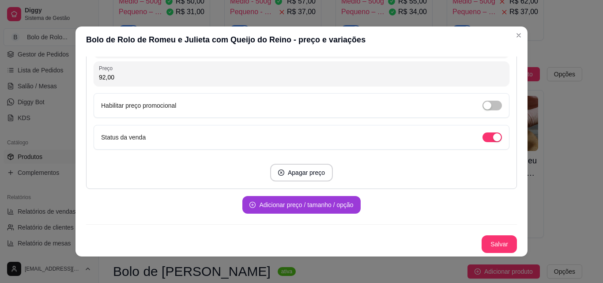
type input "92,00"
click at [266, 208] on button "Adicionar preço / tamanho / opção" at bounding box center [301, 205] width 118 height 18
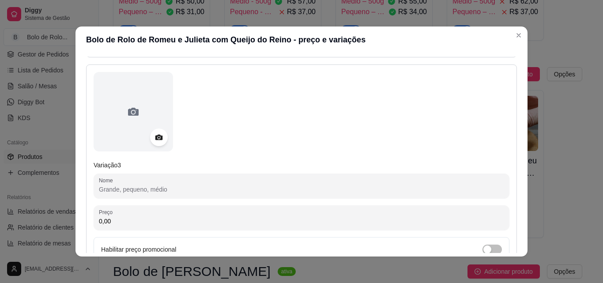
scroll to position [633, 0]
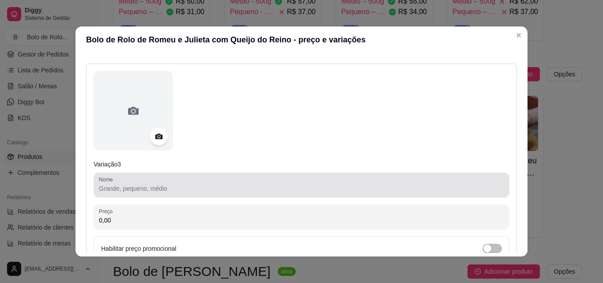
click at [154, 181] on div at bounding box center [301, 185] width 405 height 18
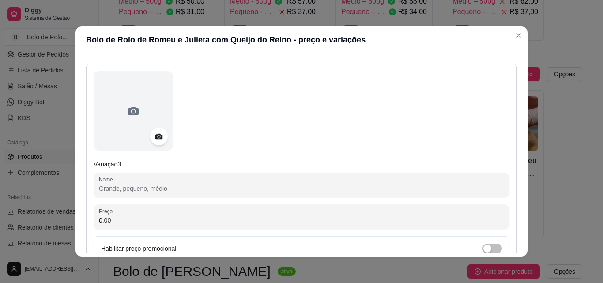
paste input "Pequeno – 250g"
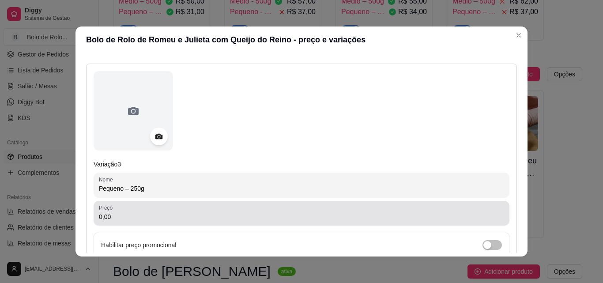
type input "Pequeno – 250g"
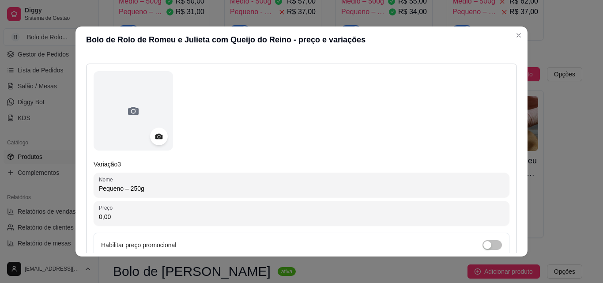
drag, startPoint x: 113, startPoint y: 215, endPoint x: 49, endPoint y: 217, distance: 63.6
click at [49, 217] on div "Bolo de Rolo de Romeu e Julieta com Queijo do Reino - preço e variações Detalhe…" at bounding box center [301, 141] width 603 height 283
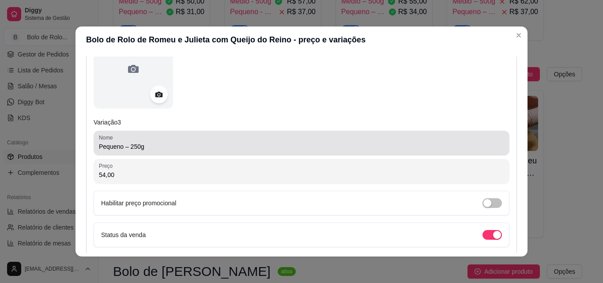
scroll to position [773, 0]
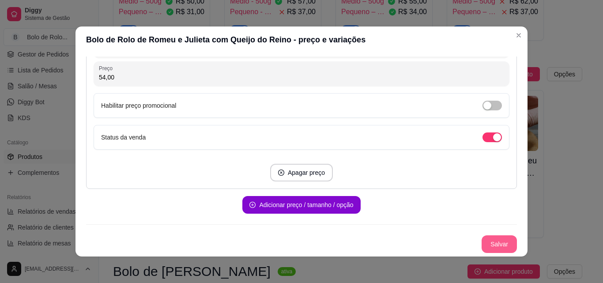
type input "54,00"
click at [489, 240] on button "Salvar" at bounding box center [499, 244] width 34 height 17
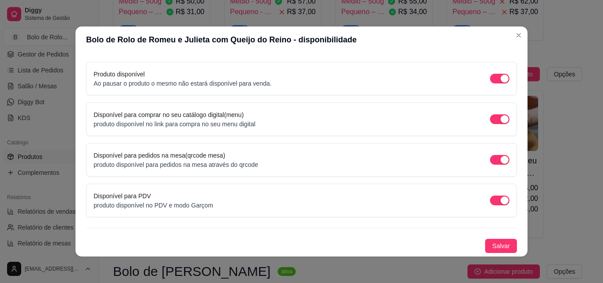
scroll to position [80, 0]
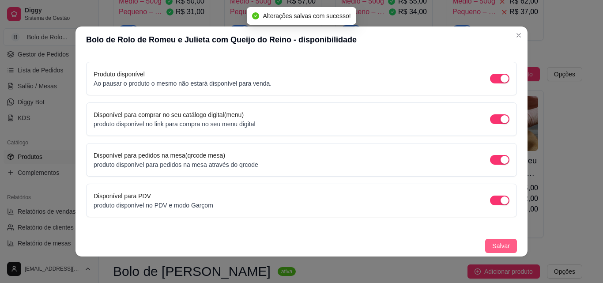
click at [492, 246] on span "Salvar" at bounding box center [501, 246] width 18 height 10
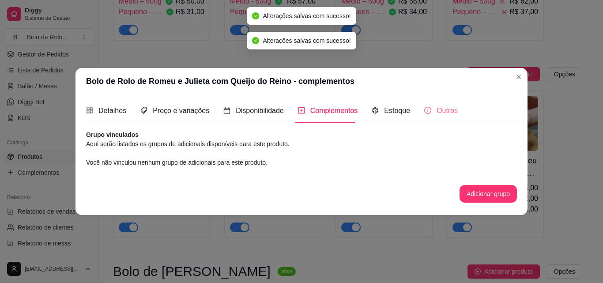
scroll to position [0, 0]
click at [402, 110] on span "Estoque" at bounding box center [397, 111] width 26 height 8
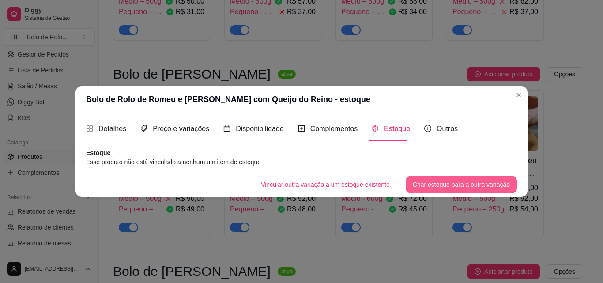
click at [429, 181] on button "Criar estoque para a outra variação" at bounding box center [461, 185] width 111 height 18
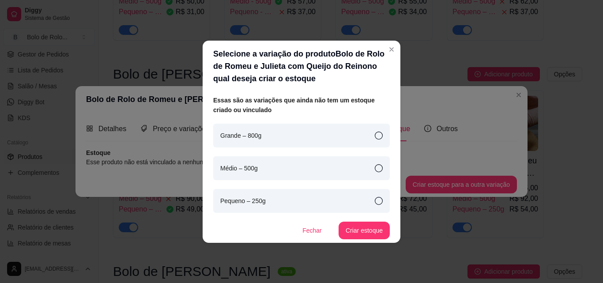
click at [355, 137] on div "Grande – 800g" at bounding box center [301, 136] width 177 height 24
click at [359, 234] on button "Criar estoque" at bounding box center [363, 231] width 51 height 18
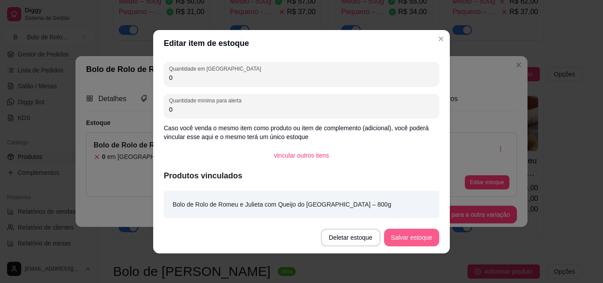
click at [409, 230] on button "Salvar estoque" at bounding box center [411, 238] width 55 height 18
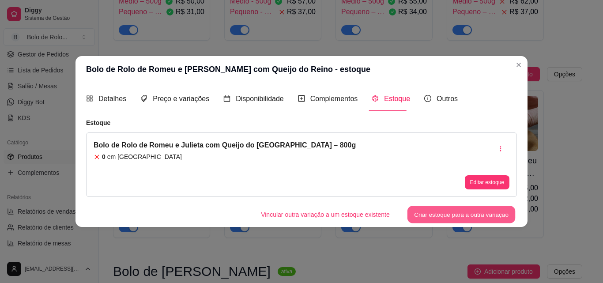
click at [446, 211] on button "Criar estoque para a outra variação" at bounding box center [461, 214] width 108 height 17
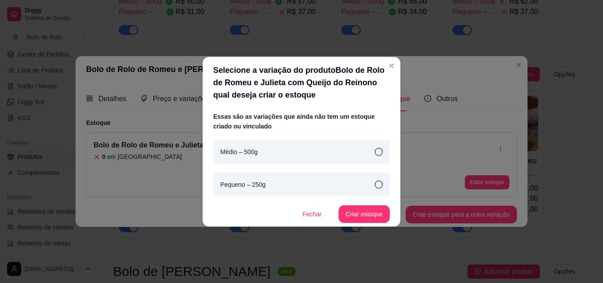
click at [378, 157] on div "Médio – 500g" at bounding box center [301, 152] width 177 height 24
click at [375, 220] on button "Criar estoque" at bounding box center [363, 214] width 51 height 18
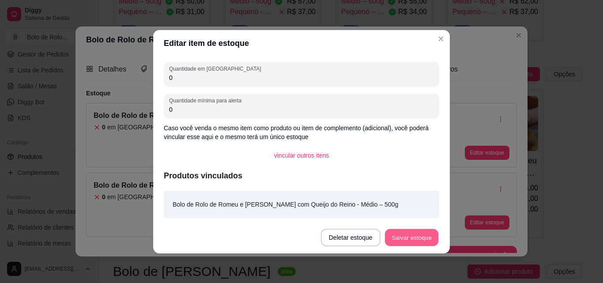
click at [413, 234] on button "Salvar estoque" at bounding box center [411, 237] width 54 height 17
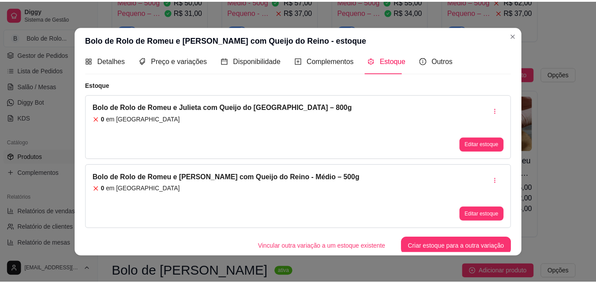
scroll to position [11, 0]
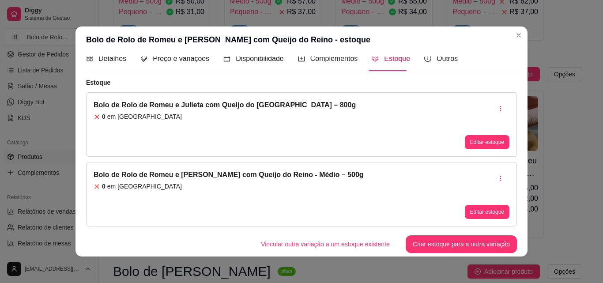
click at [423, 232] on div "Estoque Bolo de Rolo de Romeu e [PERSON_NAME] com Queijo do Reino - Grande – 80…" at bounding box center [301, 165] width 431 height 175
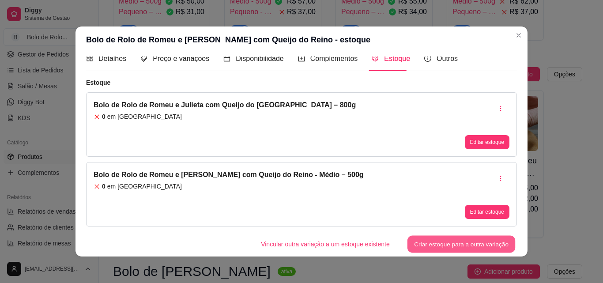
click at [423, 242] on button "Criar estoque para a outra variação" at bounding box center [461, 244] width 108 height 17
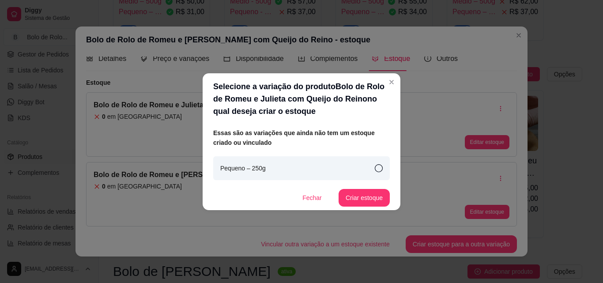
click at [380, 175] on div "Pequeno – 250g" at bounding box center [301, 168] width 177 height 24
click at [357, 194] on button "Criar estoque" at bounding box center [364, 197] width 50 height 17
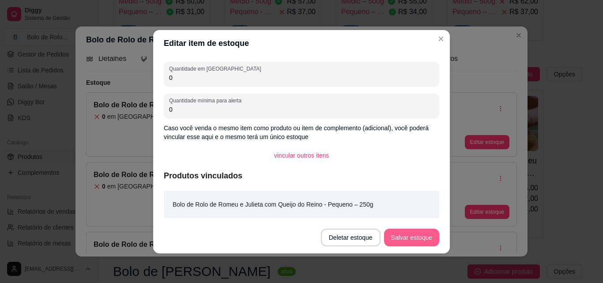
click at [406, 241] on button "Salvar estoque" at bounding box center [411, 238] width 55 height 18
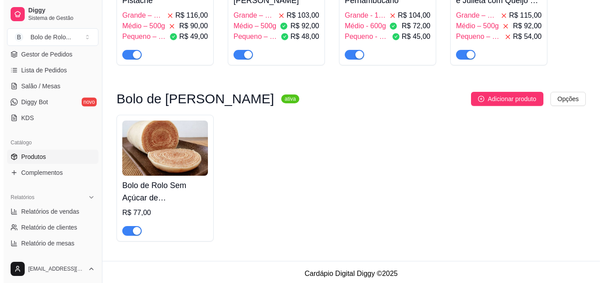
scroll to position [927, 0]
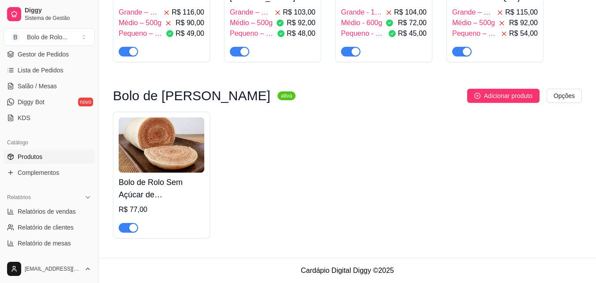
click at [151, 198] on h4 "Bolo de Rolo Sem Açúcar de [GEOGRAPHIC_DATA]" at bounding box center [162, 188] width 86 height 25
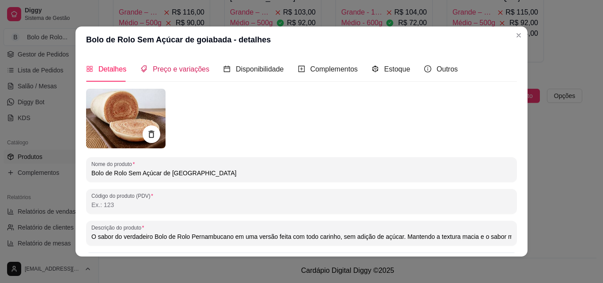
click at [189, 69] on span "Preço e variações" at bounding box center [181, 69] width 56 height 8
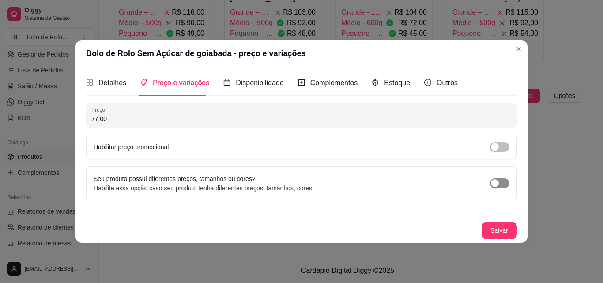
click at [500, 184] on span "button" at bounding box center [499, 183] width 19 height 10
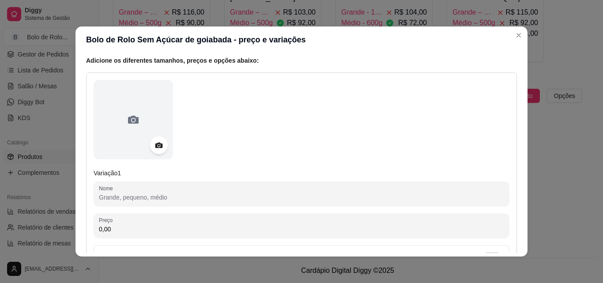
scroll to position [221, 0]
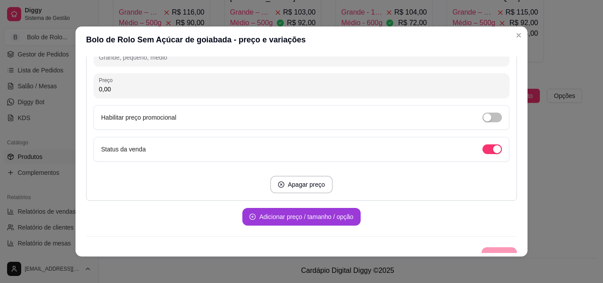
click at [292, 221] on button "Adicionar preço / tamanho / opção" at bounding box center [301, 217] width 118 height 18
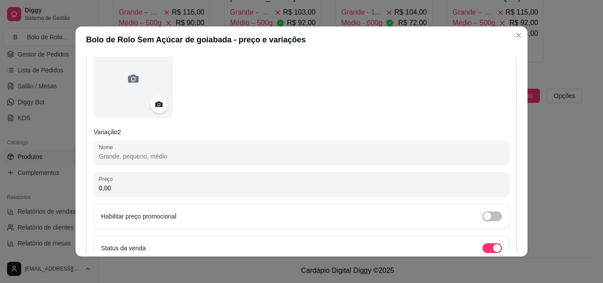
scroll to position [508, 0]
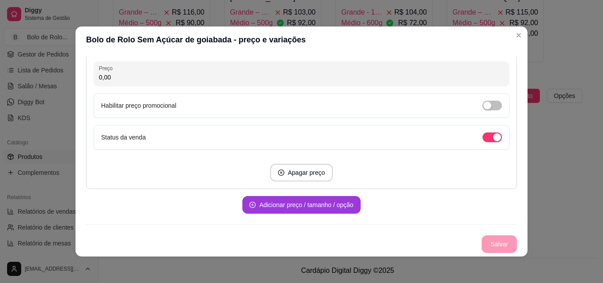
click at [290, 203] on button "Adicionar preço / tamanho / opção" at bounding box center [301, 205] width 118 height 18
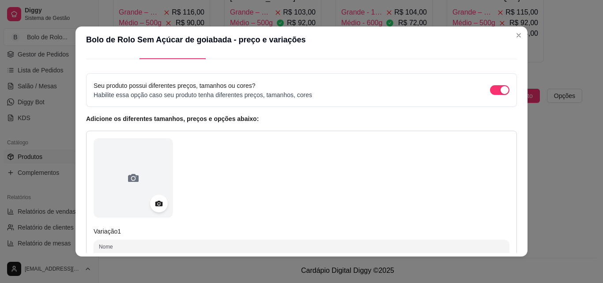
scroll to position [155, 0]
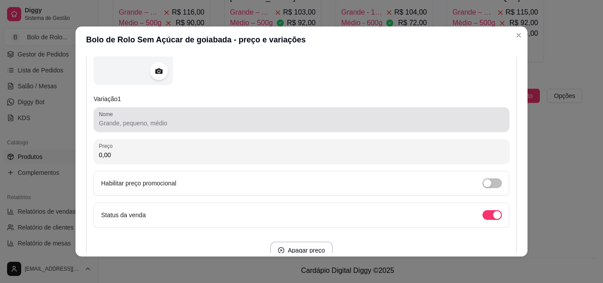
click at [159, 127] on input "Nome" at bounding box center [301, 123] width 405 height 9
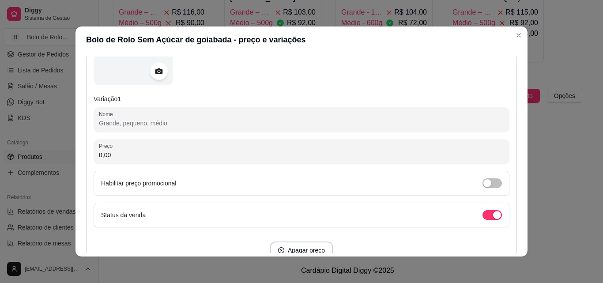
paste input "Grande – 800g"
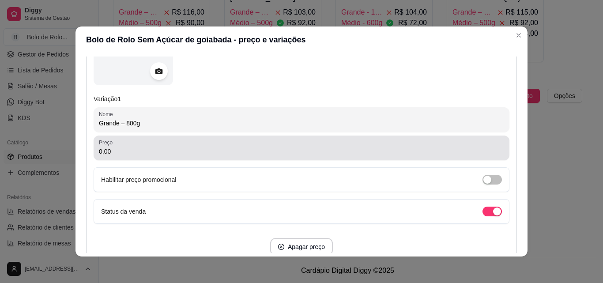
type input "Grande – 800g"
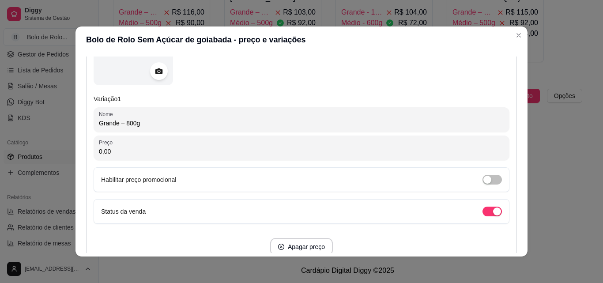
drag, startPoint x: 120, startPoint y: 144, endPoint x: 85, endPoint y: 150, distance: 34.9
click at [86, 150] on div "Variação 1 Nome Grande – 800g Preço 0,00 Habilitar preço promocional Status da …" at bounding box center [301, 130] width 431 height 265
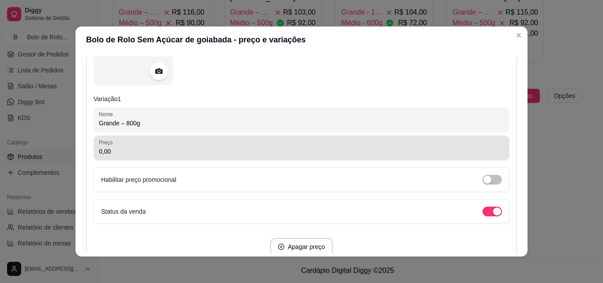
click at [104, 156] on input "0,00" at bounding box center [301, 151] width 405 height 9
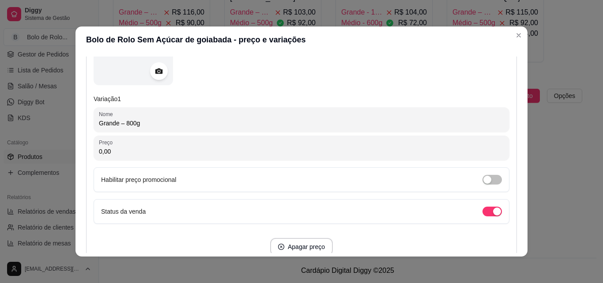
click at [104, 156] on input "0,00" at bounding box center [301, 151] width 405 height 9
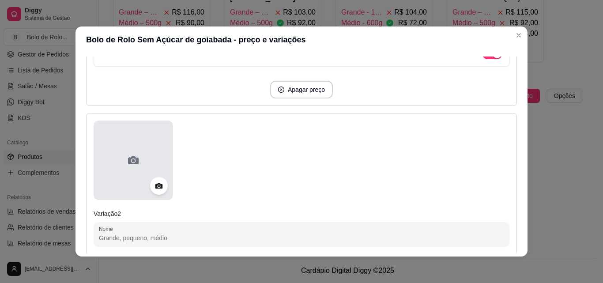
scroll to position [331, 0]
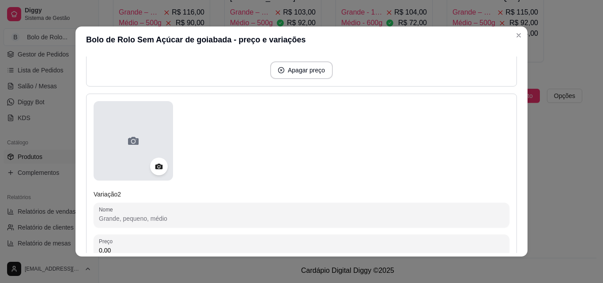
type input "110,00"
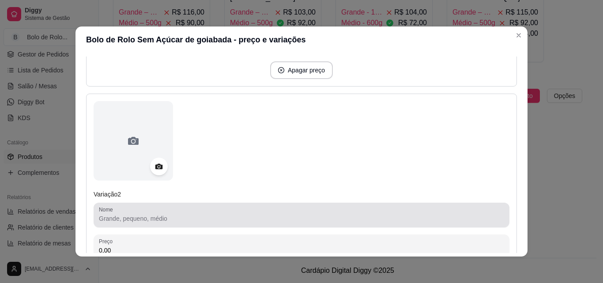
click at [120, 213] on div at bounding box center [301, 215] width 405 height 18
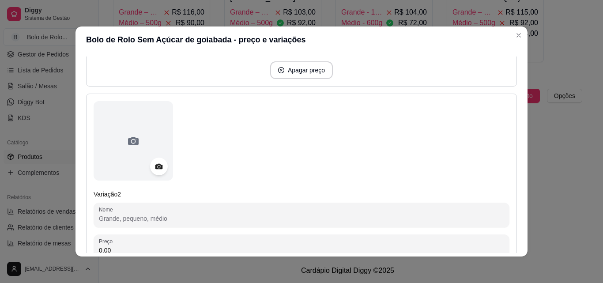
paste input "Médio – 500g"
type input "Médio – 500g"
click at [128, 242] on input "0,00" at bounding box center [301, 246] width 405 height 9
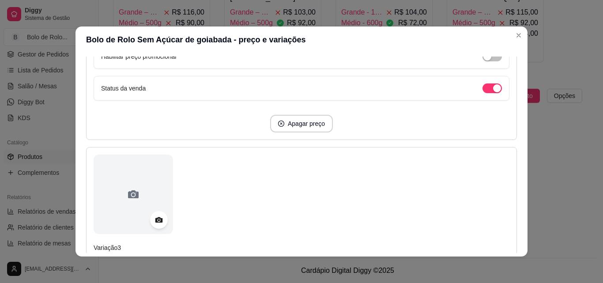
scroll to position [596, 0]
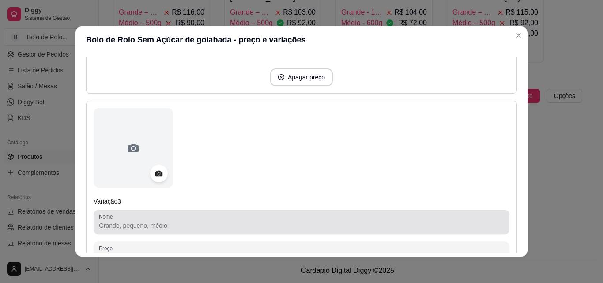
type input "90,00"
click at [121, 225] on input "Nome" at bounding box center [301, 225] width 405 height 9
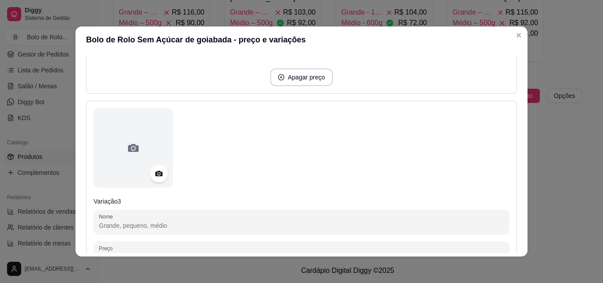
paste input "Pequeno – 250g"
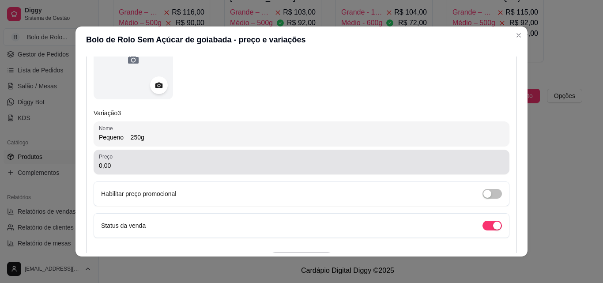
type input "Pequeno – 250g"
click at [116, 164] on input "0,00" at bounding box center [301, 165] width 405 height 9
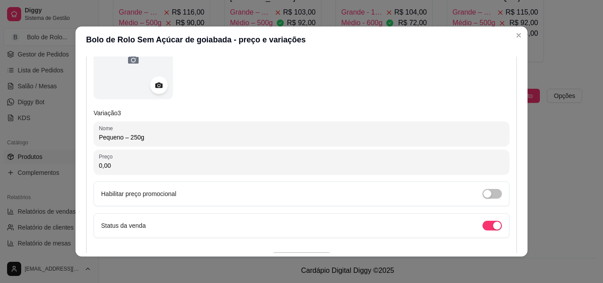
click at [116, 164] on input "0,00" at bounding box center [301, 165] width 405 height 9
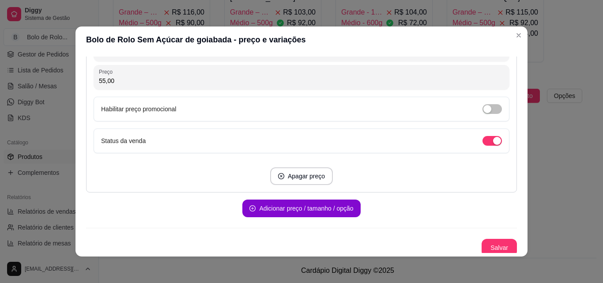
scroll to position [773, 0]
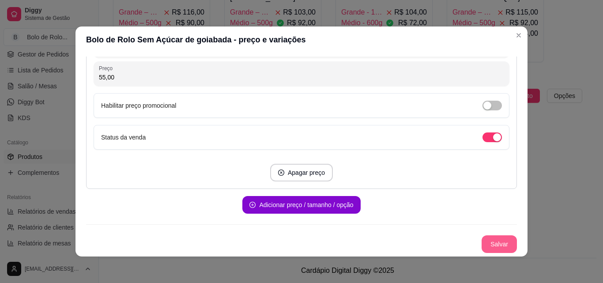
type input "55,00"
click at [486, 236] on button "Salvar" at bounding box center [498, 244] width 35 height 18
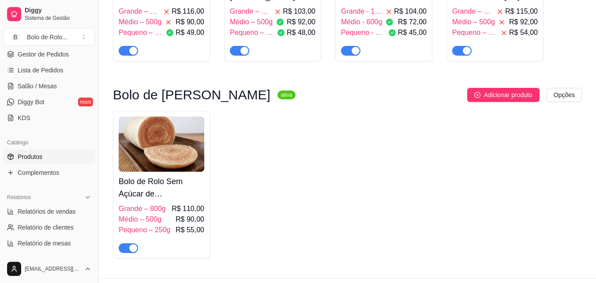
click at [162, 209] on span "Grande – 800g" at bounding box center [142, 208] width 47 height 11
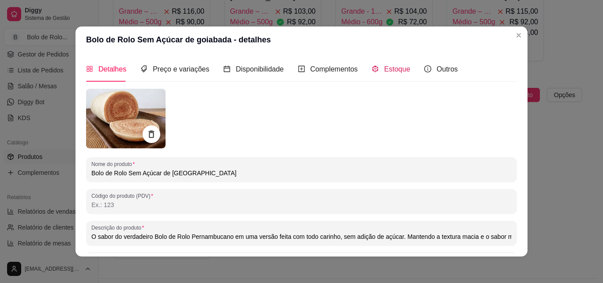
click at [391, 69] on span "Estoque" at bounding box center [397, 69] width 26 height 8
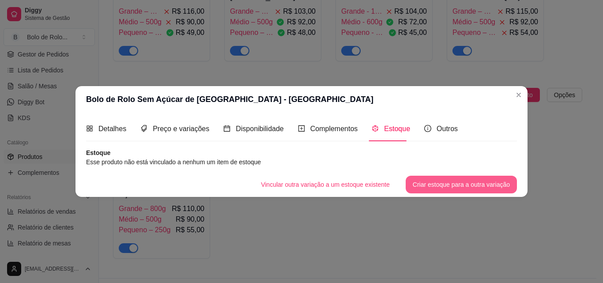
click at [437, 181] on button "Criar estoque para a outra variação" at bounding box center [461, 185] width 111 height 18
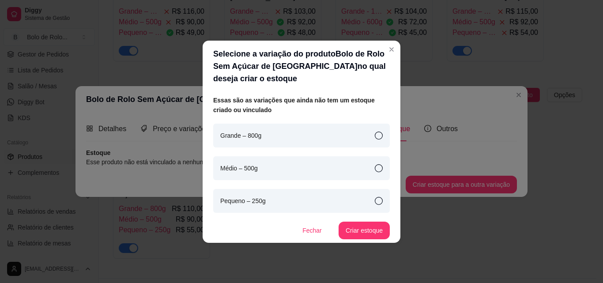
click at [336, 130] on div "Grande – 800g" at bounding box center [301, 136] width 177 height 24
click at [366, 229] on button "Criar estoque" at bounding box center [364, 230] width 50 height 17
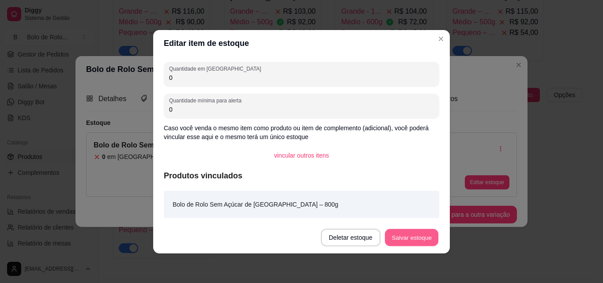
click at [417, 244] on button "Salvar estoque" at bounding box center [411, 237] width 54 height 17
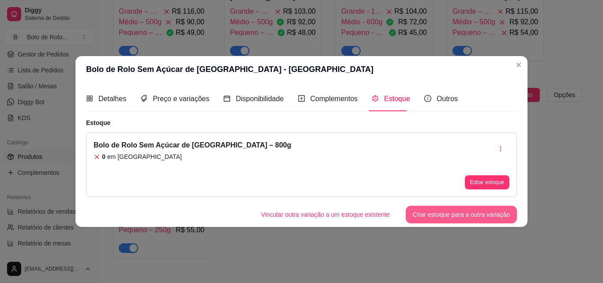
click at [428, 218] on button "Criar estoque para a outra variação" at bounding box center [461, 215] width 111 height 18
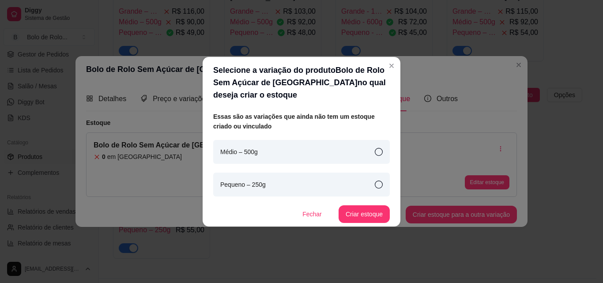
click at [365, 149] on div "Médio – 500g" at bounding box center [301, 152] width 177 height 24
click at [376, 215] on button "Criar estoque" at bounding box center [363, 214] width 51 height 18
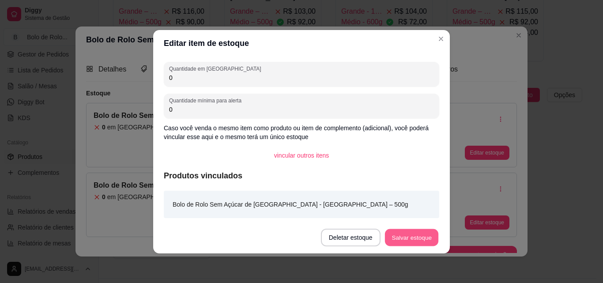
click at [405, 233] on button "Salvar estoque" at bounding box center [411, 237] width 54 height 17
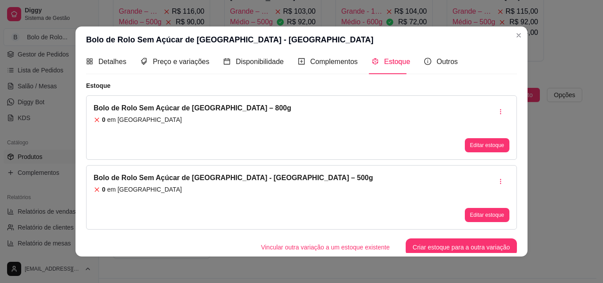
scroll to position [11, 0]
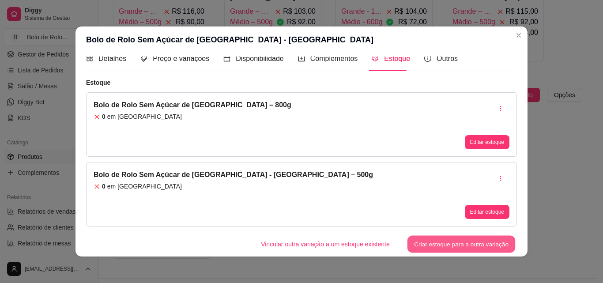
click at [435, 244] on button "Criar estoque para a outra variação" at bounding box center [461, 244] width 108 height 17
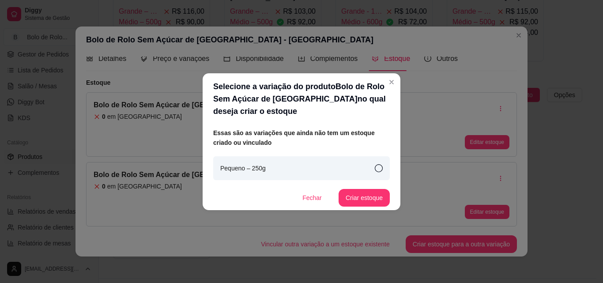
click at [330, 159] on div "Pequeno – 250g" at bounding box center [301, 168] width 177 height 24
click at [362, 198] on button "Criar estoque" at bounding box center [363, 198] width 51 height 18
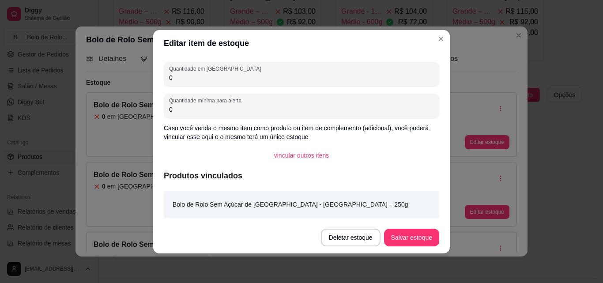
drag, startPoint x: 183, startPoint y: 80, endPoint x: 161, endPoint y: 75, distance: 22.2
click at [161, 75] on div "Quantidade em estoque 0 Quantidade mínima para alerta 0 Caso você venda o mesmo…" at bounding box center [301, 138] width 297 height 165
type input "2"
click at [414, 237] on button "Salvar estoque" at bounding box center [411, 238] width 55 height 18
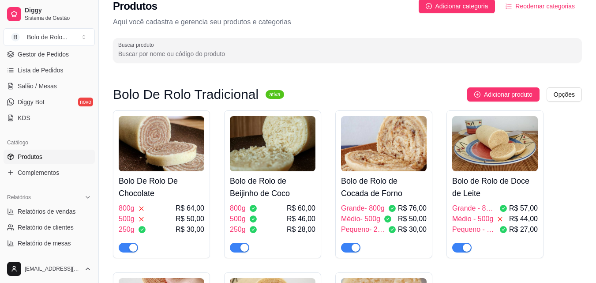
scroll to position [0, 0]
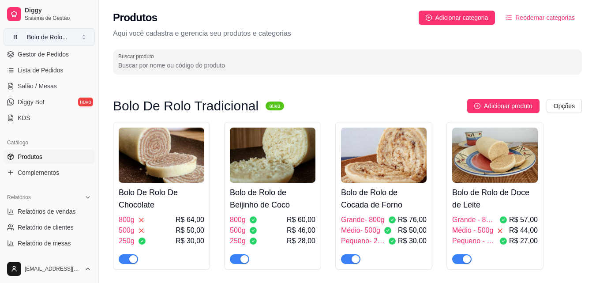
click at [63, 41] on button "B Bolo de Rolo ..." at bounding box center [49, 37] width 91 height 18
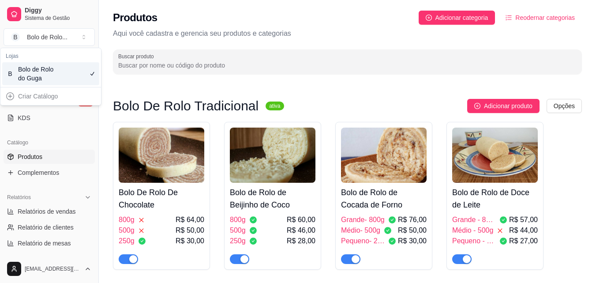
click at [34, 78] on div "Bolo de Rolo do Guga" at bounding box center [38, 74] width 40 height 18
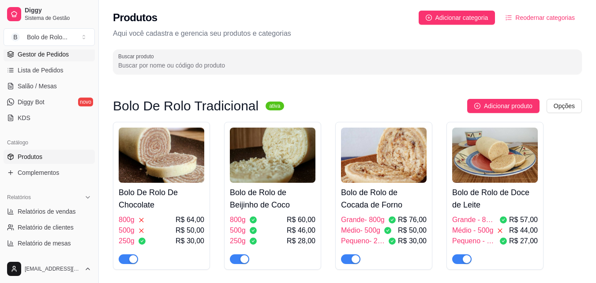
click at [54, 53] on span "Gestor de Pedidos" at bounding box center [43, 54] width 51 height 9
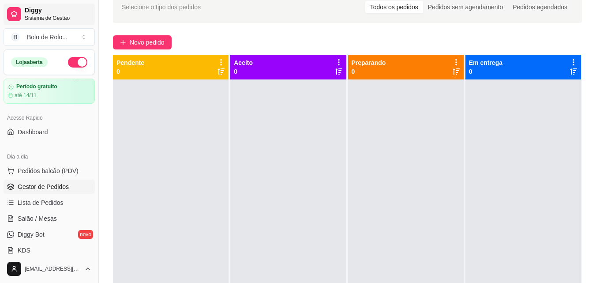
click at [63, 21] on span "Sistema de Gestão" at bounding box center [58, 18] width 67 height 7
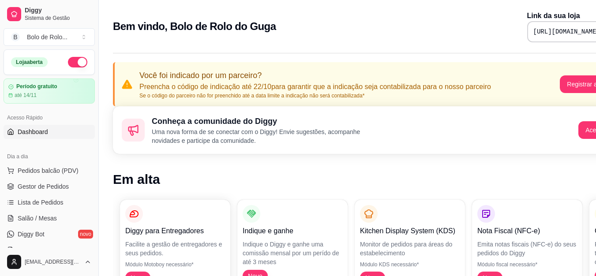
click at [534, 31] on pre "[URL][DOMAIN_NAME]" at bounding box center [567, 31] width 67 height 9
copy div "[URL][DOMAIN_NAME]"
